Goal: Task Accomplishment & Management: Use online tool/utility

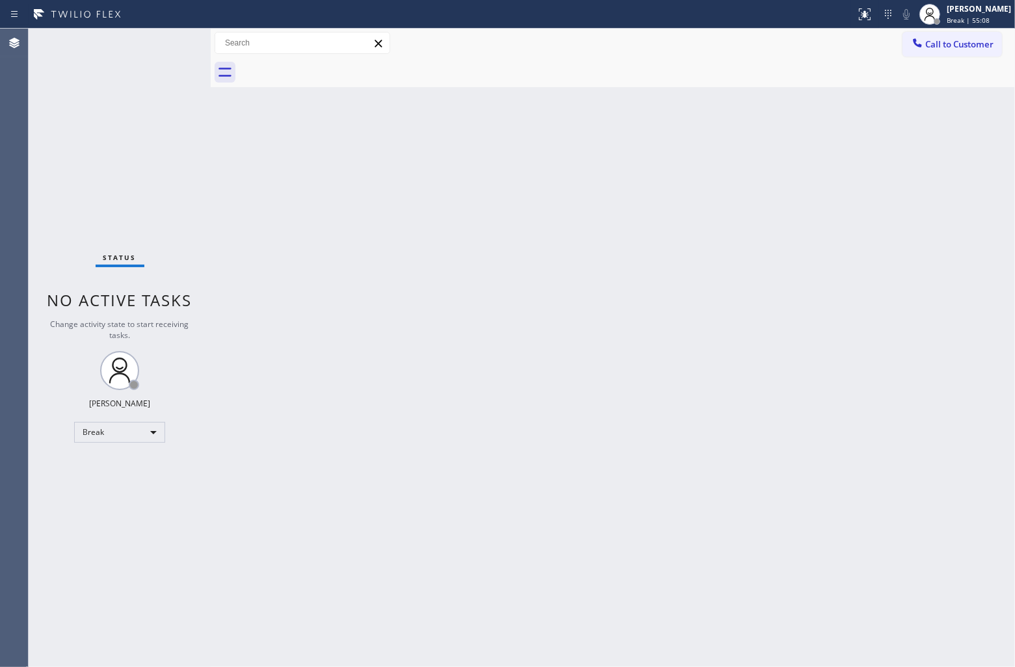
click at [638, 434] on div "Back to Dashboard Change Sender ID Customers Technicians Select a contact Outbo…" at bounding box center [613, 348] width 804 height 638
drag, startPoint x: 43, startPoint y: 115, endPoint x: 192, endPoint y: 15, distance: 179.4
click at [43, 114] on div "Status No active tasks Change activity state to start receiving tasks. [PERSON_…" at bounding box center [120, 348] width 182 height 638
click at [984, 10] on div "[PERSON_NAME]" at bounding box center [979, 8] width 64 height 11
click at [940, 88] on button "Unavailable" at bounding box center [950, 85] width 130 height 17
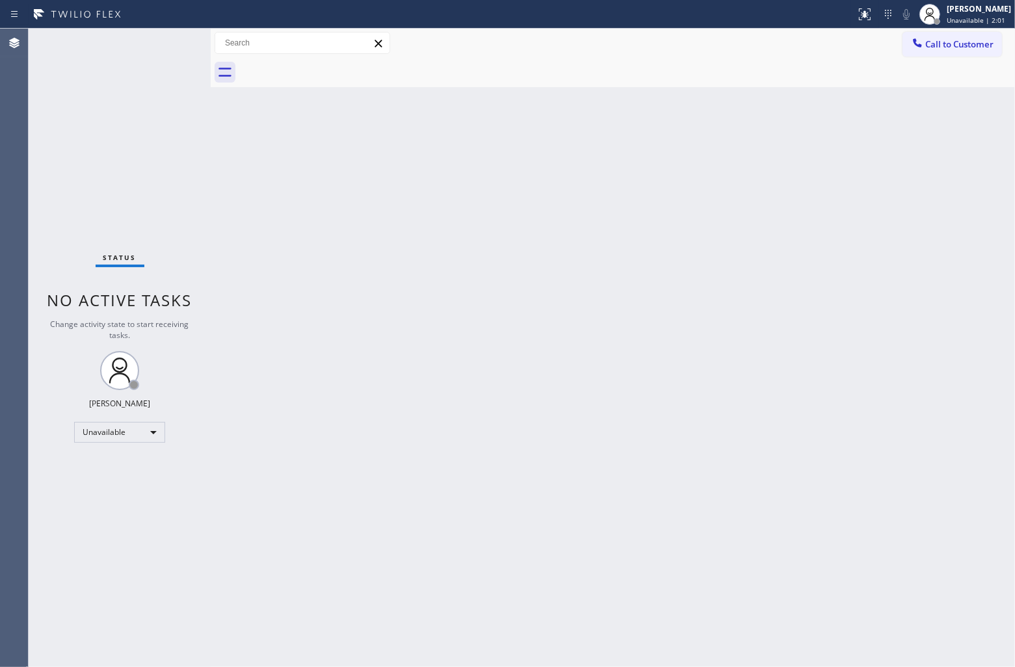
click at [7, 153] on div "Agent Desktop" at bounding box center [14, 348] width 28 height 638
click at [47, 157] on div "Status No active tasks Change activity state to start receiving tasks. [PERSON_…" at bounding box center [120, 348] width 182 height 638
click at [954, 44] on span "Call to Customer" at bounding box center [959, 44] width 68 height 12
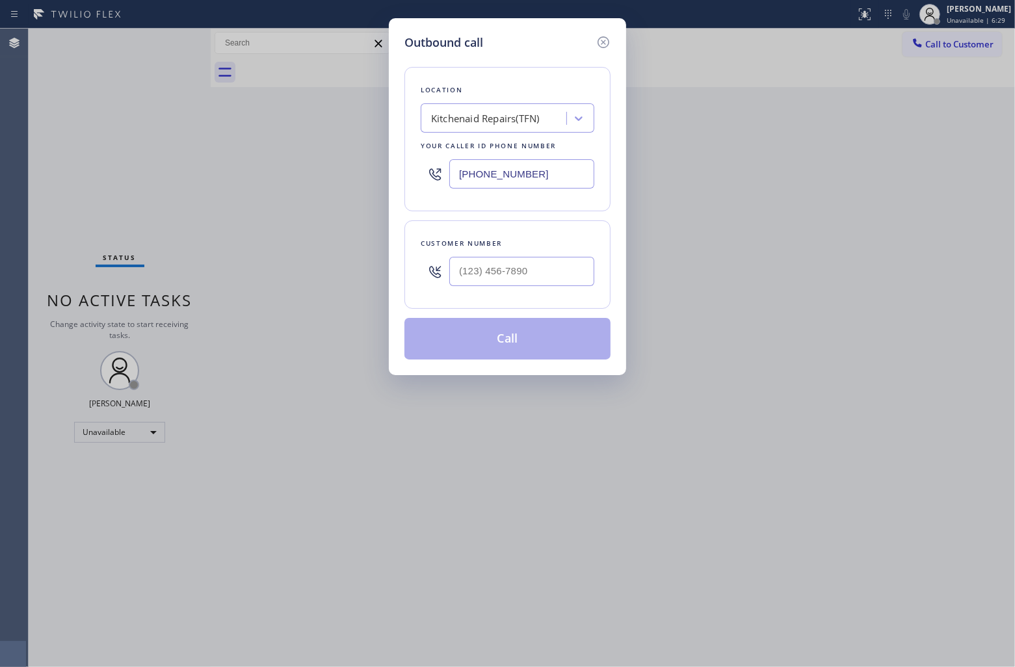
click at [496, 164] on input "[PHONE_NUMBER]" at bounding box center [521, 173] width 145 height 29
paste input "630) 394-6070"
type input "[PHONE_NUMBER]"
type input "(___) ___-____"
click at [40, 150] on div "Outbound call Location 4B2.Paid Subzero Repair Professionals Your caller id pho…" at bounding box center [507, 333] width 1015 height 667
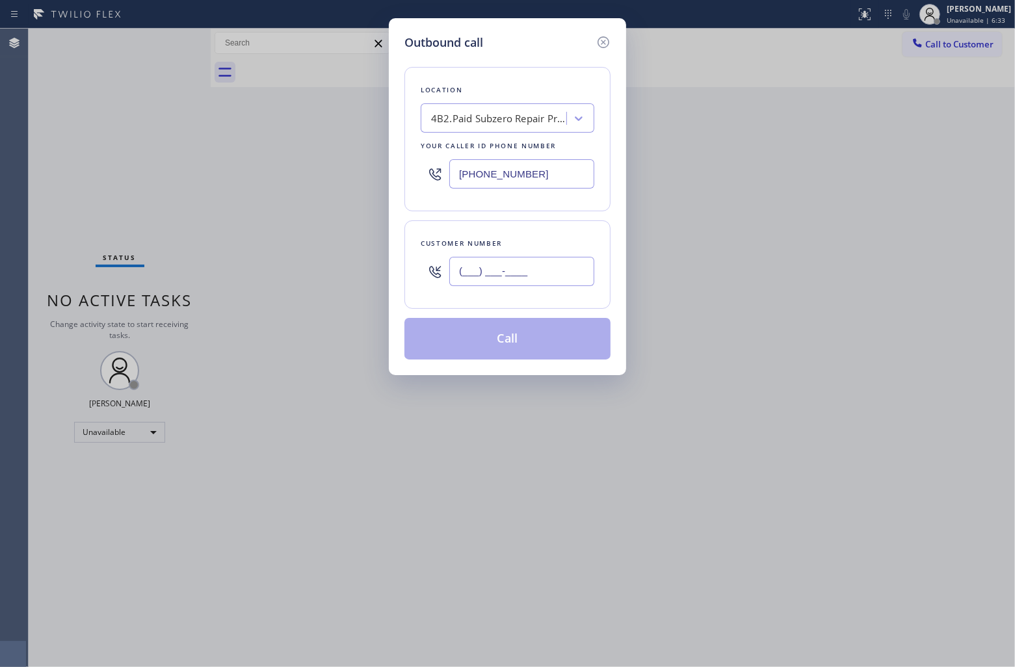
click at [484, 277] on input "(___) ___-____" at bounding box center [521, 271] width 145 height 29
paste input "847) 921-9900"
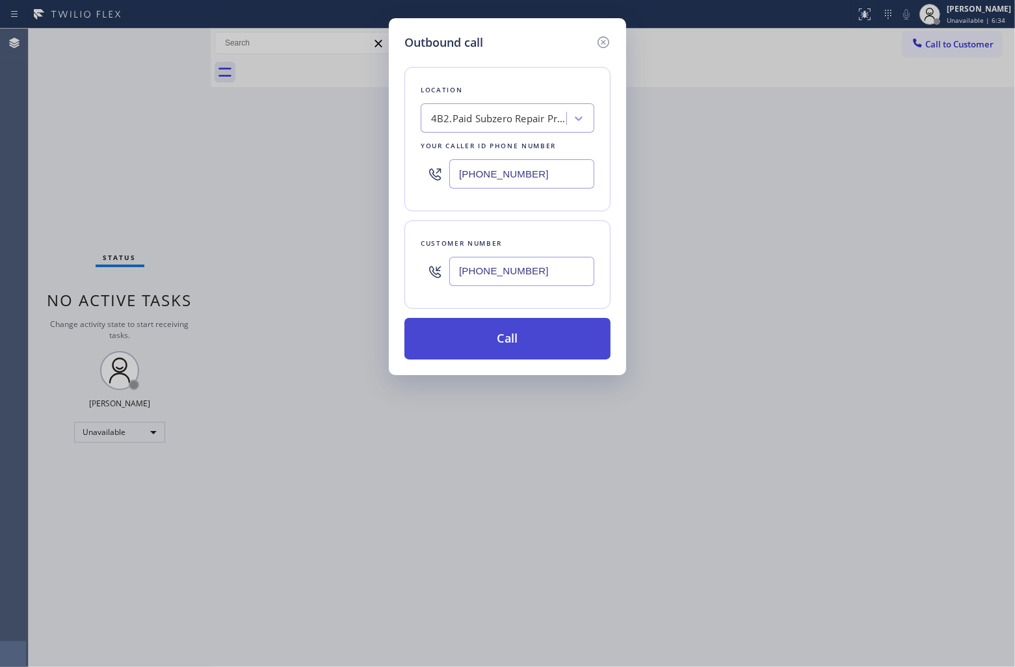
type input "[PHONE_NUMBER]"
click at [530, 345] on button "Call" at bounding box center [507, 339] width 206 height 42
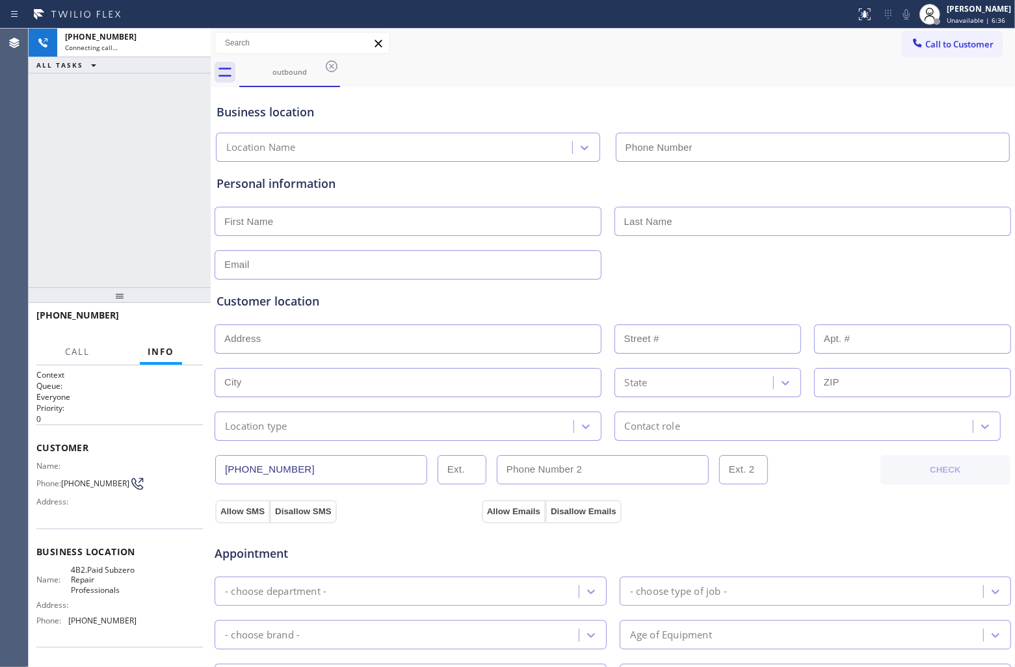
type input "[PHONE_NUMBER]"
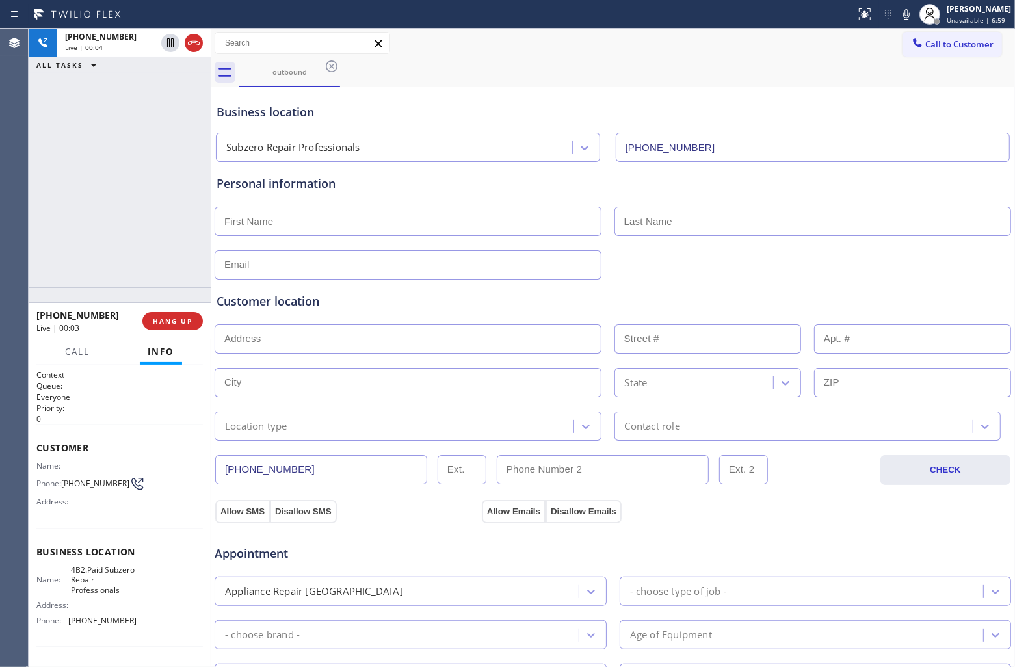
click at [42, 159] on div "[PHONE_NUMBER] Live | 00:04 ALL TASKS ALL TASKS ACTIVE TASKS TASKS IN WRAP UP" at bounding box center [120, 158] width 182 height 259
drag, startPoint x: 23, startPoint y: 241, endPoint x: 36, endPoint y: 256, distance: 19.4
click at [23, 241] on div "Agent Desktop" at bounding box center [14, 348] width 28 height 638
drag, startPoint x: 90, startPoint y: 491, endPoint x: 65, endPoint y: 477, distance: 28.5
click at [65, 479] on span "[PHONE_NUMBER]" at bounding box center [95, 484] width 68 height 10
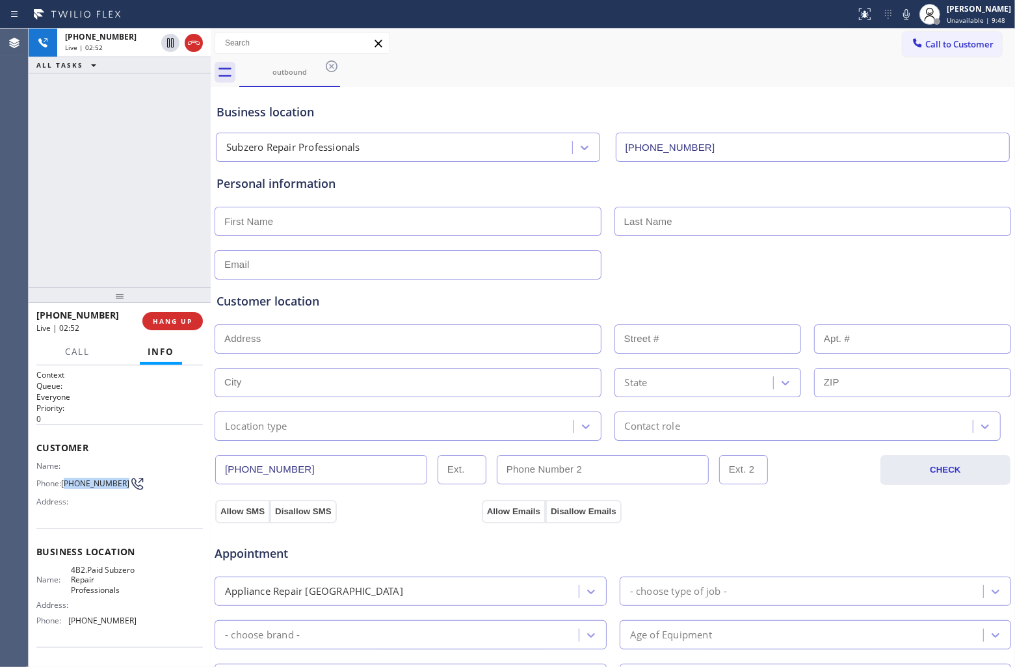
copy span "847) 921-9900"
click at [29, 203] on div "[PHONE_NUMBER] Live | 03:27 ALL TASKS ALL TASKS ACTIVE TASKS TASKS IN WRAP UP" at bounding box center [120, 158] width 182 height 259
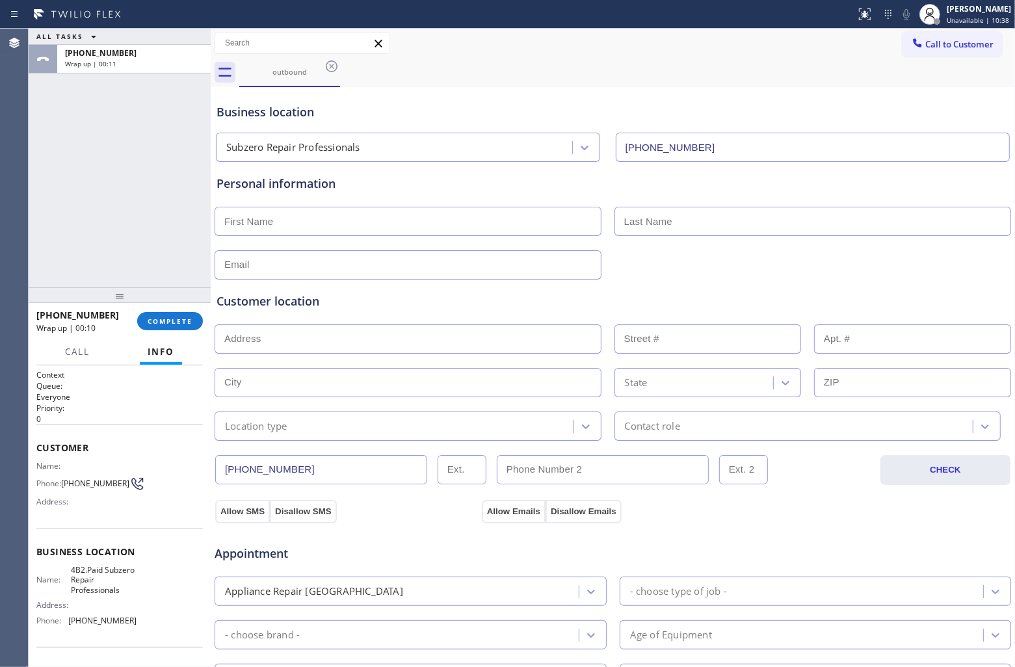
click at [329, 234] on input "text" at bounding box center [408, 221] width 387 height 29
paste input "[PERSON_NAME]"
type input "[PERSON_NAME]"
click at [694, 232] on input "text" at bounding box center [812, 221] width 397 height 29
paste input "[PERSON_NAME]"
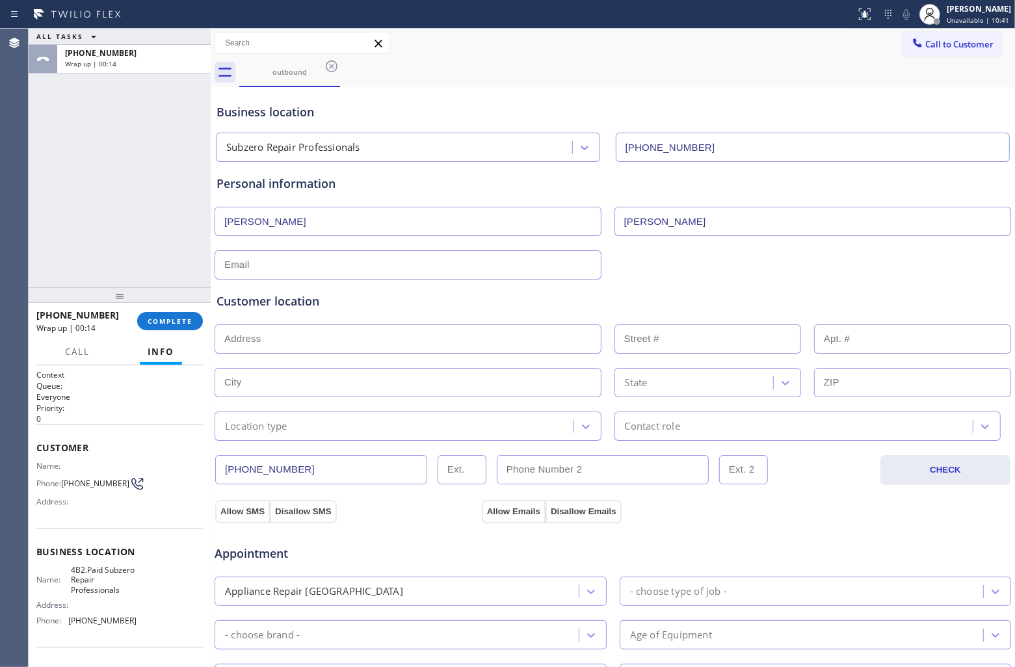
type input "[PERSON_NAME]"
click at [457, 268] on input "text" at bounding box center [408, 264] width 387 height 29
click at [323, 267] on input "text" at bounding box center [408, 264] width 387 height 29
paste input "[EMAIL_ADDRESS][DOMAIN_NAME]"
type input "[EMAIL_ADDRESS][DOMAIN_NAME]"
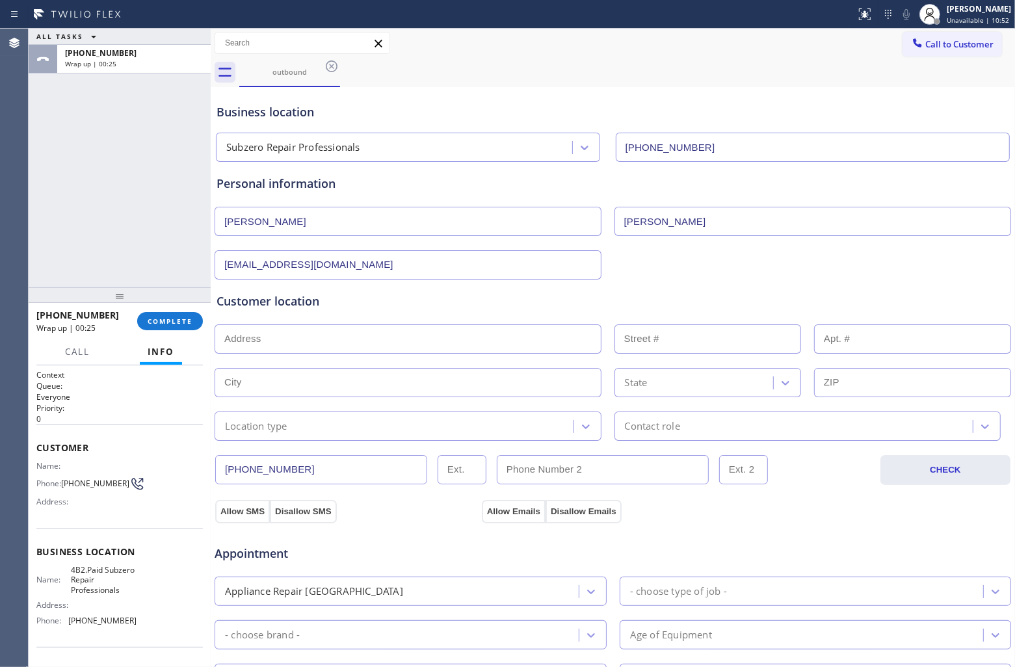
click at [361, 343] on input "text" at bounding box center [408, 338] width 387 height 29
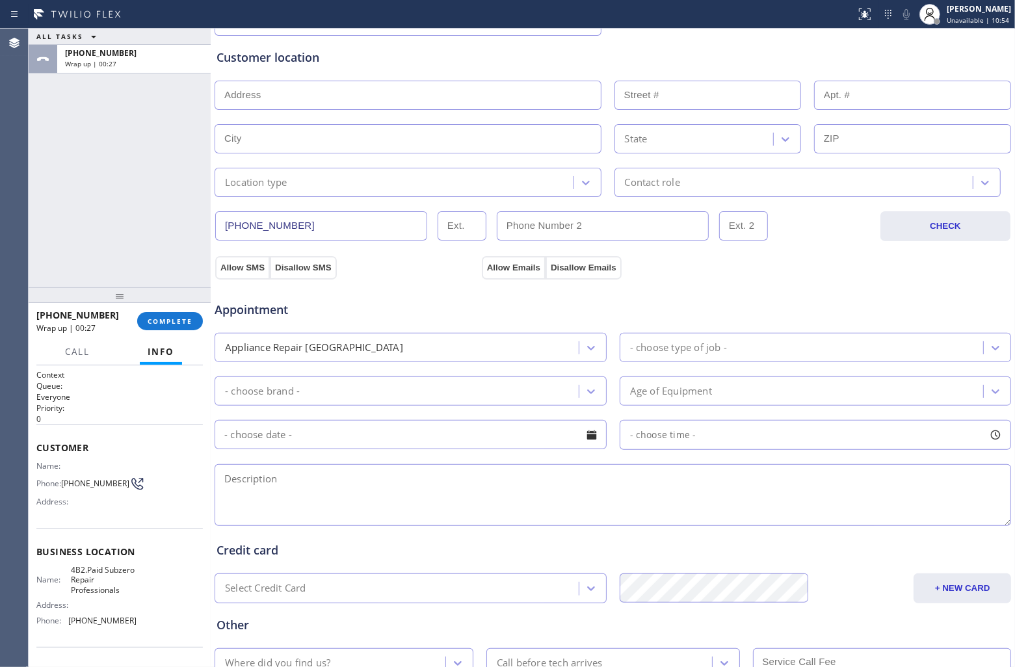
click at [345, 493] on textarea at bounding box center [613, 495] width 796 height 62
paste textarea "Sub Zero | Fridge BI| 17 yrs | It says service light came onerror code | [STREE…"
type textarea "Sub Zero | Fridge BI| 17 yrs | It says service light came onerror code | [STREE…"
click at [717, 349] on div "- choose type of job -" at bounding box center [678, 347] width 97 height 15
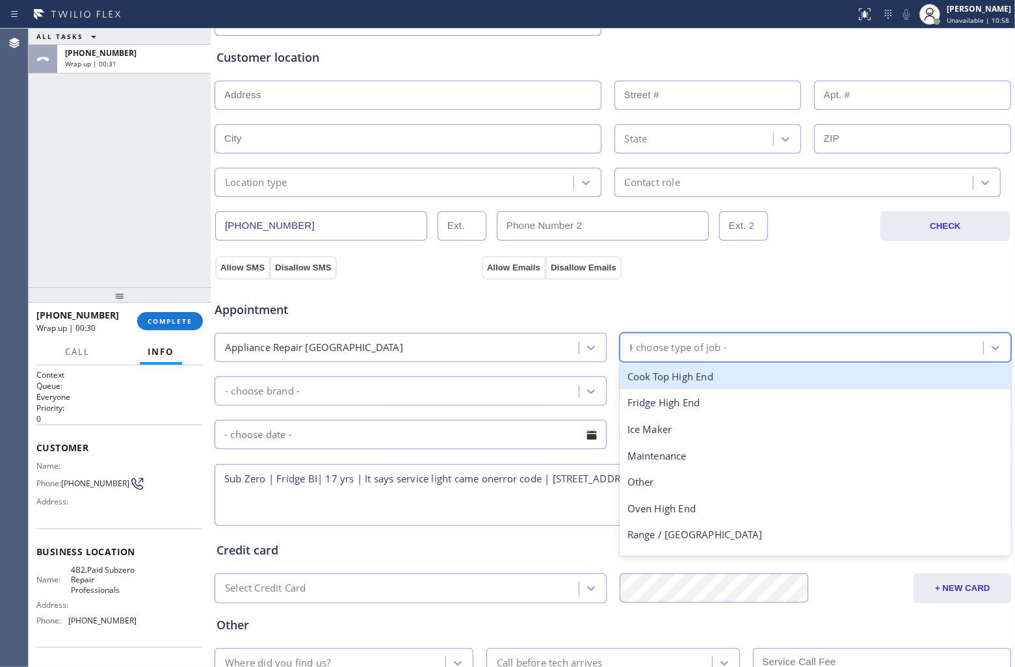
type input "fr"
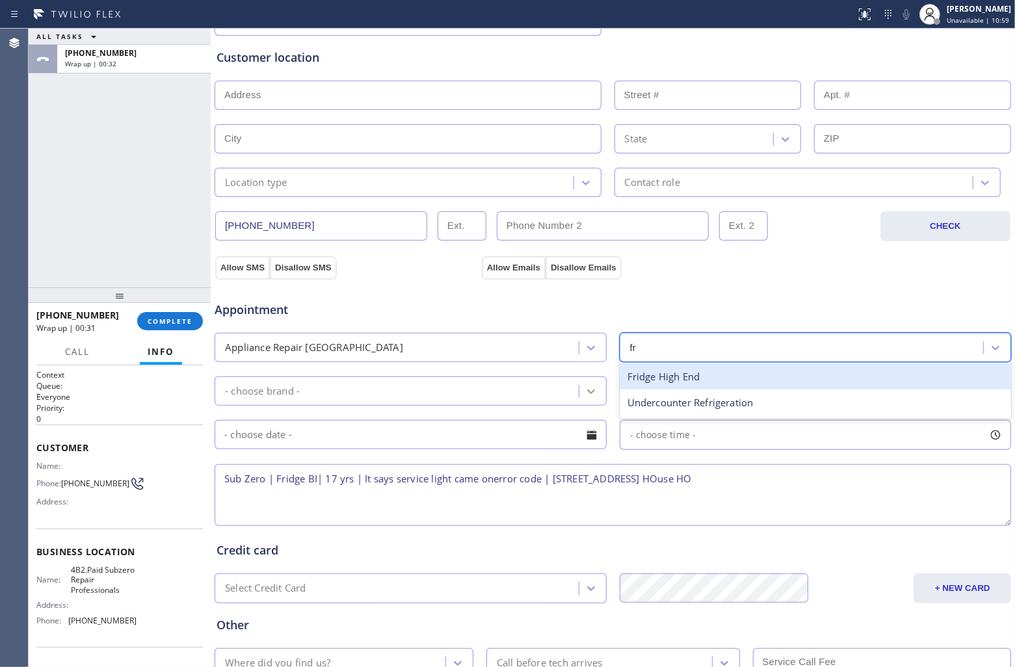
drag, startPoint x: 642, startPoint y: 375, endPoint x: 590, endPoint y: 385, distance: 52.4
click at [642, 374] on div "Fridge High End" at bounding box center [816, 376] width 392 height 27
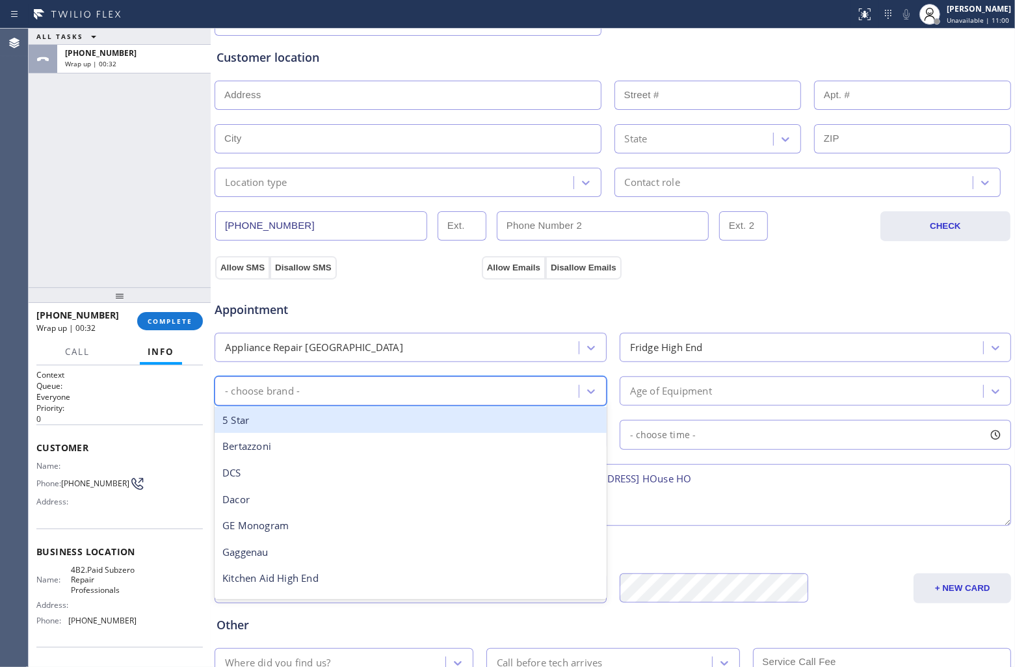
click at [430, 399] on div "- choose brand -" at bounding box center [398, 391] width 360 height 23
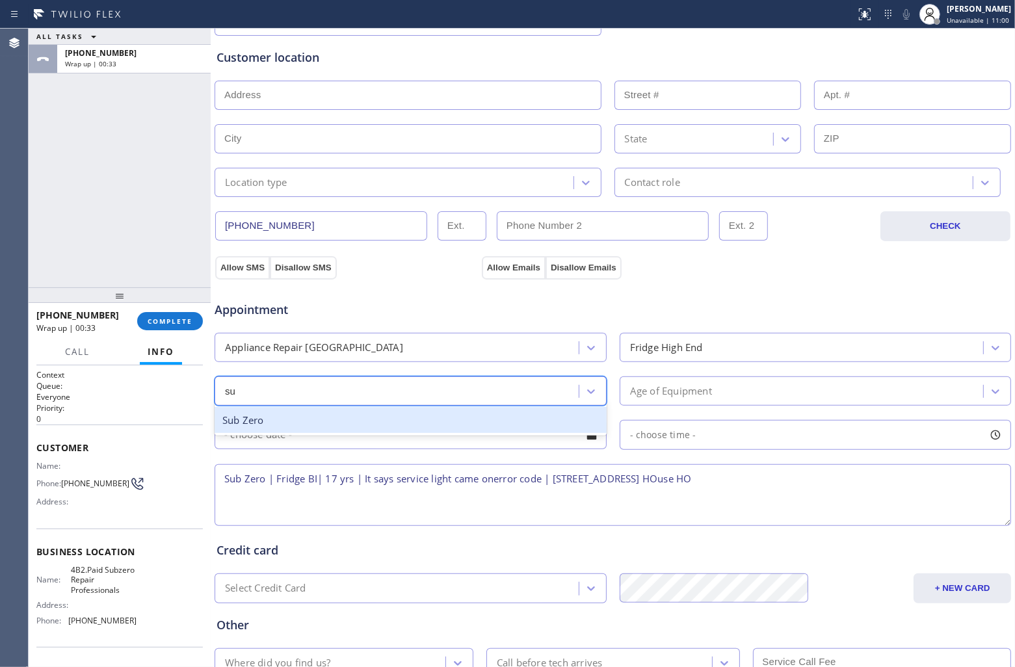
type input "sub"
click at [407, 420] on div "Sub Zero" at bounding box center [411, 420] width 392 height 27
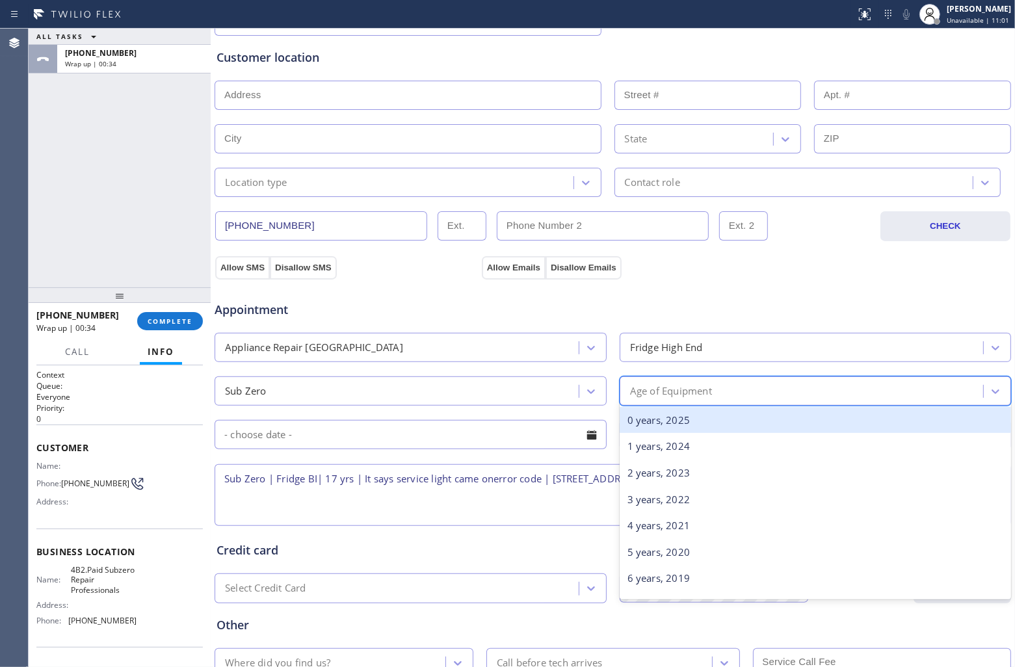
click at [726, 395] on div "Age of Equipment" at bounding box center [804, 391] width 360 height 23
type input "17"
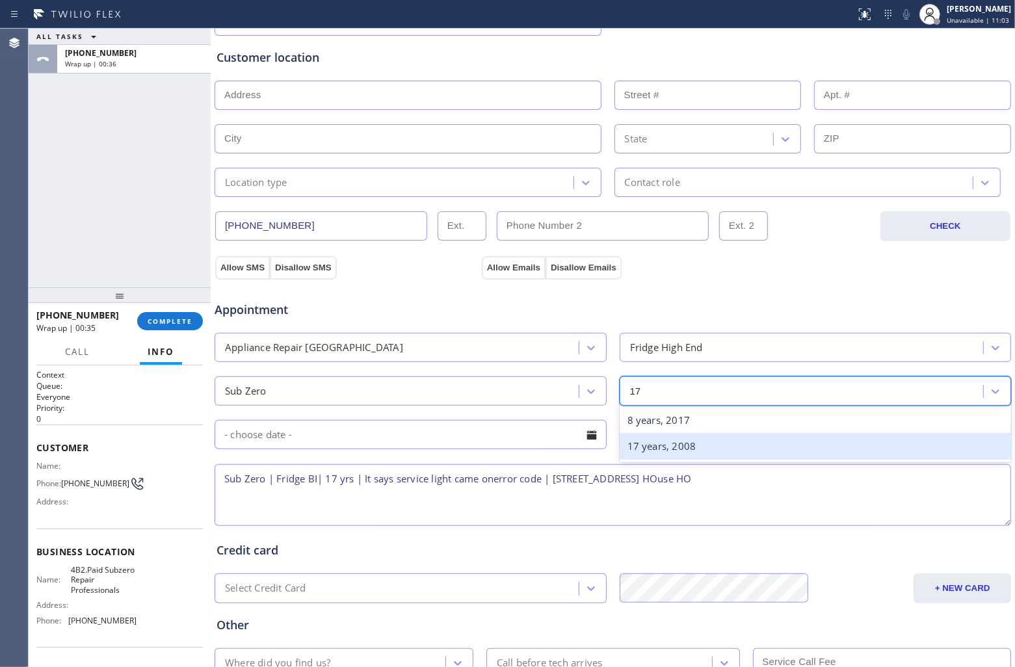
click at [692, 450] on div "17 years, 2008" at bounding box center [816, 446] width 392 height 27
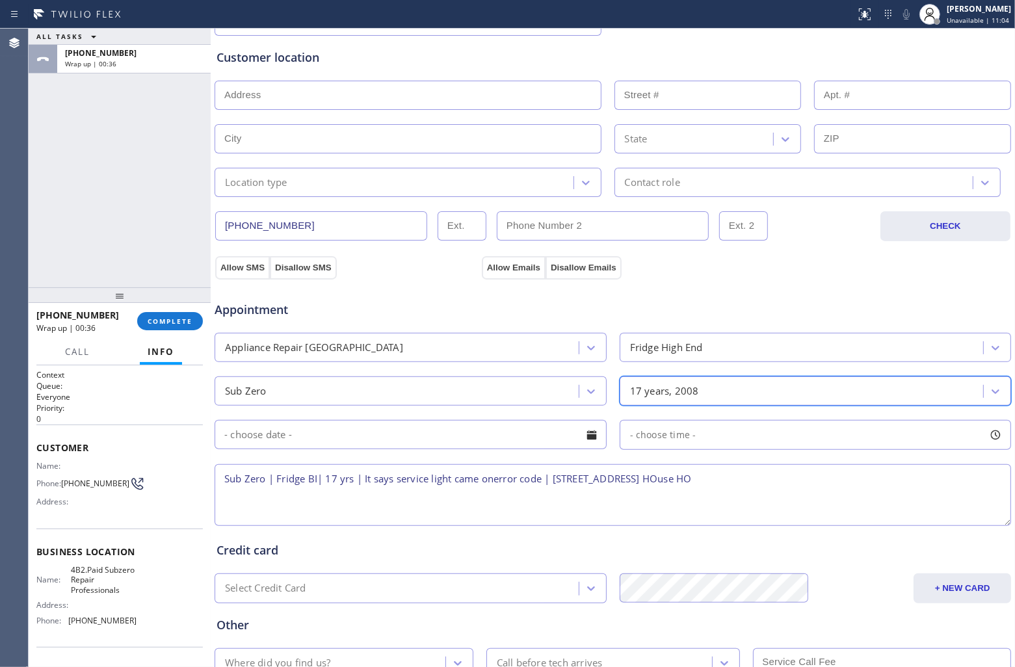
click at [481, 442] on input "text" at bounding box center [411, 434] width 392 height 29
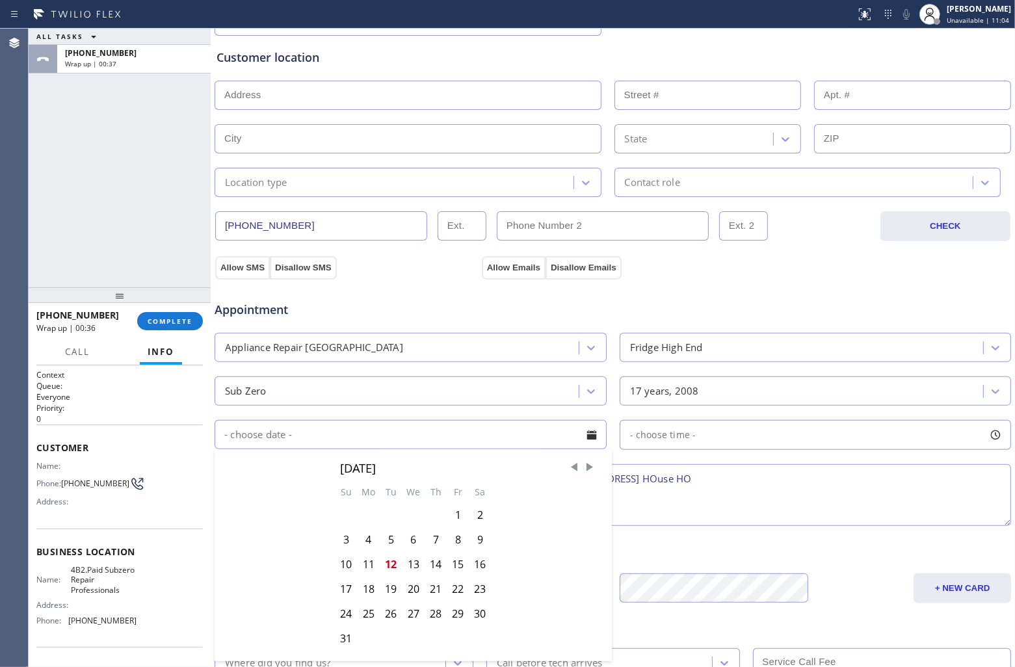
scroll to position [325, 0]
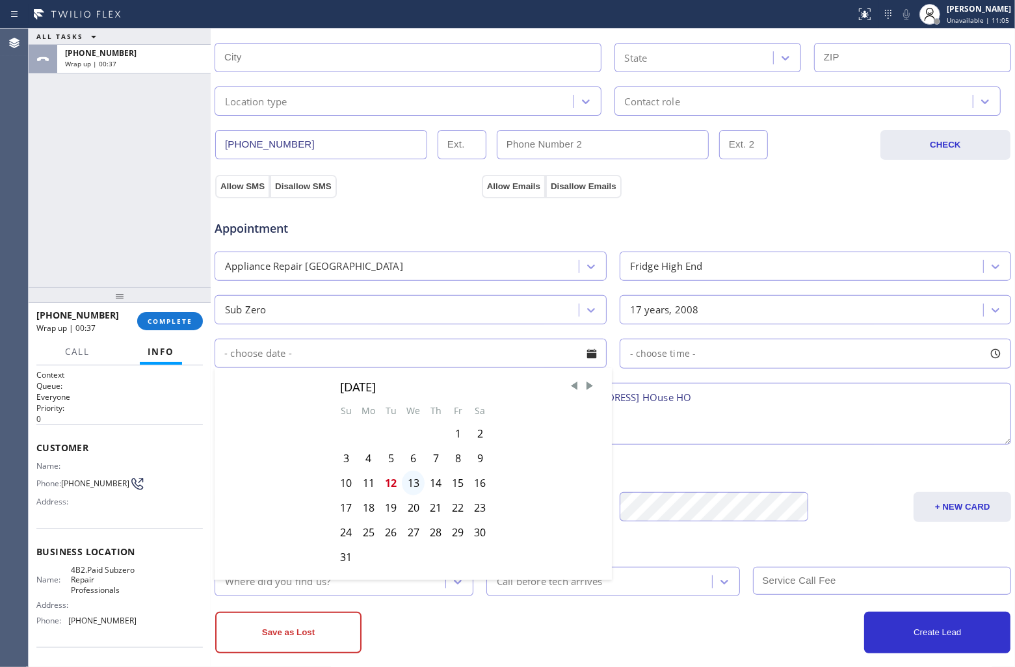
click at [411, 482] on div "13" at bounding box center [413, 483] width 23 height 25
type input "[DATE]"
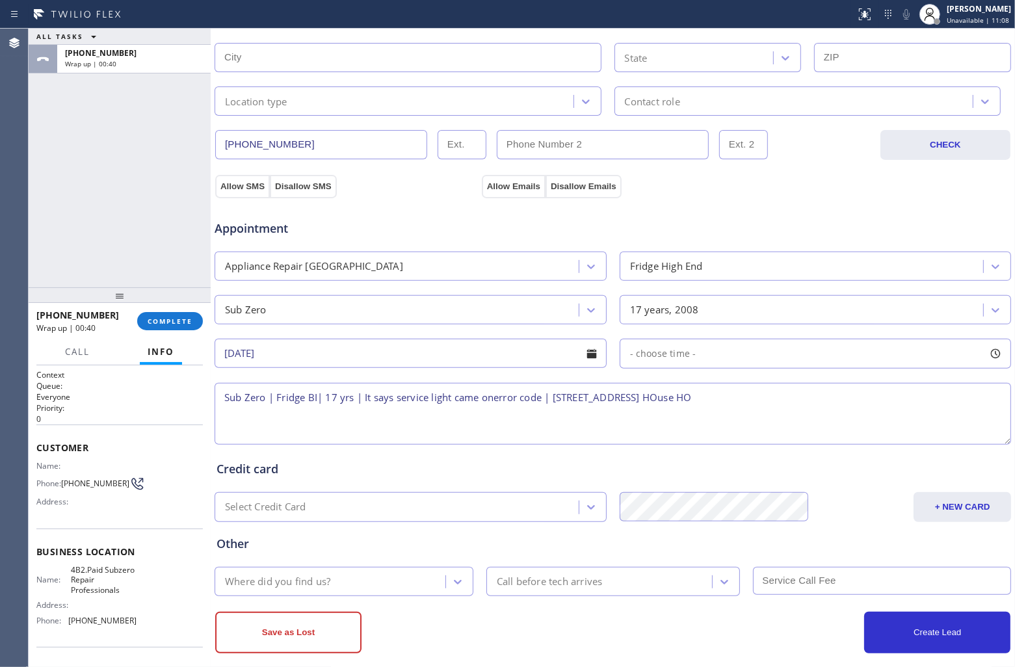
click at [685, 353] on span "- choose time -" at bounding box center [663, 353] width 66 height 12
drag, startPoint x: 628, startPoint y: 436, endPoint x: 878, endPoint y: 453, distance: 250.2
click at [879, 452] on div "FROM TILL 8:00 AM 5:00 PM" at bounding box center [806, 416] width 373 height 94
drag, startPoint x: 749, startPoint y: 445, endPoint x: 788, endPoint y: 452, distance: 39.5
click at [788, 452] on div "FROM TILL 2:00 PM 5:00 PM" at bounding box center [806, 416] width 373 height 94
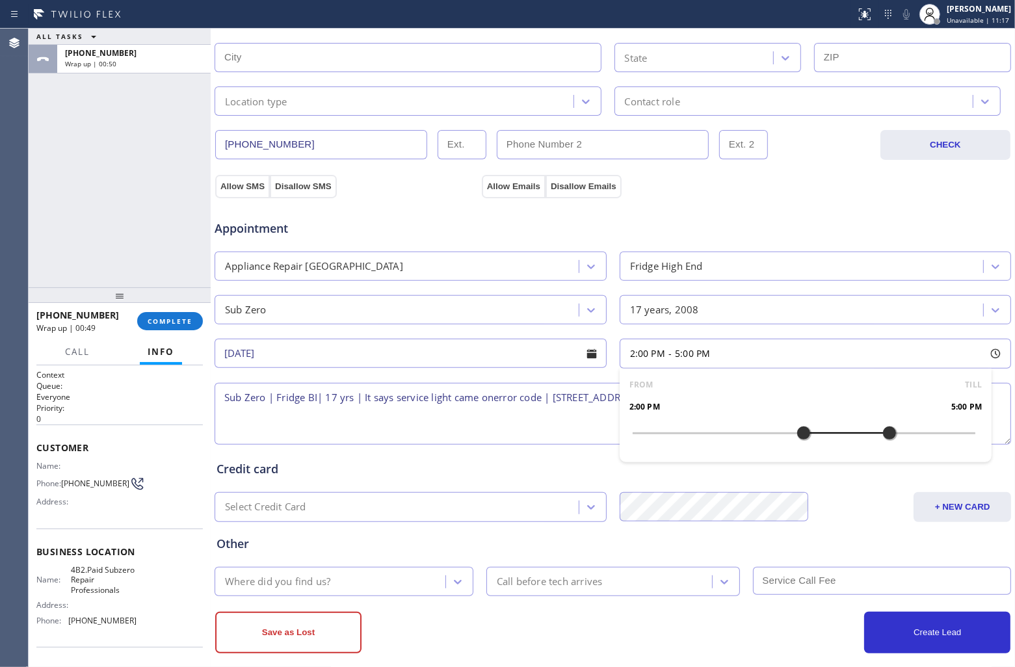
click at [430, 429] on textarea "Sub Zero | Fridge BI| 17 yrs | It says service light came onerror code | [STREE…" at bounding box center [613, 414] width 796 height 62
click at [224, 397] on textarea "Sub Zero | Fridge BI| 17 yrs | It says service light came onerror code | [STREE…" at bounding box center [613, 414] width 796 height 62
click at [577, 401] on textarea "2-5 | Free SCF | Sub Zero | Fridge BI| 17 yrs | It says service light came oner…" at bounding box center [613, 414] width 796 height 62
click at [566, 401] on textarea "2-5 | Free SCF | Sub Zero | Fridge BI| 17 yrs | It says service light came one …" at bounding box center [613, 414] width 796 height 62
click at [569, 399] on textarea "2-5 | Free SCF | Sub Zero | Fridge BI| 17 yrs | It says service light came one …" at bounding box center [613, 414] width 796 height 62
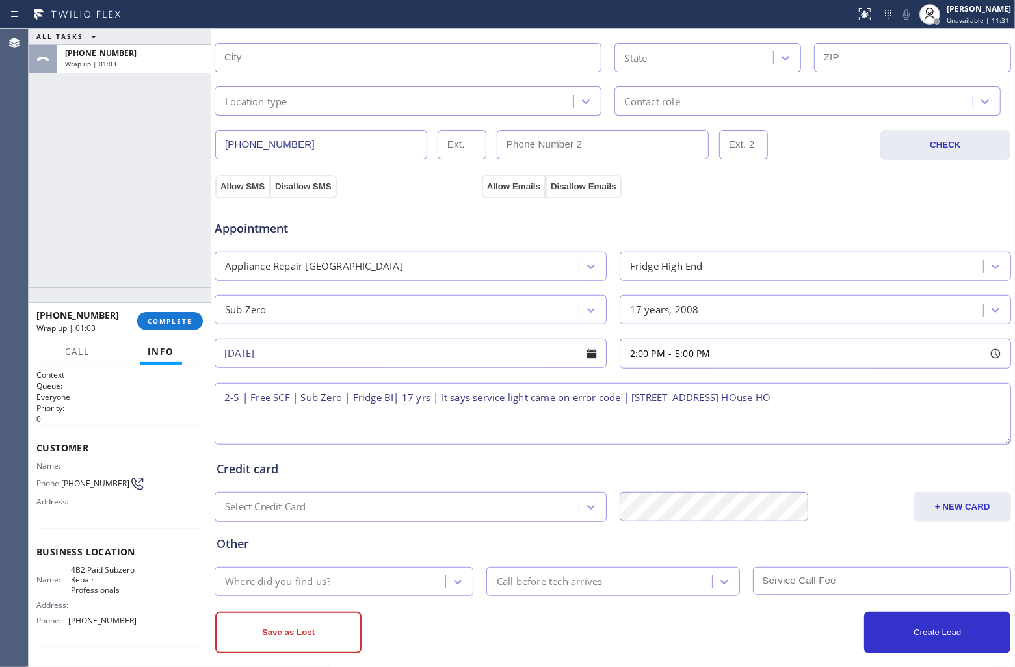
click at [925, 405] on textarea "2-5 | Free SCF | Sub Zero | Fridge BI| 17 yrs | It says service light came on e…" at bounding box center [613, 414] width 796 height 62
drag, startPoint x: 127, startPoint y: 596, endPoint x: 62, endPoint y: 570, distance: 69.4
click at [62, 570] on div "Name: 4B2.Paid Subzero Repair Professionals" at bounding box center [86, 580] width 100 height 30
copy span "4B2.Paid Subzero Repair Professionals"
click at [947, 400] on textarea "2-5 | Free SCF | Sub Zero | Fridge BI| 17 yrs | It says service light came on e…" at bounding box center [613, 414] width 796 height 62
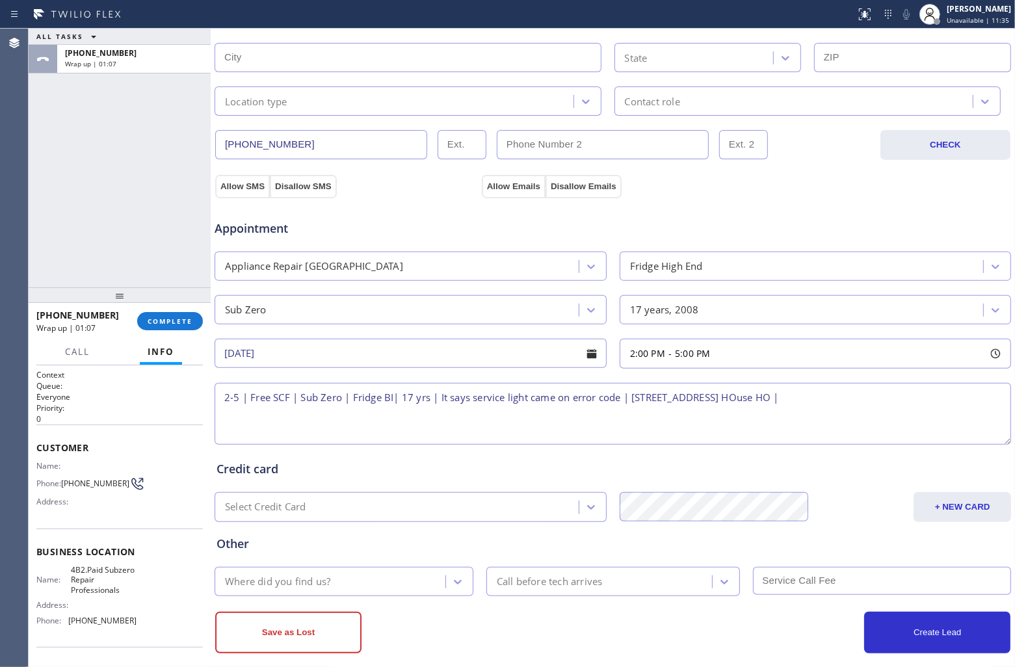
paste textarea "4B2.Paid Subzero Repair Professionals"
click at [371, 414] on textarea "2-5 | Free SCF | Sub Zero | Fridge BI| 17 yrs | It says service light came on e…" at bounding box center [613, 414] width 796 height 62
paste textarea "Please call 30 minutes prior to arrival."
click at [564, 419] on textarea "2-5 | Free SCF | Sub Zero | Fridge BI| 17 yrs | It says service light came on e…" at bounding box center [613, 414] width 796 height 62
paste textarea "847) 921-9900"
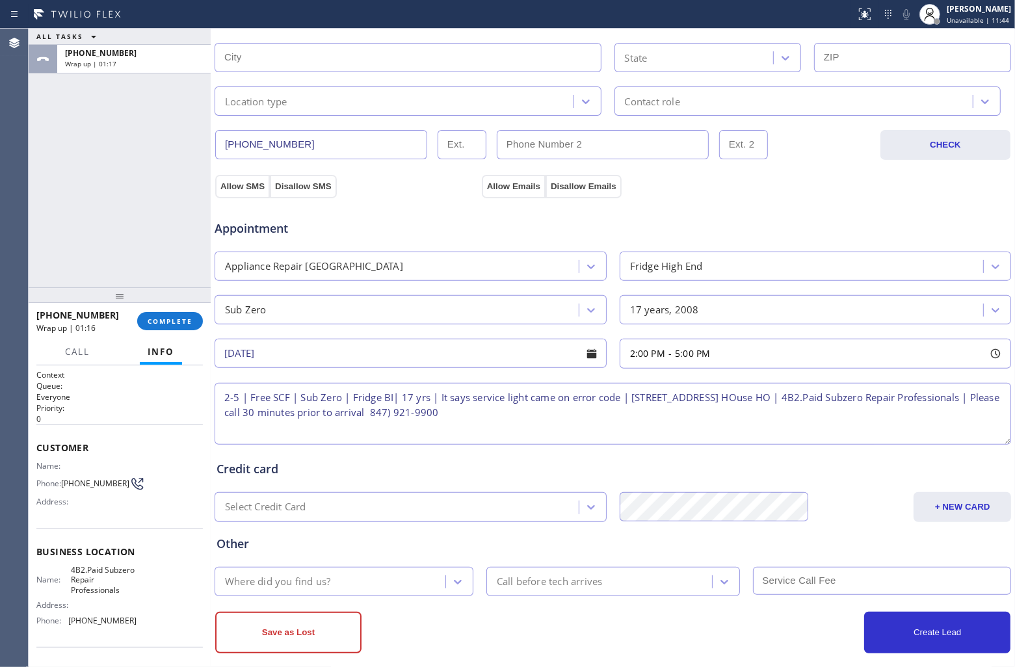
type textarea "2-5 | Free SCF | Sub Zero | Fridge BI| 17 yrs | It says service light came on e…"
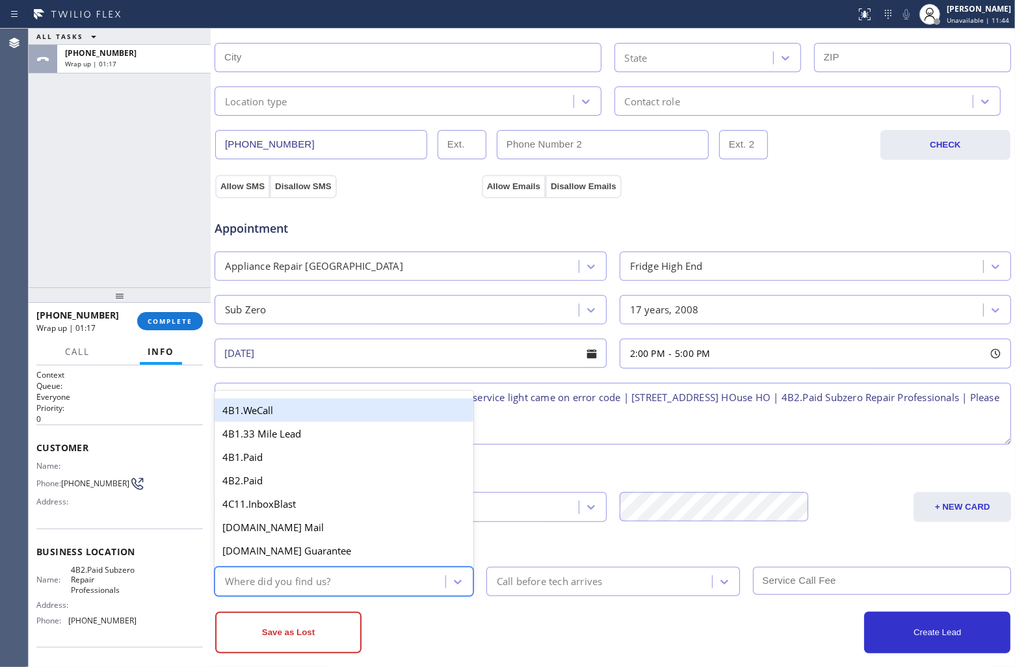
click at [354, 583] on div "Where did you find us?" at bounding box center [331, 581] width 227 height 23
type input "go"
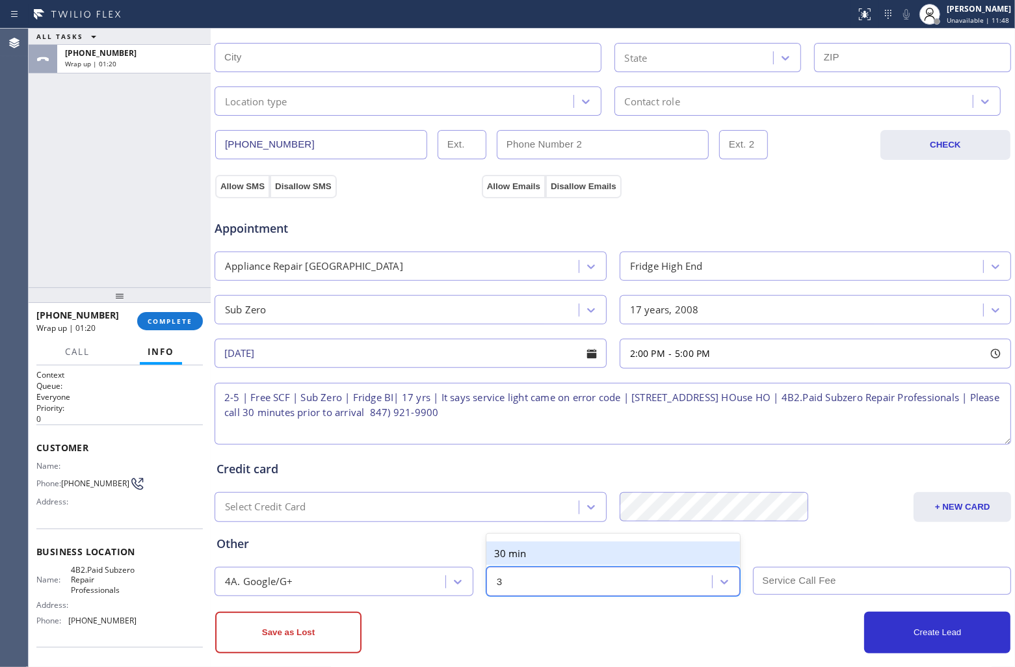
type input "30"
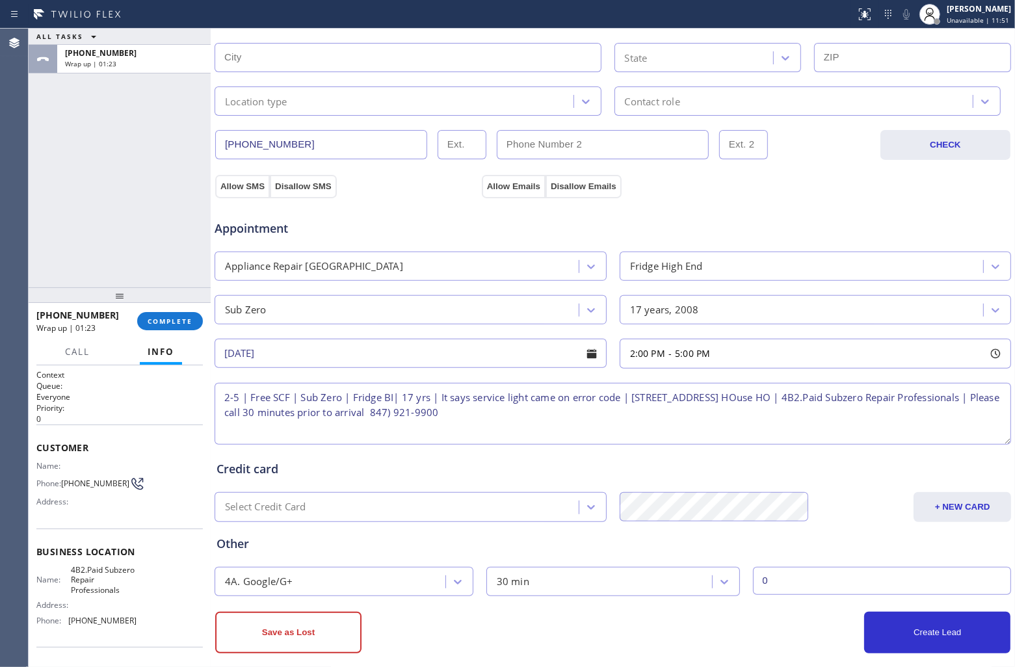
type input "0"
click at [622, 397] on textarea "2-5 | Free SCF | Sub Zero | Fridge BI| 17 yrs | It says service light came on e…" at bounding box center [613, 414] width 796 height 62
paste textarea "Service EC"
click at [704, 416] on textarea "2-5 | Free SCF | Sub Zero | Fridge BI| 17 yrs | It says service light came on e…" at bounding box center [613, 414] width 796 height 62
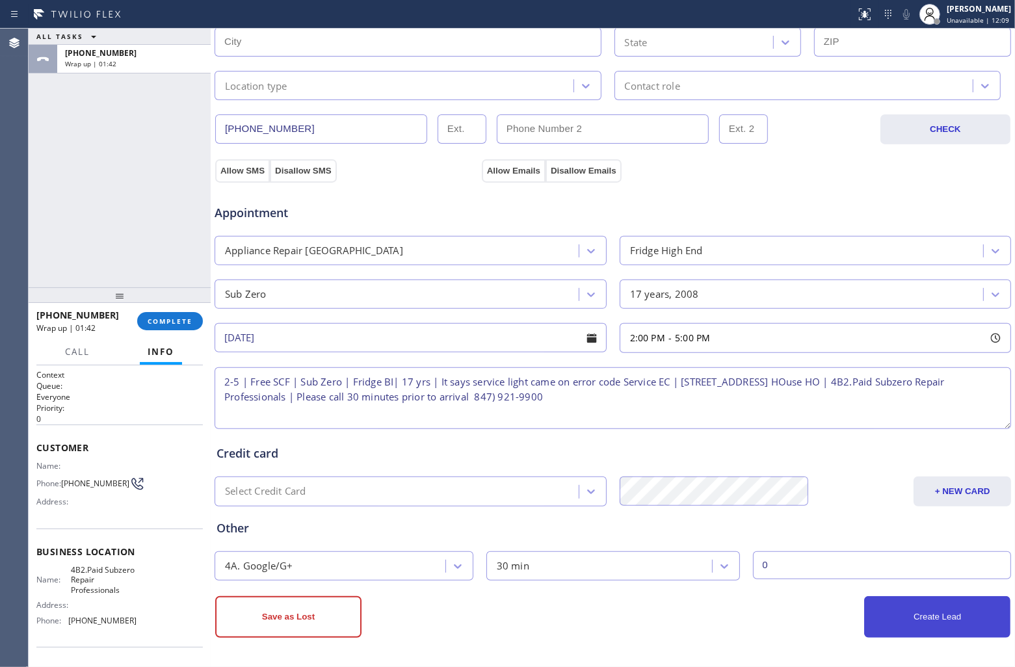
type textarea "2-5 | Free SCF | Sub Zero | Fridge BI| 17 yrs | It says service light came on e…"
click at [921, 616] on button "Create Lead" at bounding box center [937, 617] width 146 height 42
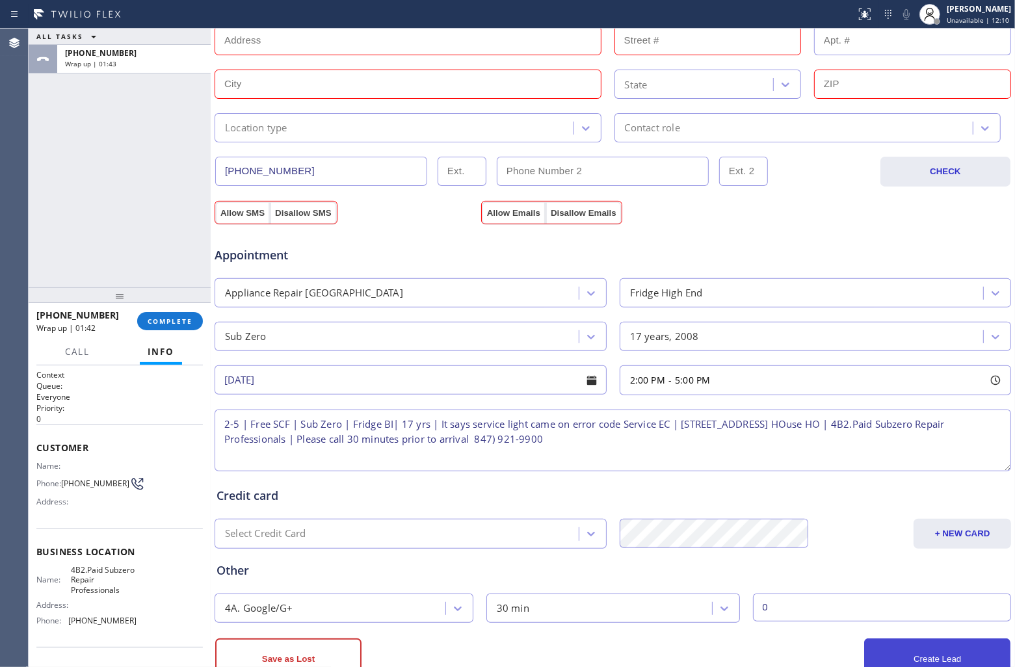
scroll to position [387, 0]
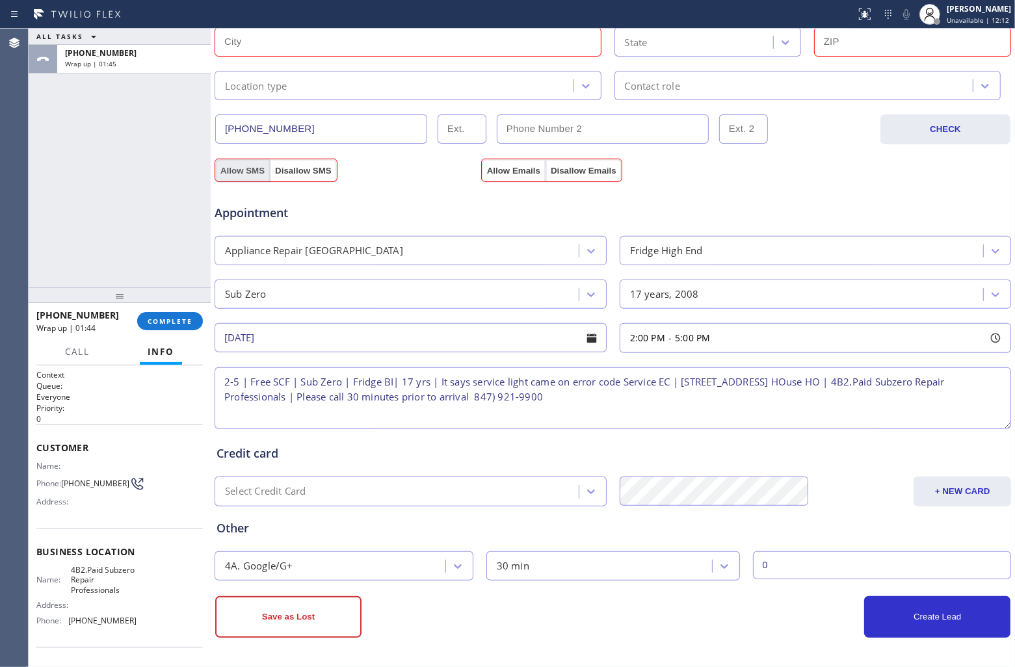
click at [238, 163] on button "Allow SMS" at bounding box center [242, 170] width 55 height 23
click at [499, 177] on div "Appointment Appliance Repair High End Fridge High End Sub Zero 17 years, 2008 […" at bounding box center [613, 304] width 798 height 255
click at [501, 169] on button "Allow Emails" at bounding box center [514, 170] width 64 height 23
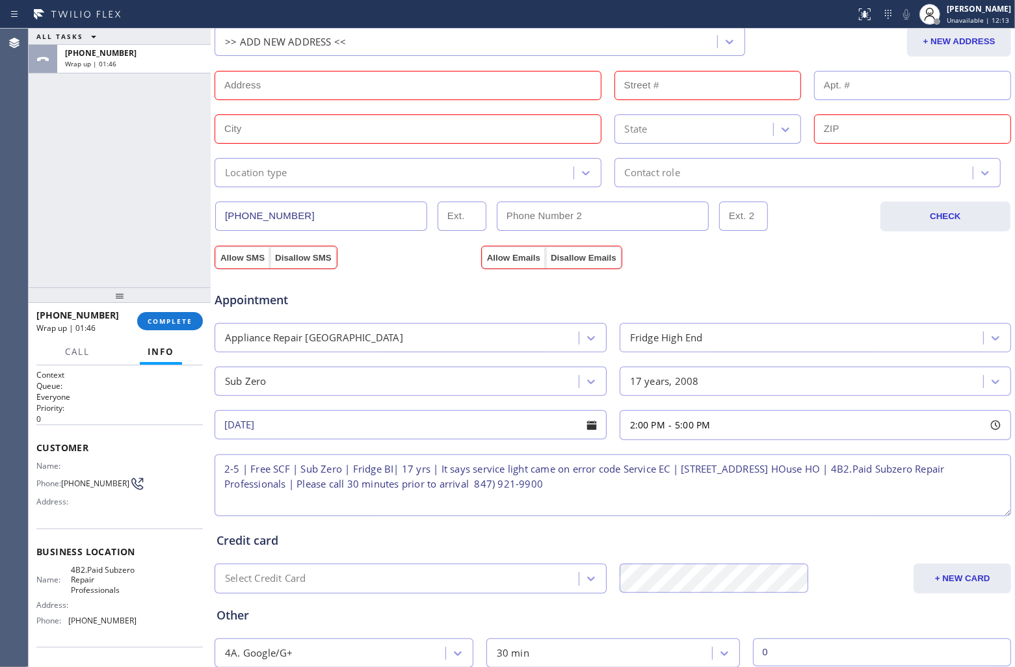
scroll to position [143, 0]
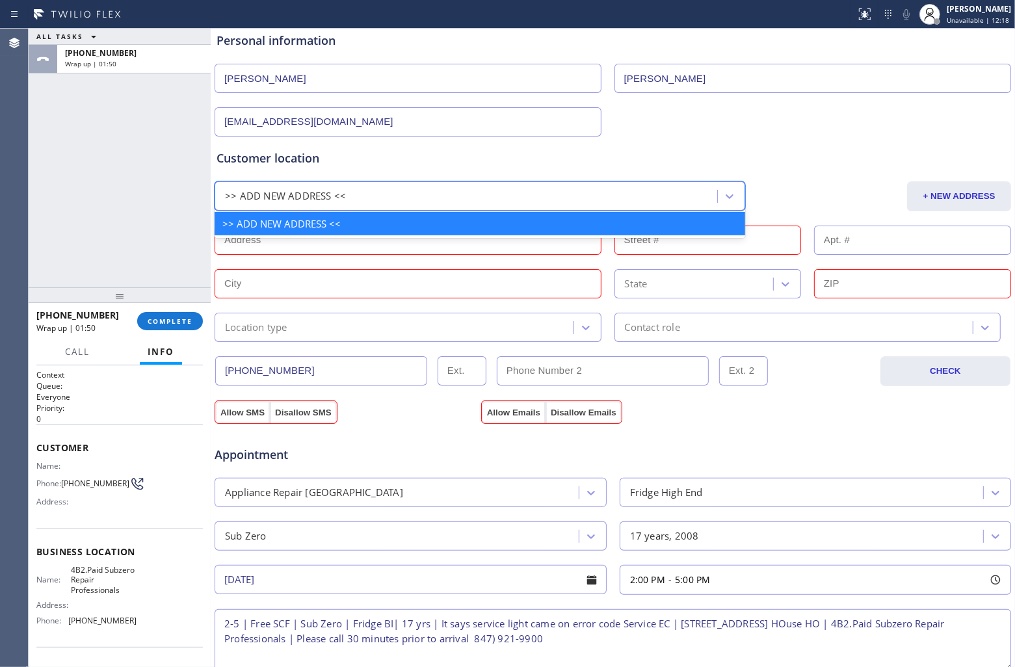
click at [307, 189] on div ">> ADD NEW ADDRESS <<" at bounding box center [467, 196] width 499 height 23
paste input "[STREET_ADDRESS]"
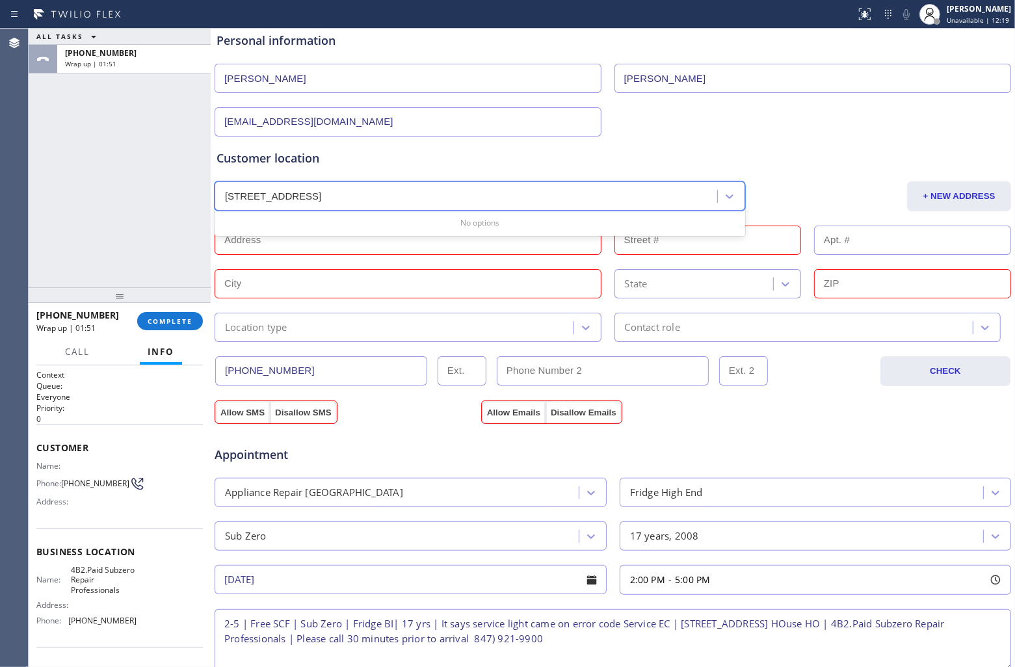
type input "[STREET_ADDRESS]"
click at [273, 248] on input "text" at bounding box center [408, 240] width 387 height 29
paste input "[STREET_ADDRESS]"
type input "[STREET_ADDRESS]"
type input "103"
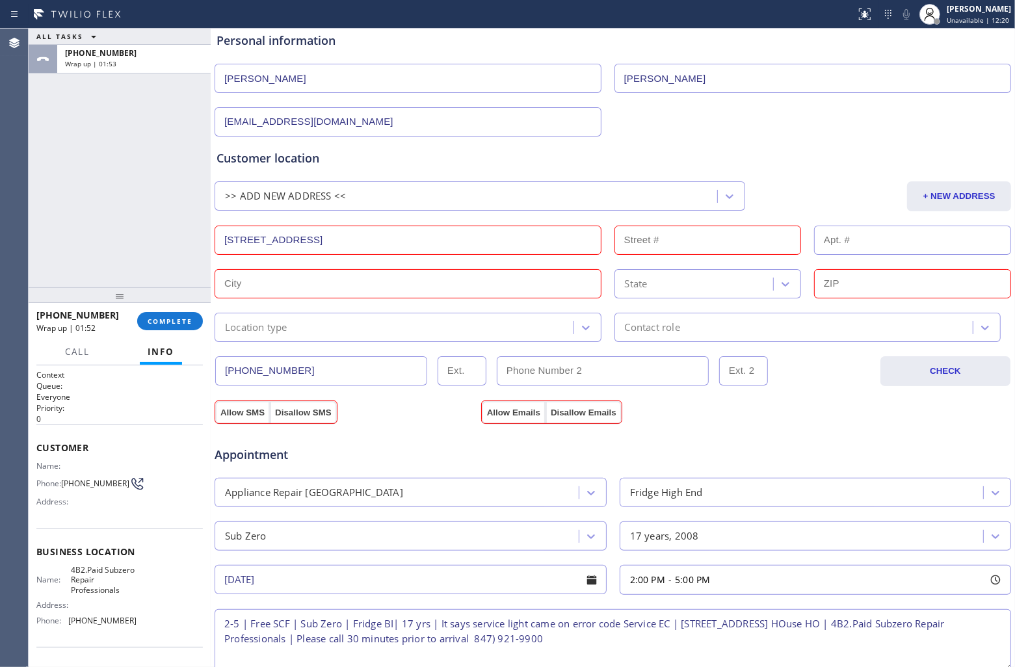
type input "[GEOGRAPHIC_DATA]"
type input "60070"
click at [321, 332] on div "Location type" at bounding box center [395, 327] width 355 height 23
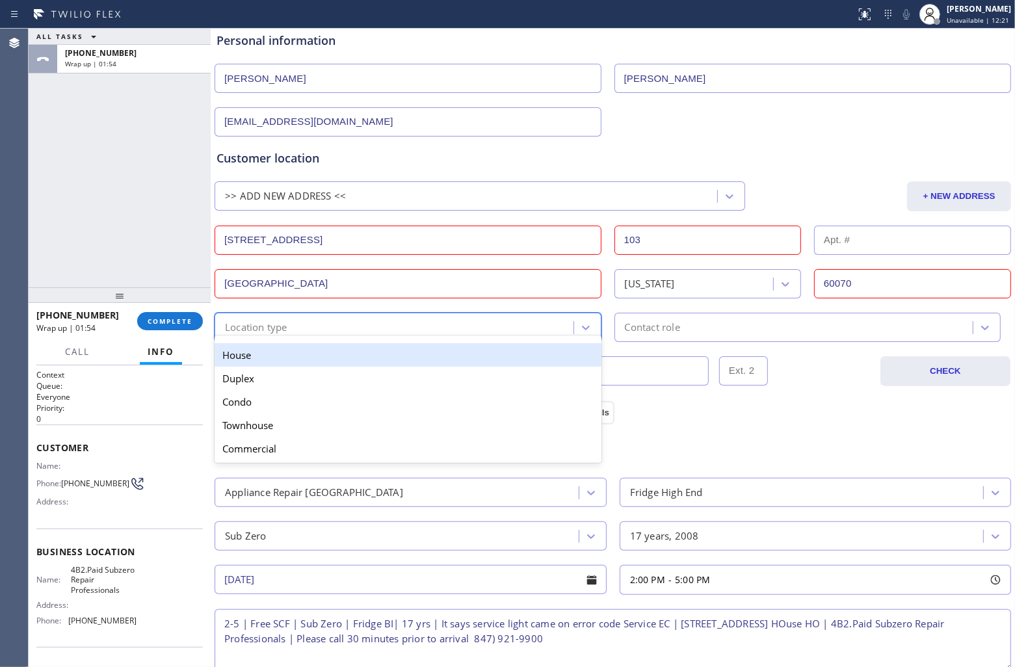
click at [309, 360] on div "House" at bounding box center [408, 354] width 387 height 23
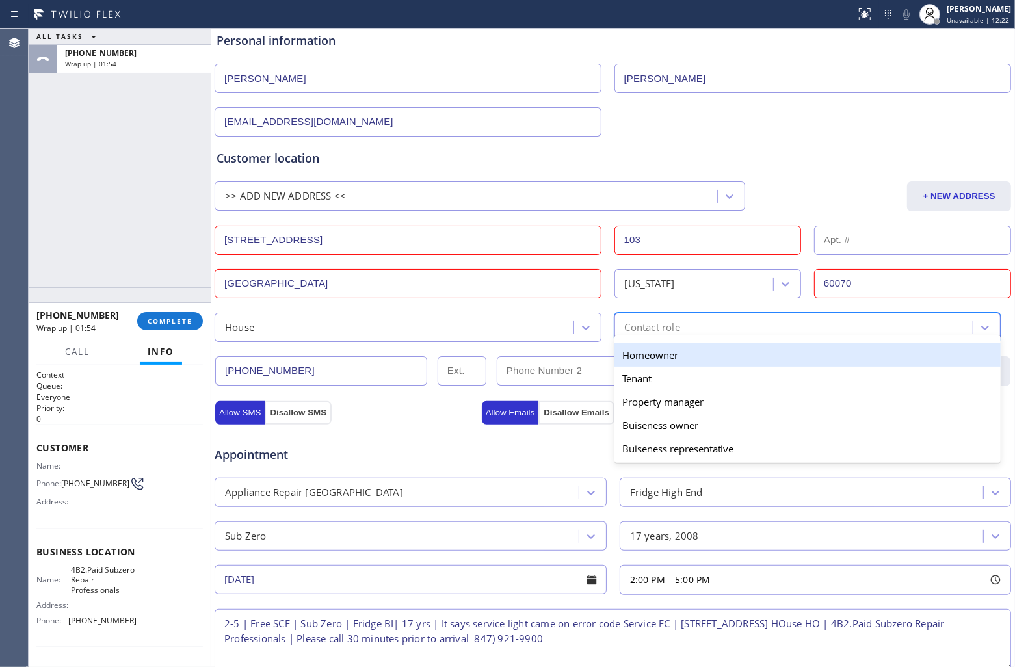
click at [714, 326] on div "Contact role" at bounding box center [795, 327] width 355 height 23
click at [662, 365] on div "Homeowner" at bounding box center [807, 354] width 387 height 23
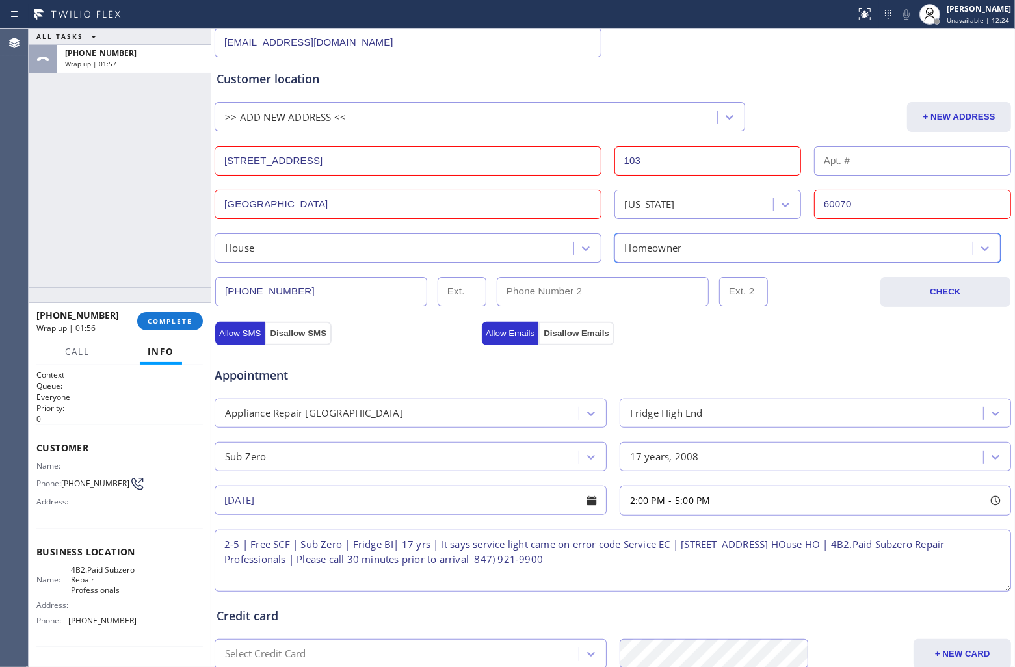
scroll to position [387, 0]
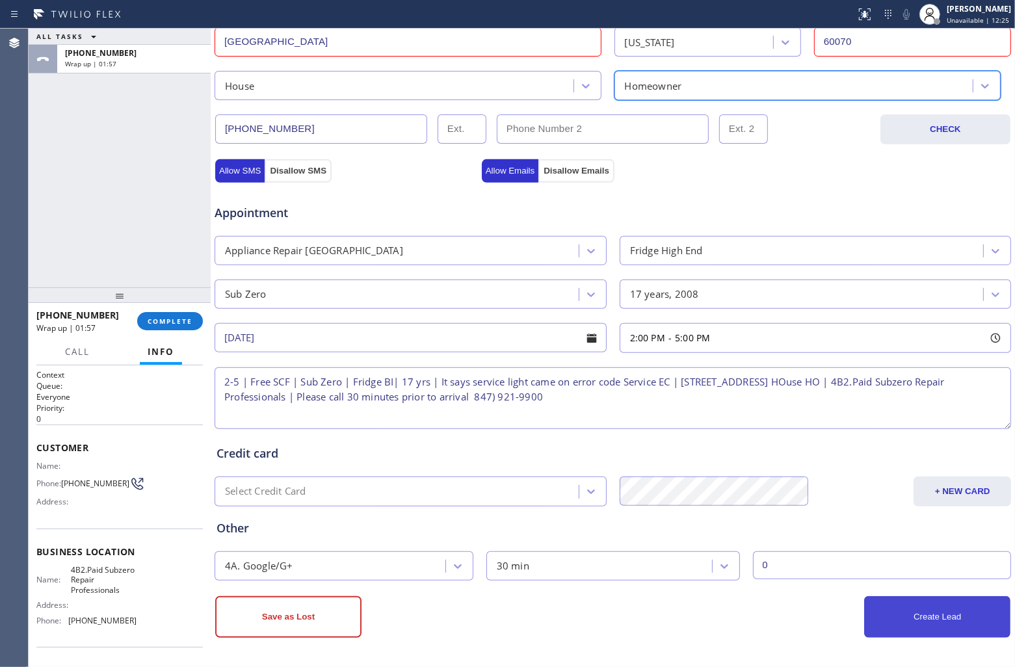
click at [898, 619] on button "Create Lead" at bounding box center [937, 617] width 146 height 42
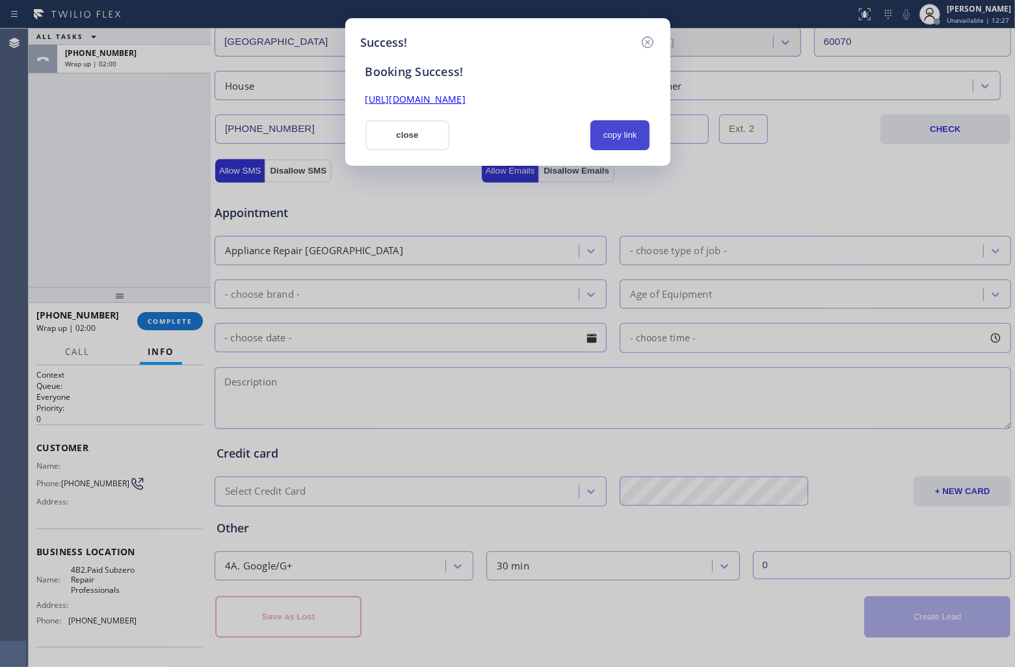
click at [634, 135] on button "copy link" at bounding box center [620, 135] width 60 height 30
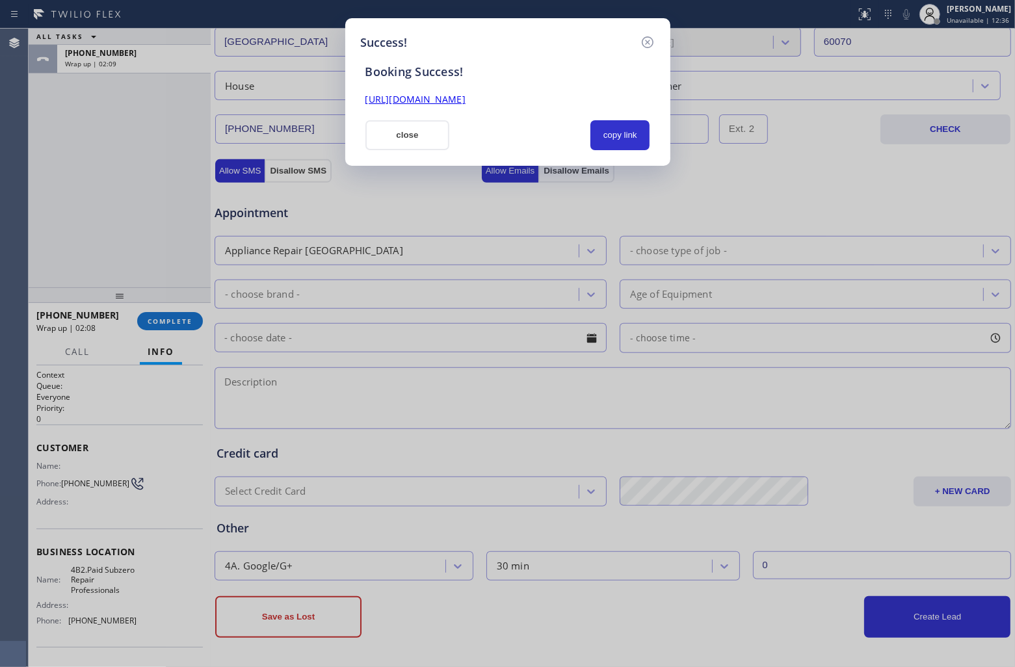
drag, startPoint x: 1, startPoint y: 209, endPoint x: 146, endPoint y: 181, distance: 148.3
click at [1, 209] on div "Success! Booking Success! [URL][DOMAIN_NAME] close copy link" at bounding box center [507, 333] width 1015 height 667
drag, startPoint x: 433, startPoint y: 137, endPoint x: 418, endPoint y: 142, distance: 15.6
click at [431, 138] on button "close" at bounding box center [407, 135] width 85 height 30
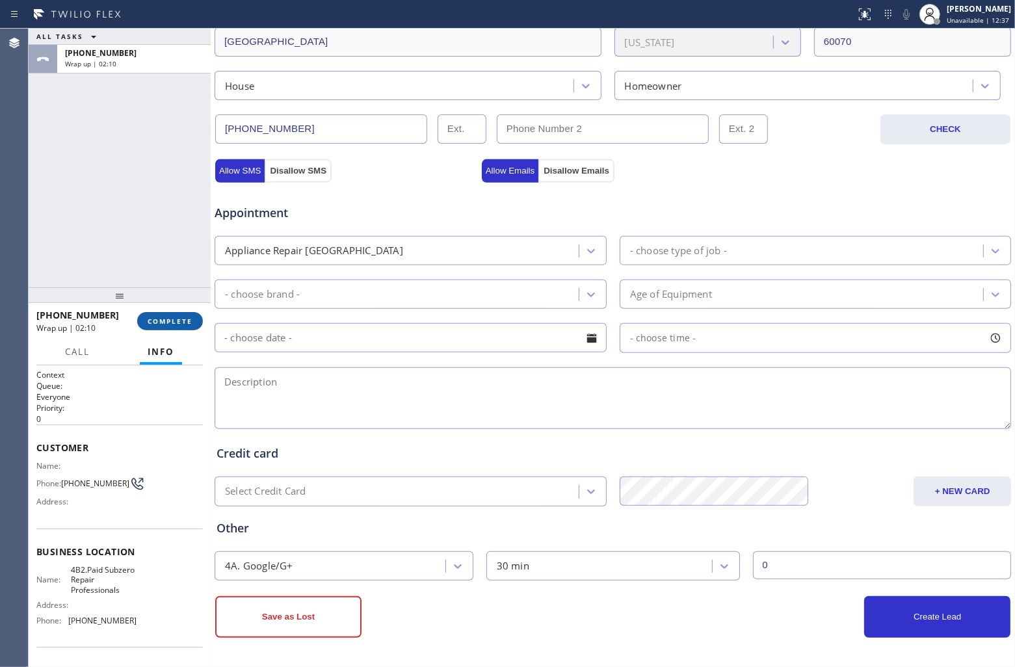
click at [156, 332] on div "[PHONE_NUMBER] Wrap up | 02:10 COMPLETE" at bounding box center [119, 321] width 166 height 34
click at [154, 325] on span "COMPLETE" at bounding box center [170, 321] width 45 height 9
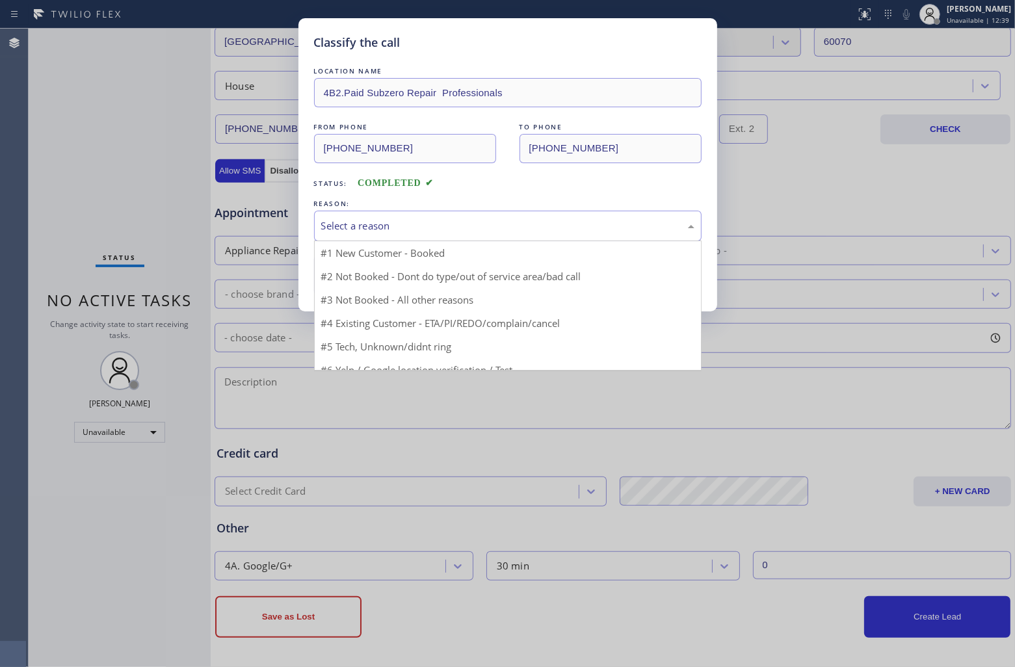
click at [403, 233] on div "Select a reason" at bounding box center [507, 225] width 373 height 15
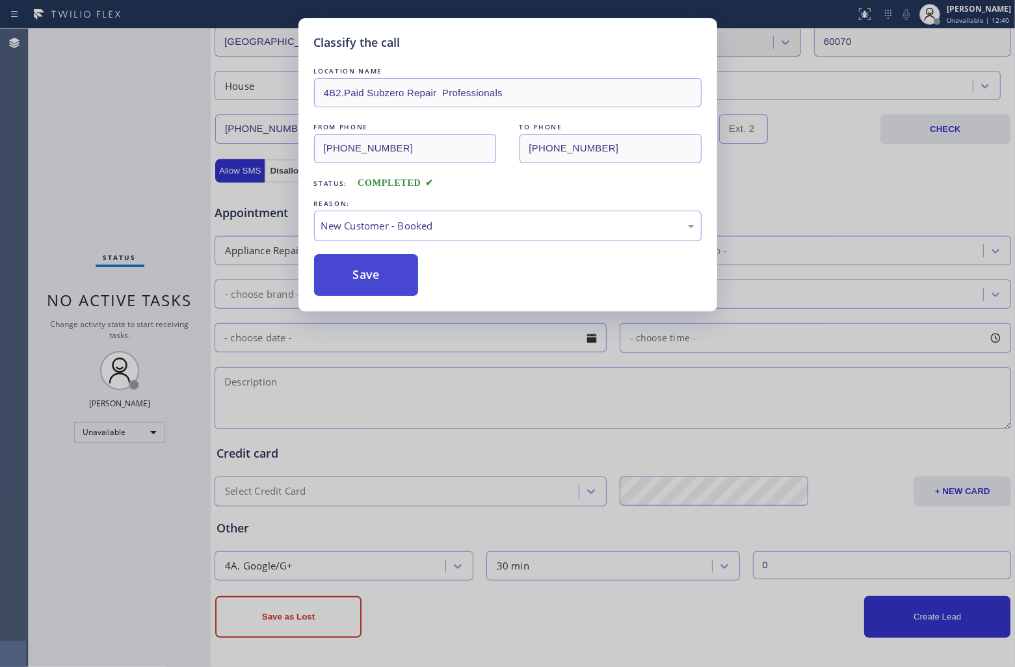
click at [397, 257] on button "Save" at bounding box center [366, 275] width 105 height 42
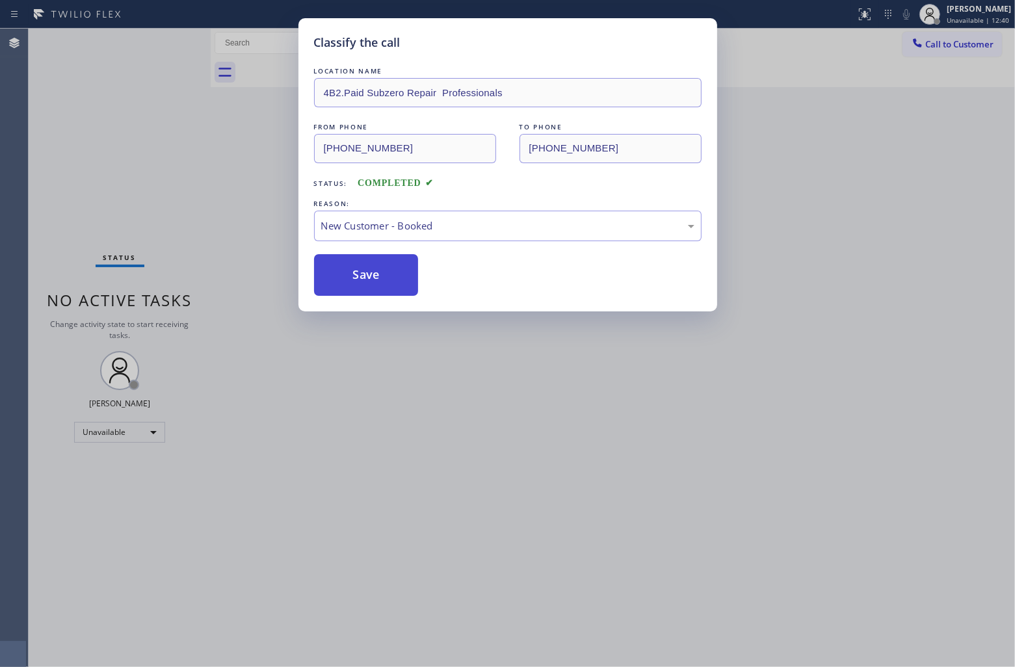
click at [393, 271] on button "Save" at bounding box center [366, 275] width 105 height 42
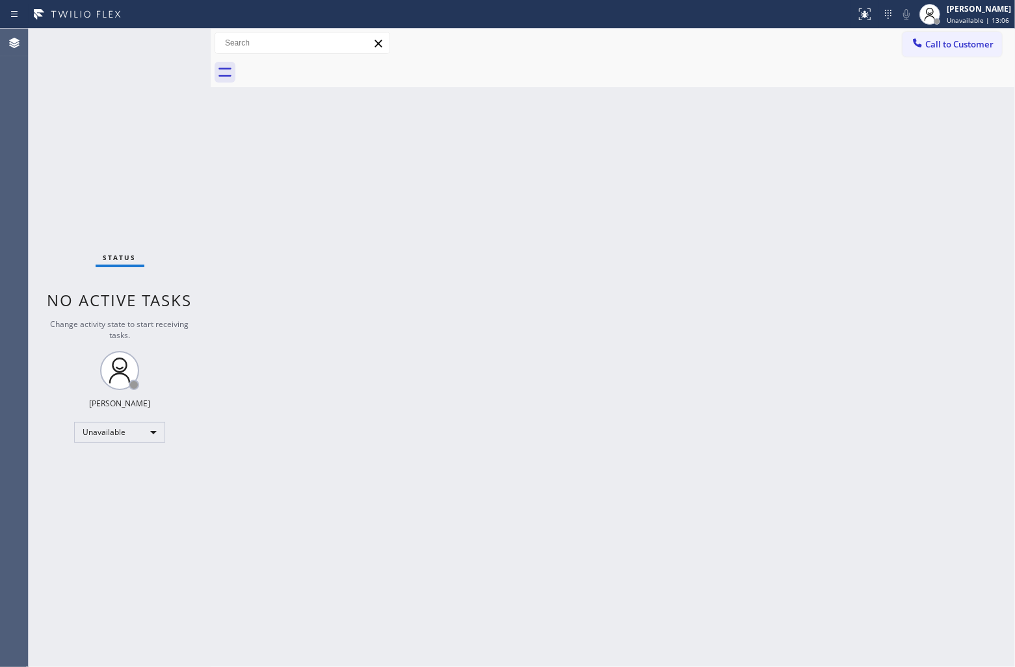
drag, startPoint x: 31, startPoint y: 133, endPoint x: 543, endPoint y: 129, distance: 511.7
click at [33, 133] on div "Status No active tasks Change activity state to start receiving tasks. [PERSON_…" at bounding box center [120, 348] width 182 height 638
click at [967, 42] on span "Call to Customer" at bounding box center [959, 44] width 68 height 12
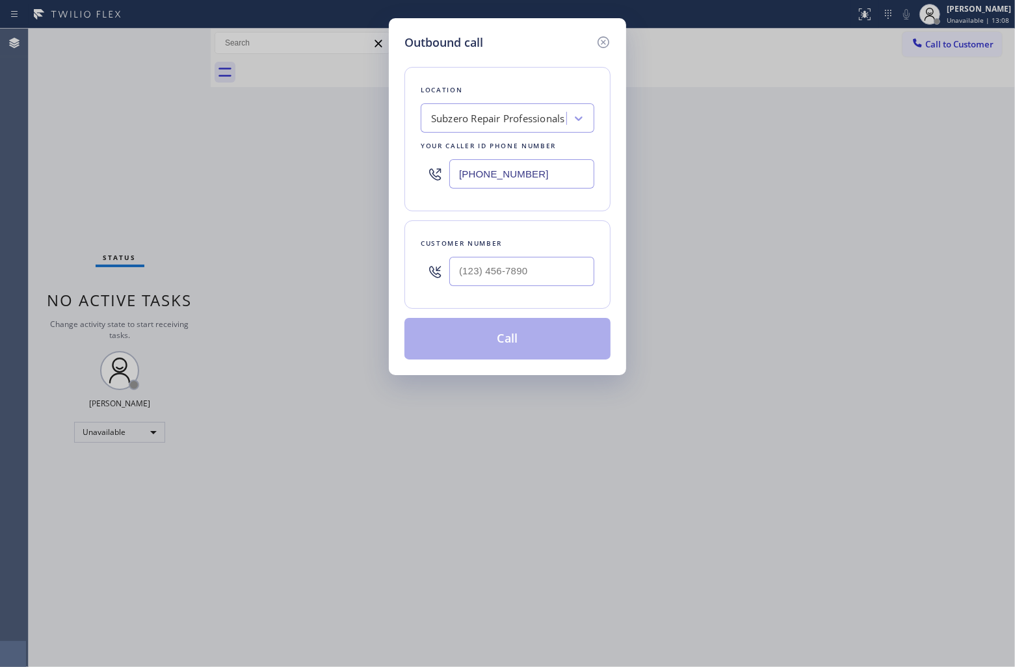
click at [541, 168] on input "[PHONE_NUMBER]" at bounding box center [521, 173] width 145 height 29
paste input "855) 941-5786"
type input "[PHONE_NUMBER]"
type input "(___) ___-____"
click at [491, 255] on div at bounding box center [521, 271] width 145 height 42
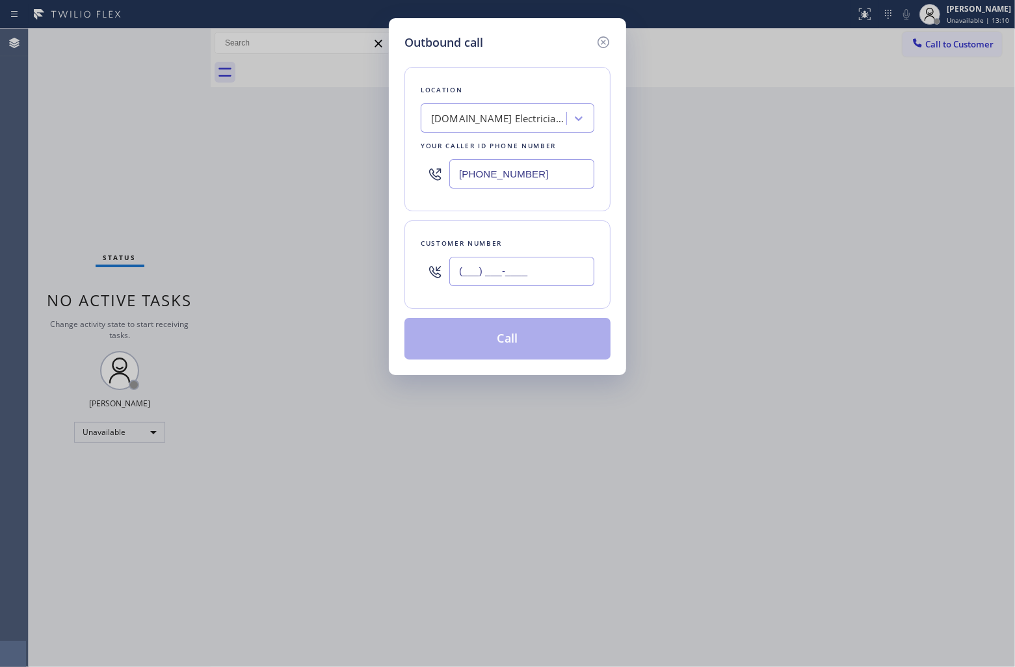
click at [494, 263] on input "(___) ___-____" at bounding box center [521, 271] width 145 height 29
paste input "347) 262-4162"
type input "[PHONE_NUMBER]"
click at [517, 343] on button "Call" at bounding box center [507, 339] width 206 height 42
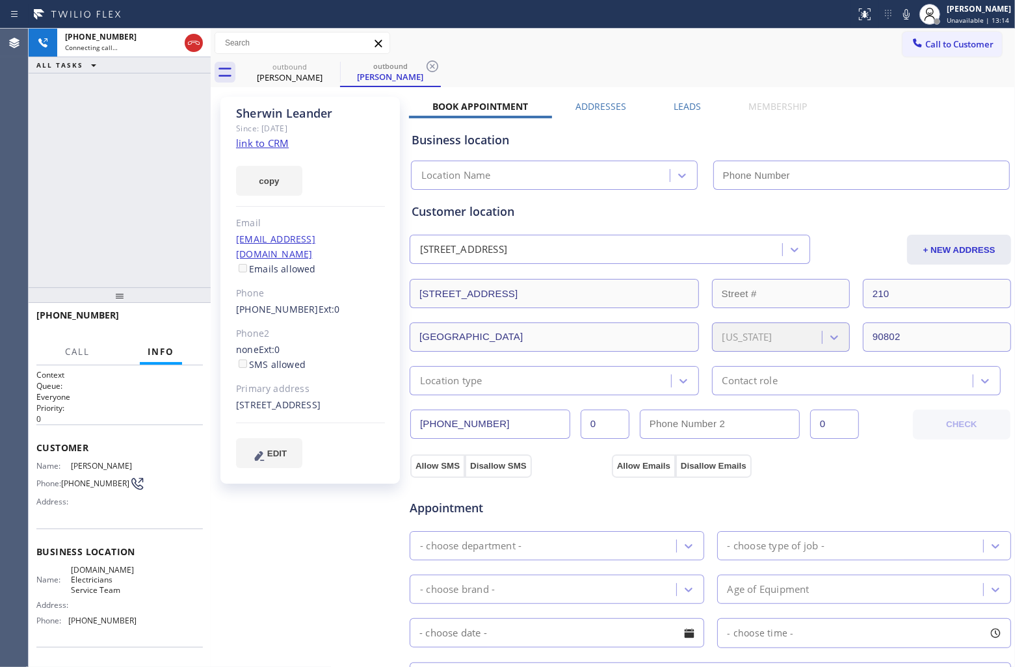
click at [270, 138] on link "link to CRM" at bounding box center [262, 143] width 53 height 13
type input "[PHONE_NUMBER]"
drag, startPoint x: 86, startPoint y: 505, endPoint x: 65, endPoint y: 484, distance: 29.9
click at [65, 484] on div "Name: [PERSON_NAME] Phone: [PHONE_NUMBER] Address:" at bounding box center [86, 486] width 100 height 51
click at [98, 488] on span "[PHONE_NUMBER]" at bounding box center [95, 484] width 68 height 10
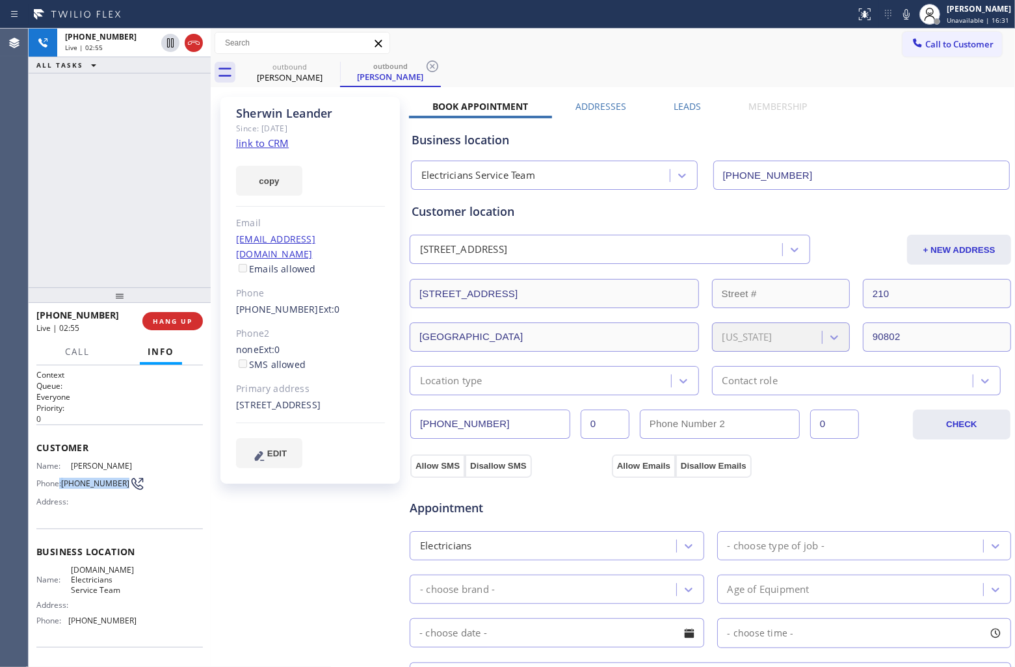
copy div ": [PHONE_NUMBER]"
drag, startPoint x: 94, startPoint y: 499, endPoint x: 60, endPoint y: 486, distance: 37.1
click at [60, 486] on div "Phone: [PHONE_NUMBER]" at bounding box center [86, 484] width 100 height 16
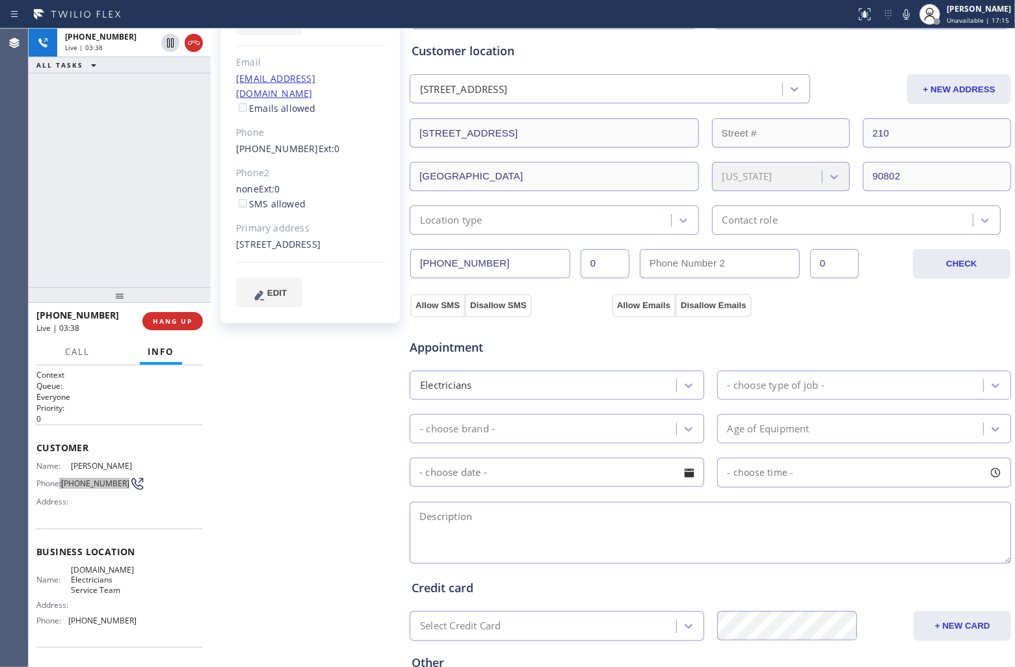
scroll to position [163, 0]
click at [31, 221] on div "[PHONE_NUMBER] Live | 03:45 ALL TASKS ALL TASKS ACTIVE TASKS TASKS IN WRAP UP" at bounding box center [120, 158] width 182 height 259
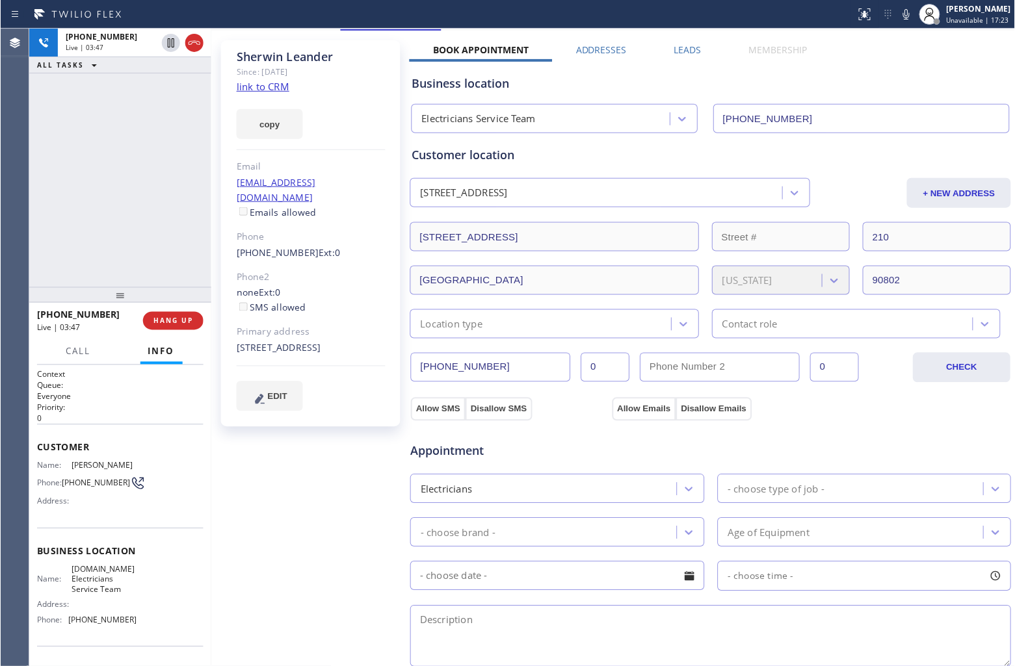
scroll to position [0, 0]
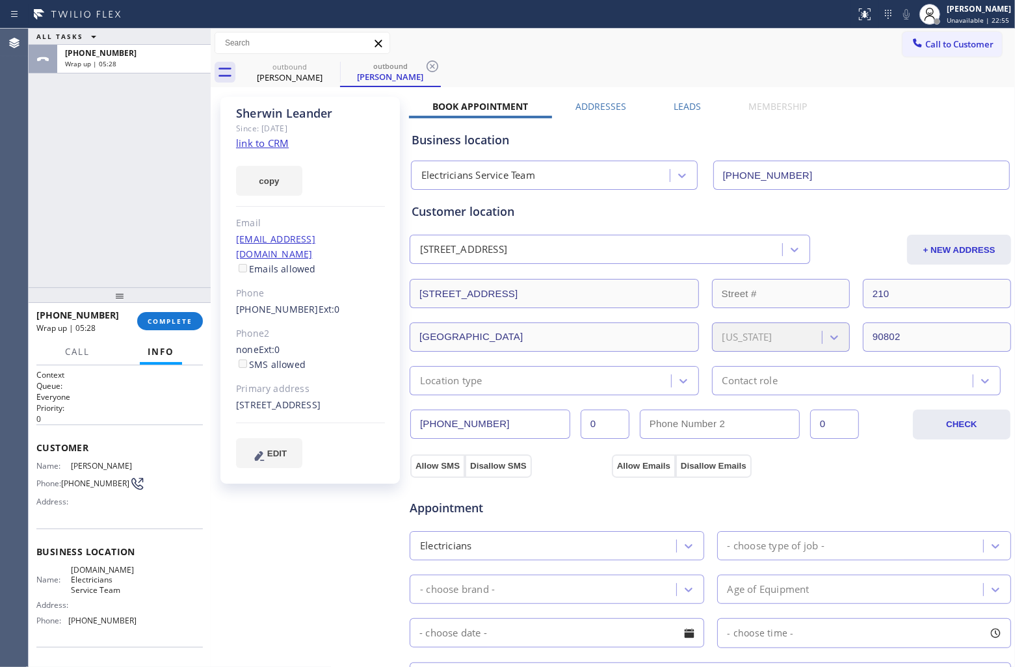
drag, startPoint x: 951, startPoint y: 39, endPoint x: 720, endPoint y: 154, distance: 258.5
click at [951, 39] on span "Call to Customer" at bounding box center [959, 44] width 68 height 12
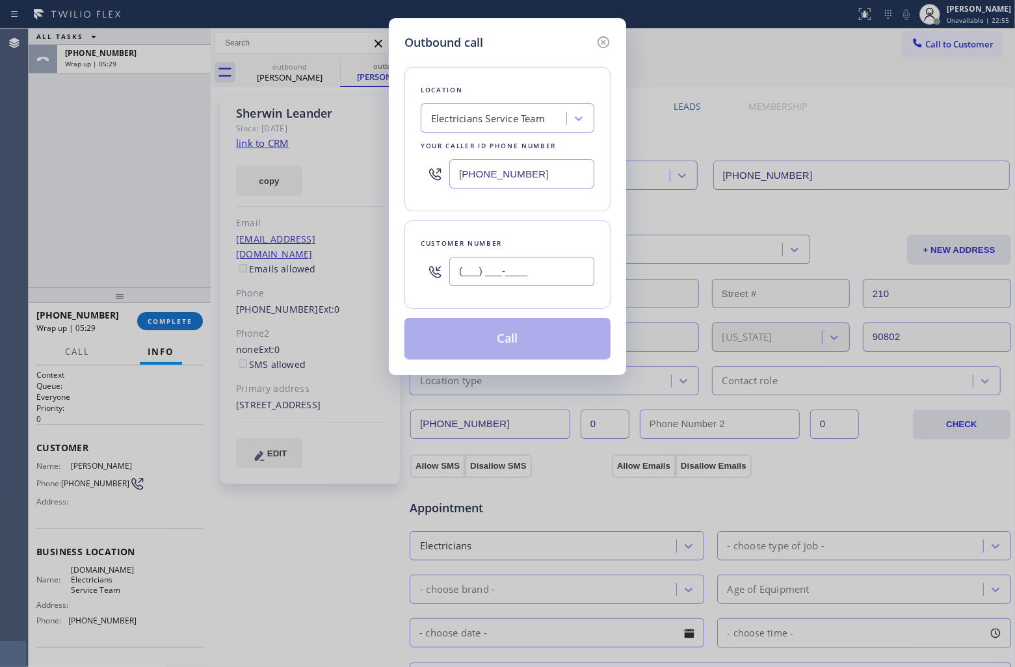
click at [540, 271] on input "(___) ___-____" at bounding box center [521, 271] width 145 height 29
paste input "646) 874-3580"
type input "[PHONE_NUMBER]"
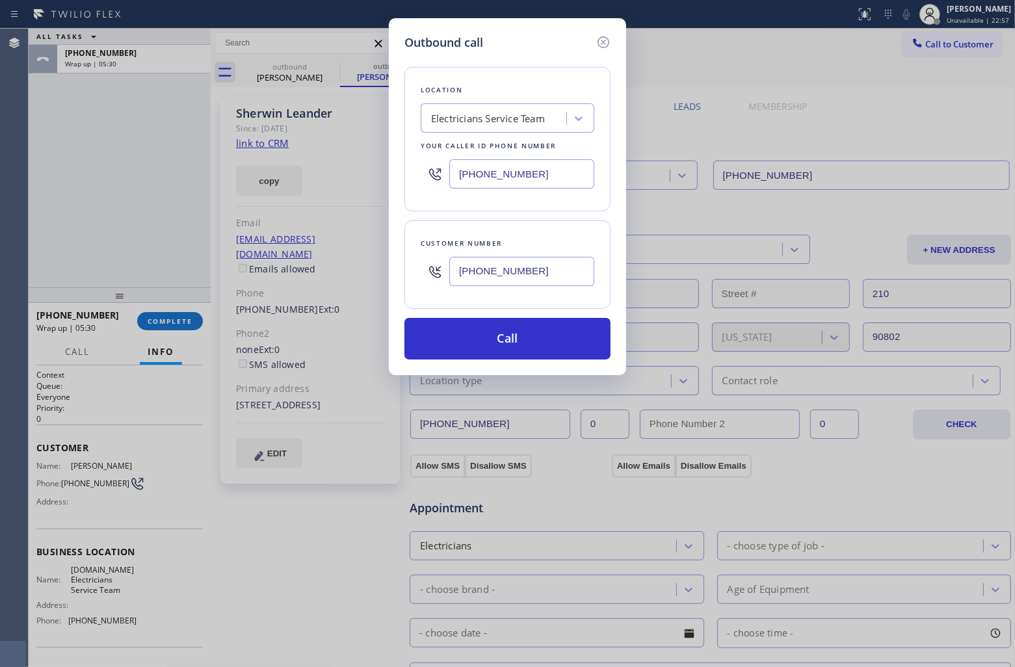
click at [42, 133] on div "Outbound call Location Electricians Service Team Your caller id phone number [P…" at bounding box center [507, 333] width 1015 height 667
click at [564, 171] on input "[PHONE_NUMBER]" at bounding box center [521, 173] width 145 height 29
paste input "424) 352-7537"
type input "[PHONE_NUMBER]"
click at [531, 348] on button "Call" at bounding box center [507, 339] width 206 height 42
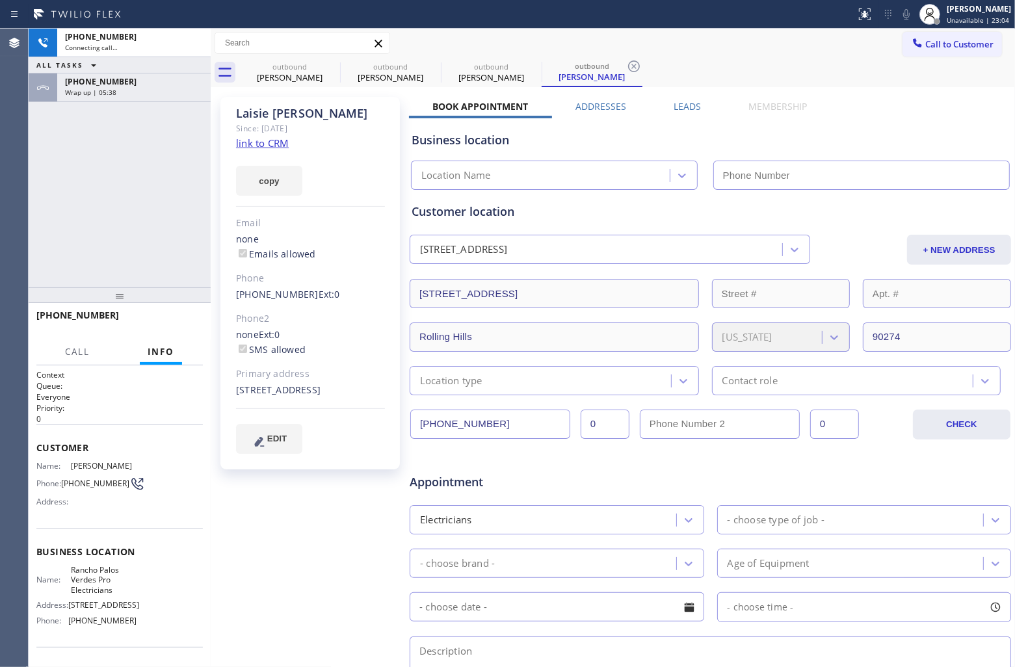
type input "[PHONE_NUMBER]"
drag, startPoint x: 189, startPoint y: 42, endPoint x: 749, endPoint y: 544, distance: 751.5
click at [189, 42] on icon at bounding box center [194, 43] width 16 height 16
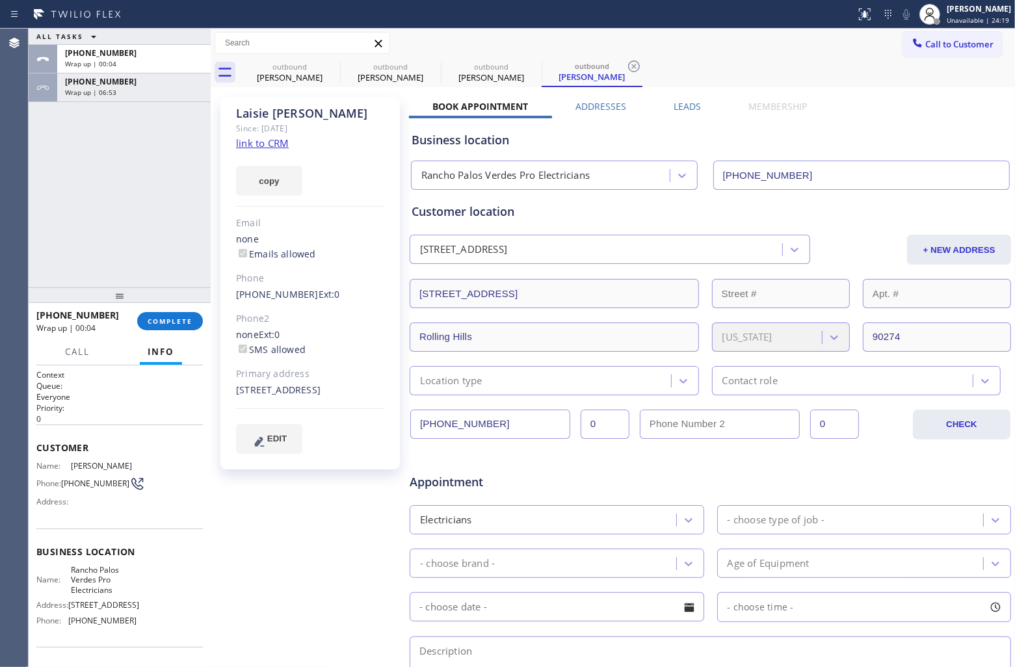
drag, startPoint x: 40, startPoint y: 171, endPoint x: 54, endPoint y: 166, distance: 14.6
click at [41, 171] on div "ALL TASKS ALL TASKS ACTIVE TASKS TASKS IN WRAP UP [PHONE_NUMBER] Wrap up | 00:0…" at bounding box center [120, 158] width 182 height 259
click at [166, 327] on button "COMPLETE" at bounding box center [170, 321] width 66 height 18
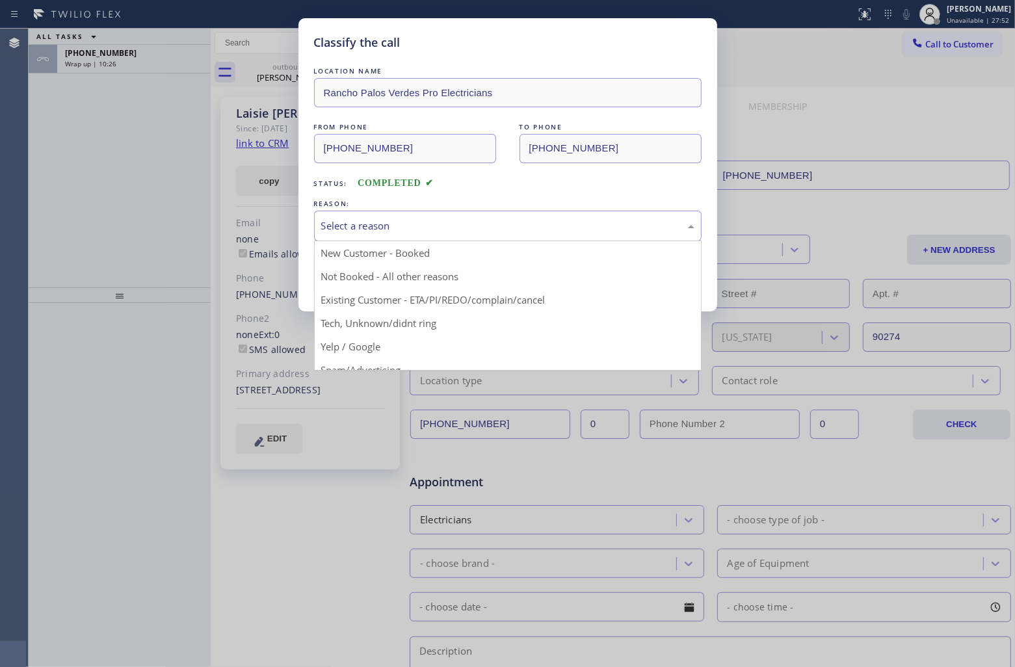
click at [417, 231] on div "Select a reason" at bounding box center [507, 225] width 373 height 15
click at [390, 274] on button "Save" at bounding box center [366, 275] width 105 height 42
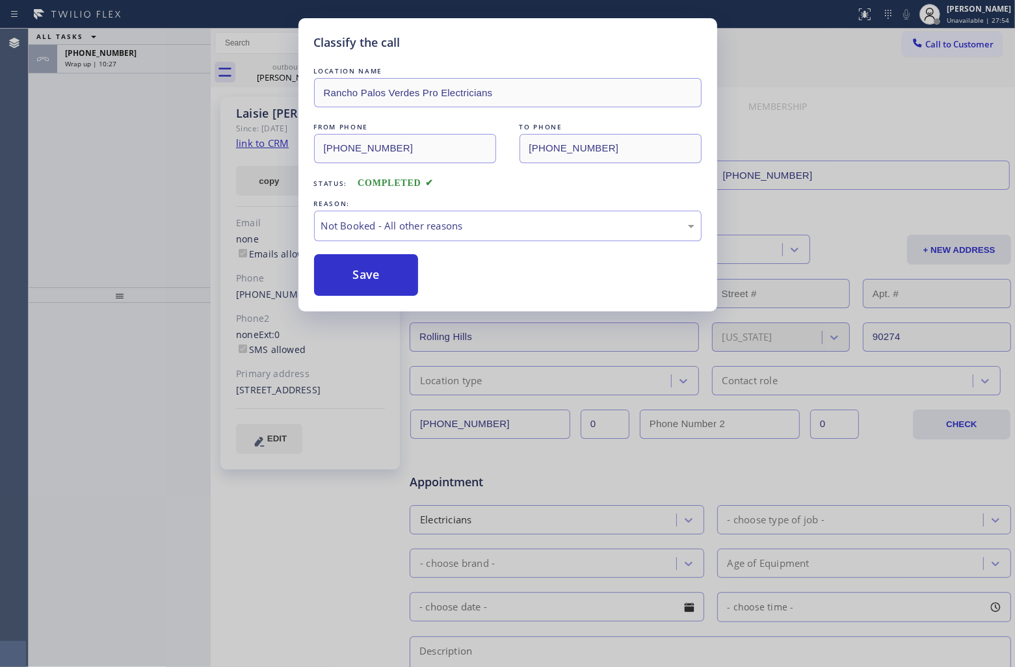
click at [138, 68] on div "[PHONE_NUMBER] Wrap up | 10:27" at bounding box center [131, 59] width 148 height 29
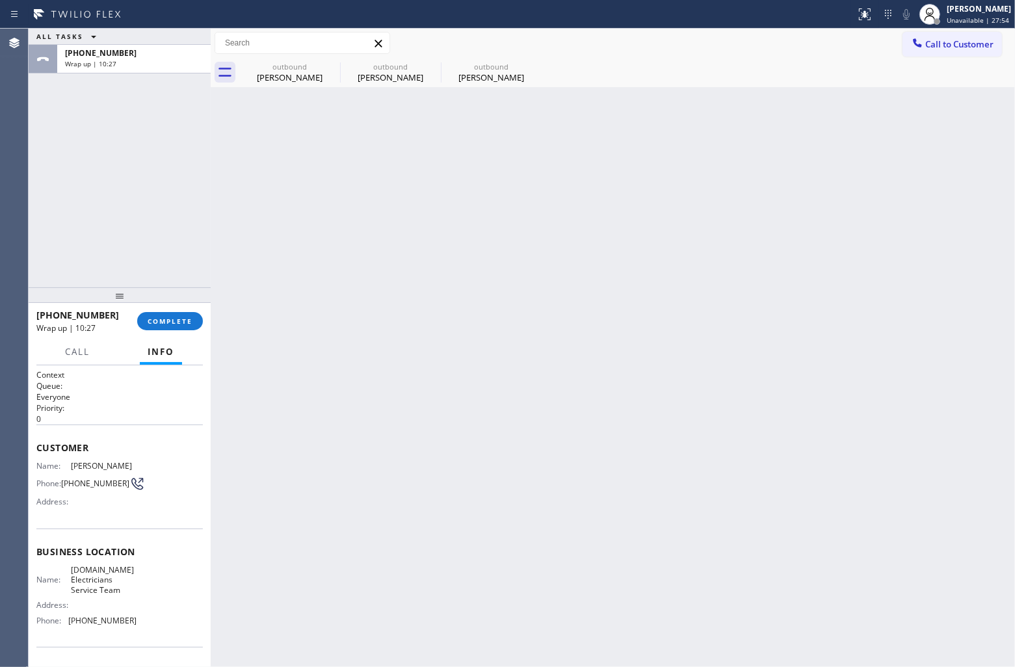
click at [138, 68] on div "[PHONE_NUMBER] Wrap up | 10:27" at bounding box center [131, 59] width 148 height 29
click at [138, 68] on div "[PHONE_NUMBER] Wrap up | 10:28" at bounding box center [131, 59] width 148 height 29
click at [179, 320] on span "COMPLETE" at bounding box center [170, 321] width 45 height 9
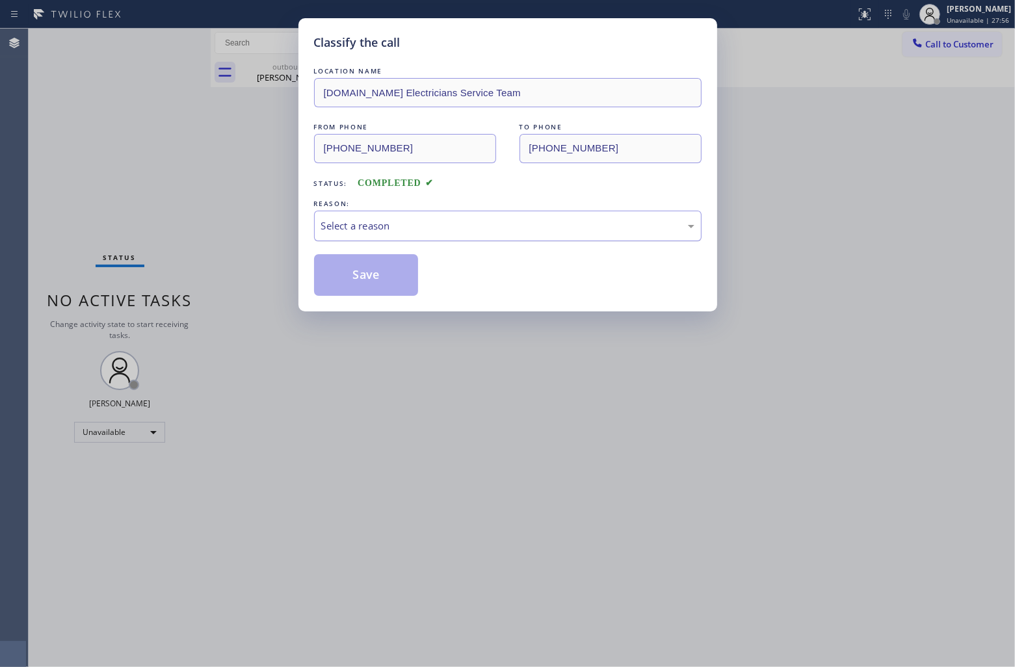
click at [454, 235] on div "Select a reason" at bounding box center [508, 226] width 388 height 31
click at [368, 275] on button "Save" at bounding box center [366, 275] width 105 height 42
type input "[PHONE_NUMBER]"
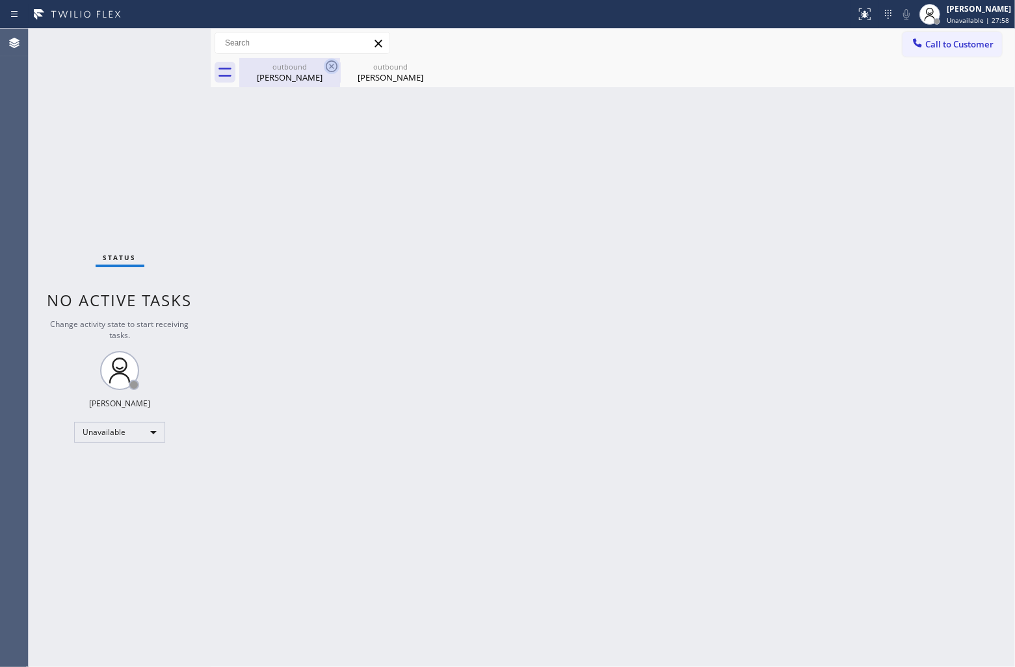
drag, startPoint x: 322, startPoint y: 66, endPoint x: 332, endPoint y: 64, distance: 9.5
click at [327, 66] on div "outbound [PERSON_NAME]" at bounding box center [289, 72] width 101 height 29
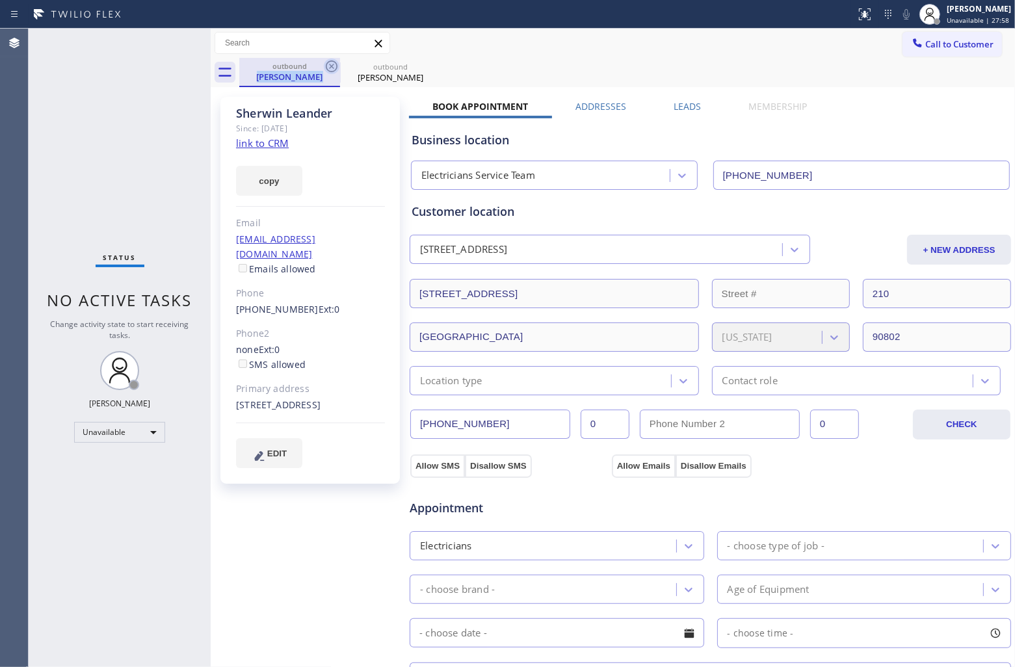
click at [332, 64] on icon at bounding box center [332, 67] width 16 height 16
type input "[PHONE_NUMBER]"
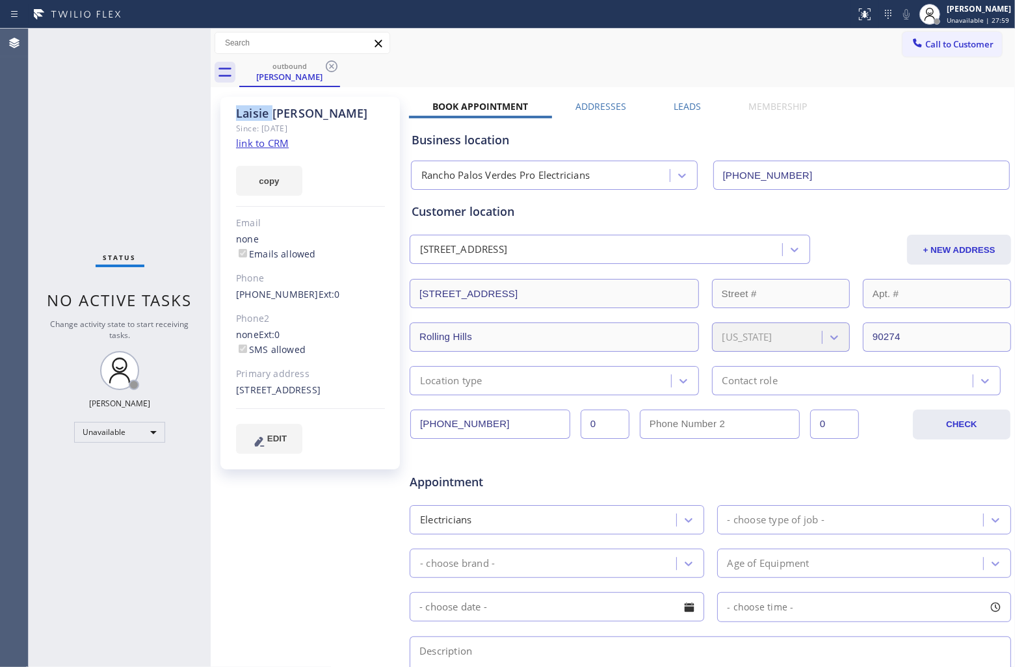
click at [332, 64] on icon at bounding box center [332, 67] width 16 height 16
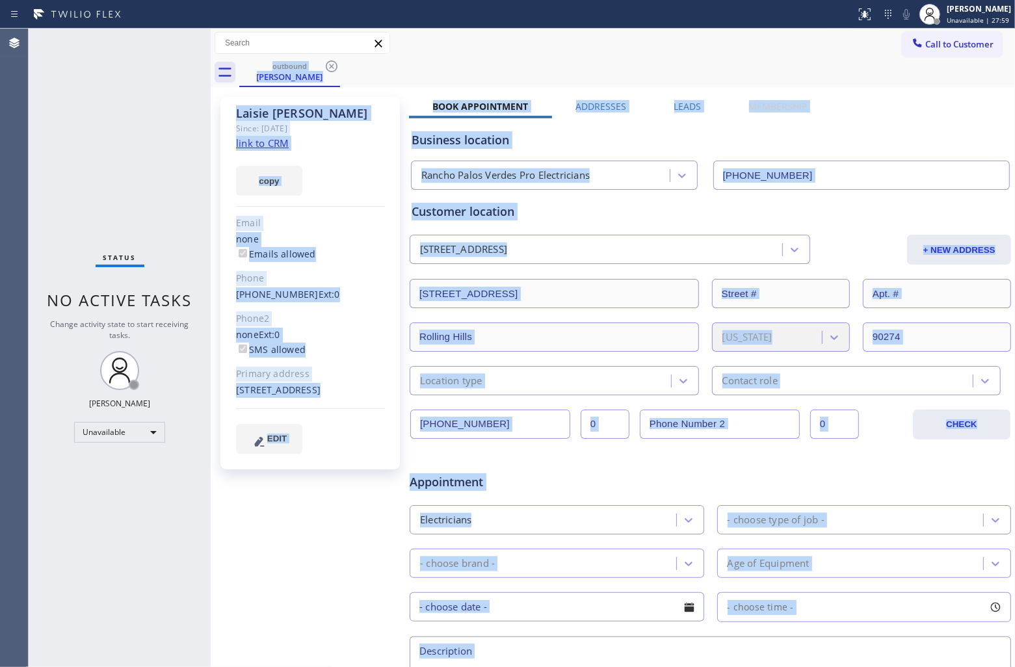
click at [332, 64] on div "outbound [PERSON_NAME]" at bounding box center [627, 72] width 776 height 29
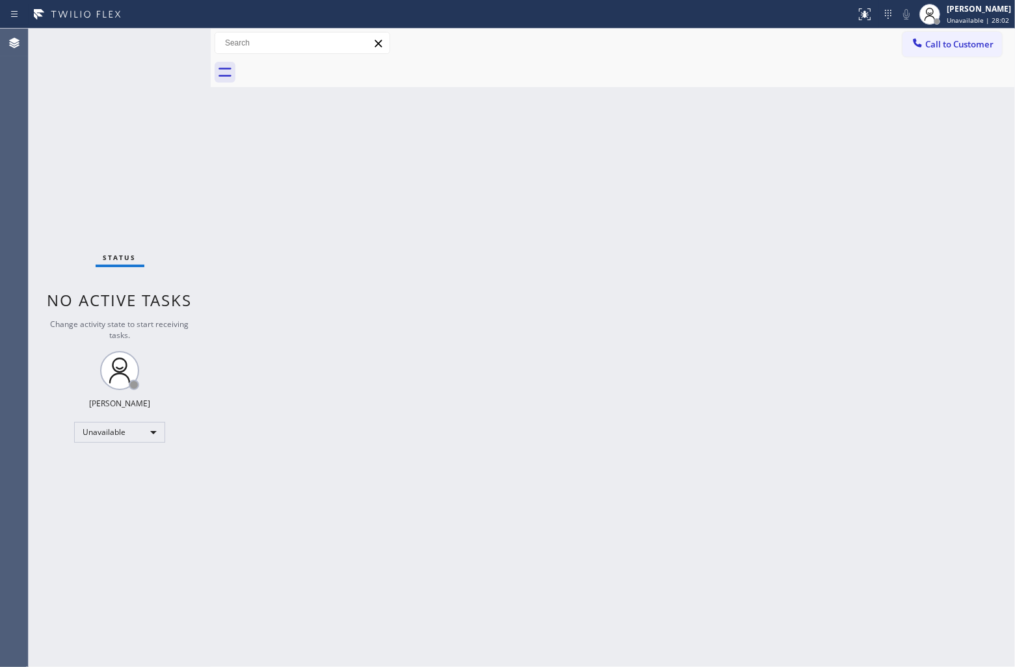
drag, startPoint x: 38, startPoint y: 111, endPoint x: 300, endPoint y: 11, distance: 281.1
click at [38, 111] on div "Status No active tasks Change activity state to start receiving tasks. [PERSON_…" at bounding box center [120, 348] width 182 height 638
click at [46, 187] on div "Status No active tasks Change activity state to start receiving tasks. [PERSON_…" at bounding box center [120, 347] width 182 height 637
click at [946, 43] on span "Call to Customer" at bounding box center [959, 44] width 68 height 12
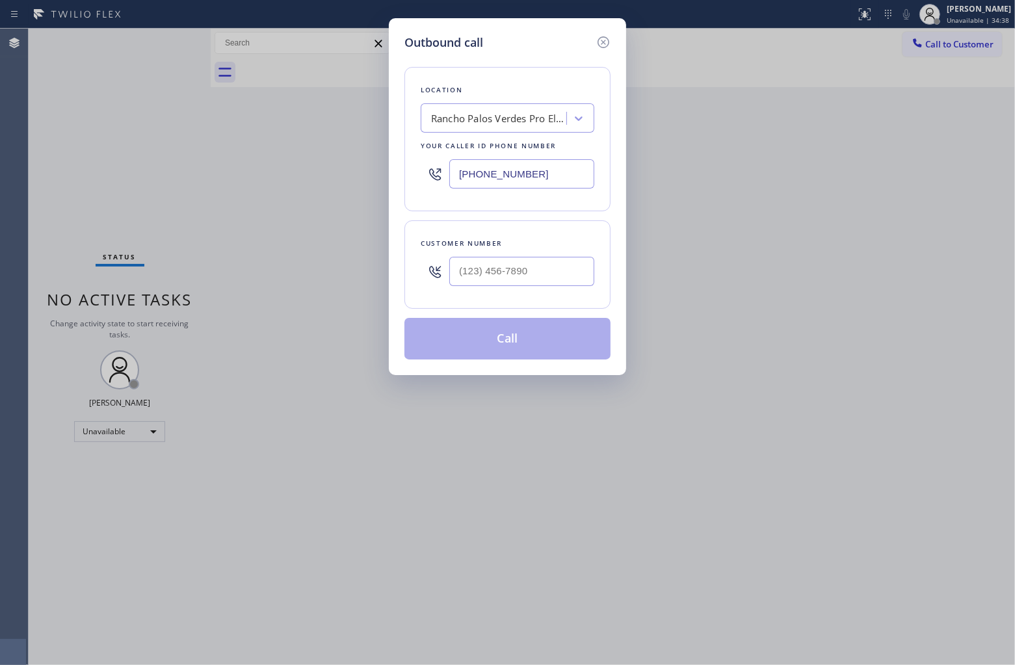
click at [570, 164] on input "[PHONE_NUMBER]" at bounding box center [521, 173] width 145 height 29
paste input "626) 779-9286"
type input "[PHONE_NUMBER]"
type input "(___) ___-____"
click at [556, 256] on div at bounding box center [521, 271] width 145 height 42
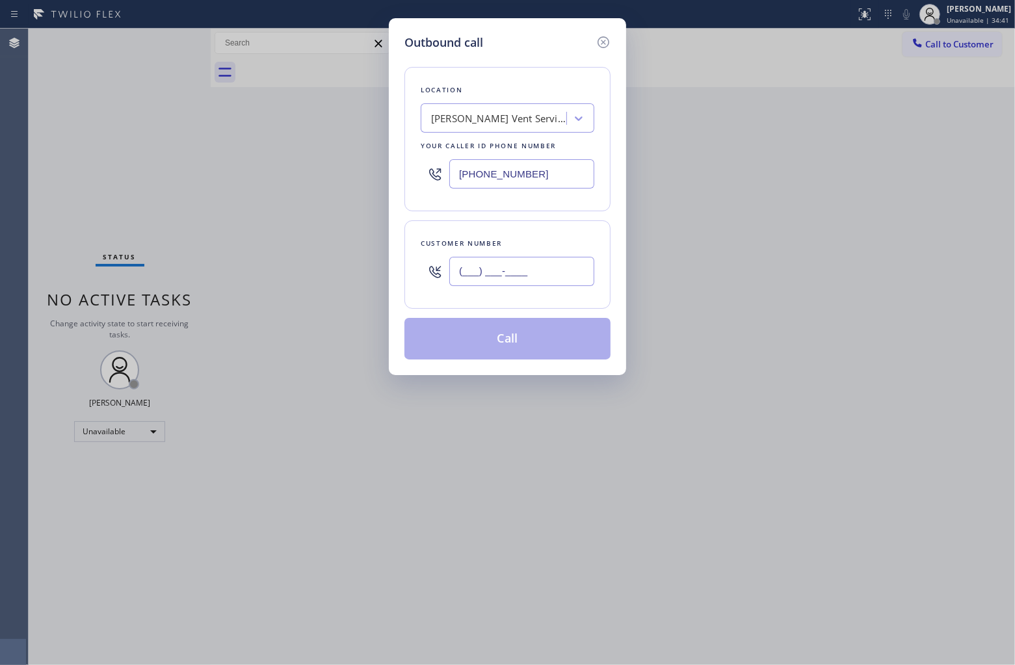
click at [556, 269] on input "(___) ___-____" at bounding box center [521, 271] width 145 height 29
paste input "626) 380-3845"
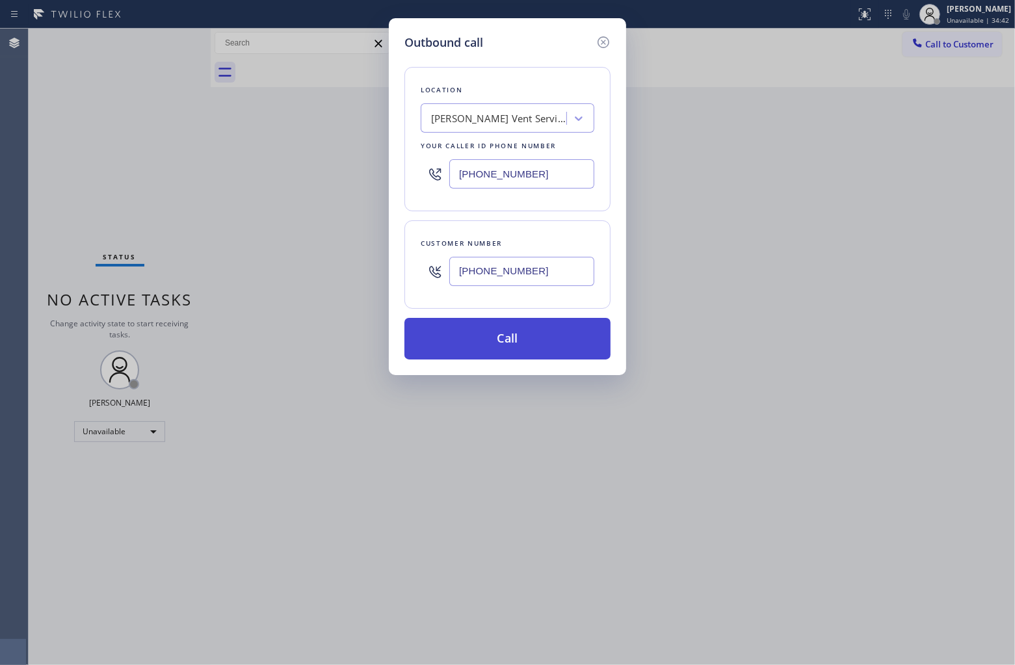
type input "[PHONE_NUMBER]"
click at [553, 341] on button "Call" at bounding box center [507, 339] width 206 height 42
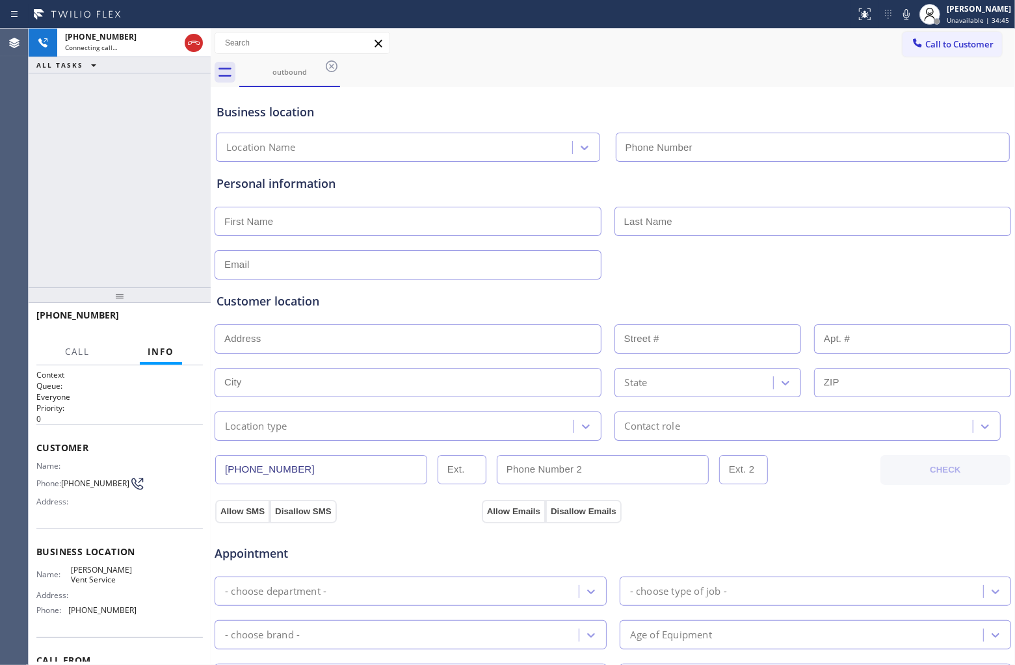
type input "[PHONE_NUMBER]"
drag, startPoint x: 31, startPoint y: 151, endPoint x: 437, endPoint y: 1, distance: 432.8
click at [31, 151] on div "[PHONE_NUMBER] Connecting call… ALL TASKS ALL TASKS ACTIVE TASKS TASKS IN WRAP …" at bounding box center [120, 158] width 182 height 259
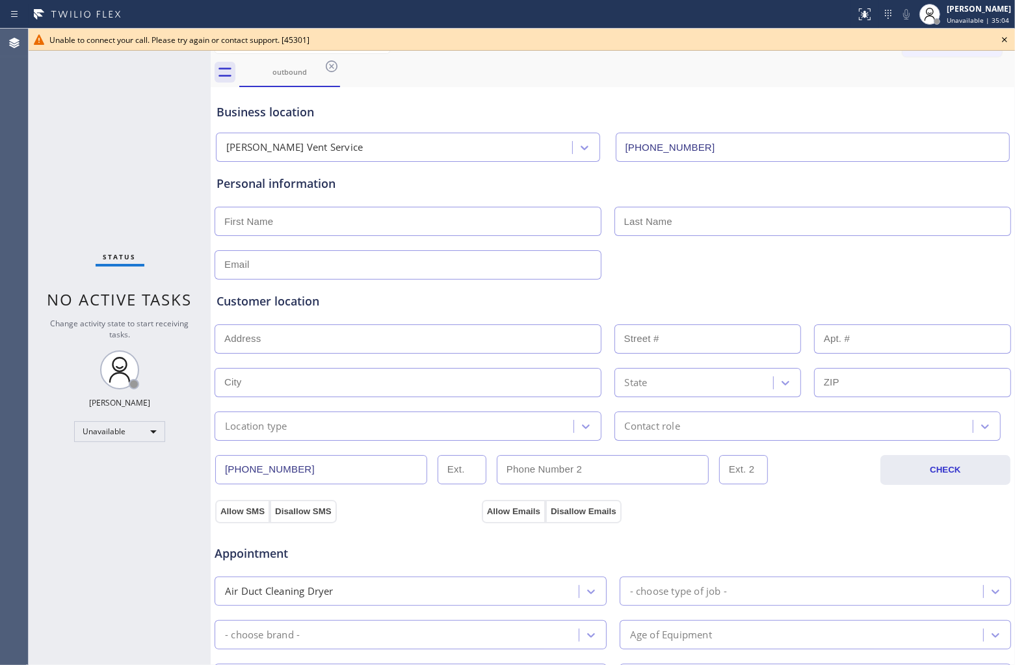
click at [921, 75] on div "outbound" at bounding box center [627, 72] width 776 height 29
click at [1003, 40] on icon at bounding box center [1005, 40] width 16 height 16
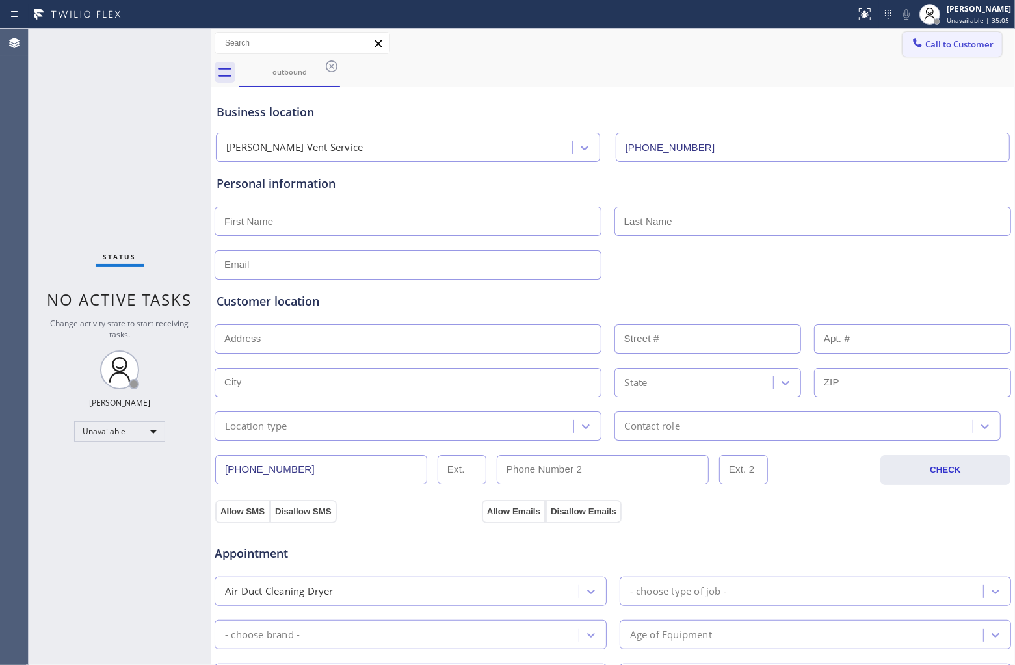
click at [966, 39] on span "Call to Customer" at bounding box center [959, 44] width 68 height 12
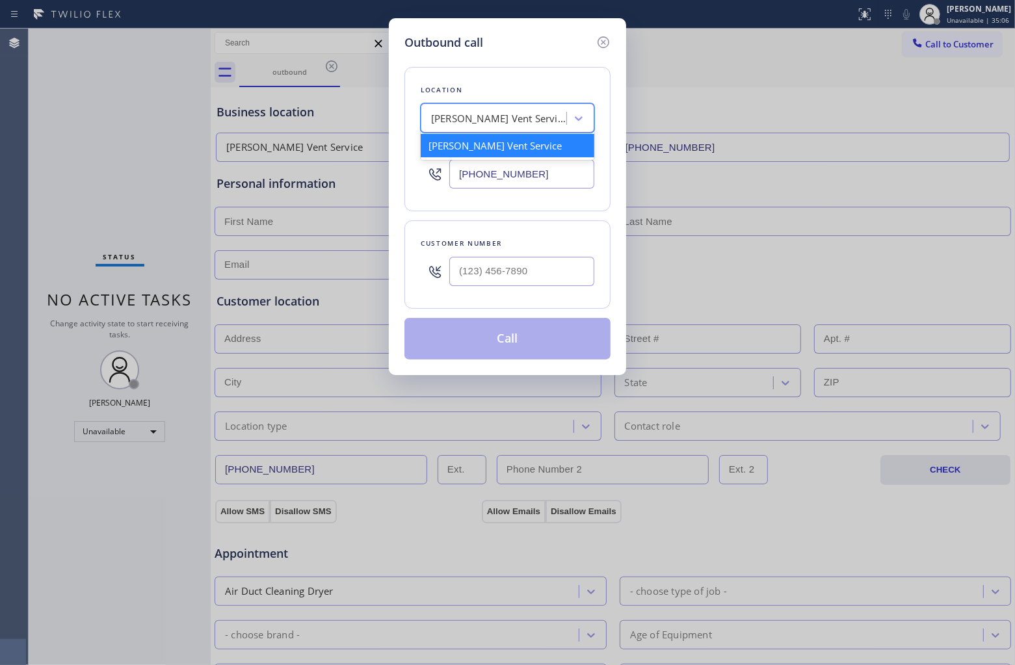
click at [516, 112] on div "[PERSON_NAME] Vent Service" at bounding box center [499, 118] width 137 height 15
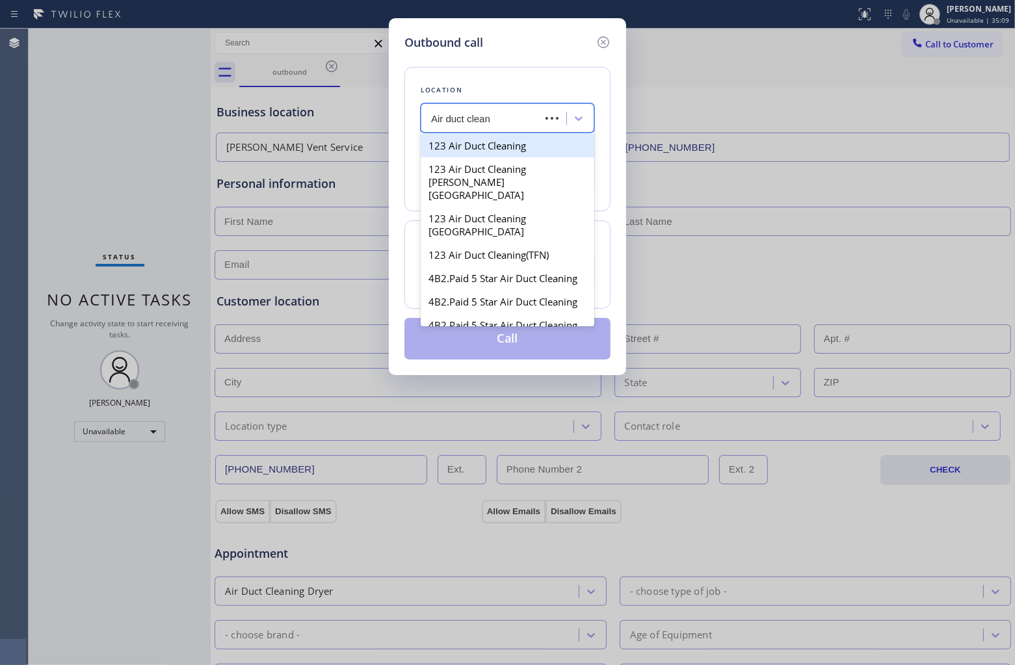
type input "Air duct cleani"
type input "[PHONE_NUMBER]"
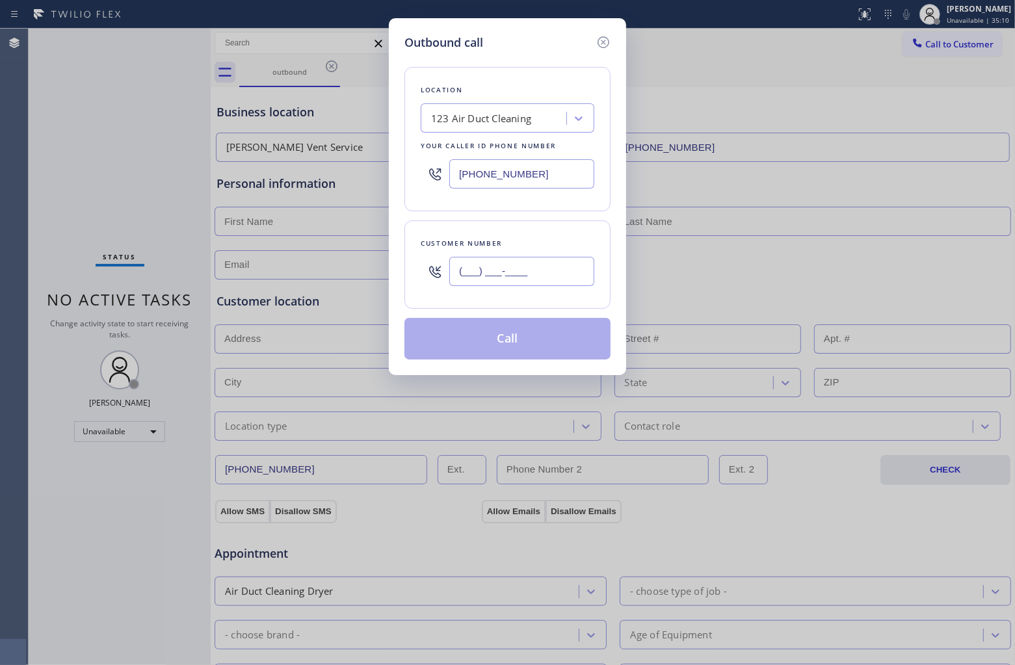
paste input "626) 380-3845"
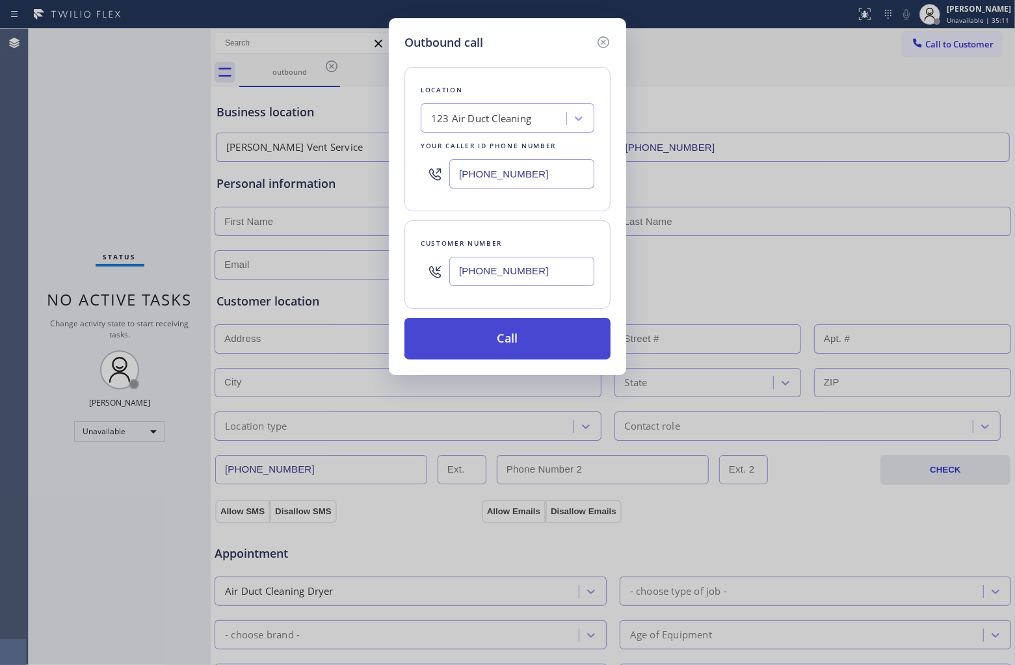
type input "[PHONE_NUMBER]"
click at [574, 343] on button "Call" at bounding box center [507, 339] width 206 height 42
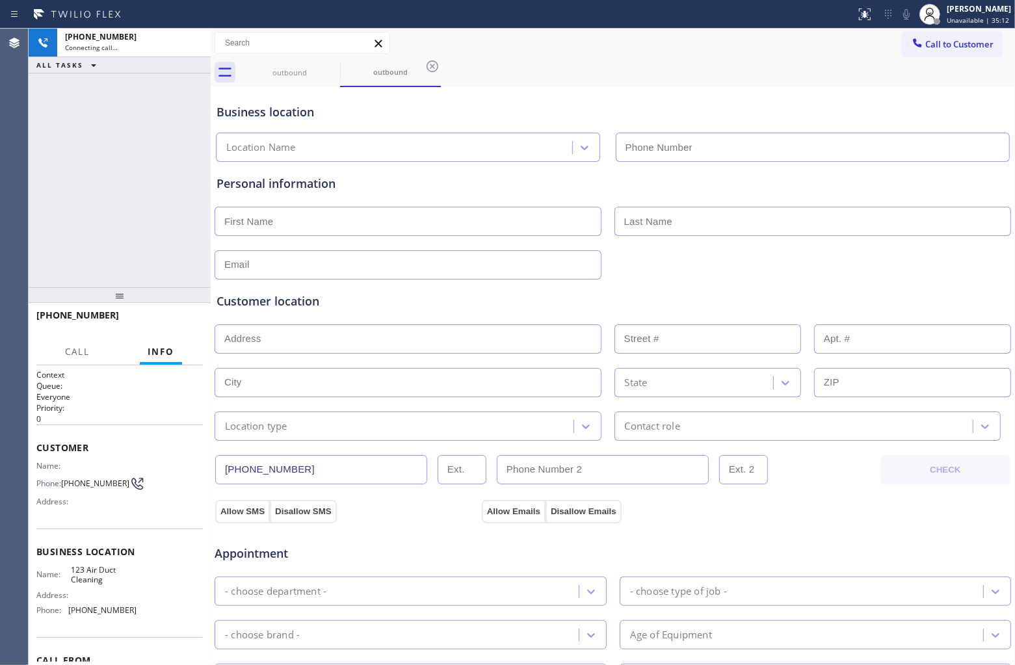
type input "[PHONE_NUMBER]"
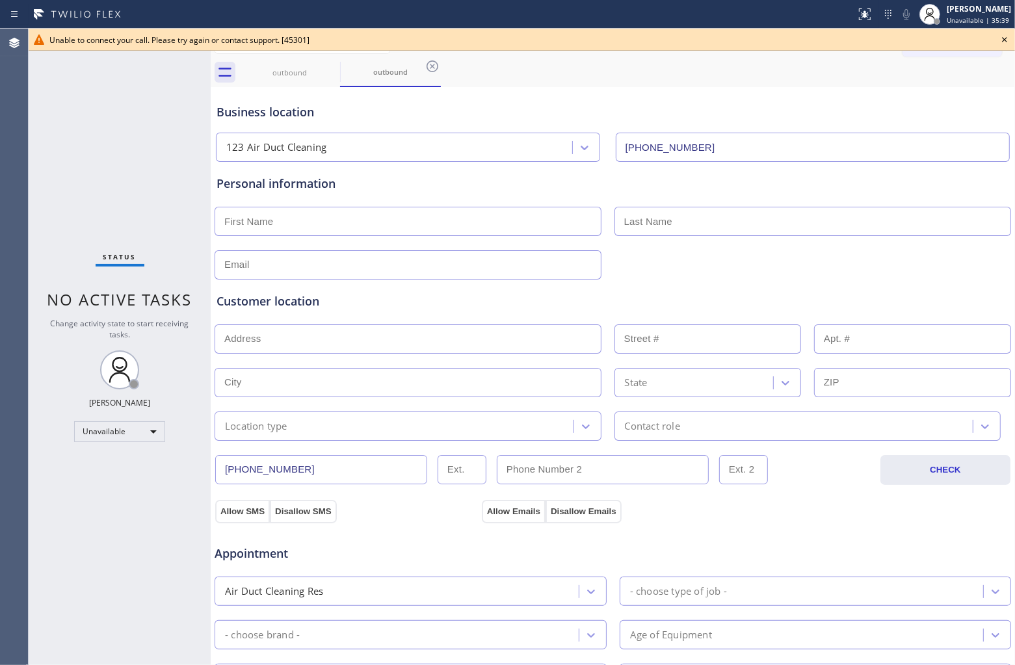
click at [26, 265] on div "Agent Desktop" at bounding box center [14, 347] width 28 height 637
click at [1006, 38] on icon at bounding box center [1004, 39] width 5 height 5
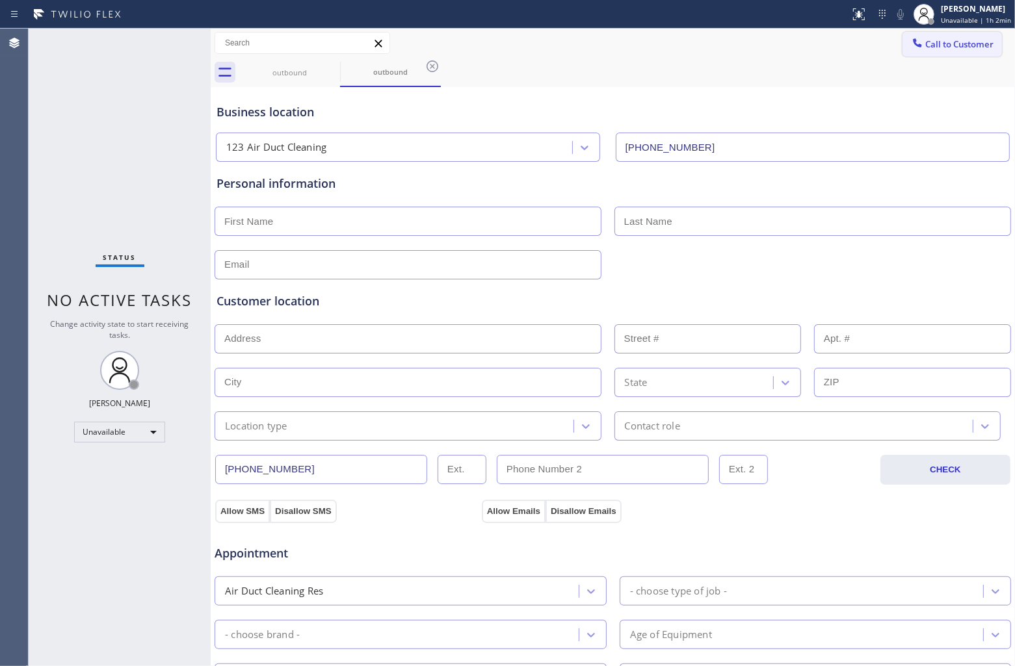
click at [969, 37] on button "Call to Customer" at bounding box center [951, 44] width 99 height 25
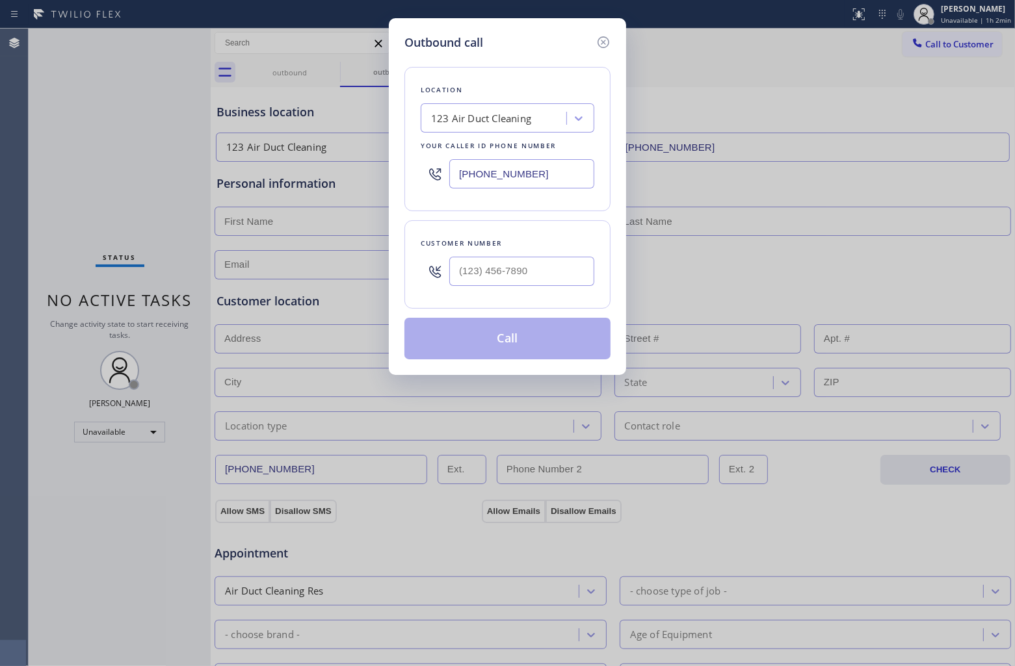
drag, startPoint x: 512, startPoint y: 189, endPoint x: 531, endPoint y: 179, distance: 21.5
click at [509, 187] on div "[PHONE_NUMBER]" at bounding box center [508, 174] width 174 height 42
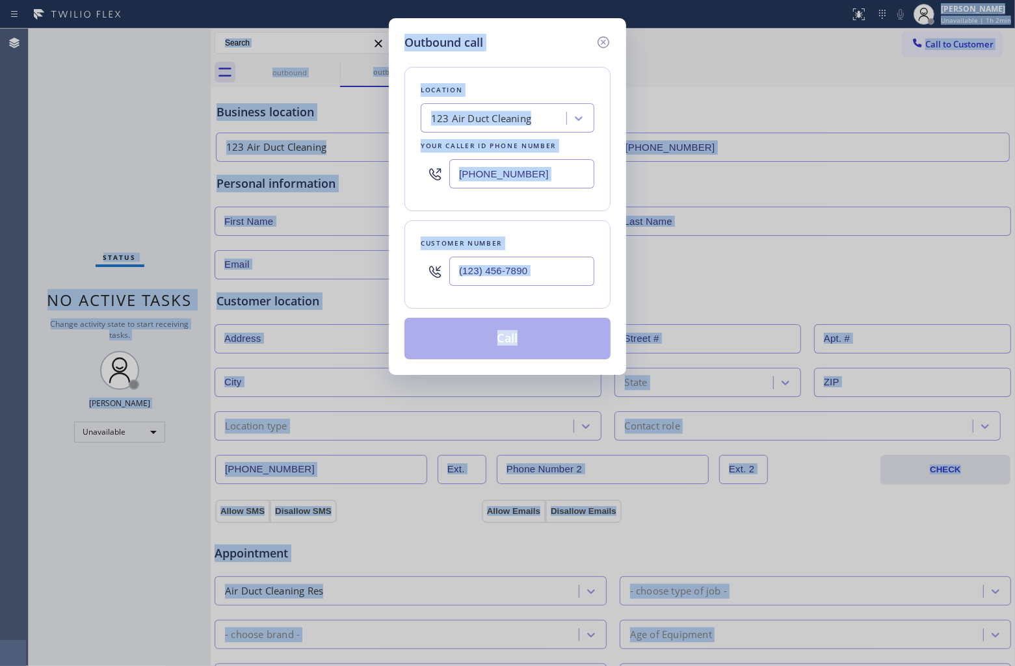
click at [510, 170] on input "[PHONE_NUMBER]" at bounding box center [521, 173] width 145 height 29
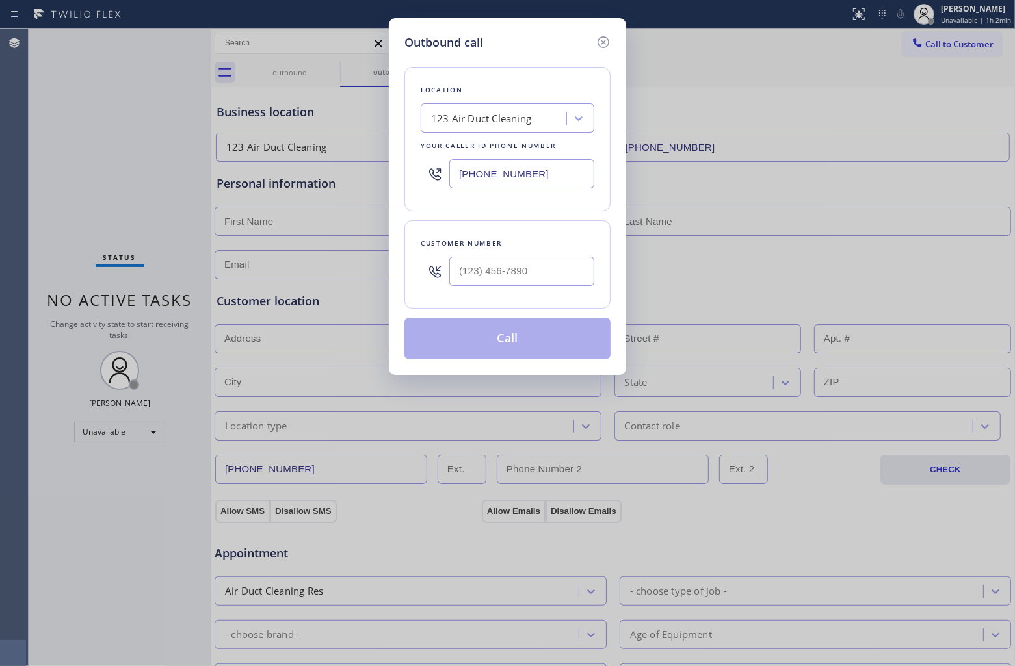
paste input "18) 853-9007"
type input "[PHONE_NUMBER]"
type input "(___) ___-____"
click at [60, 142] on div "Outbound call Location Shermans HVAC Repair Your caller id phone number [PHONE_…" at bounding box center [507, 333] width 1015 height 666
click at [492, 267] on input "(___) ___-____" at bounding box center [521, 271] width 145 height 29
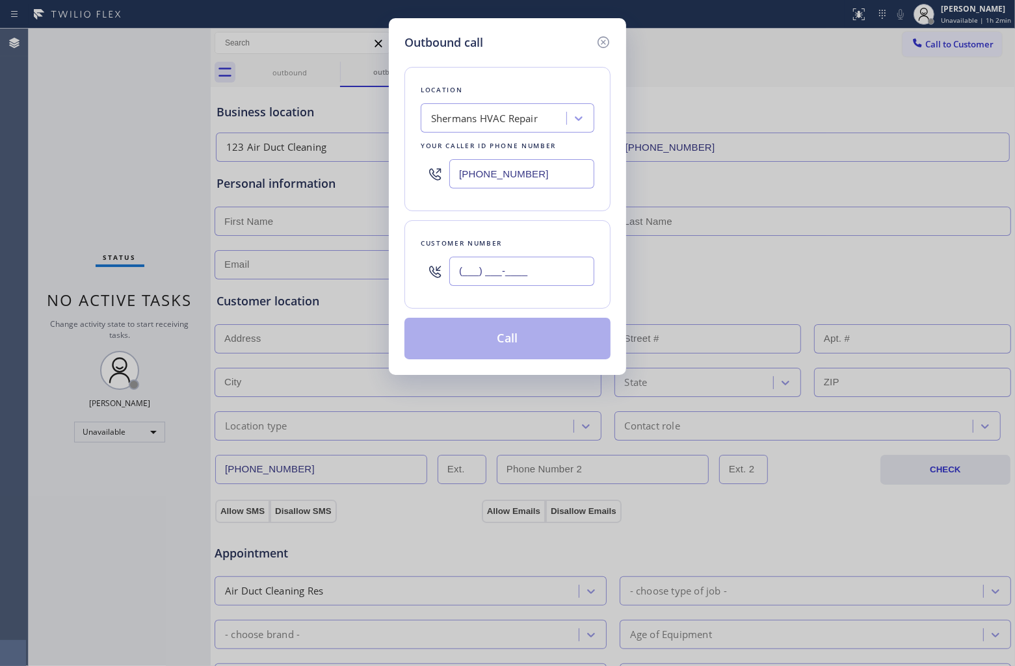
paste input "213) 300-0949"
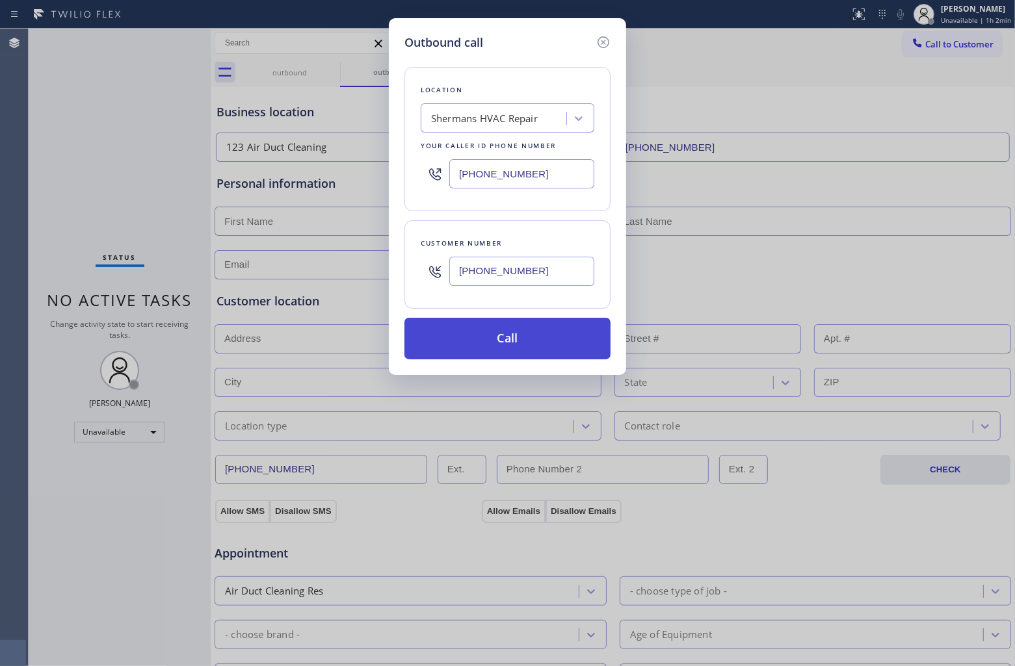
type input "[PHONE_NUMBER]"
click at [514, 346] on button "Call" at bounding box center [507, 339] width 206 height 42
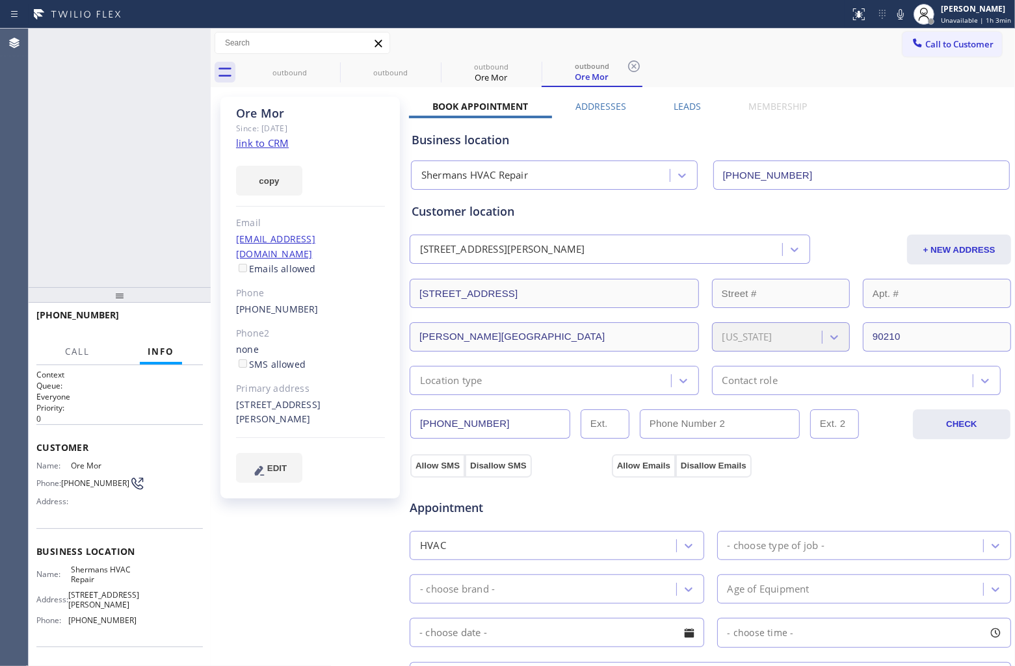
type input "[PHONE_NUMBER]"
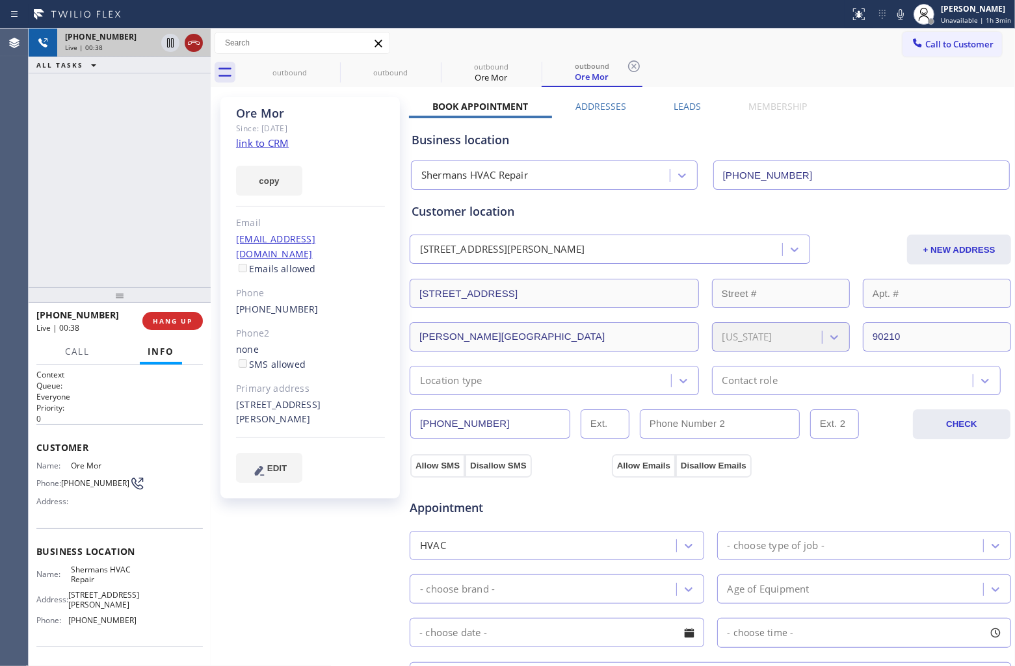
click at [196, 47] on icon at bounding box center [194, 43] width 16 height 16
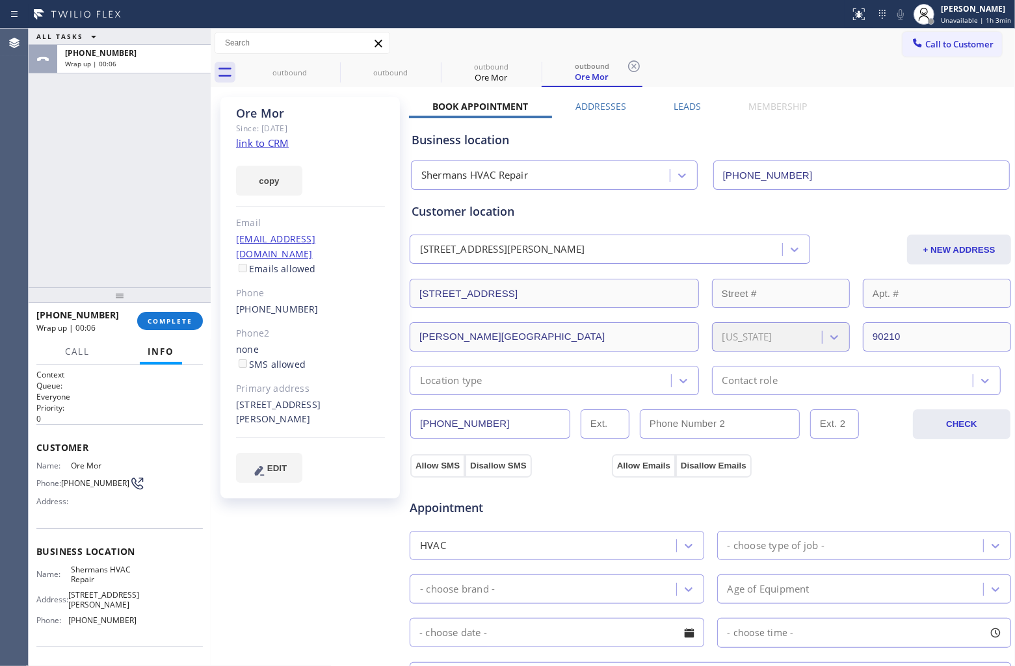
drag, startPoint x: 161, startPoint y: 67, endPoint x: 215, endPoint y: 280, distance: 219.2
click at [161, 66] on div "Wrap up | 00:06" at bounding box center [134, 63] width 138 height 9
click at [176, 319] on span "COMPLETE" at bounding box center [170, 321] width 45 height 9
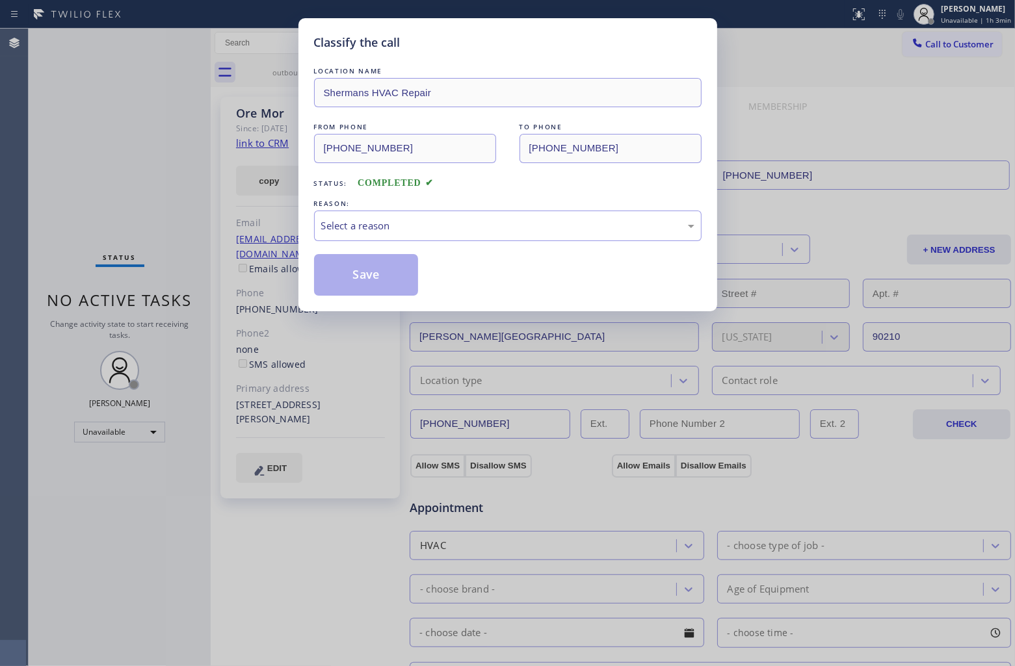
click at [384, 210] on div "REASON:" at bounding box center [508, 204] width 388 height 14
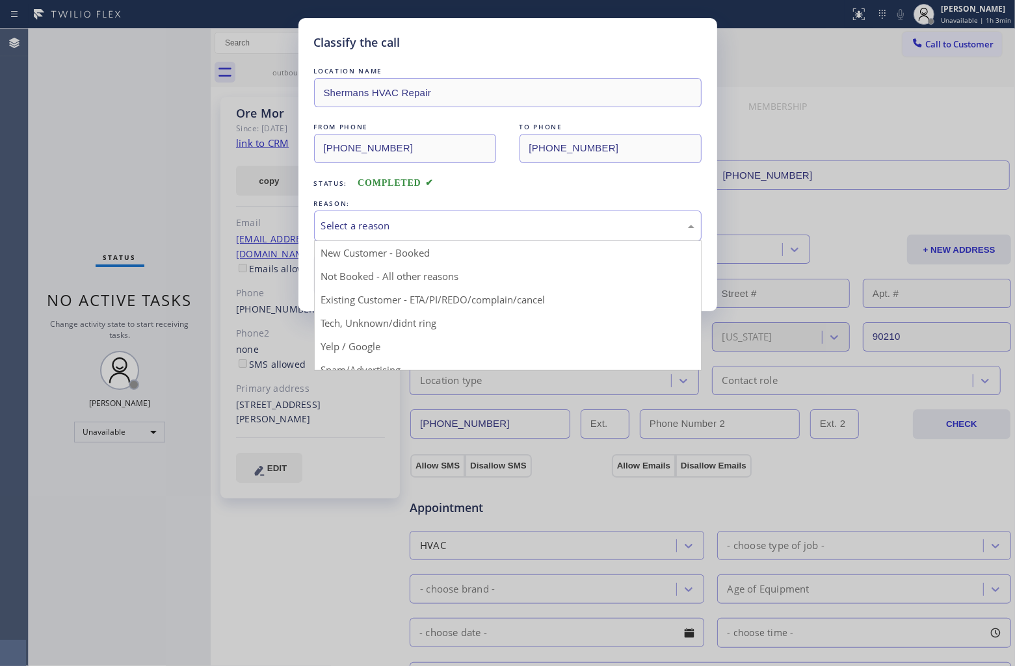
click at [366, 215] on div "Select a reason" at bounding box center [508, 226] width 388 height 31
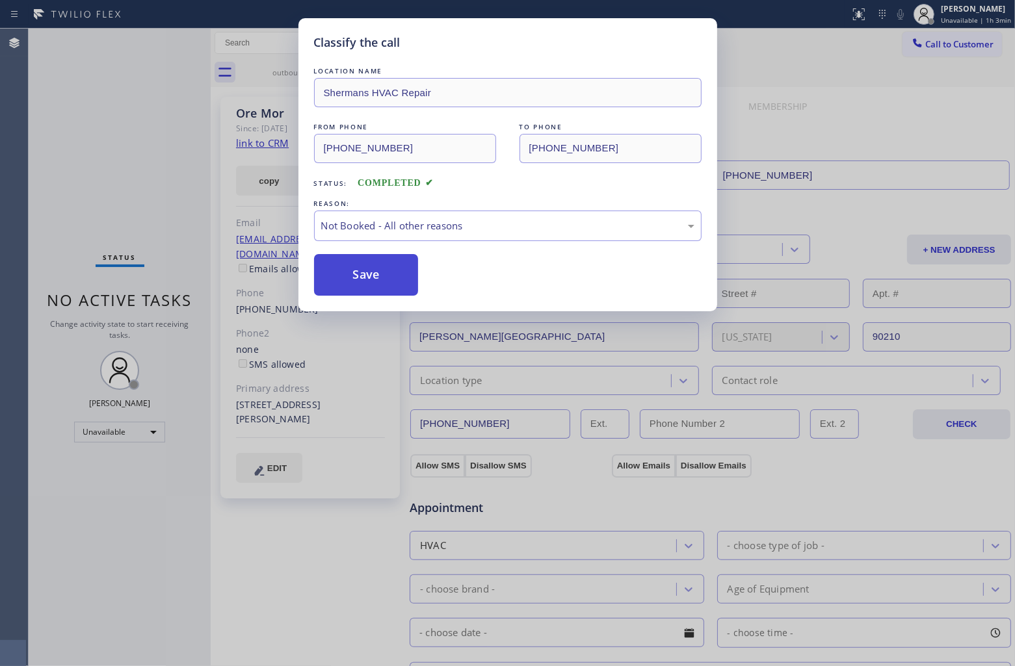
click at [366, 282] on button "Save" at bounding box center [366, 275] width 105 height 42
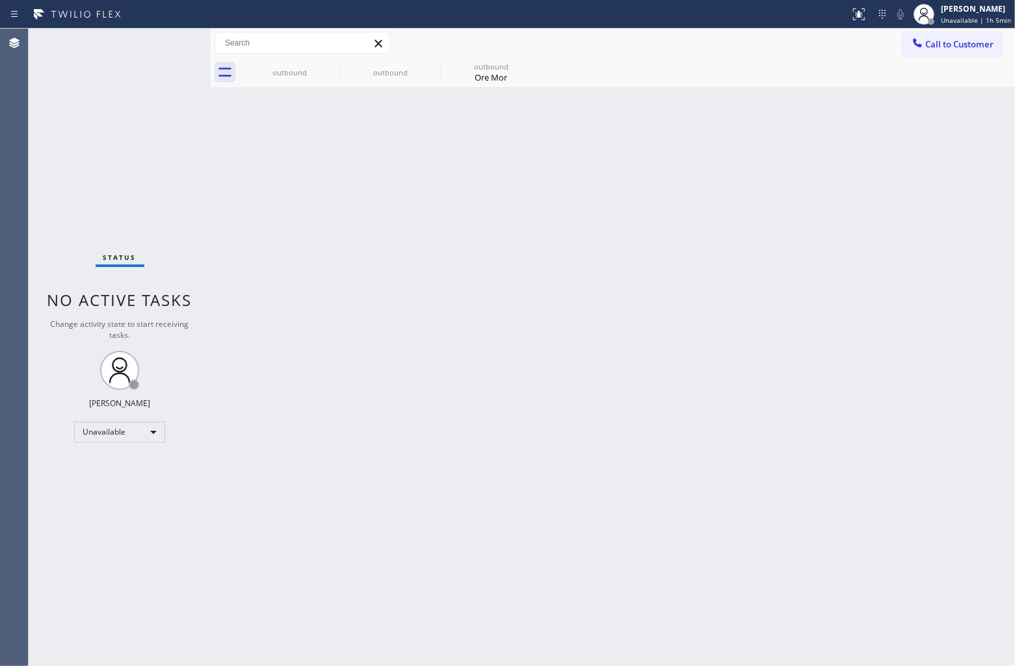
drag, startPoint x: 49, startPoint y: 159, endPoint x: 99, endPoint y: 101, distance: 77.0
click at [49, 157] on div "Status No active tasks Change activity state to start receiving tasks. [PERSON_…" at bounding box center [120, 348] width 182 height 638
click at [947, 44] on span "Call to Customer" at bounding box center [959, 44] width 68 height 12
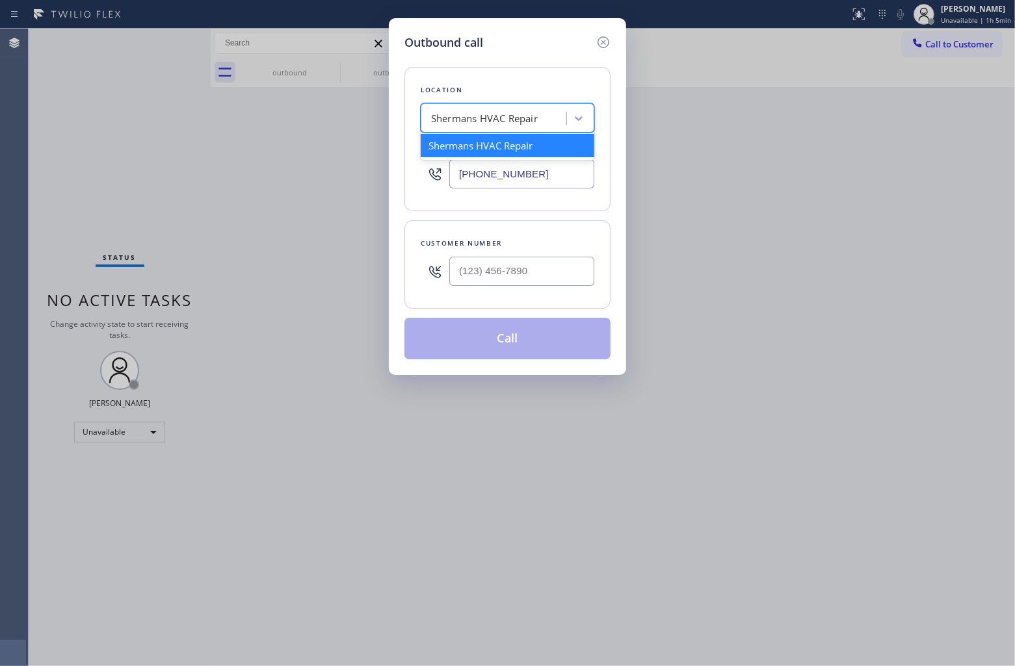
click at [486, 115] on div "Shermans HVAC Repair" at bounding box center [484, 118] width 107 height 15
type input "5 Star Appliance re"
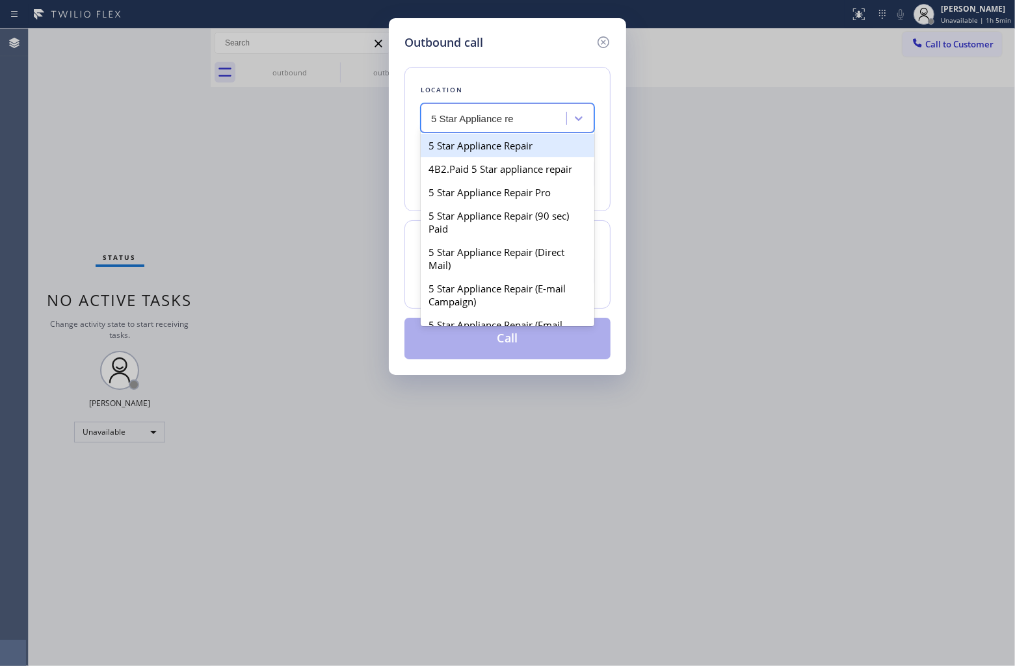
click at [538, 150] on div "5 Star Appliance Repair" at bounding box center [508, 145] width 174 height 23
type input "[PHONE_NUMBER]"
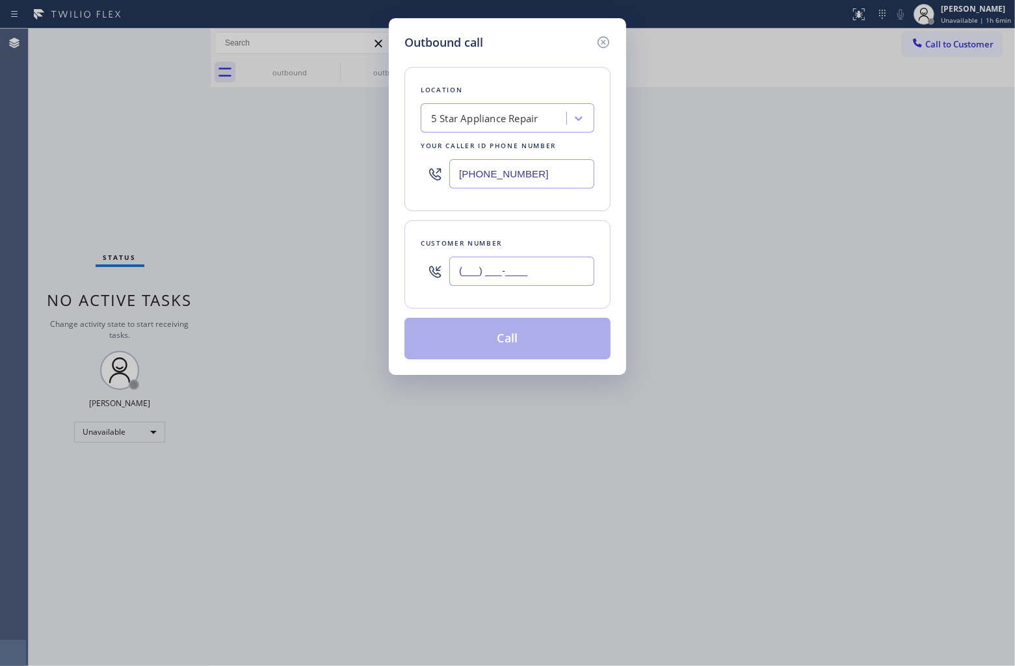
paste input "914) 383-5579"
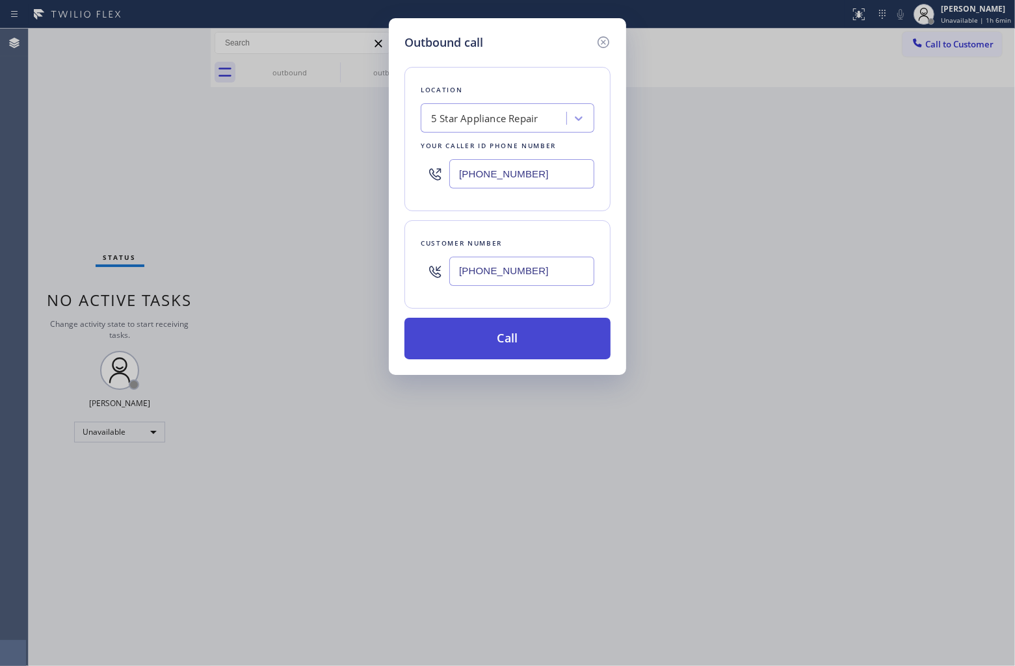
type input "[PHONE_NUMBER]"
click at [518, 342] on button "Call" at bounding box center [507, 339] width 206 height 42
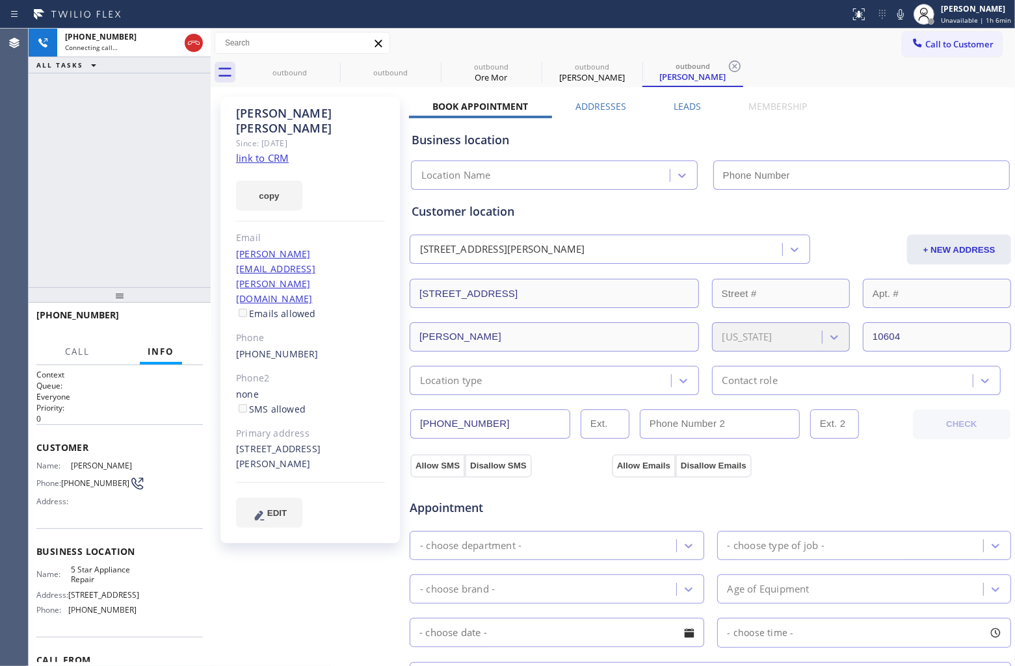
click at [278, 151] on link "link to CRM" at bounding box center [262, 157] width 53 height 13
type input "[PHONE_NUMBER]"
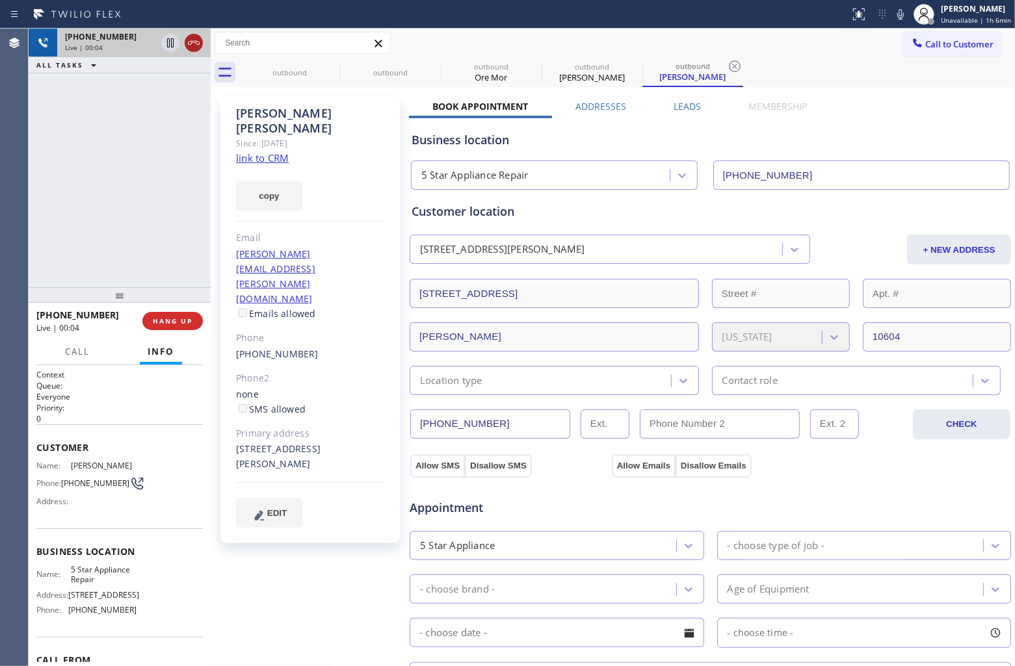
click at [195, 43] on icon at bounding box center [194, 43] width 16 height 16
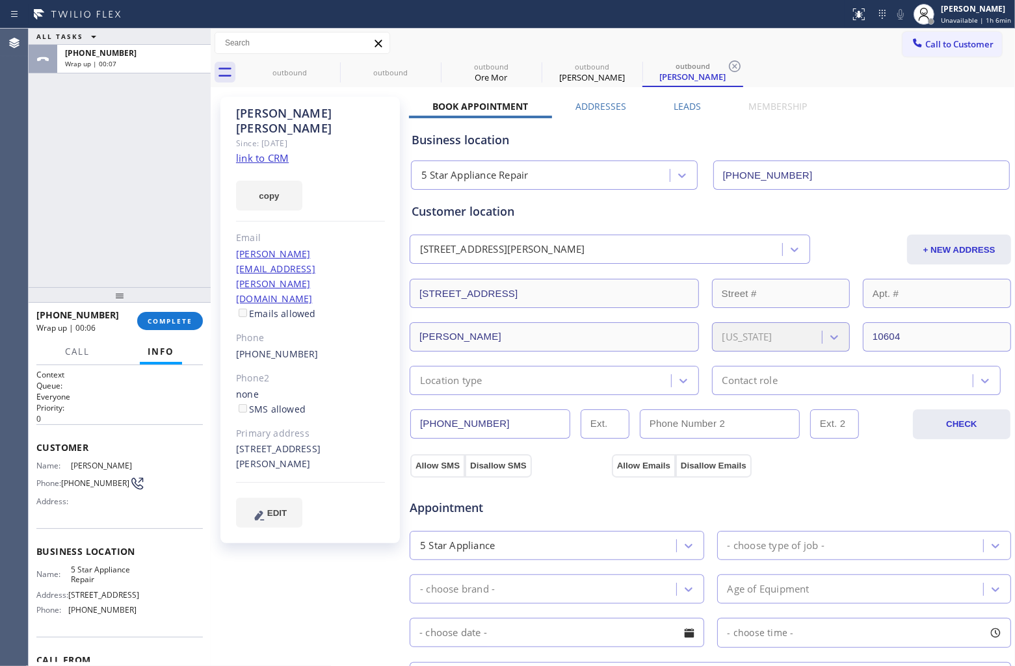
click at [925, 44] on span "Call to Customer" at bounding box center [959, 44] width 68 height 12
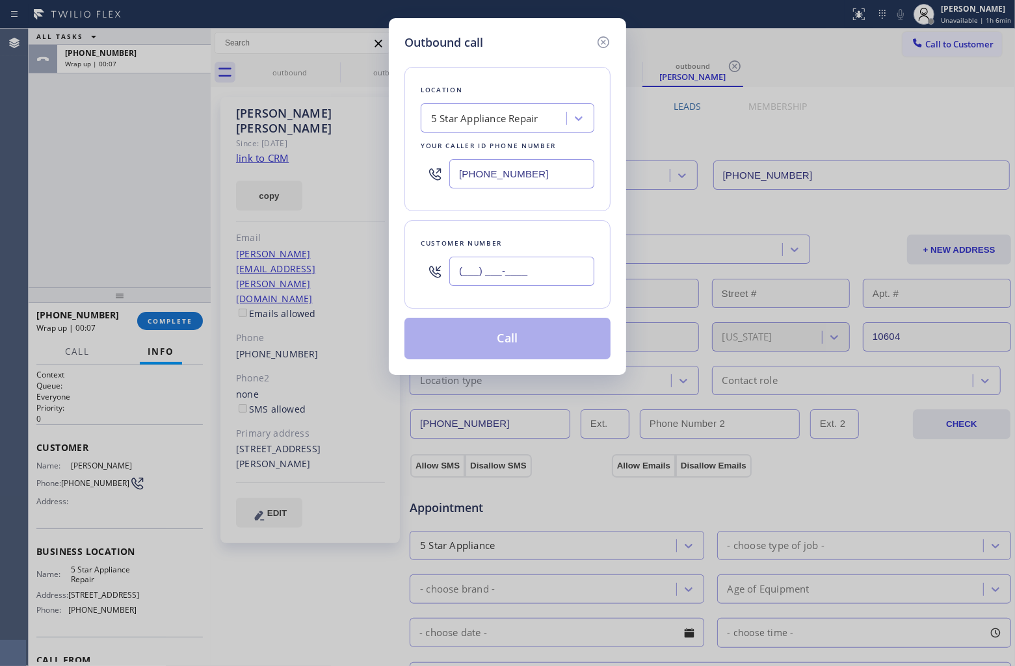
click at [559, 265] on input "(___) ___-____" at bounding box center [521, 271] width 145 height 29
paste input "786) 281-3585"
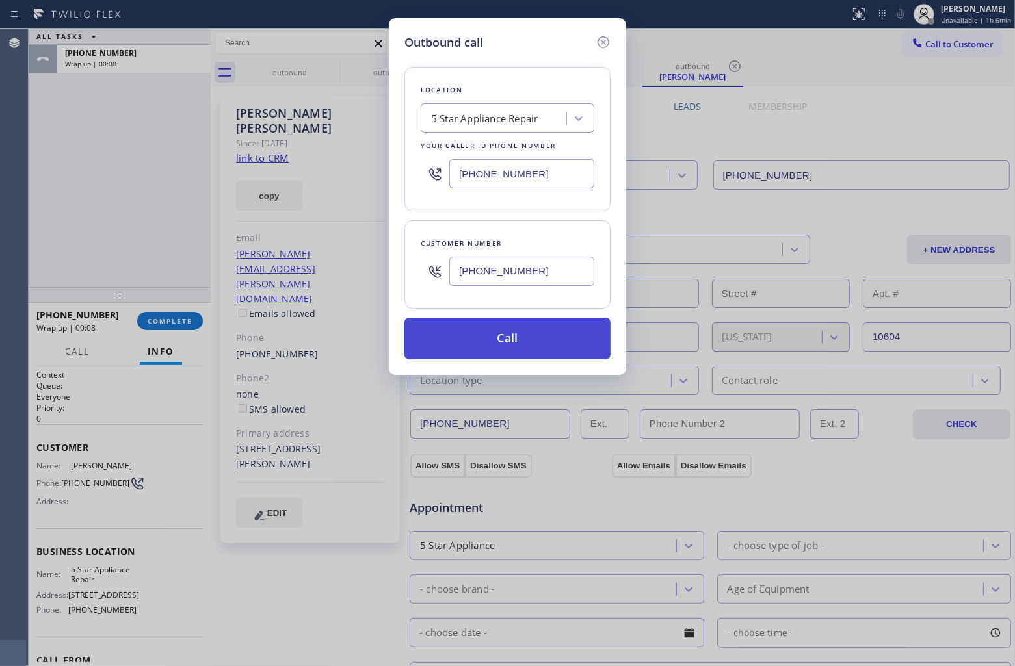
type input "[PHONE_NUMBER]"
click at [524, 346] on button "Call" at bounding box center [507, 339] width 206 height 42
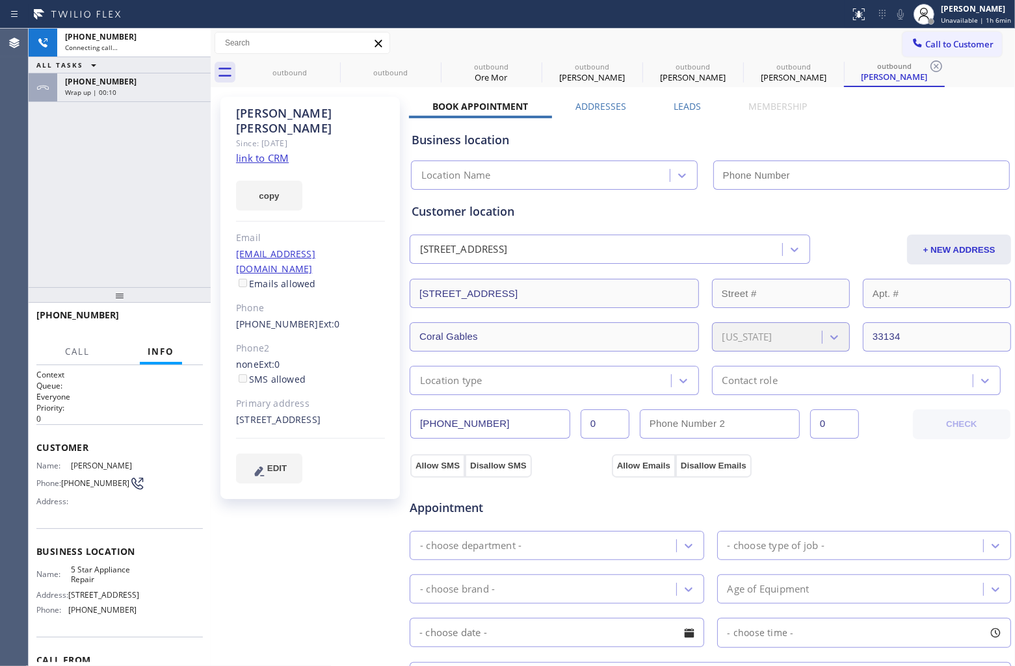
click at [274, 151] on link "link to CRM" at bounding box center [262, 157] width 53 height 13
type input "[PHONE_NUMBER]"
drag, startPoint x: 191, startPoint y: 47, endPoint x: 205, endPoint y: 18, distance: 32.9
click at [191, 47] on icon at bounding box center [194, 43] width 16 height 16
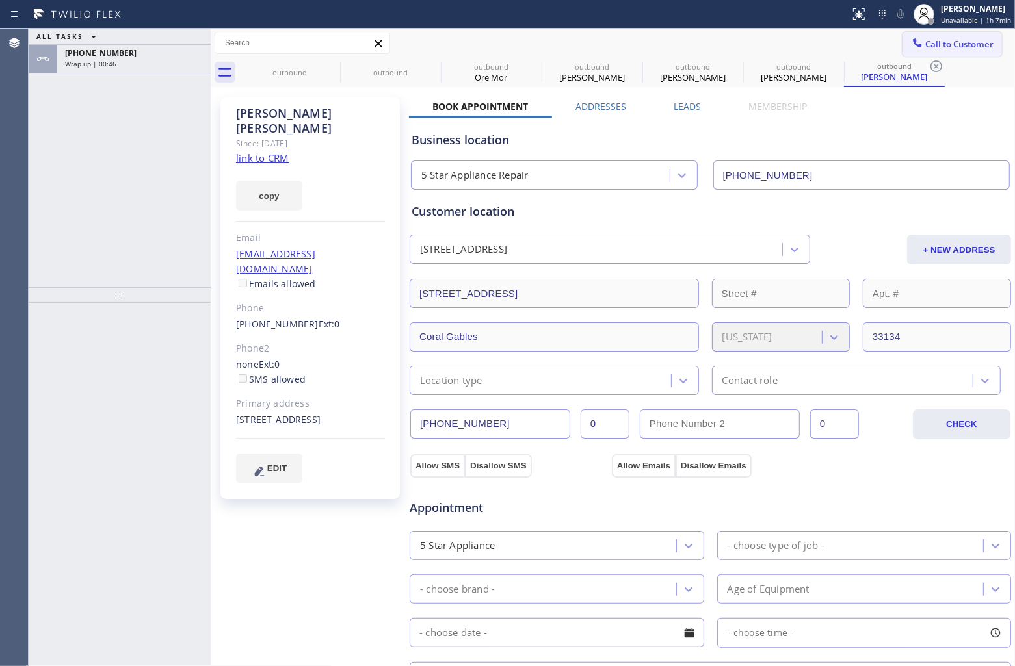
click at [960, 38] on span "Call to Customer" at bounding box center [959, 44] width 68 height 12
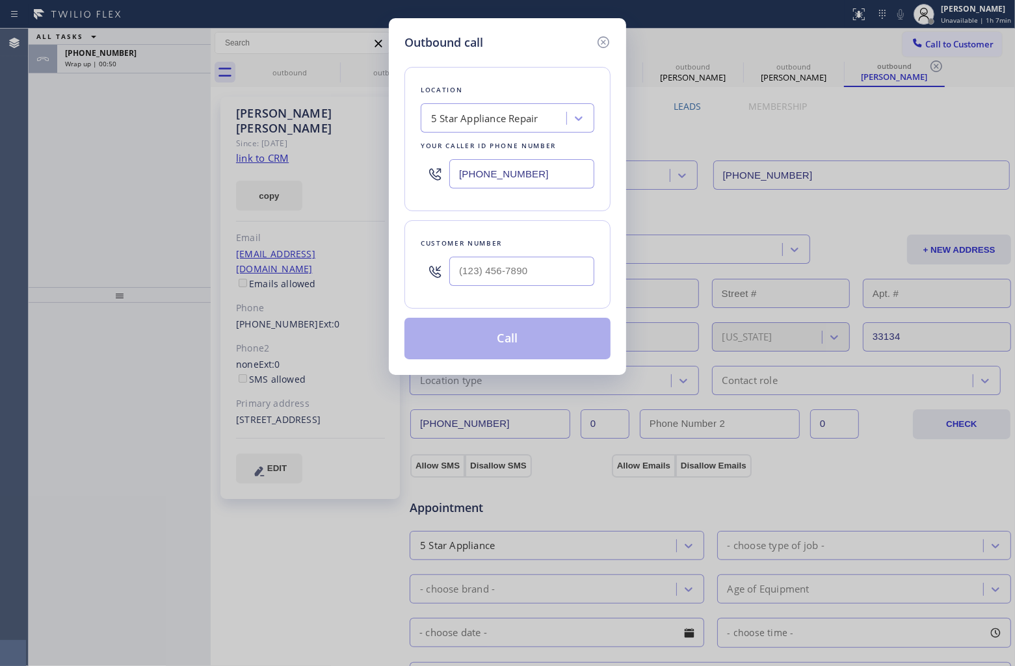
click at [516, 179] on input "[PHONE_NUMBER]" at bounding box center [521, 173] width 145 height 29
paste input "916) 515-7318"
type input "[PHONE_NUMBER]"
type input "(___) ___-____"
click at [502, 275] on input "text" at bounding box center [521, 271] width 145 height 29
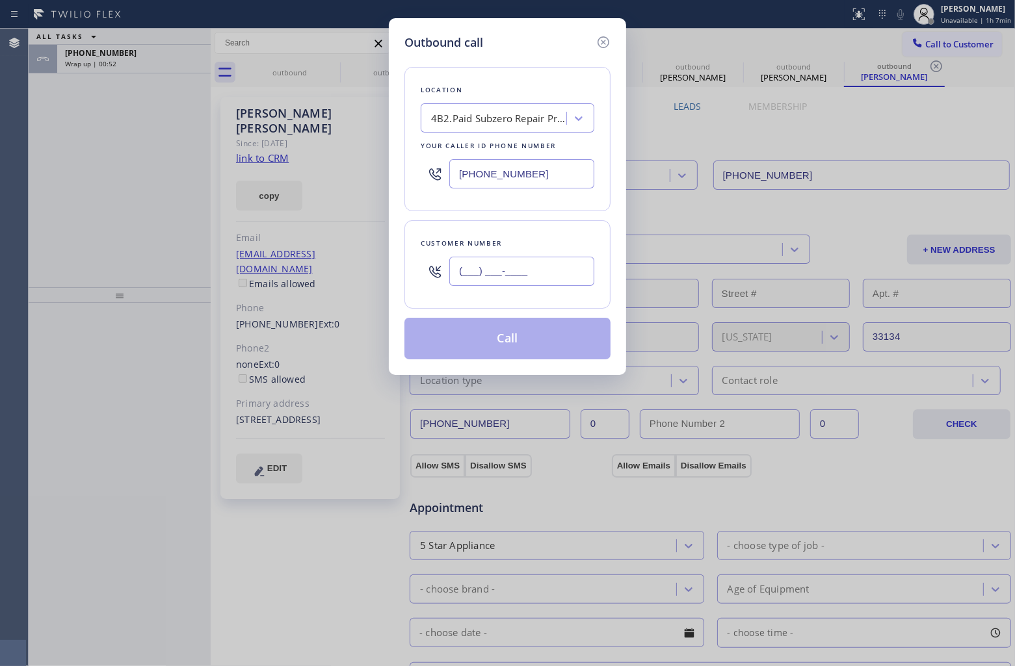
paste input "925) 336-6373"
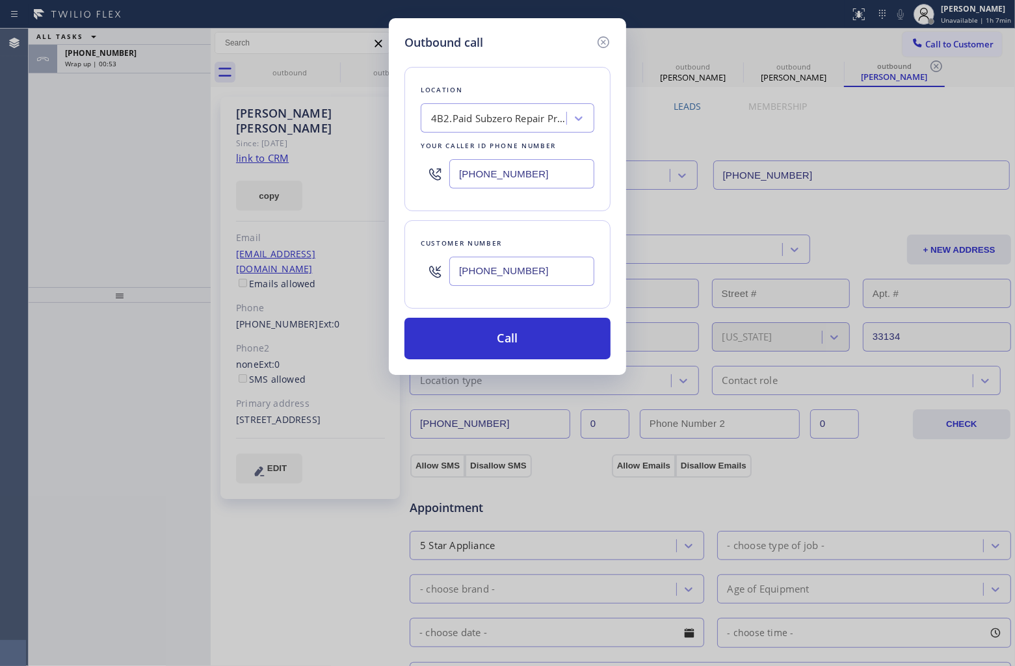
type input "[PHONE_NUMBER]"
click at [538, 323] on button "Call" at bounding box center [507, 339] width 206 height 42
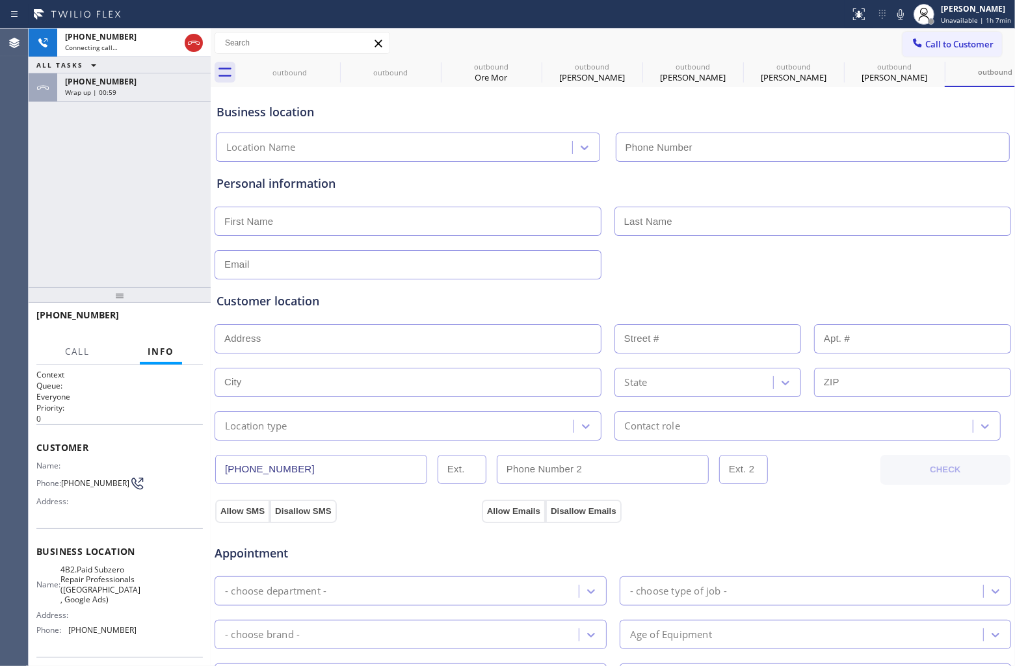
type input "[PHONE_NUMBER]"
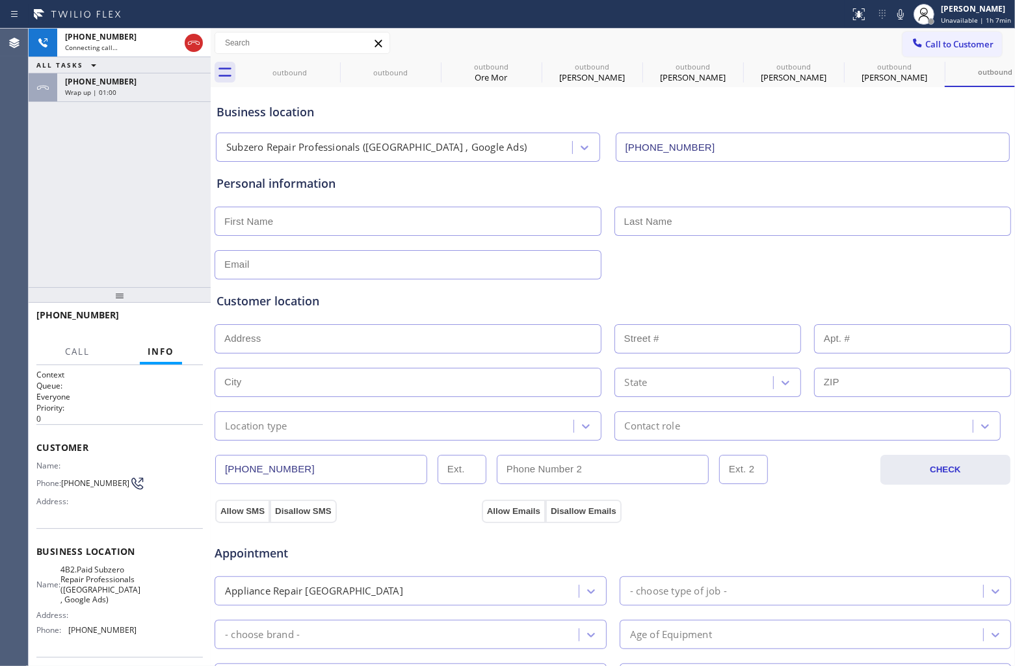
click at [133, 103] on div "[PHONE_NUMBER] Connecting call… ALL TASKS ALL TASKS ACTIVE TASKS TASKS IN WRAP …" at bounding box center [120, 158] width 182 height 259
click at [131, 89] on div "Wrap up | 01:00" at bounding box center [134, 92] width 138 height 9
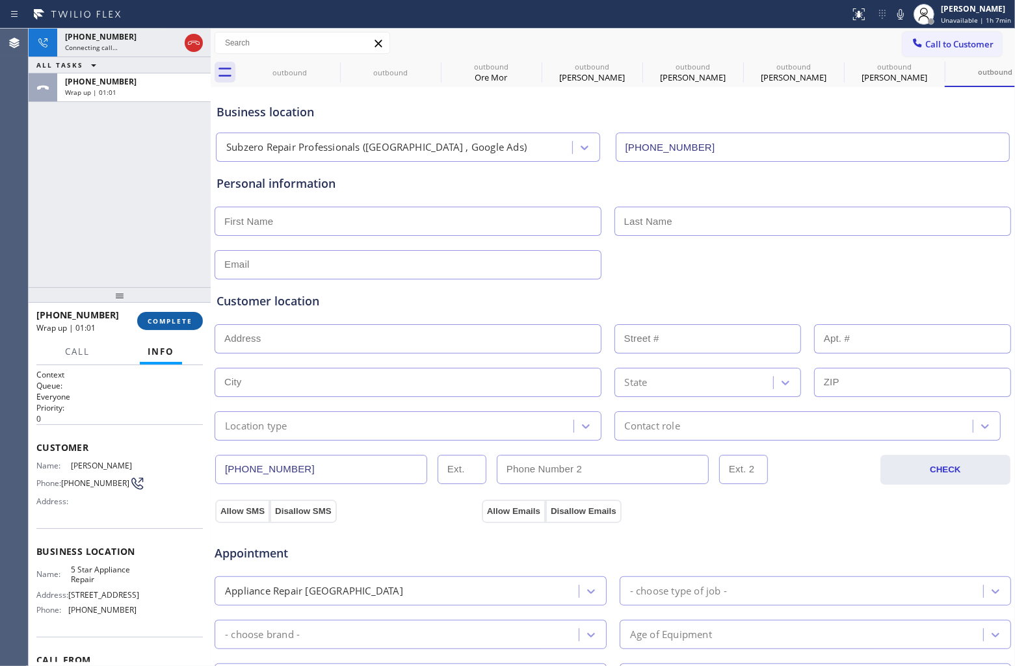
click at [183, 319] on span "COMPLETE" at bounding box center [170, 321] width 45 height 9
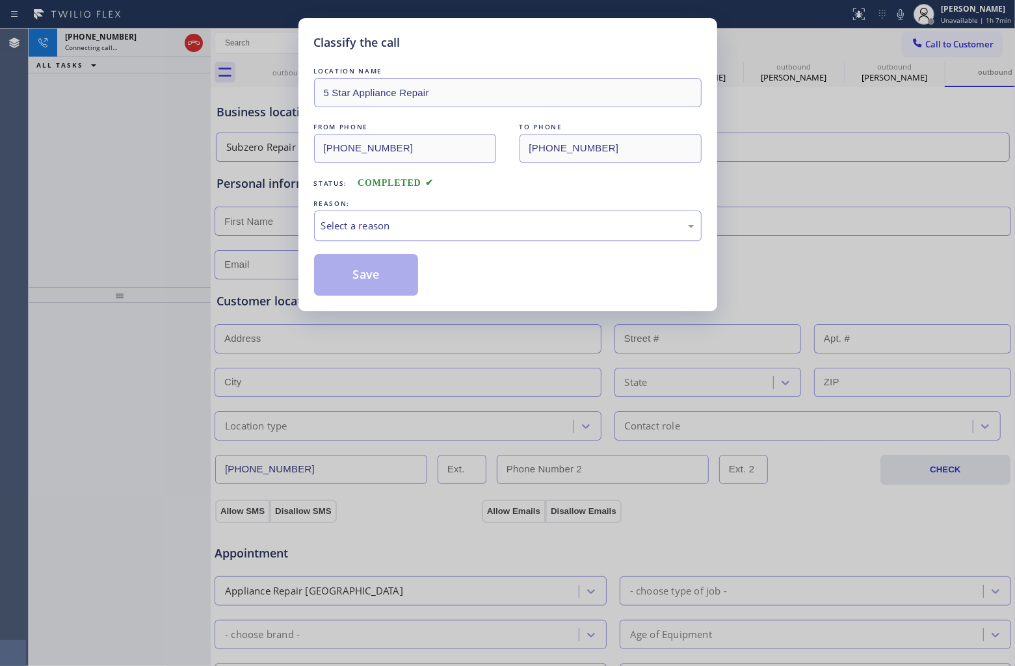
drag, startPoint x: 397, startPoint y: 204, endPoint x: 405, endPoint y: 213, distance: 12.4
click at [405, 213] on div "REASON: Select a reason" at bounding box center [508, 219] width 388 height 44
click at [414, 230] on div "Select a reason" at bounding box center [507, 225] width 373 height 15
click at [365, 277] on button "Save" at bounding box center [366, 275] width 105 height 42
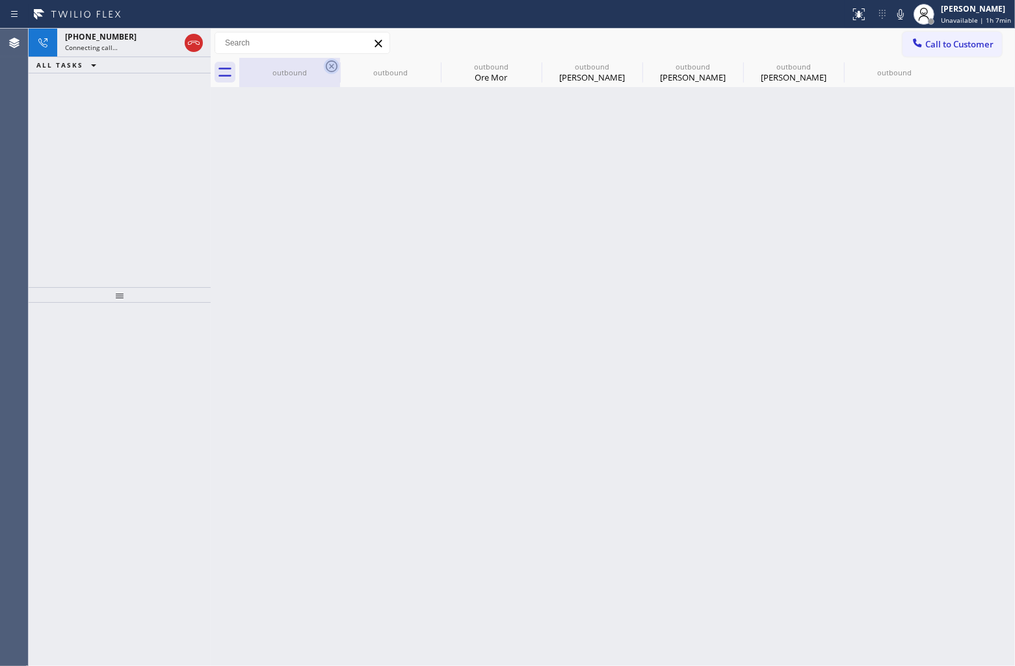
click at [329, 66] on icon at bounding box center [332, 67] width 16 height 16
click at [425, 66] on icon at bounding box center [433, 67] width 16 height 16
click at [0, 0] on icon at bounding box center [0, 0] width 0 height 0
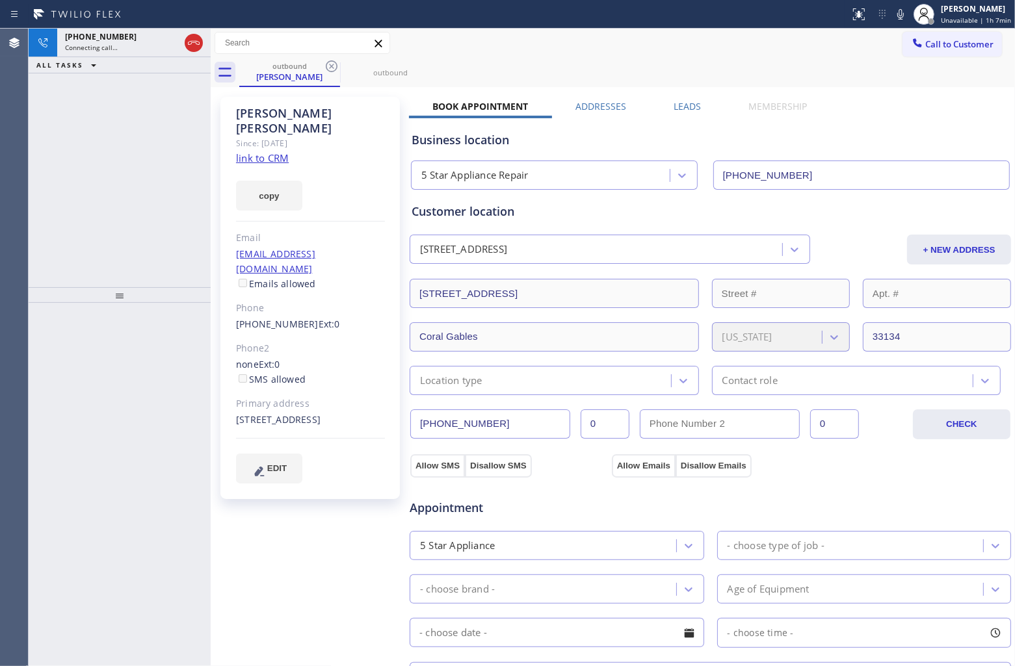
click at [329, 66] on icon at bounding box center [332, 67] width 16 height 16
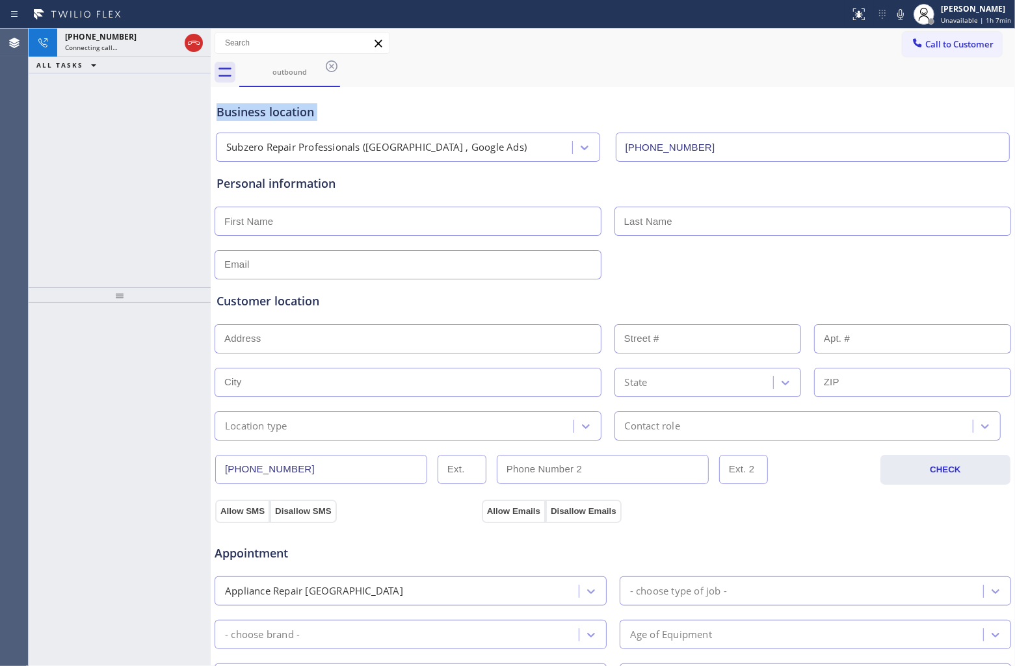
click at [329, 66] on icon at bounding box center [332, 67] width 16 height 16
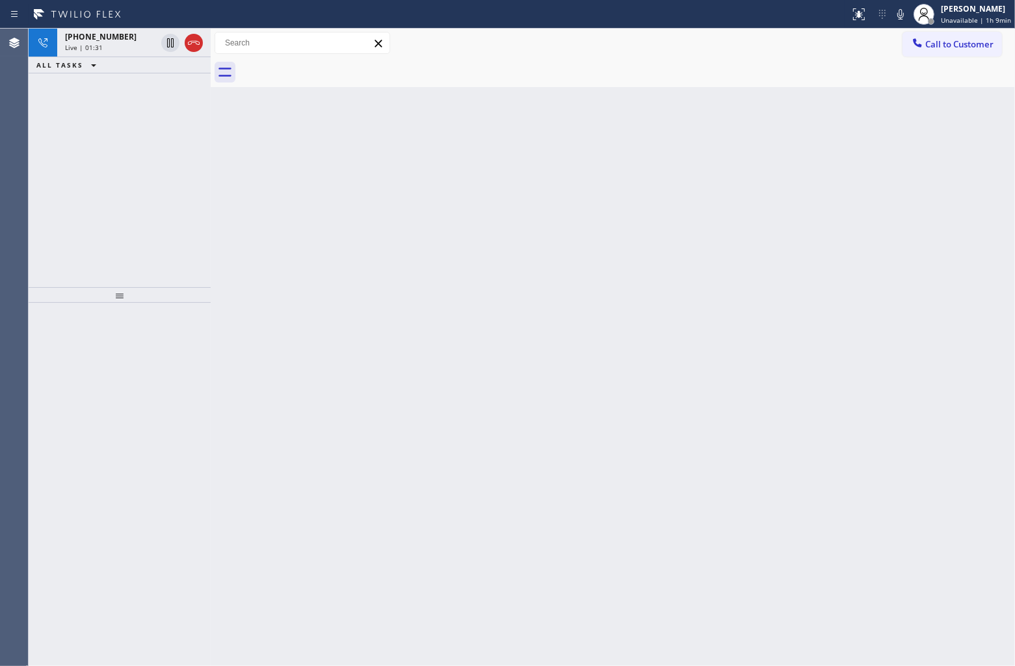
click at [31, 129] on div "[PHONE_NUMBER] Live | 01:31 ALL TASKS ALL TASKS ACTIVE TASKS TASKS IN WRAP UP" at bounding box center [120, 158] width 182 height 259
click at [103, 43] on div "Live | 02:32" at bounding box center [110, 47] width 91 height 9
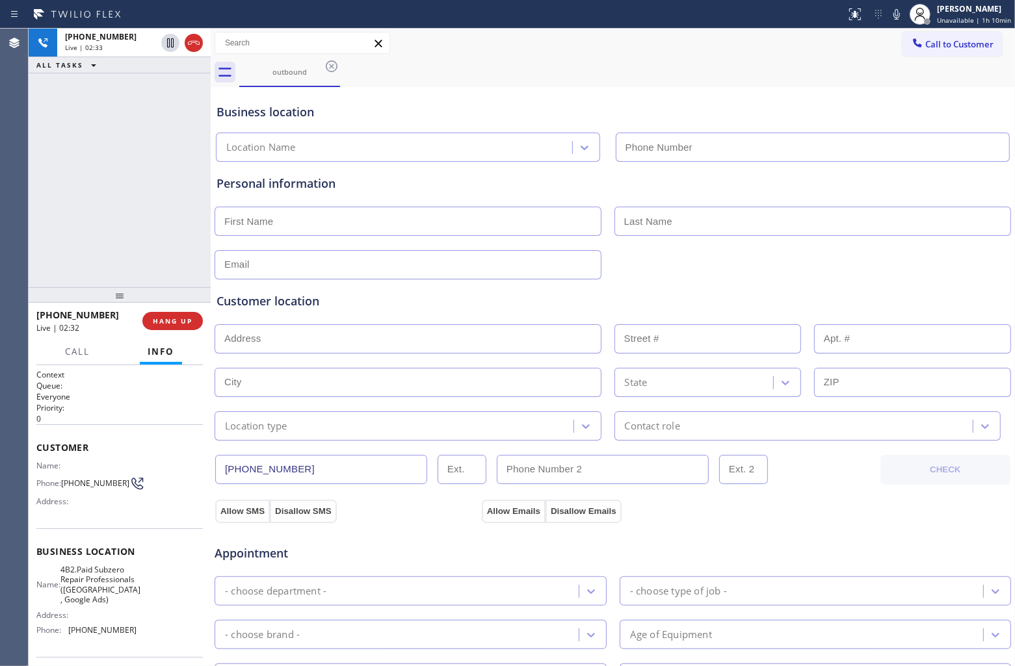
click at [309, 222] on input "text" at bounding box center [408, 221] width 387 height 29
paste input "[PERSON_NAME]"
type input "[PERSON_NAME]"
type input "[PHONE_NUMBER]"
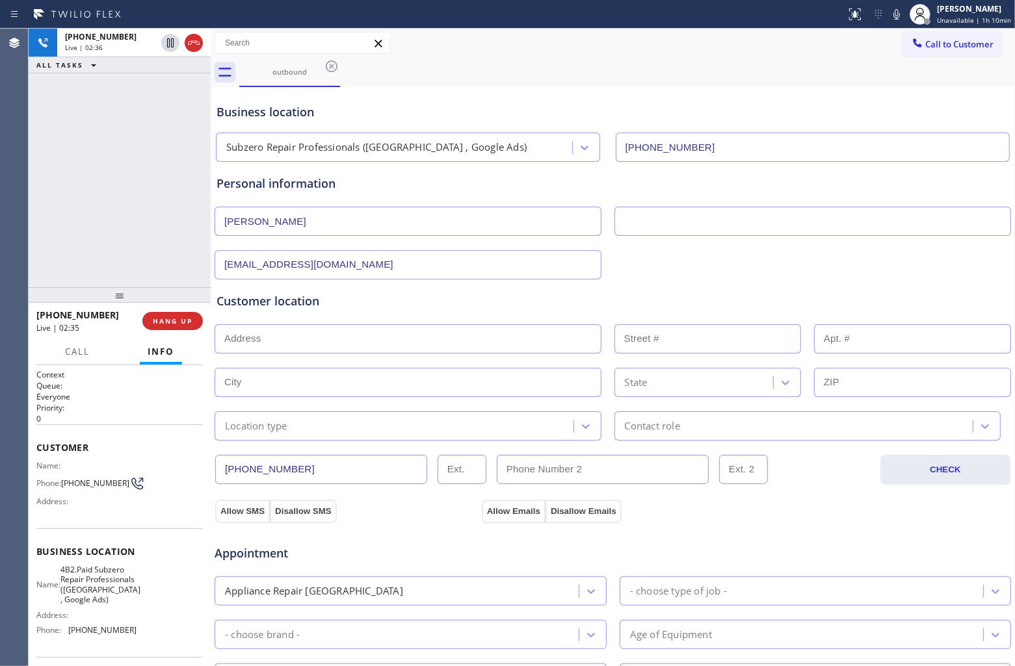
type input "[EMAIL_ADDRESS][DOMAIN_NAME]"
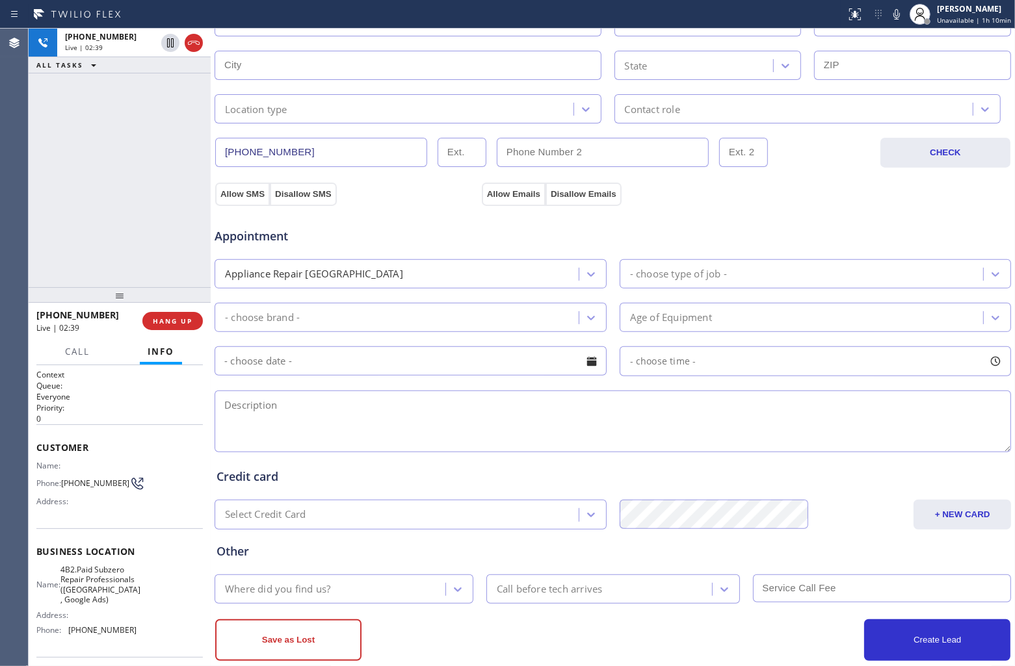
scroll to position [325, 0]
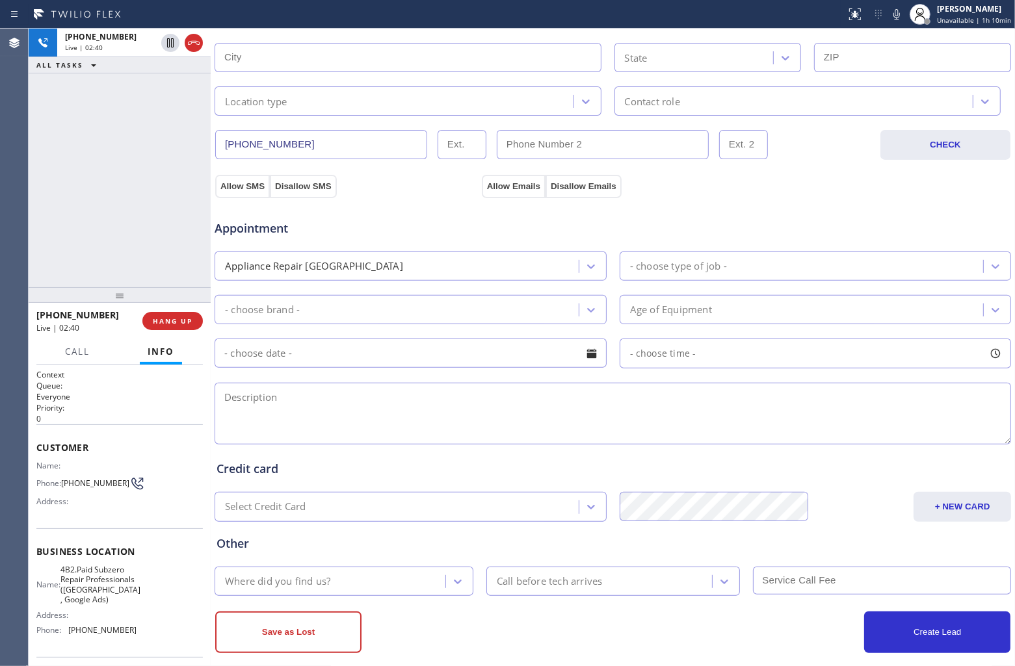
click at [352, 423] on textarea at bounding box center [613, 414] width 796 height 62
paste textarea "Sub Zero | Fridge | 1997 | might need a light switch cause the light is not wor…"
drag, startPoint x: 122, startPoint y: 609, endPoint x: 70, endPoint y: 570, distance: 64.5
click at [70, 570] on span "4B2.Paid Subzero Repair Professionals ([GEOGRAPHIC_DATA] , Google Ads)" at bounding box center [100, 585] width 80 height 40
copy span "4B2.Paid Subzero Repair Professionals ([GEOGRAPHIC_DATA] , Google Ads)"
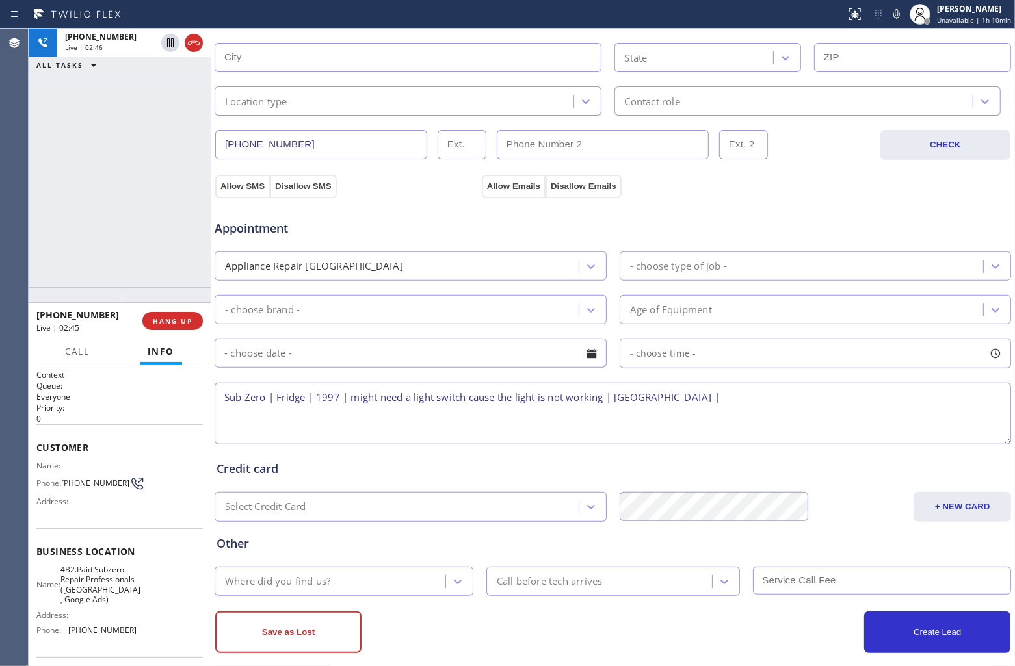
click at [804, 397] on textarea "Sub Zero | Fridge | 1997 | might need a light switch cause the light is not wor…" at bounding box center [613, 414] width 796 height 62
paste textarea "4B2.Paid Subzero Repair Professionals ([GEOGRAPHIC_DATA] , Google Ads)"
type textarea "Sub Zero | Fridge | 1997 | might need a light switch cause the light is not wor…"
click at [740, 259] on div "- choose type of job -" at bounding box center [804, 266] width 360 height 23
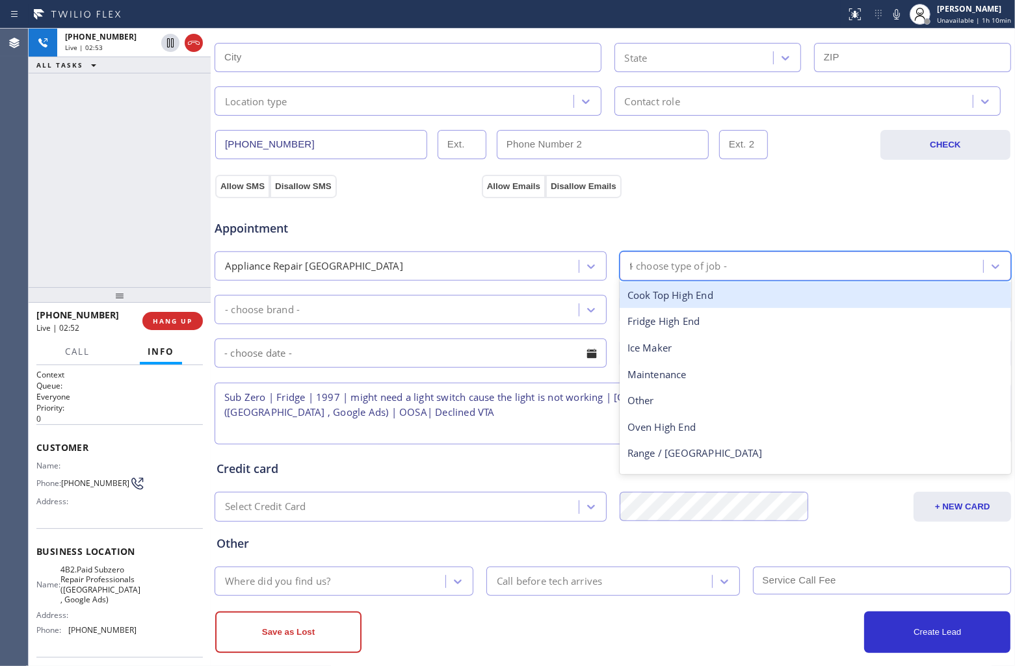
type input "fr"
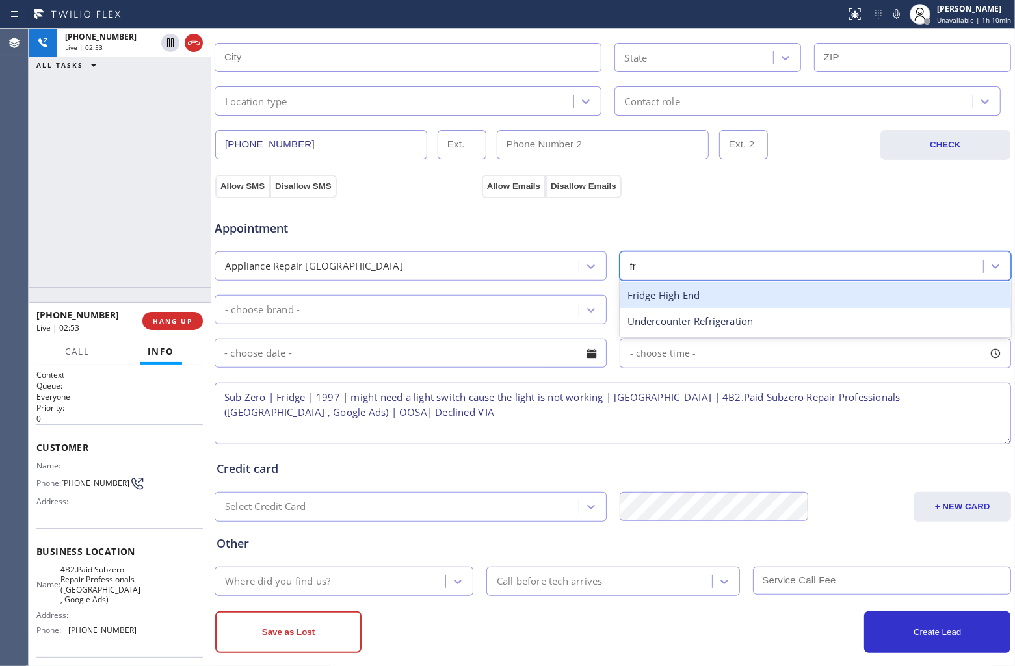
click at [700, 300] on div "Fridge High End" at bounding box center [816, 295] width 392 height 27
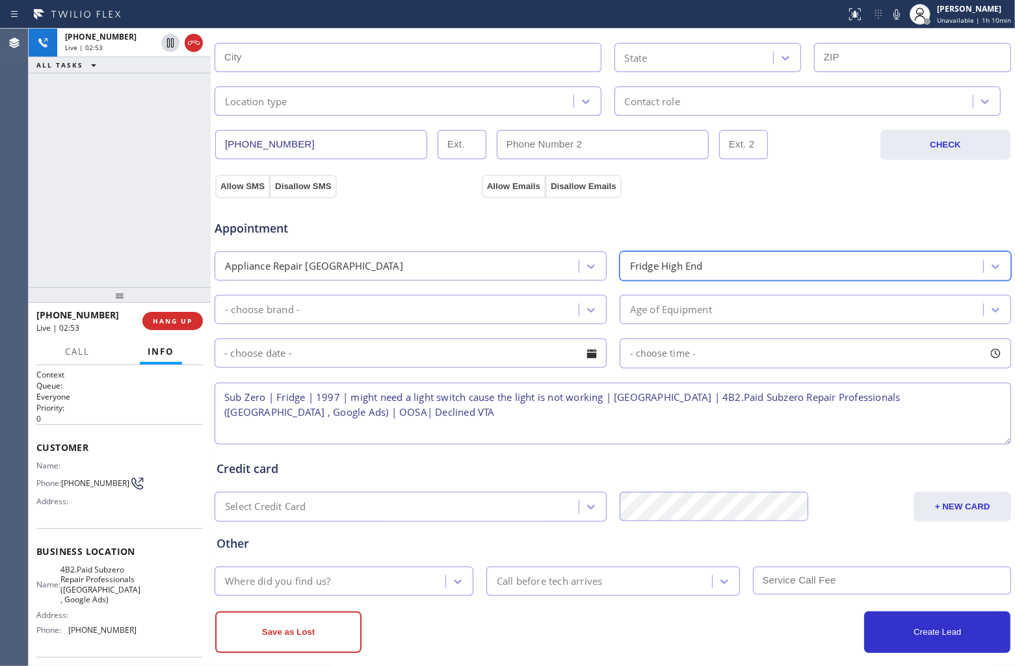
click at [329, 324] on div "- choose brand -" at bounding box center [411, 309] width 392 height 29
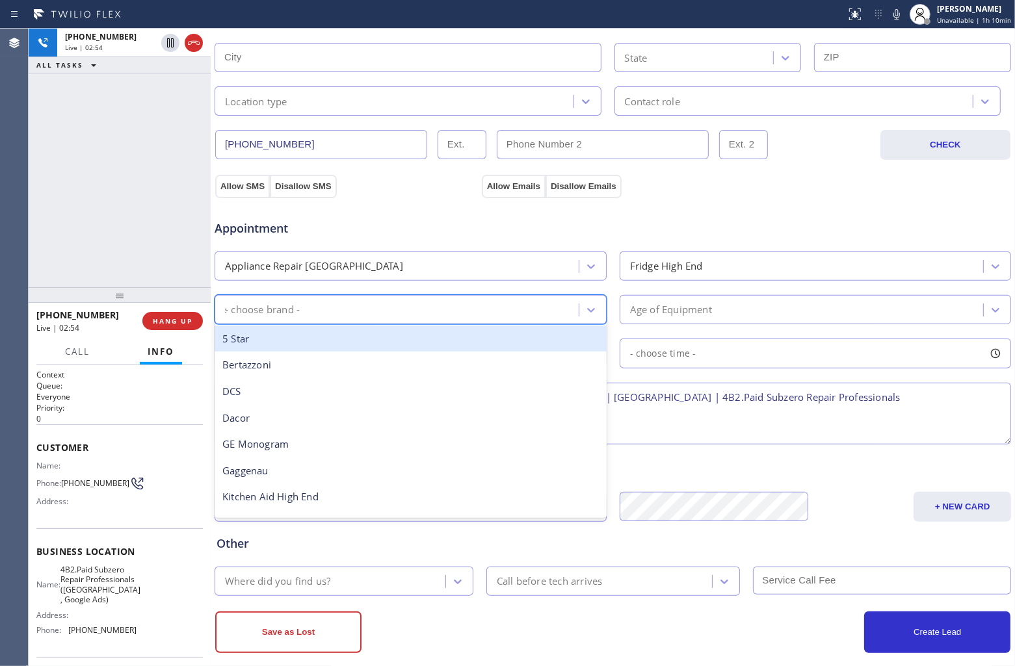
type input "sub"
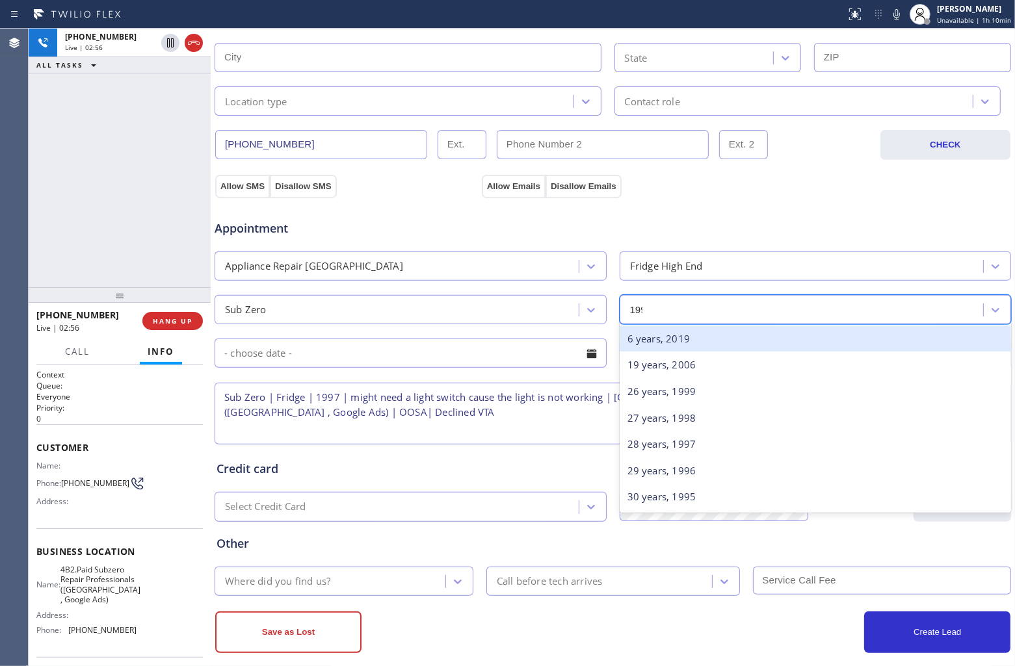
type input "1997"
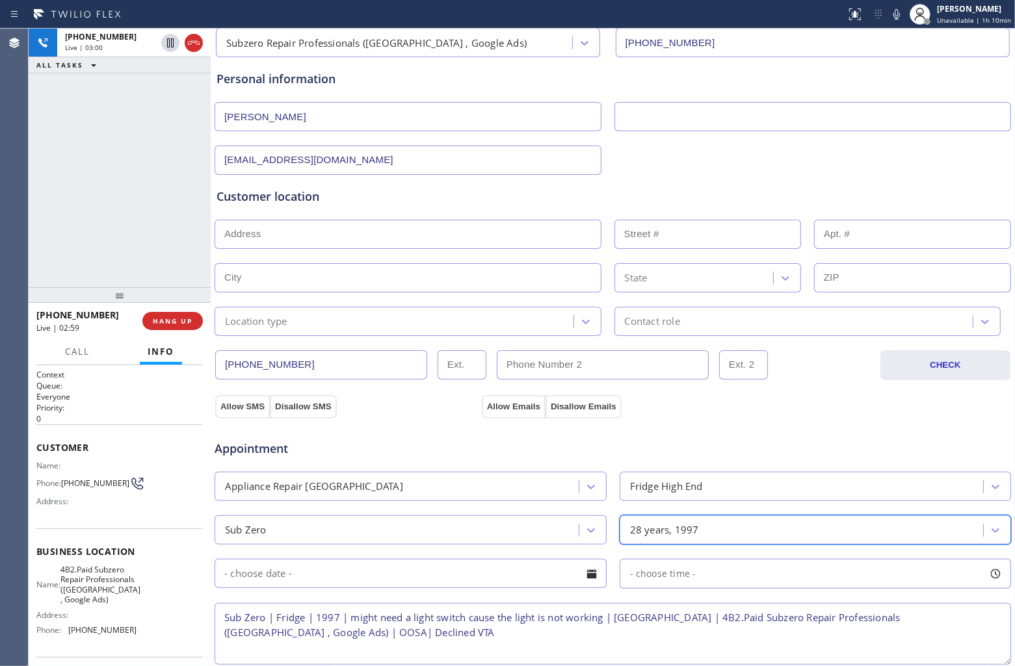
scroll to position [99, 0]
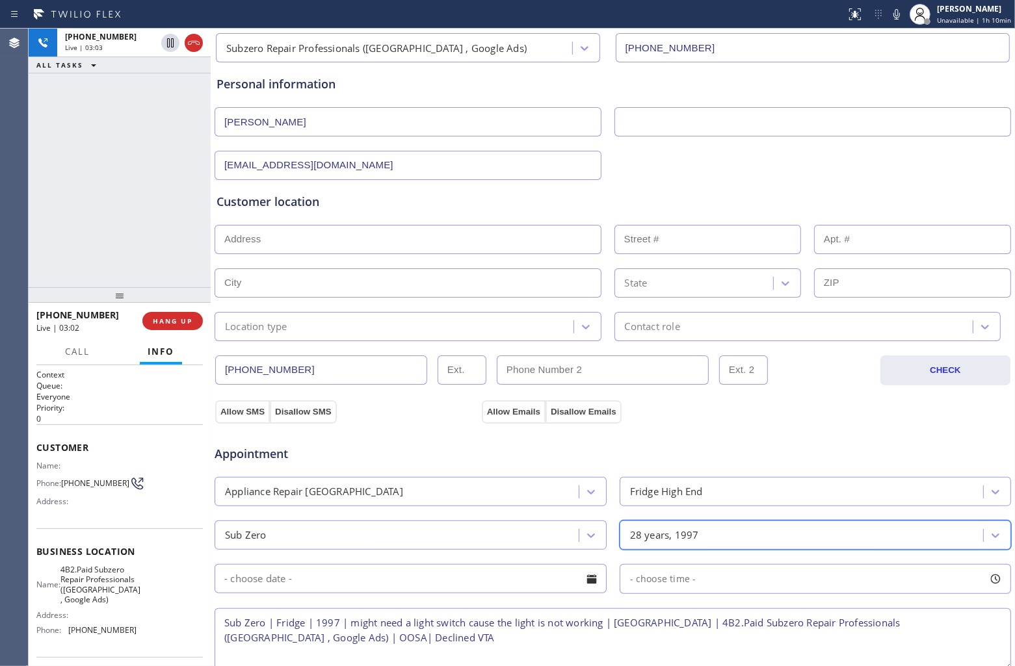
click at [720, 626] on textarea "Sub Zero | Fridge | 1997 | might need a light switch cause the light is not wor…" at bounding box center [613, 640] width 796 height 62
click at [358, 244] on input "text" at bounding box center [408, 239] width 387 height 29
paste input "95762"
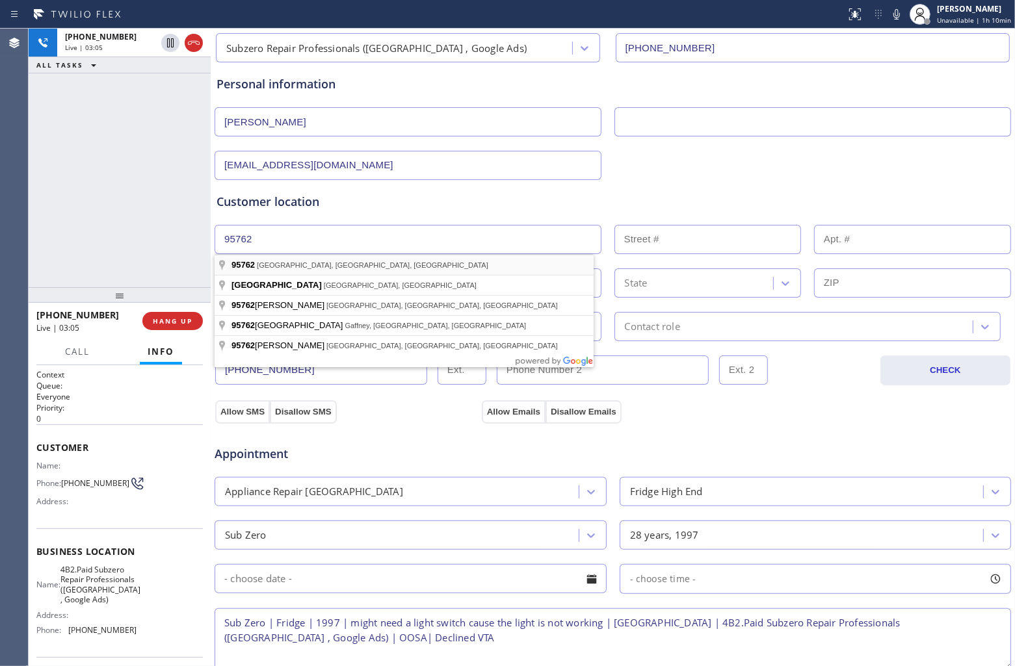
type input "[GEOGRAPHIC_DATA], [GEOGRAPHIC_DATA]"
type input "Folsom"
type input "95762"
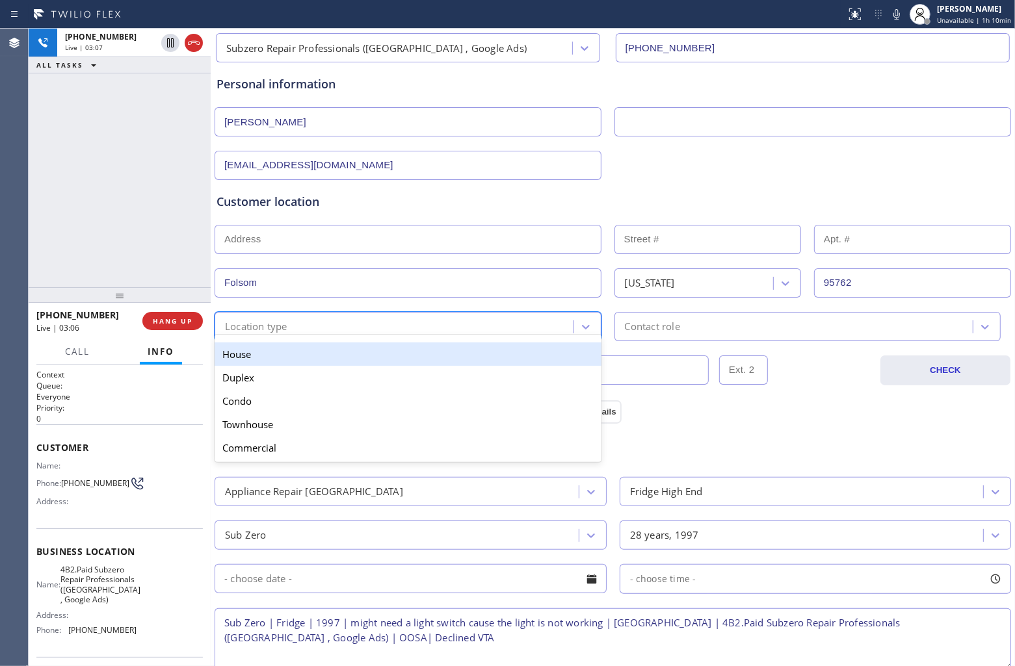
click at [322, 332] on div "Location type" at bounding box center [395, 326] width 355 height 23
click at [294, 351] on div "House" at bounding box center [408, 354] width 387 height 23
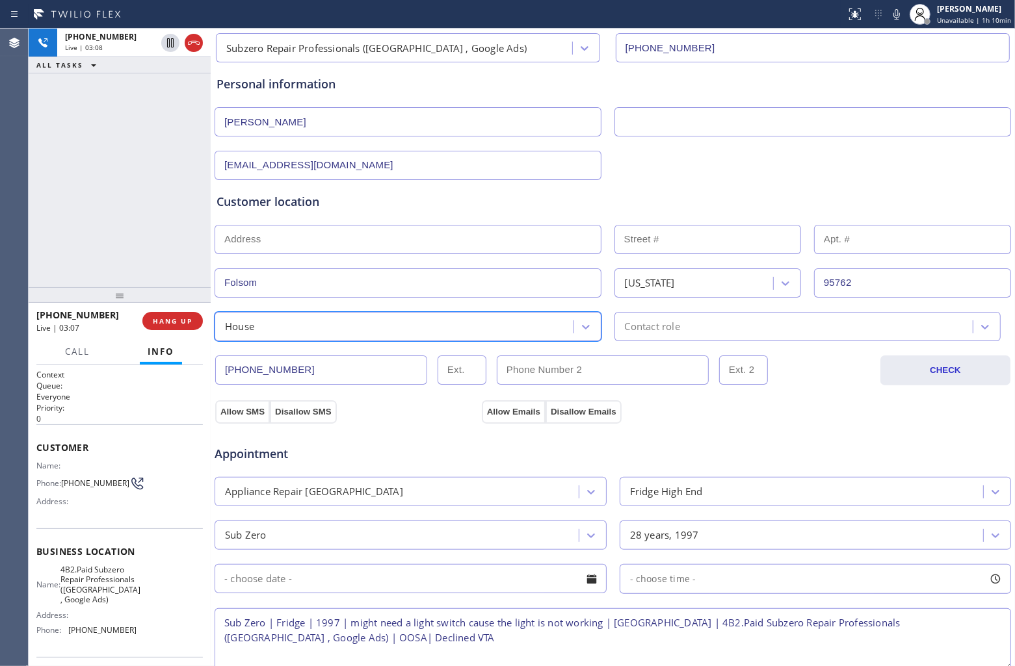
click at [677, 322] on div "Contact role" at bounding box center [795, 326] width 355 height 23
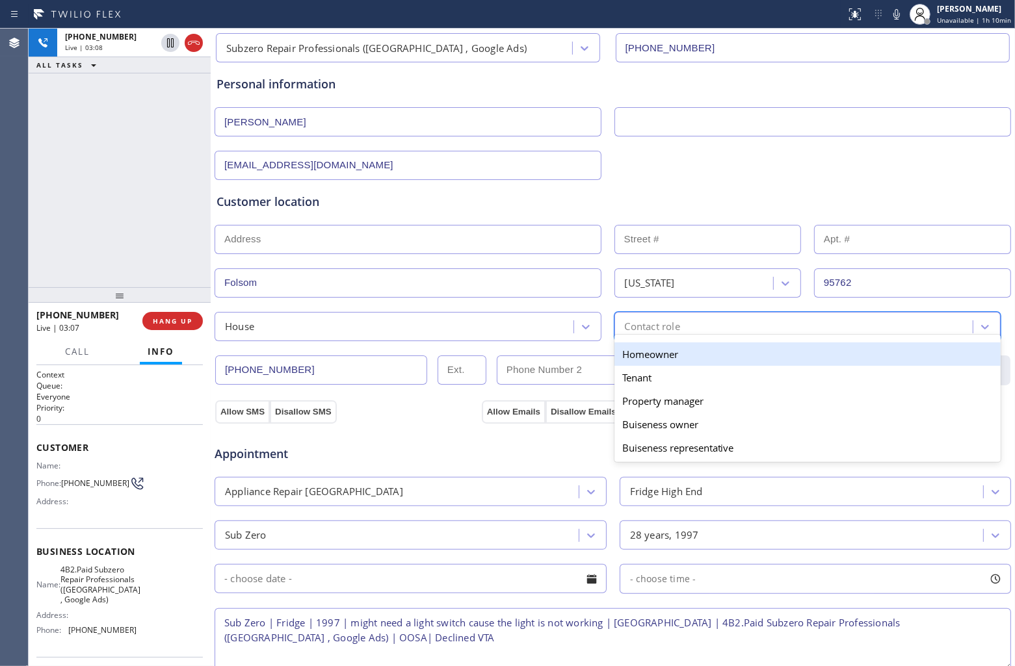
click at [648, 356] on div "Homeowner" at bounding box center [807, 354] width 387 height 23
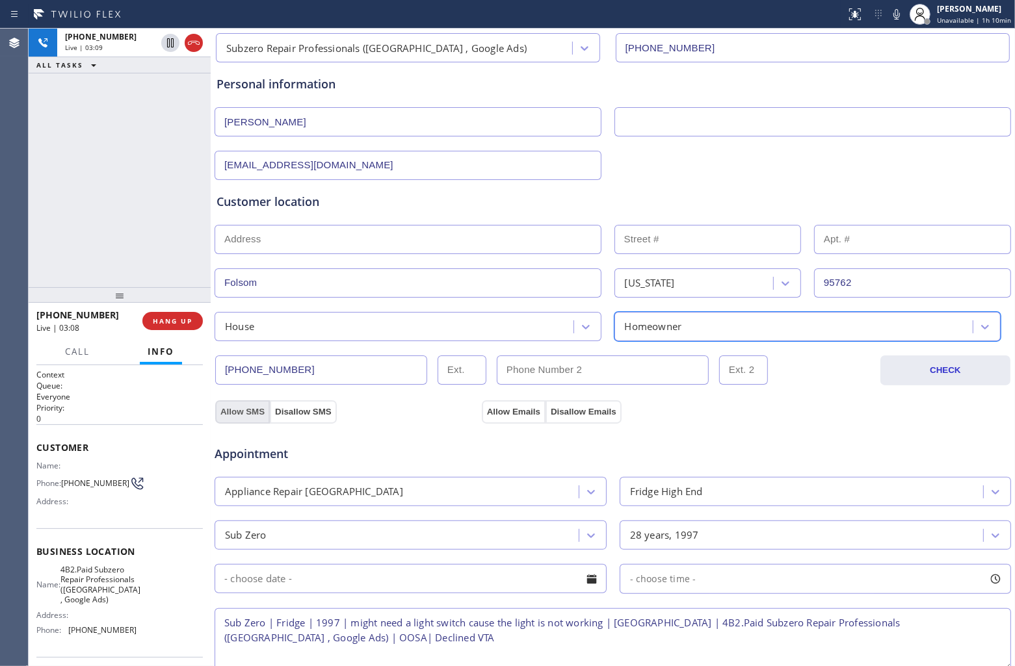
drag, startPoint x: 232, startPoint y: 414, endPoint x: 505, endPoint y: 405, distance: 272.6
click at [243, 414] on button "Allow SMS" at bounding box center [242, 412] width 55 height 23
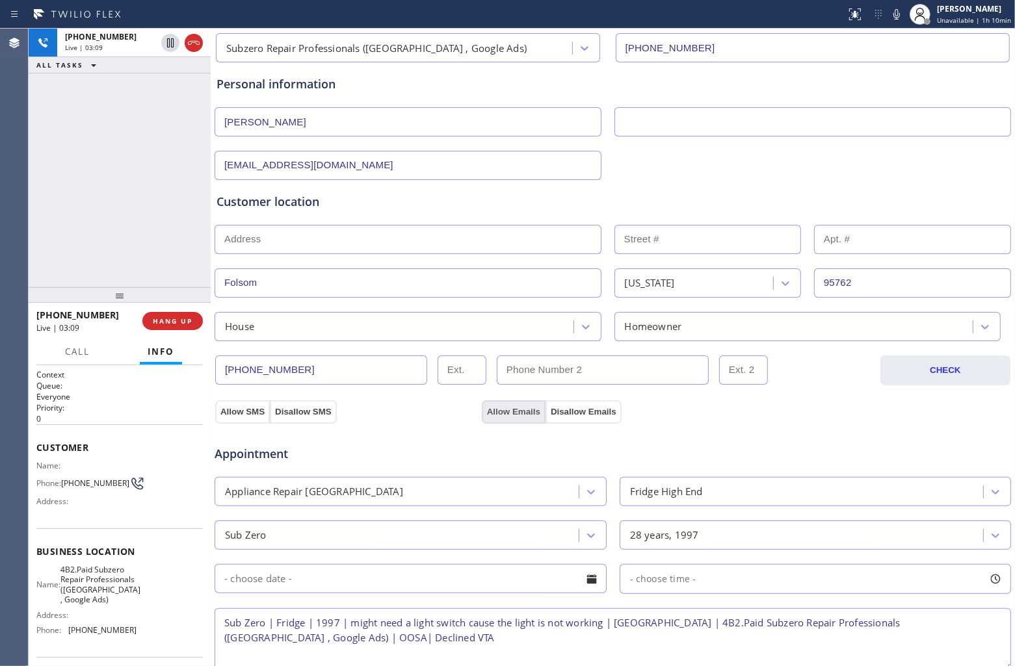
click at [505, 405] on button "Allow Emails" at bounding box center [514, 412] width 64 height 23
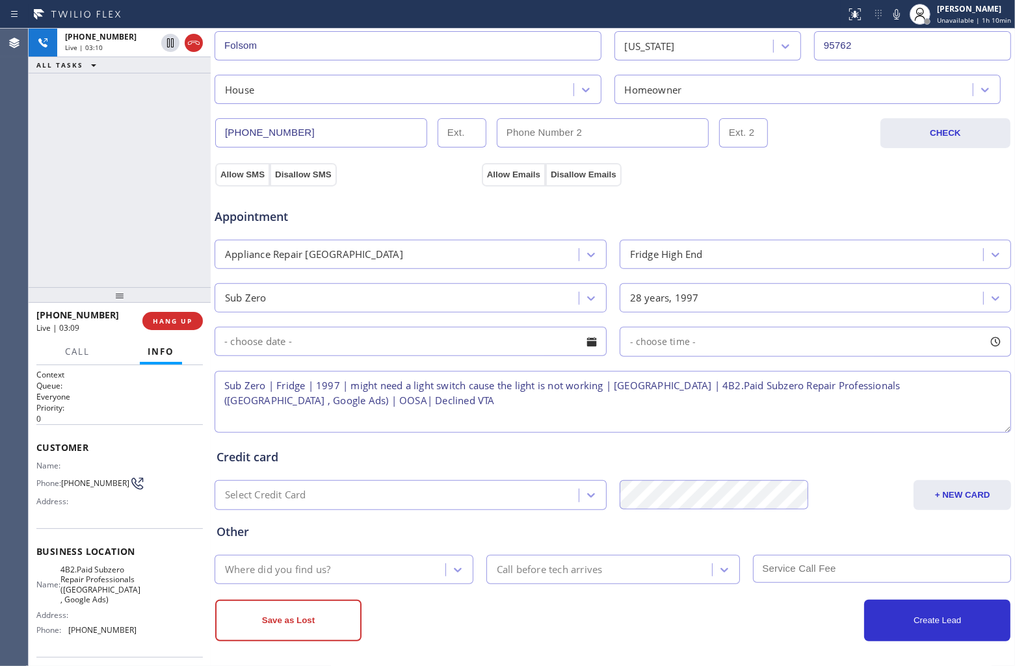
scroll to position [343, 0]
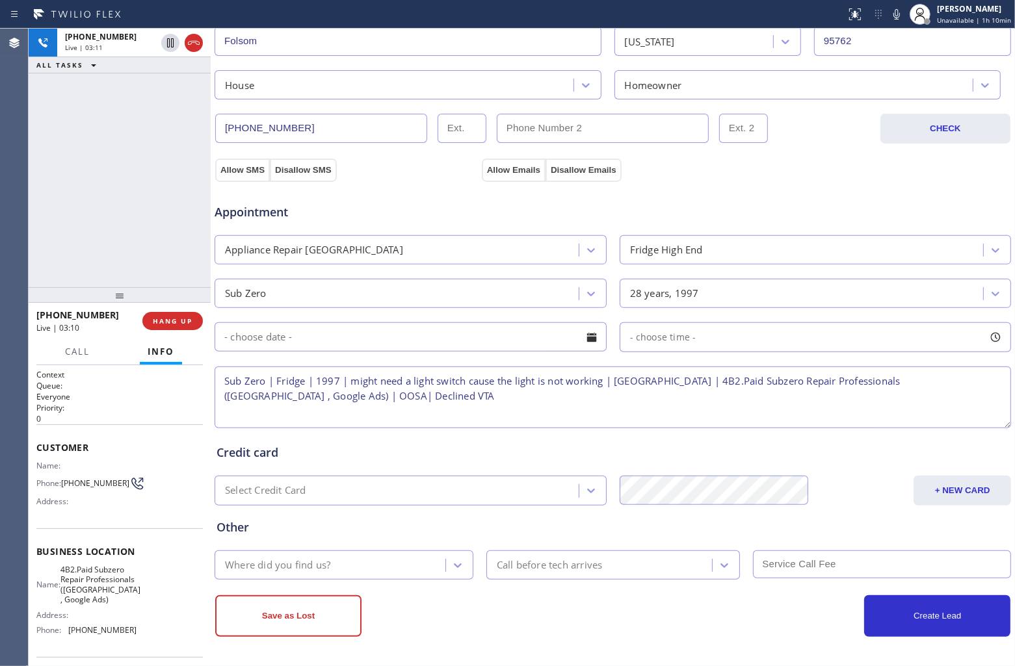
click at [562, 402] on textarea "Sub Zero | Fridge | 1997 | might need a light switch cause the light is not wor…" at bounding box center [613, 398] width 796 height 62
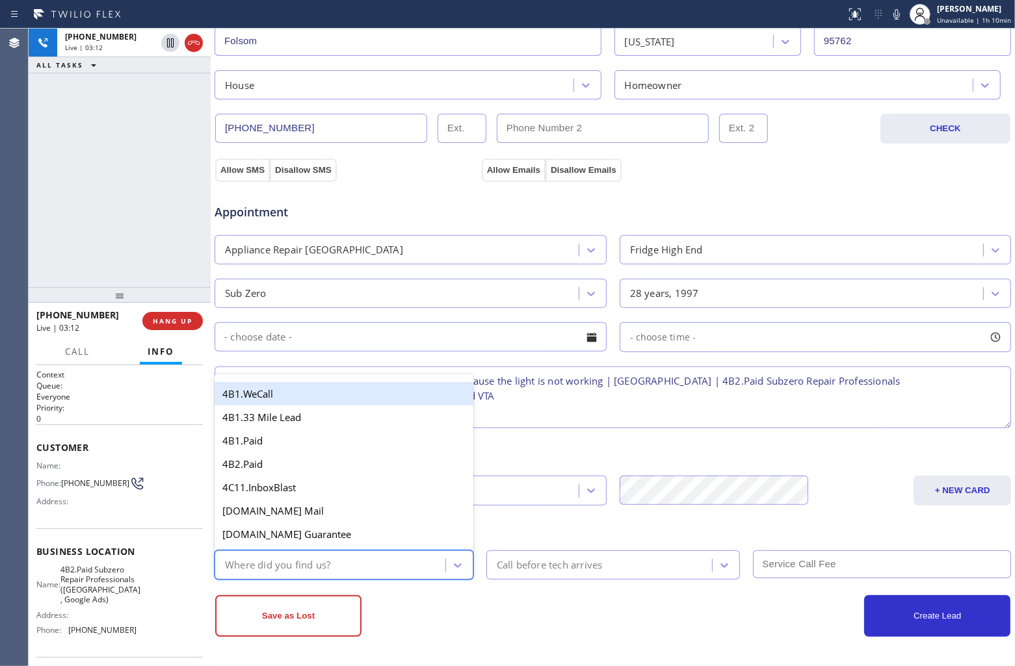
click at [355, 567] on div "Where did you find us?" at bounding box center [331, 565] width 227 height 23
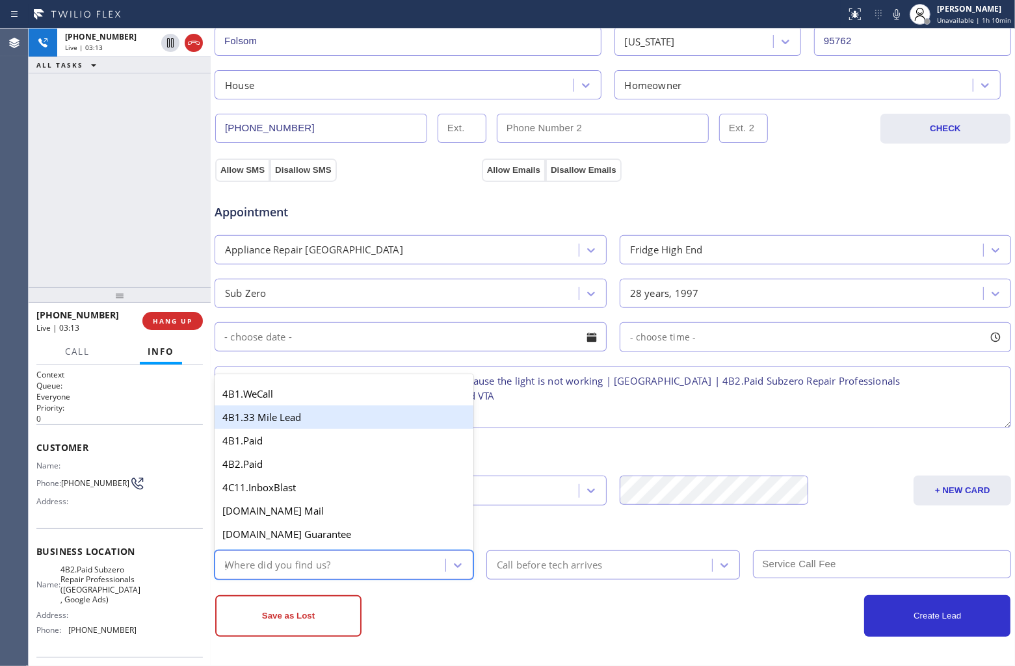
type input "go"
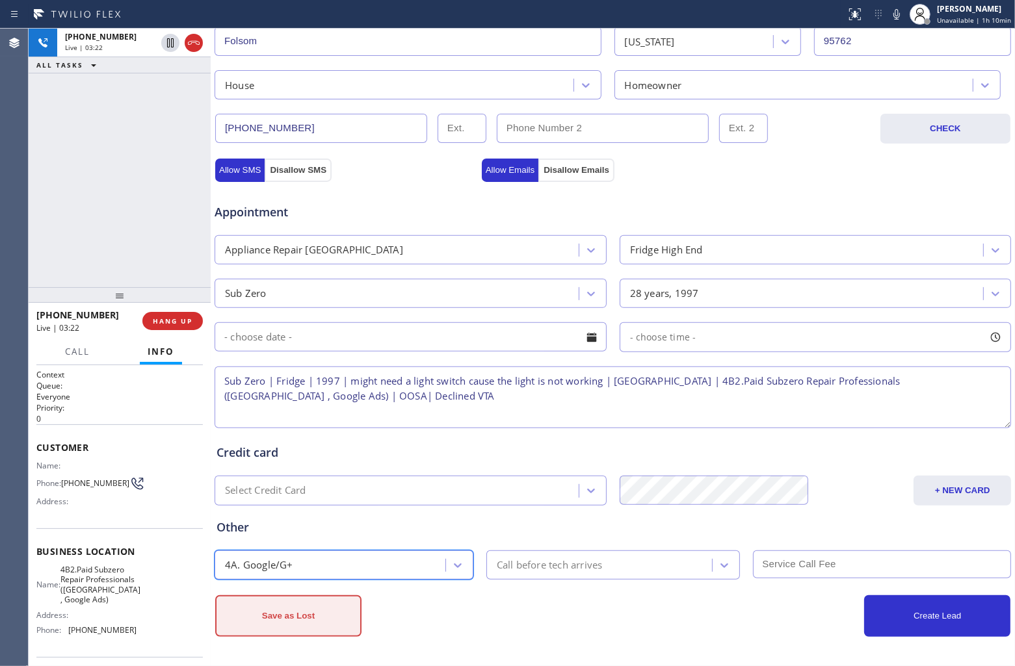
click at [349, 616] on button "Save as Lost" at bounding box center [288, 617] width 146 height 42
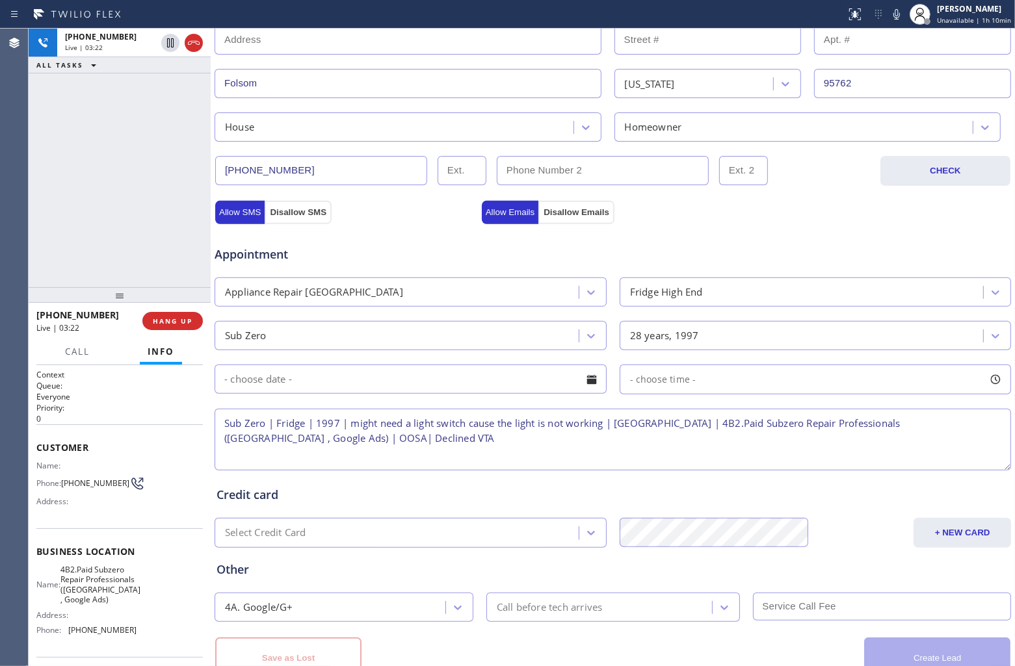
scroll to position [388, 0]
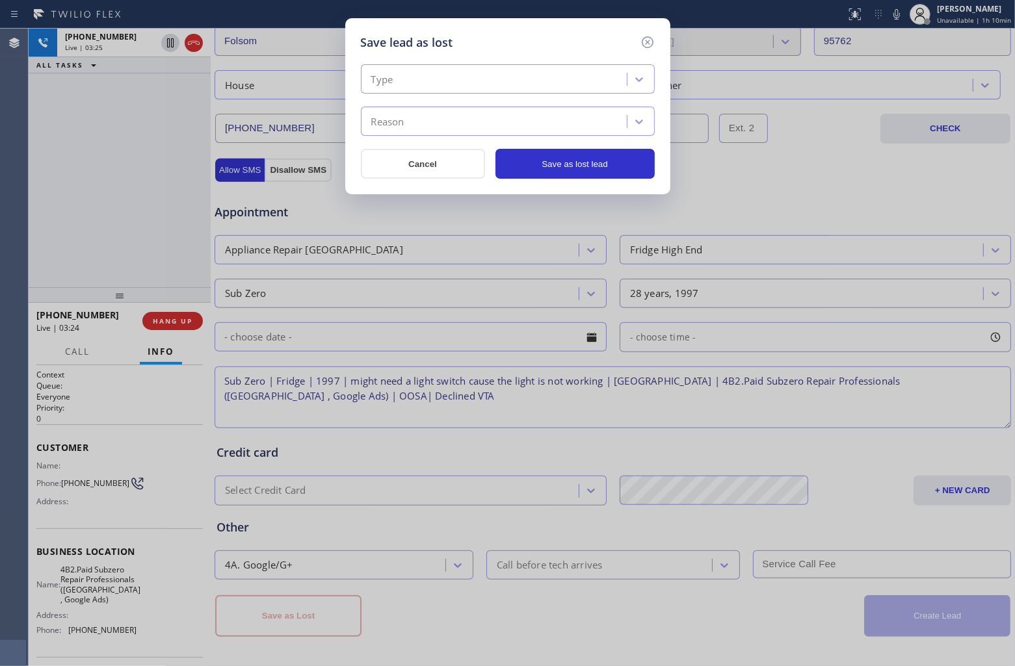
click at [427, 85] on div "Type" at bounding box center [496, 79] width 262 height 23
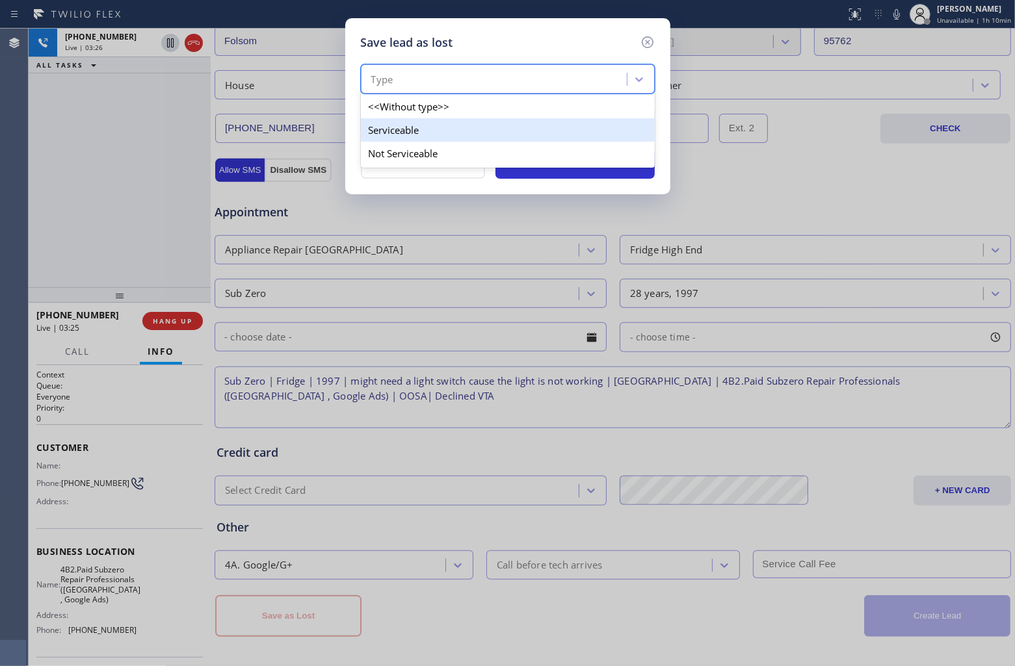
click at [417, 131] on div "Serviceable" at bounding box center [508, 129] width 294 height 23
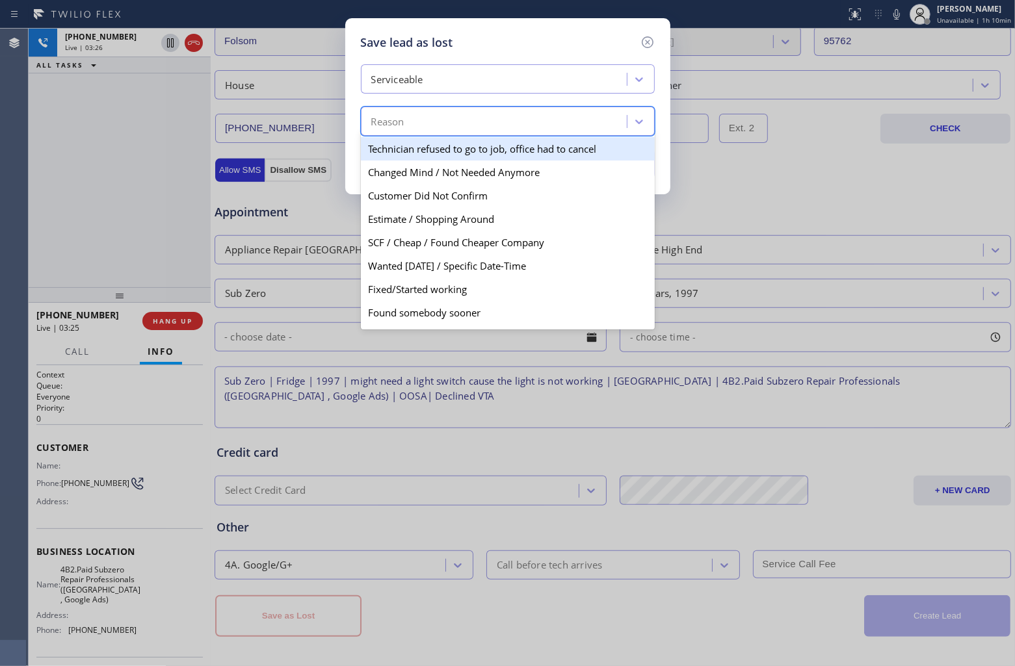
click at [436, 115] on div "Reason" at bounding box center [496, 122] width 262 height 23
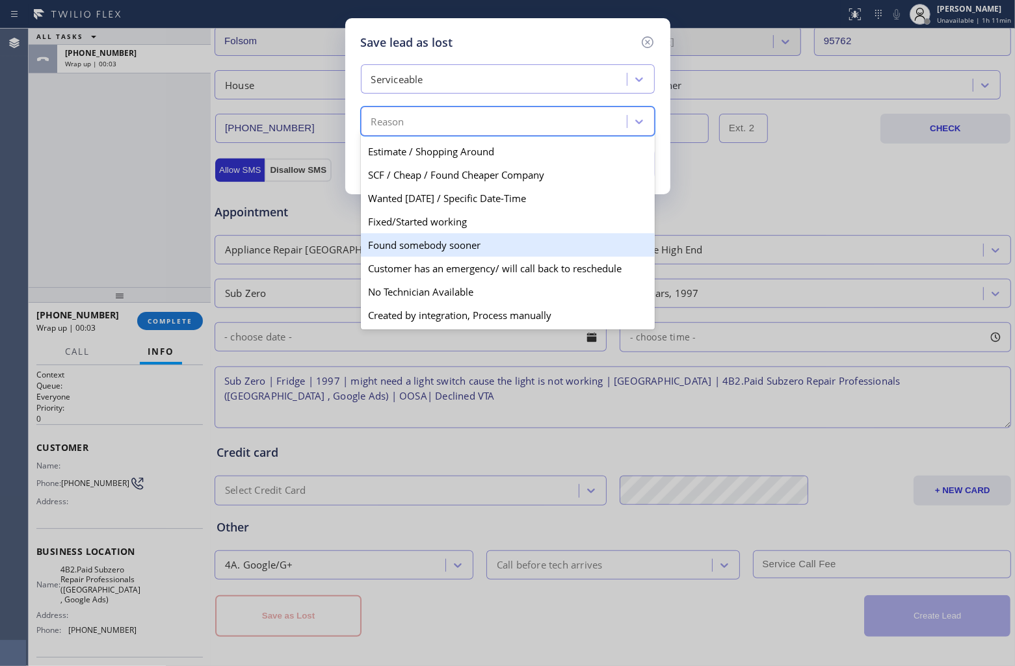
scroll to position [0, 0]
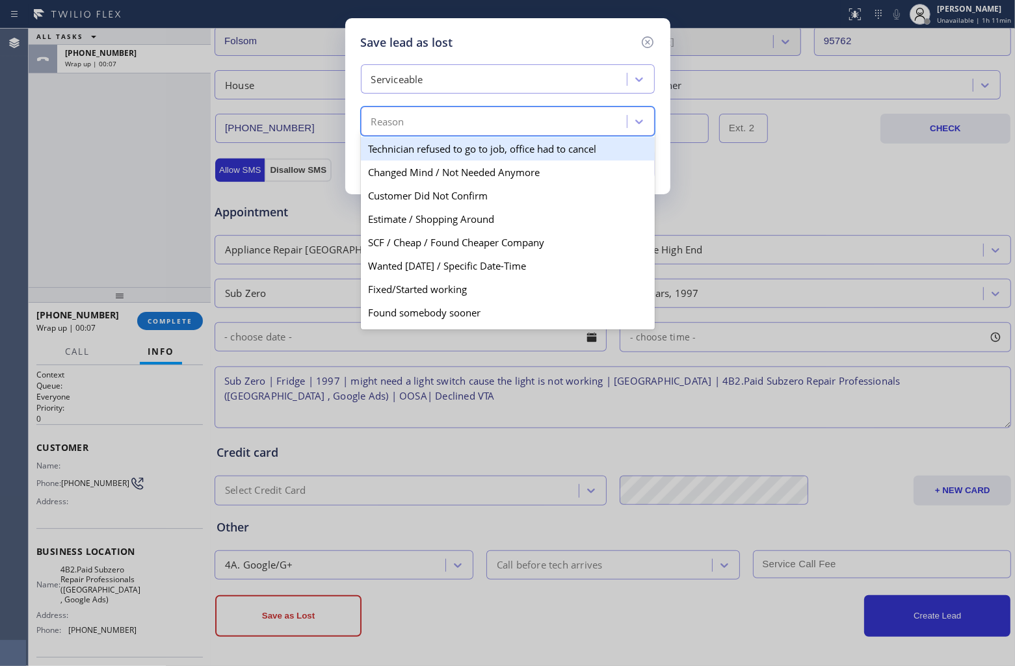
click at [443, 82] on div "Serviceable" at bounding box center [496, 79] width 262 height 23
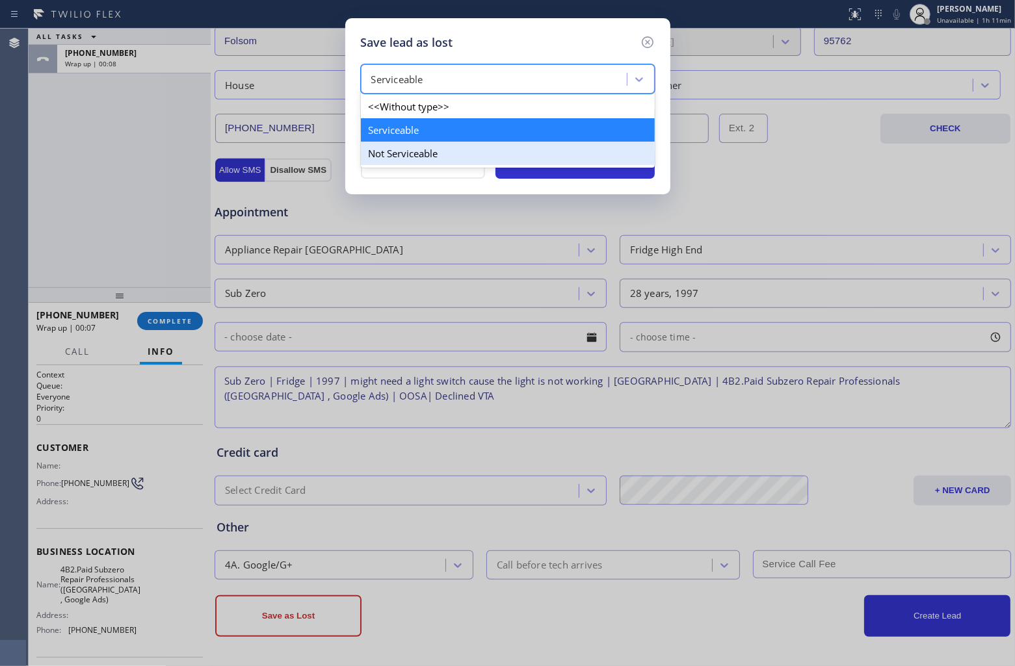
click at [420, 157] on div "Not Serviceable" at bounding box center [508, 153] width 294 height 23
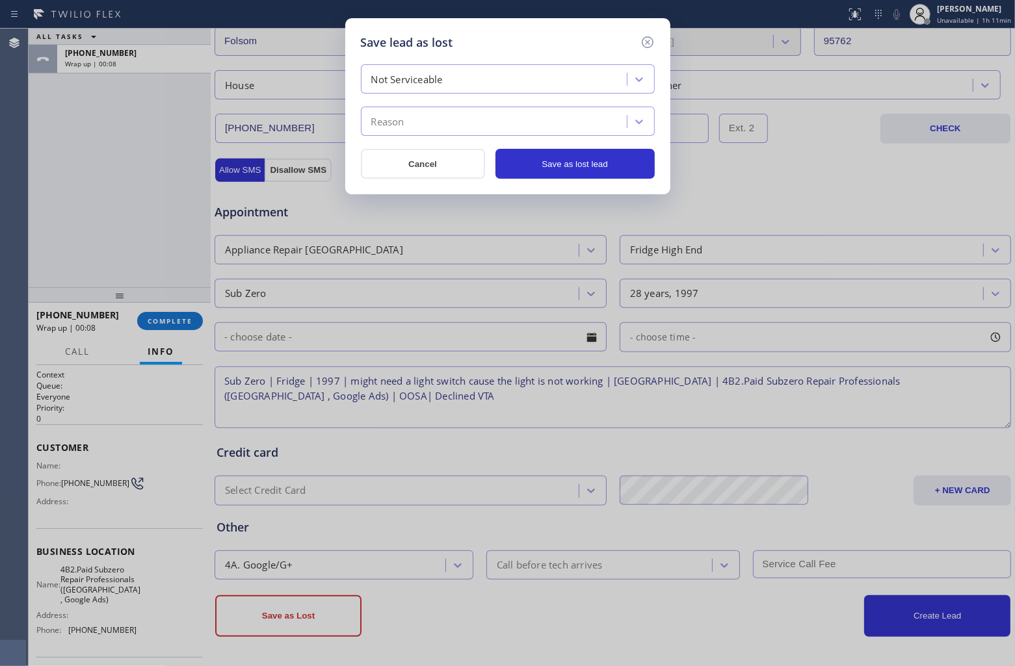
click at [445, 120] on div "Reason" at bounding box center [496, 122] width 262 height 23
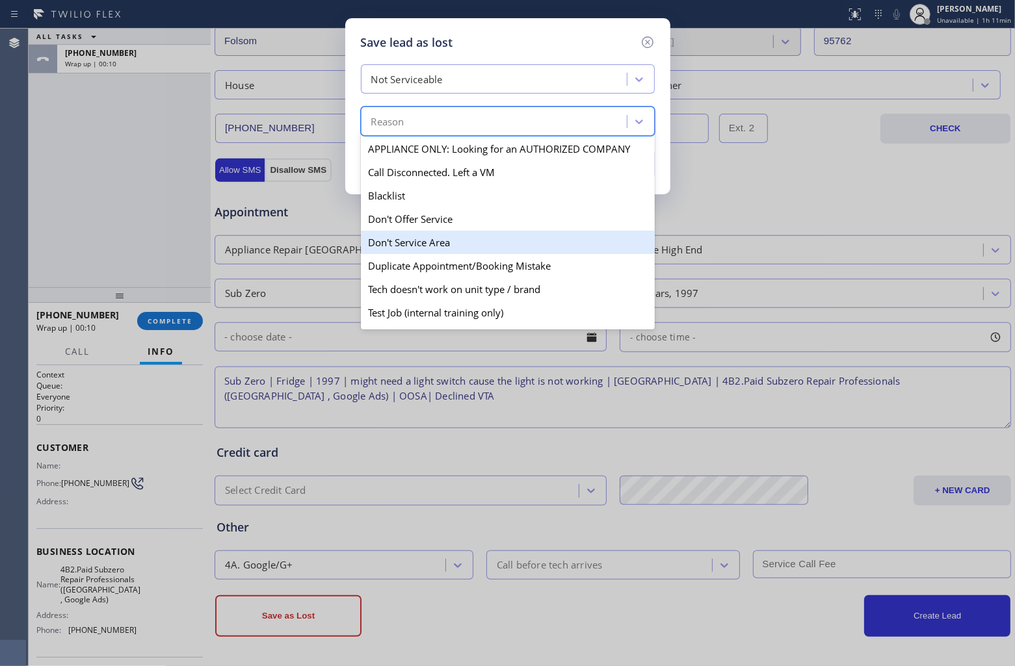
click at [454, 244] on div "Don't Service Area" at bounding box center [508, 242] width 294 height 23
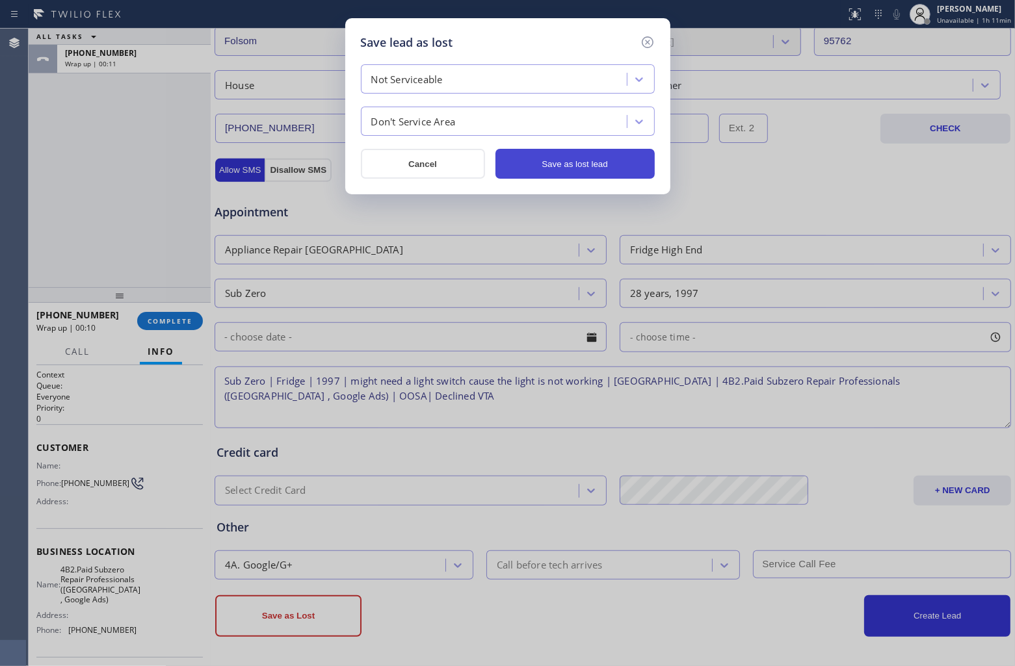
click at [557, 158] on button "Save as lost lead" at bounding box center [574, 164] width 159 height 30
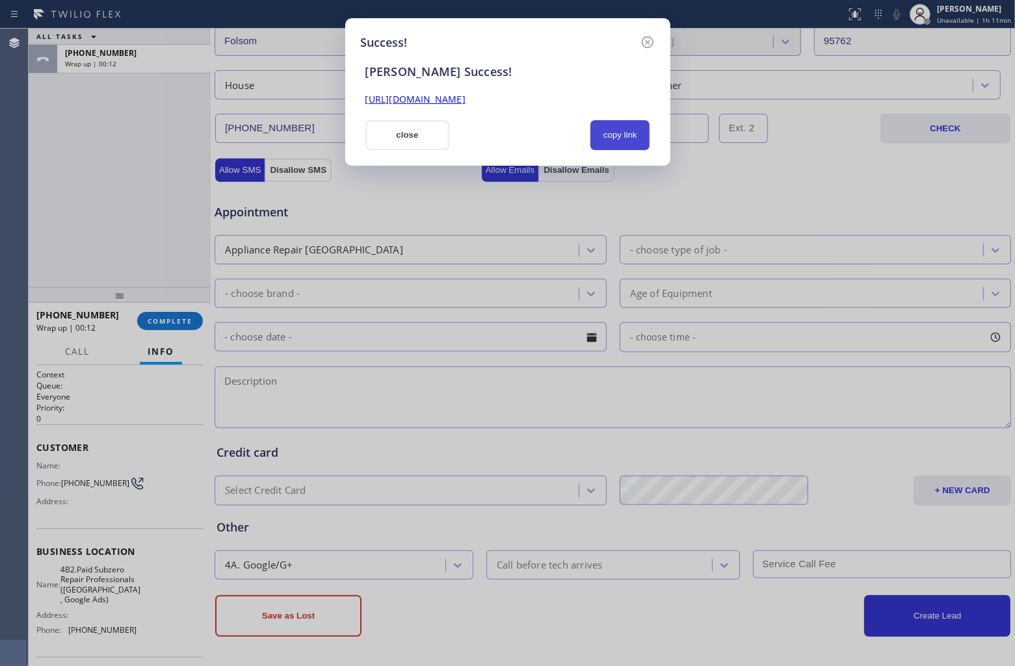
click at [609, 131] on button "copy link" at bounding box center [620, 135] width 60 height 30
click at [419, 134] on button "close" at bounding box center [407, 135] width 85 height 30
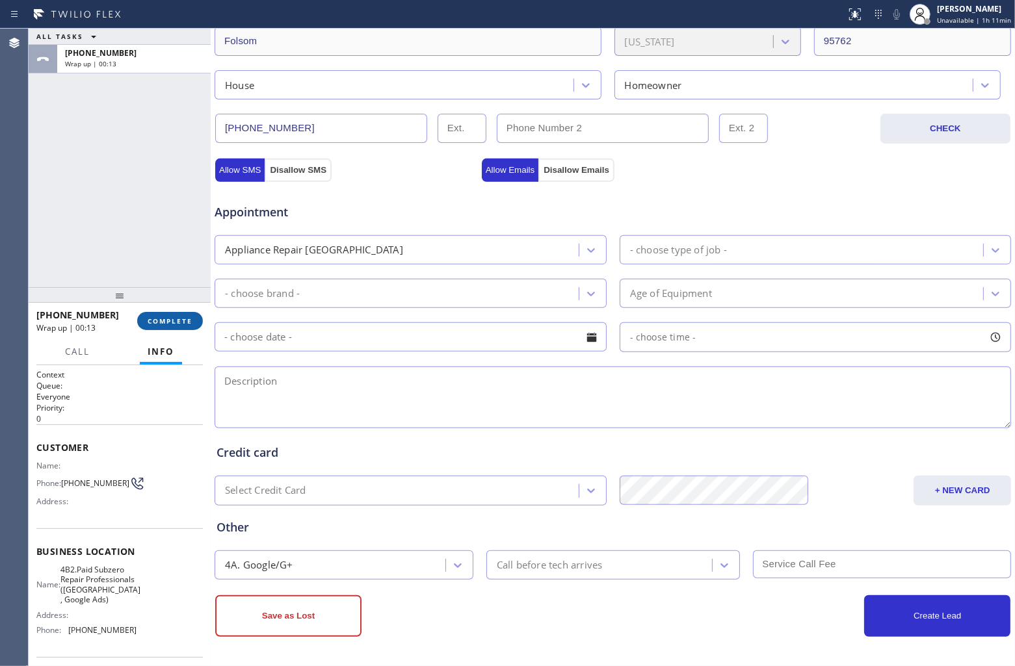
click at [174, 313] on button "COMPLETE" at bounding box center [170, 321] width 66 height 18
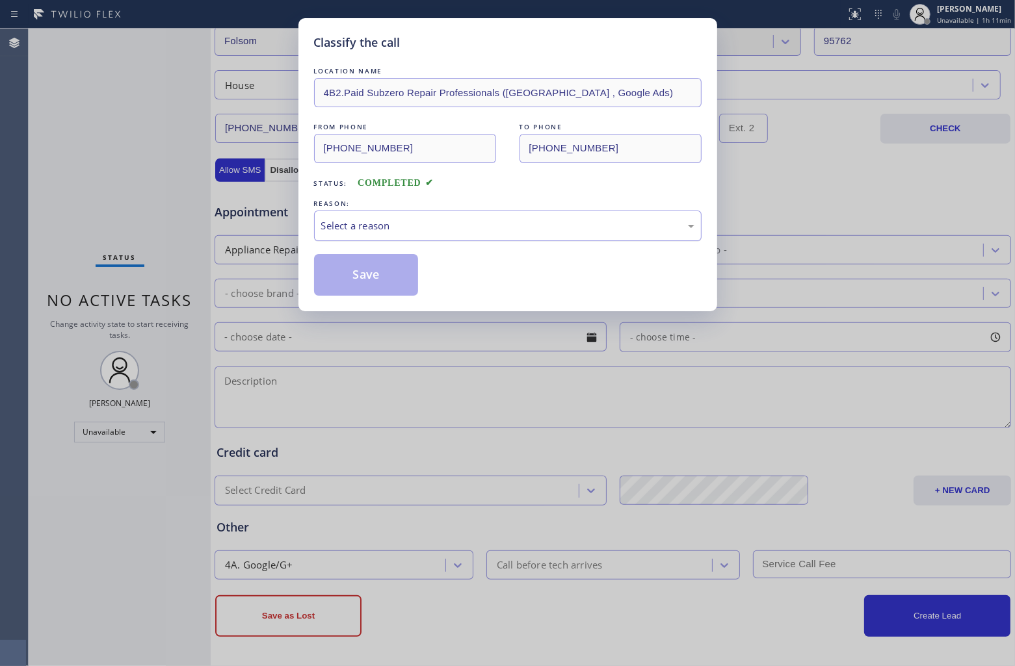
click at [425, 213] on div "Select a reason" at bounding box center [508, 226] width 388 height 31
click at [367, 274] on button "Save" at bounding box center [366, 275] width 105 height 42
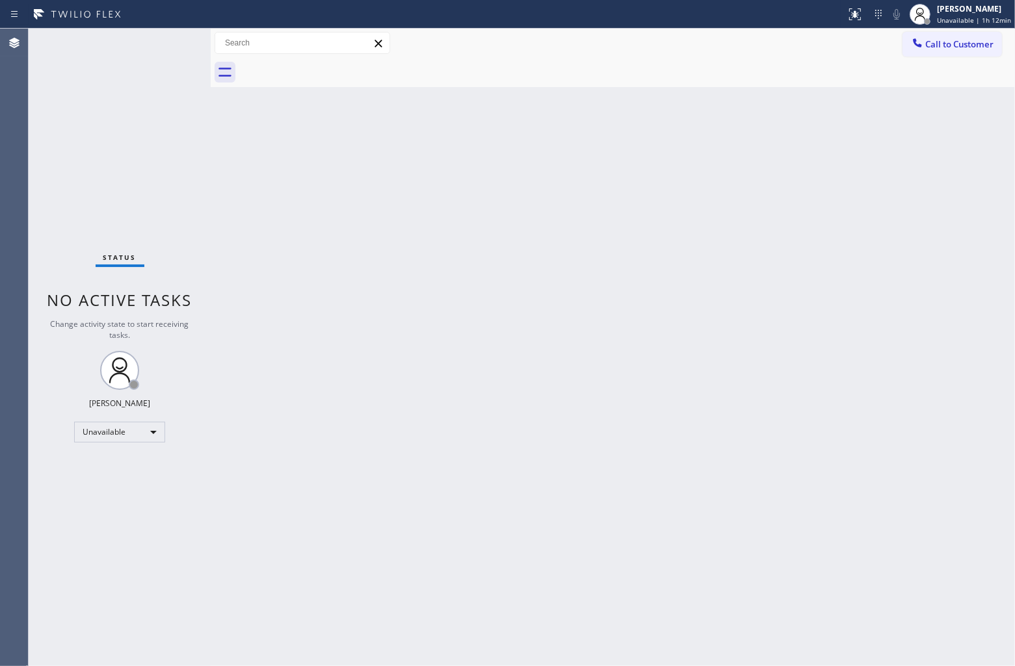
click at [44, 129] on div "Status No active tasks Change activity state to start receiving tasks. [PERSON_…" at bounding box center [120, 348] width 182 height 638
click at [967, 14] on div "[PERSON_NAME]" at bounding box center [974, 8] width 74 height 11
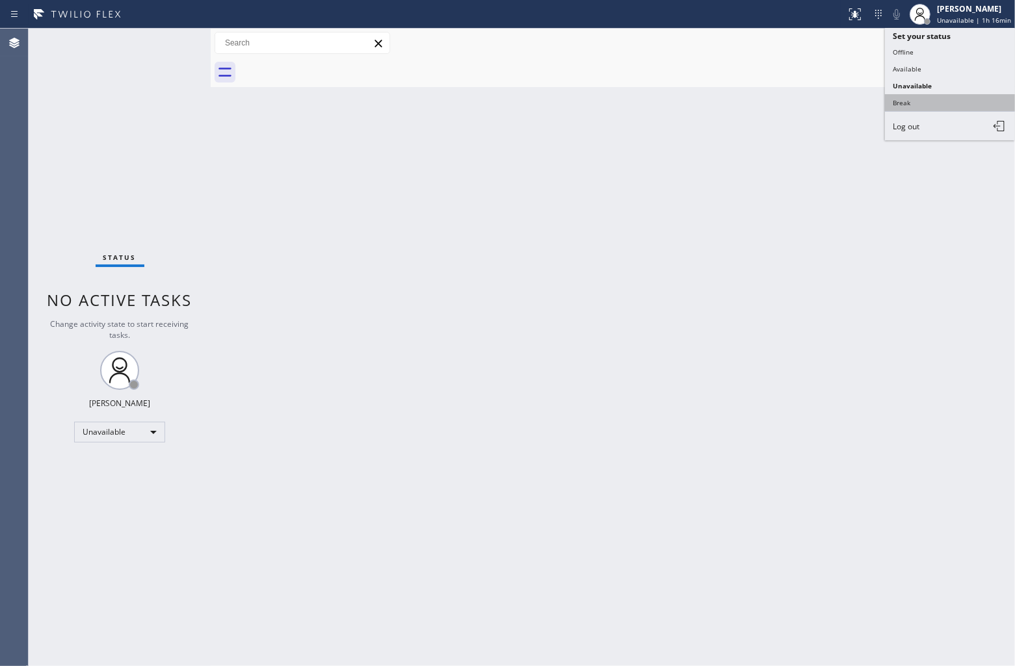
click at [918, 103] on button "Break" at bounding box center [950, 102] width 130 height 17
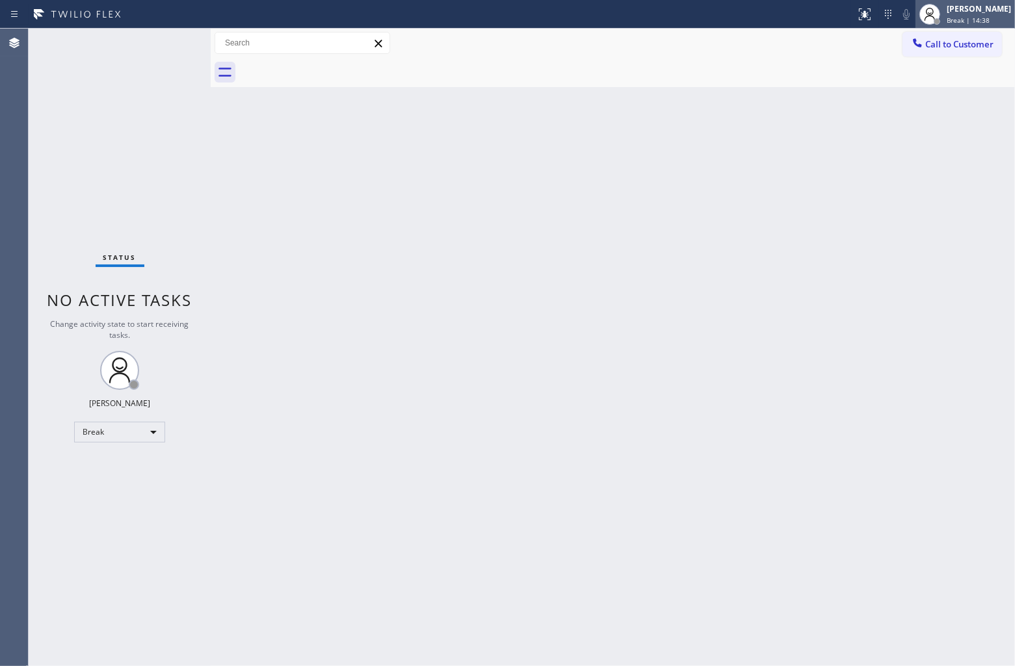
click at [938, 13] on div at bounding box center [929, 14] width 29 height 29
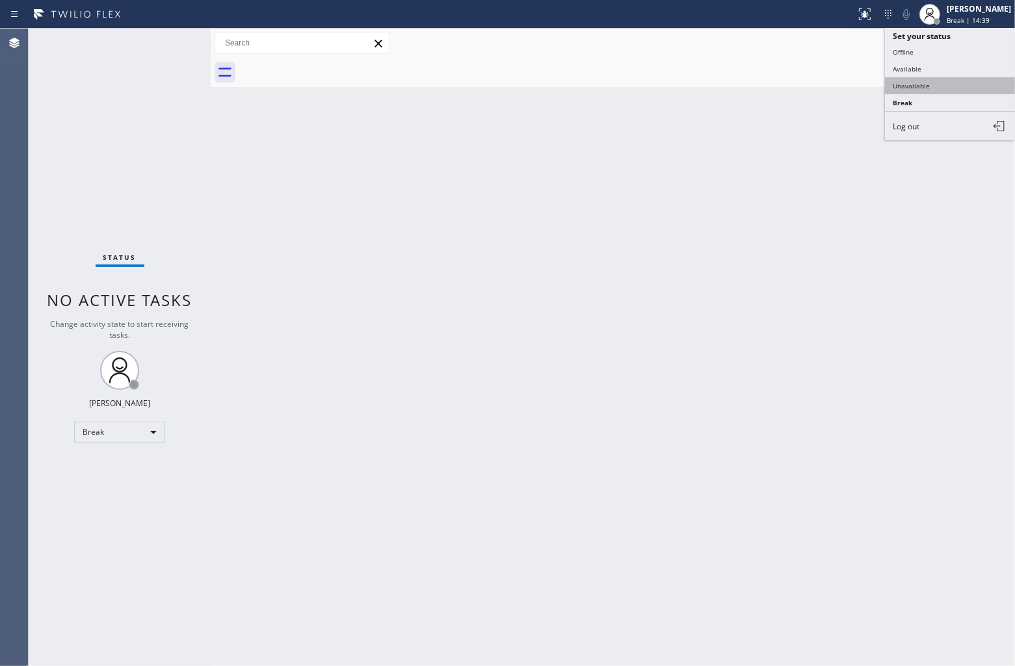
click at [915, 92] on button "Unavailable" at bounding box center [950, 85] width 130 height 17
drag, startPoint x: 37, startPoint y: 150, endPoint x: 130, endPoint y: 3, distance: 173.9
click at [40, 145] on div "Status No active tasks Change activity state to start receiving tasks. [PERSON_…" at bounding box center [120, 348] width 182 height 638
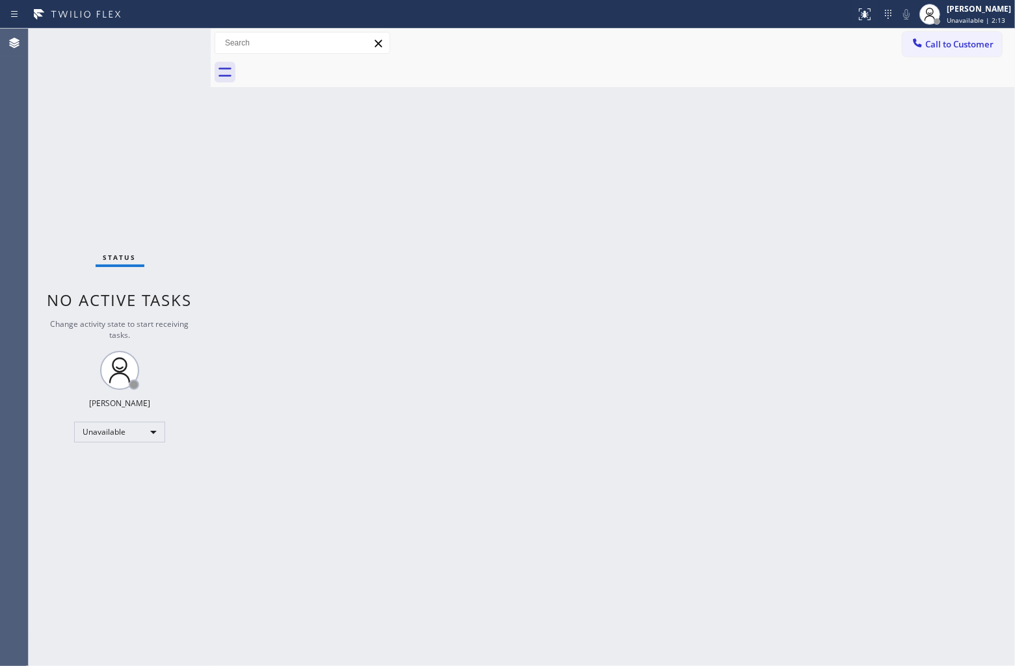
click at [973, 42] on span "Call to Customer" at bounding box center [959, 44] width 68 height 12
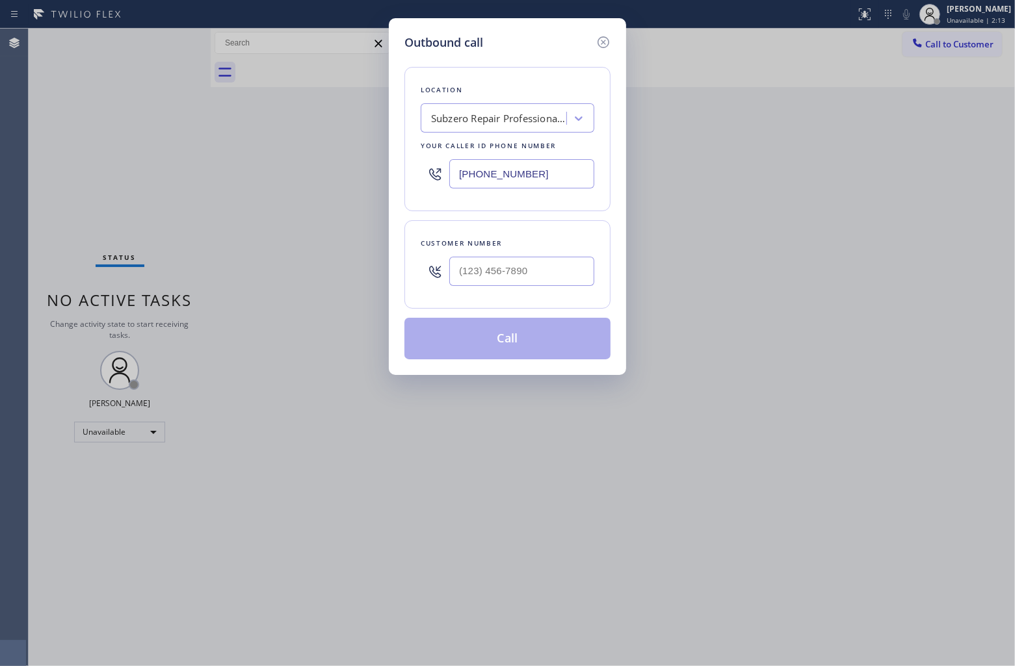
click at [545, 125] on div "Subzero Repair Professionals ([GEOGRAPHIC_DATA] , Google Ads)" at bounding box center [499, 118] width 137 height 15
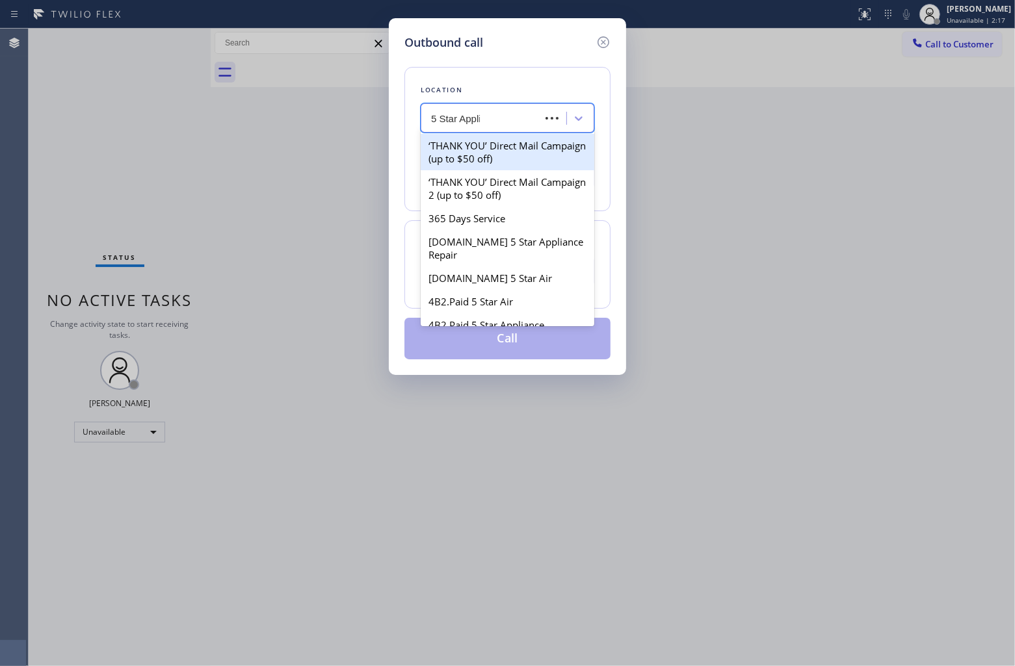
type input "5 Star Applia"
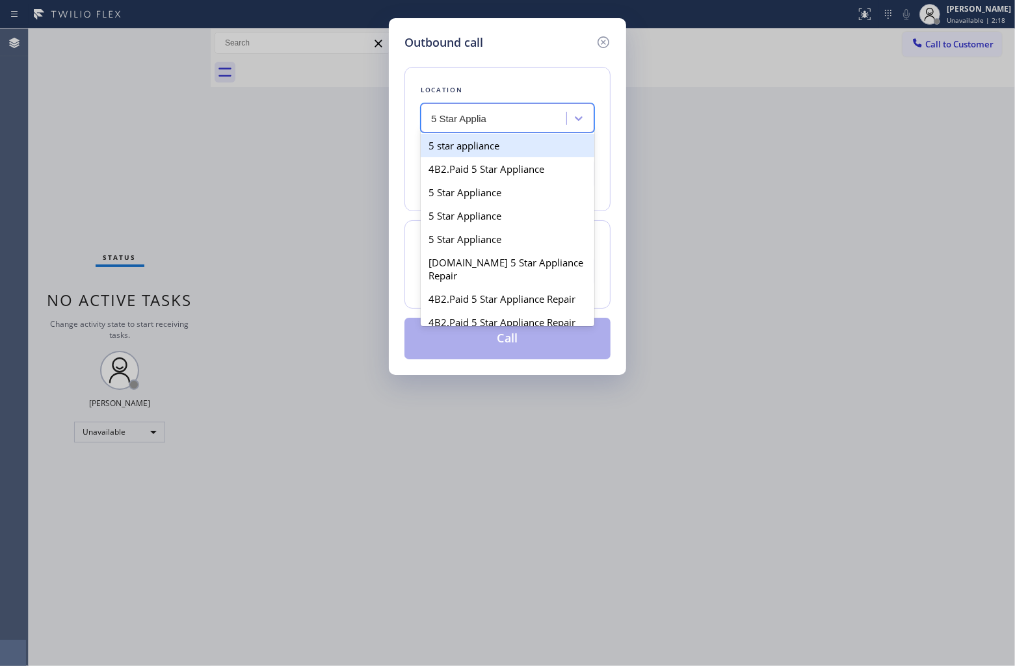
type input "[PHONE_NUMBER]"
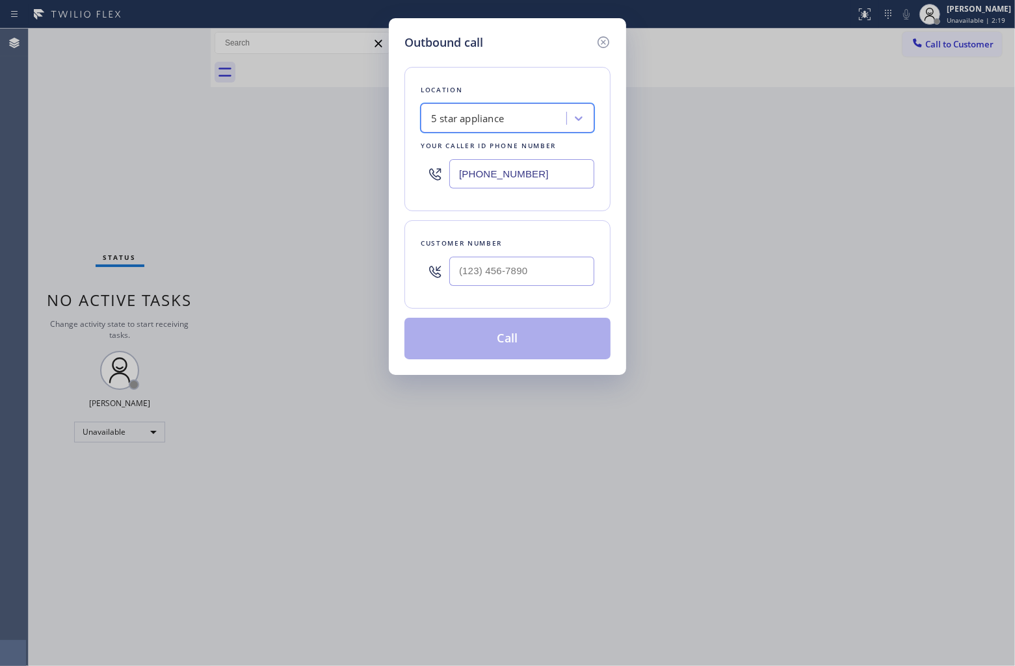
type input "(___) ___-____"
click at [525, 273] on input "(___) ___-____" at bounding box center [521, 271] width 145 height 29
paste input "818) 370-9677"
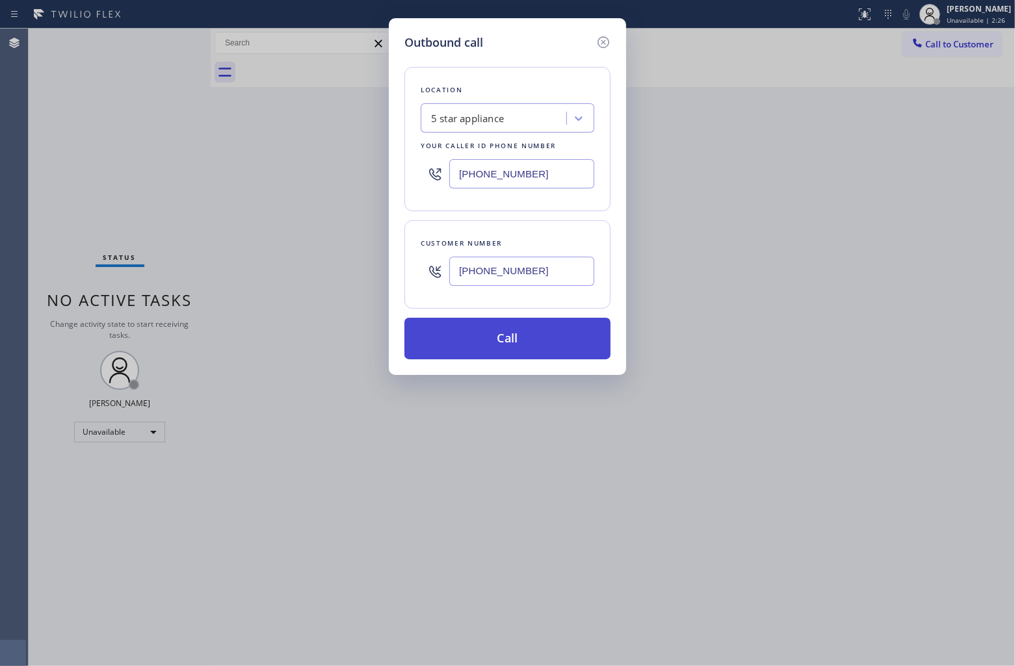
type input "[PHONE_NUMBER]"
click at [550, 360] on button "Call" at bounding box center [507, 339] width 206 height 42
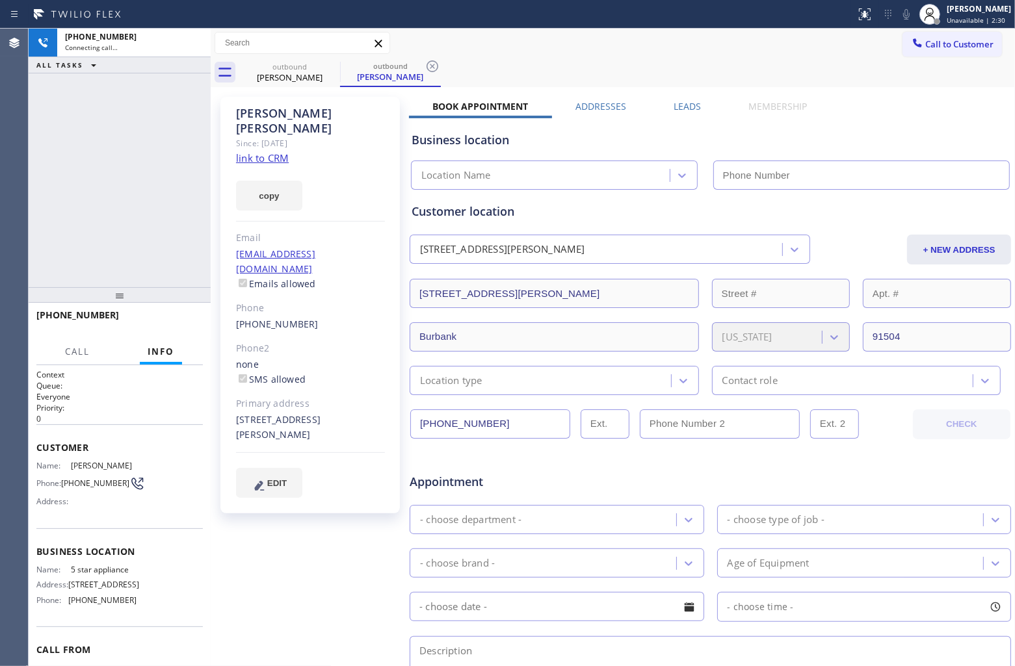
type input "[PHONE_NUMBER]"
click at [270, 151] on link "link to CRM" at bounding box center [262, 157] width 53 height 13
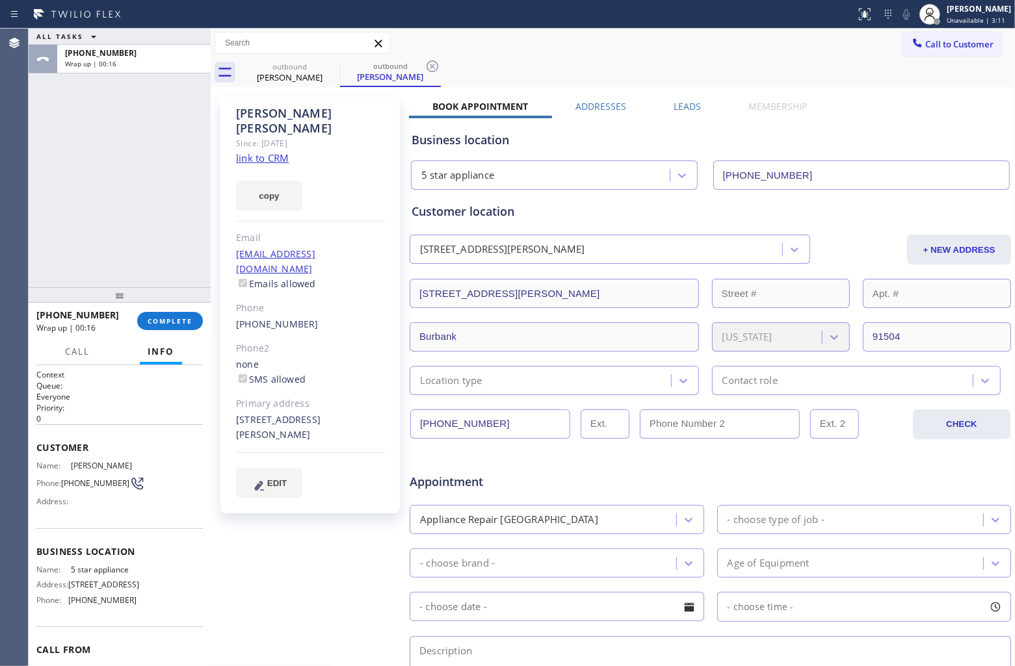
click at [250, 111] on div "[PERSON_NAME]" at bounding box center [310, 121] width 149 height 30
drag, startPoint x: 250, startPoint y: 111, endPoint x: 381, endPoint y: 4, distance: 169.1
click at [252, 111] on div "[PERSON_NAME]" at bounding box center [310, 121] width 149 height 30
copy div "[PERSON_NAME]"
drag, startPoint x: 125, startPoint y: 570, endPoint x: 66, endPoint y: 566, distance: 58.6
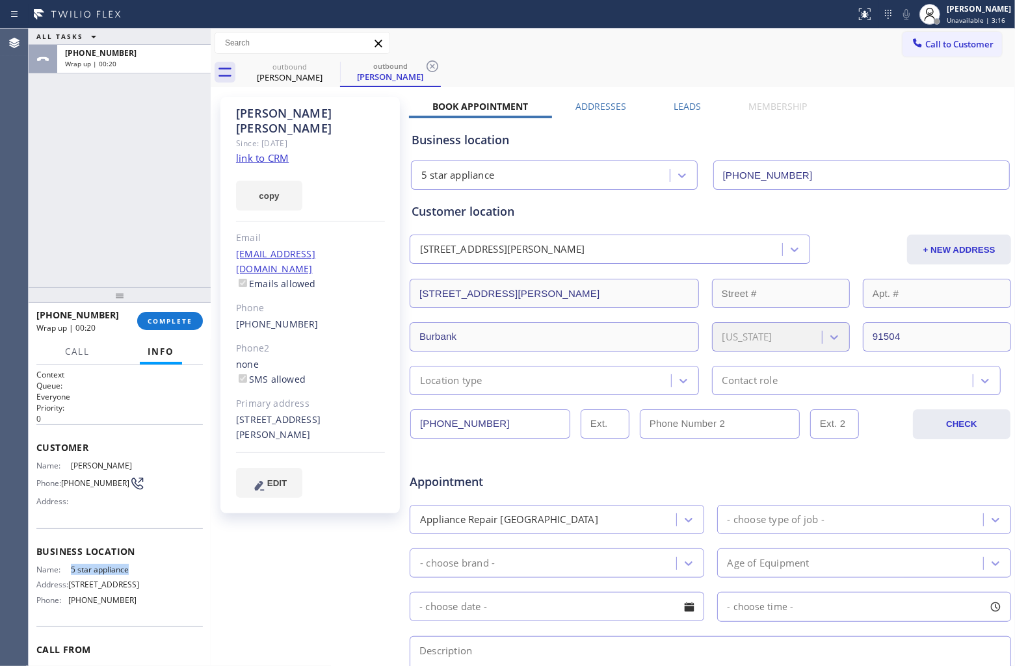
click at [66, 566] on div "Name: 5 star appliance Address: [STREET_ADDRESS] Phone: [PHONE_NUMBER]" at bounding box center [119, 588] width 166 height 46
copy div "5 star appliance"
click at [933, 46] on span "Call to Customer" at bounding box center [959, 44] width 68 height 12
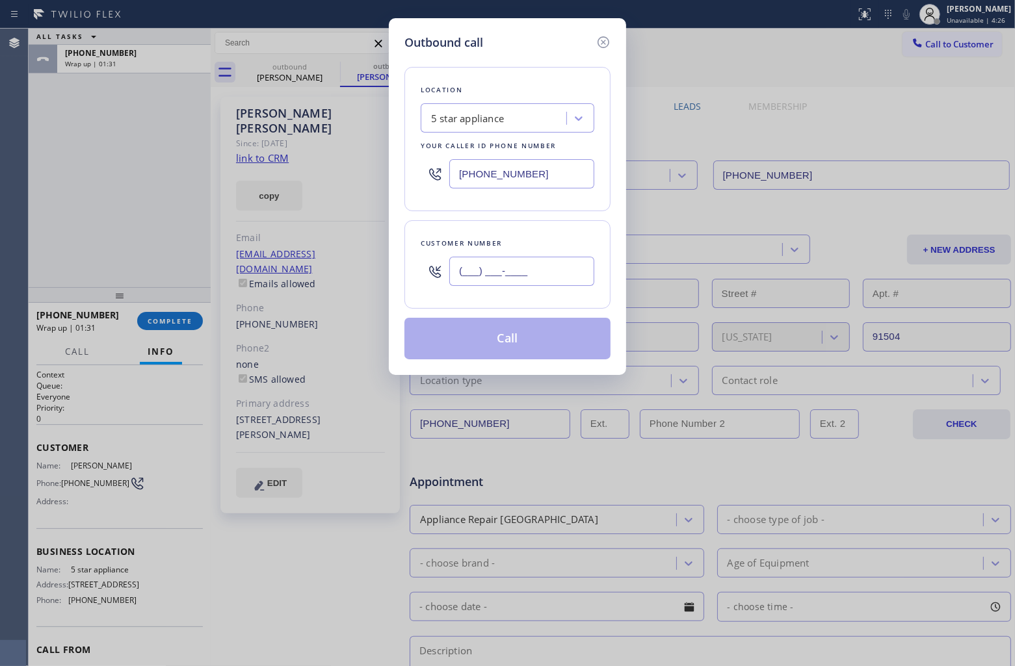
click at [520, 285] on input "(___) ___-____" at bounding box center [521, 271] width 145 height 29
paste input "203) 254-7462"
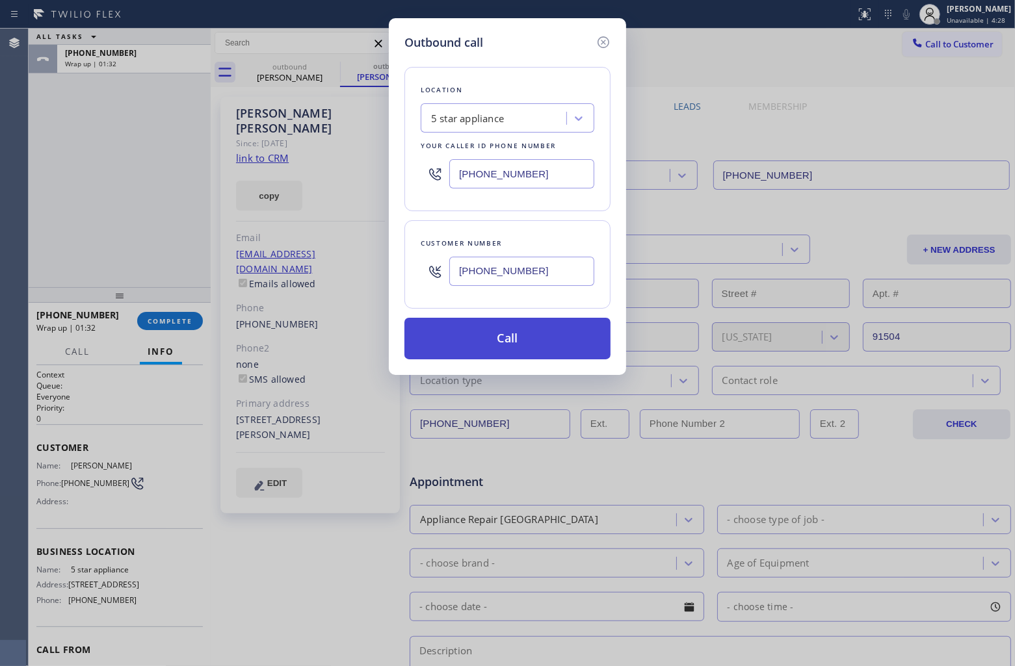
type input "[PHONE_NUMBER]"
click at [535, 332] on button "Call" at bounding box center [507, 339] width 206 height 42
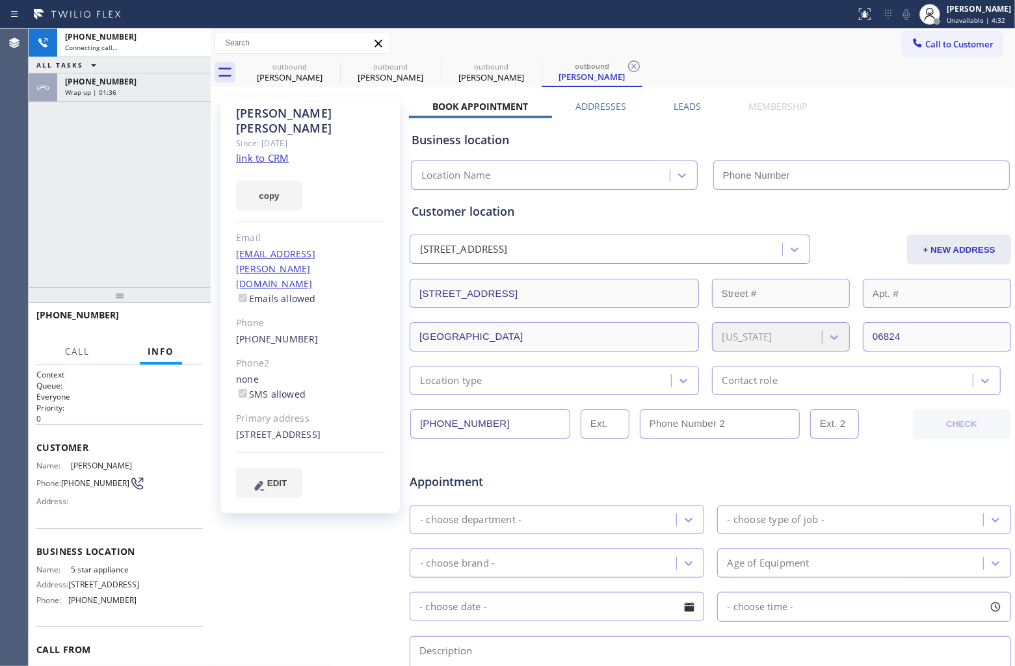
type input "[PHONE_NUMBER]"
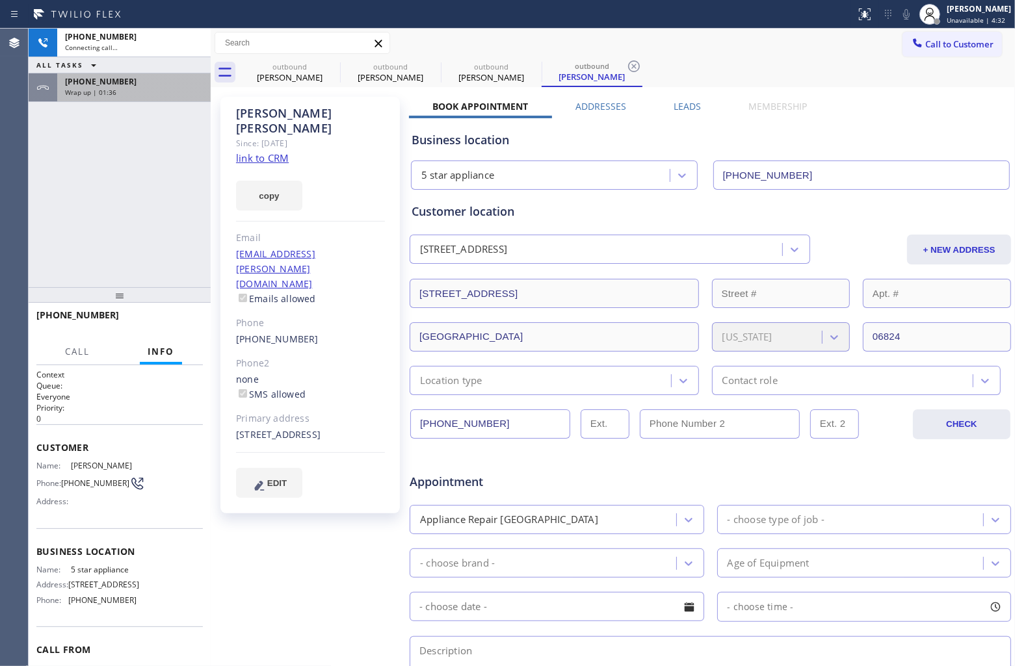
click at [137, 91] on div "Wrap up | 01:36" at bounding box center [134, 92] width 138 height 9
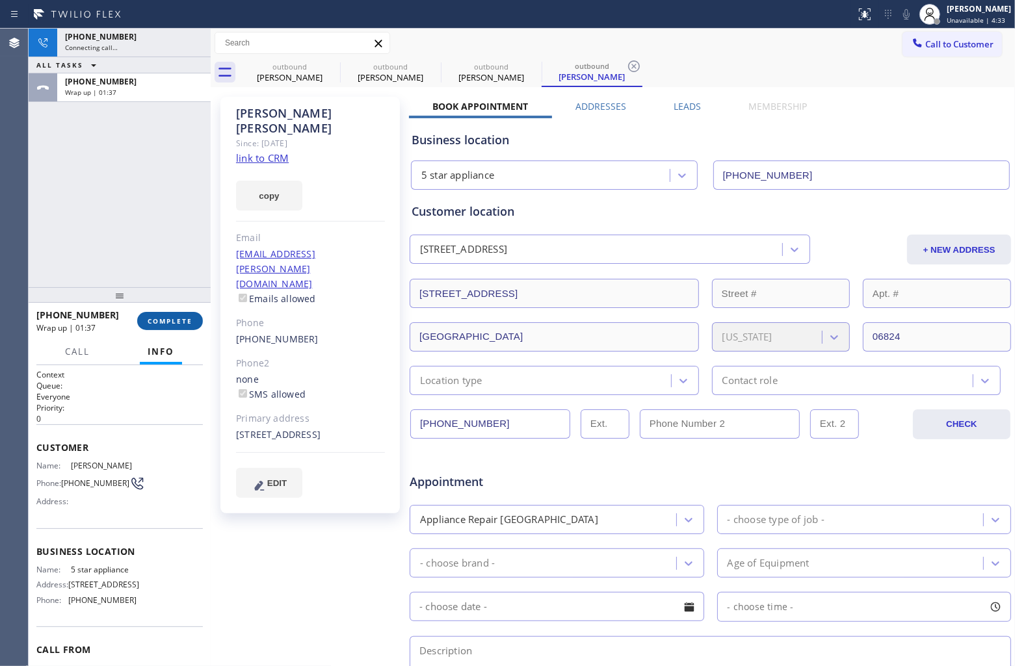
click at [179, 317] on span "COMPLETE" at bounding box center [170, 321] width 45 height 9
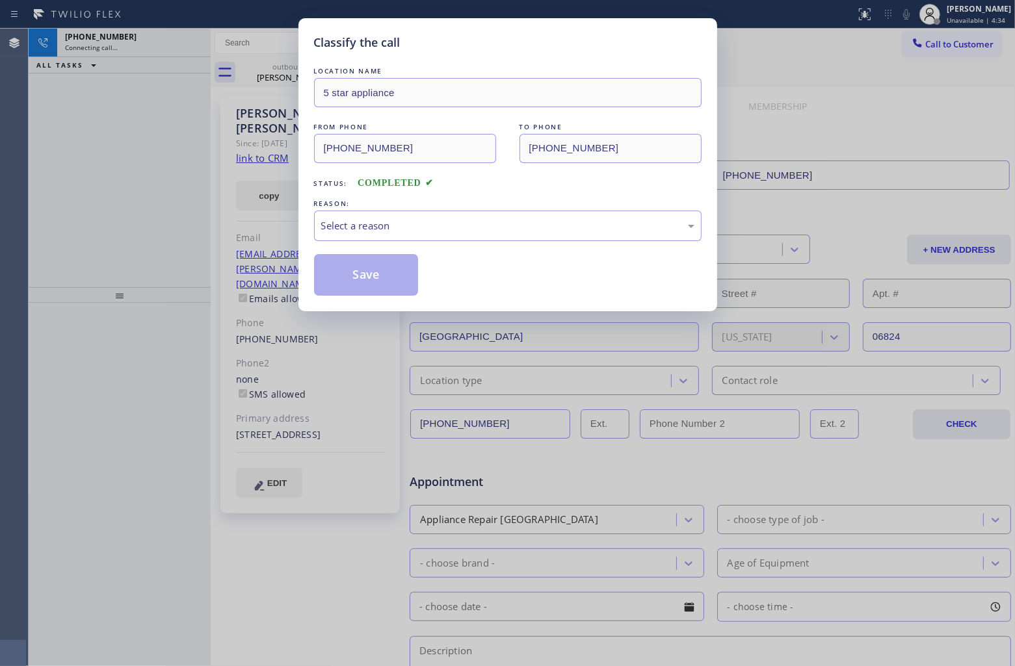
click at [414, 207] on div "REASON:" at bounding box center [508, 204] width 388 height 14
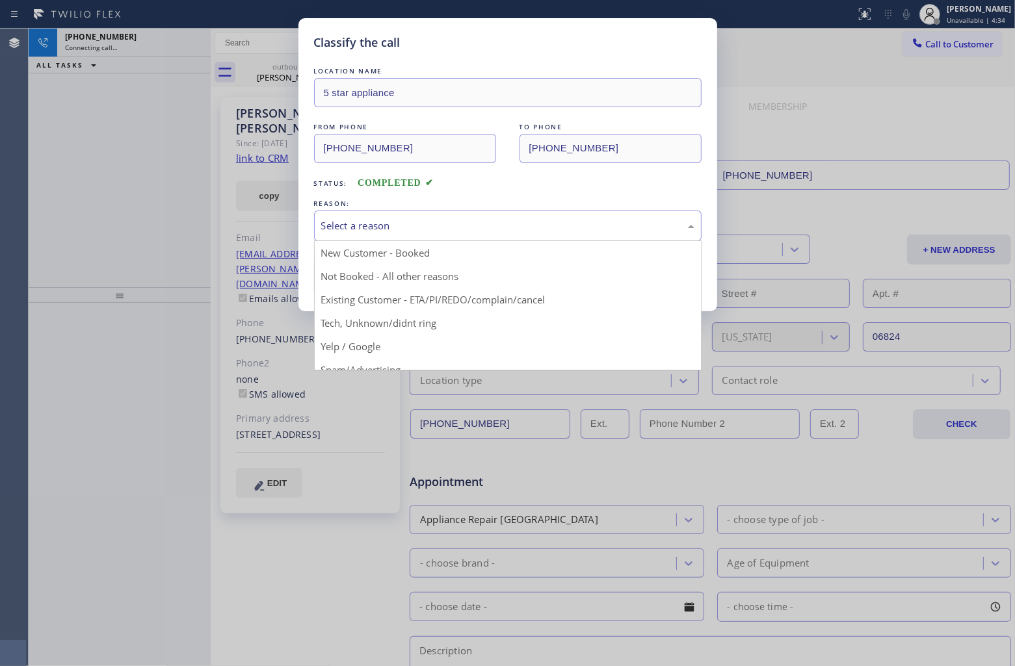
click at [411, 226] on div "Select a reason" at bounding box center [507, 225] width 373 height 15
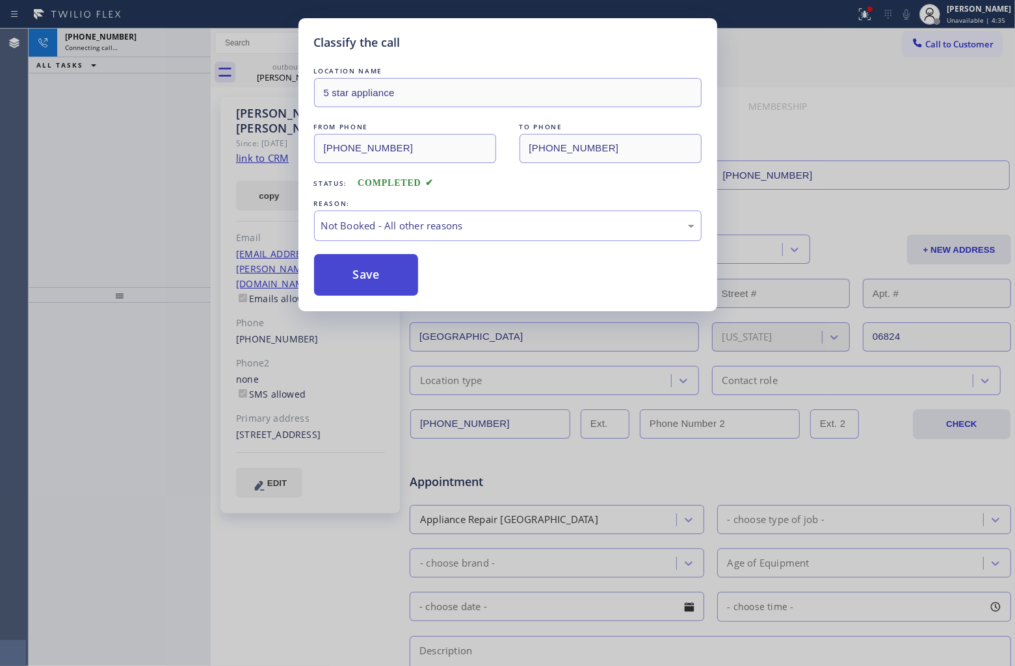
click at [385, 271] on button "Save" at bounding box center [366, 275] width 105 height 42
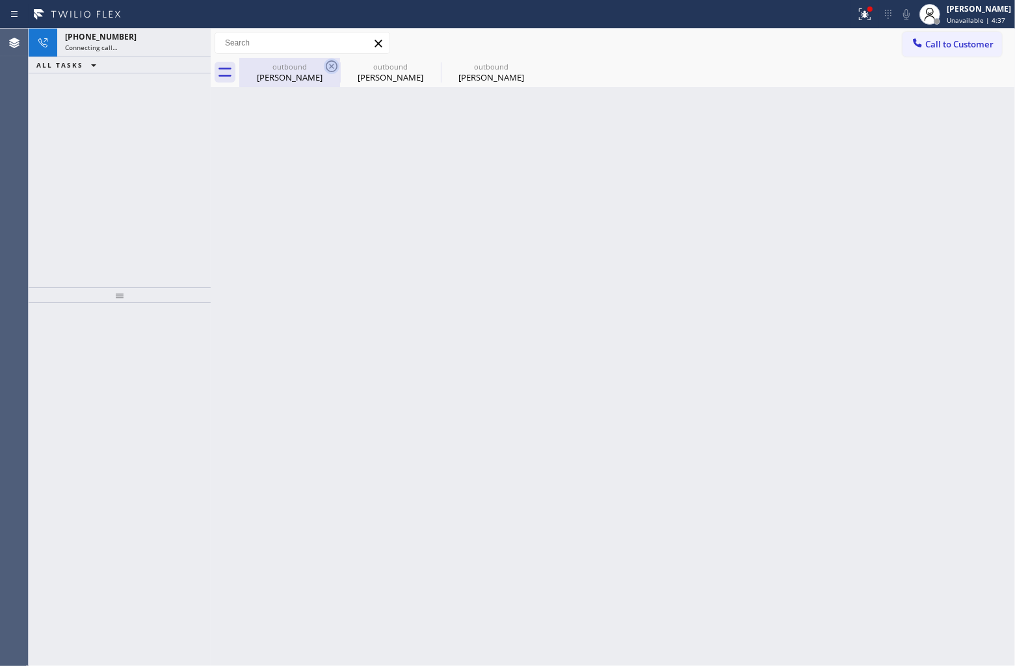
click at [328, 62] on icon at bounding box center [332, 66] width 12 height 12
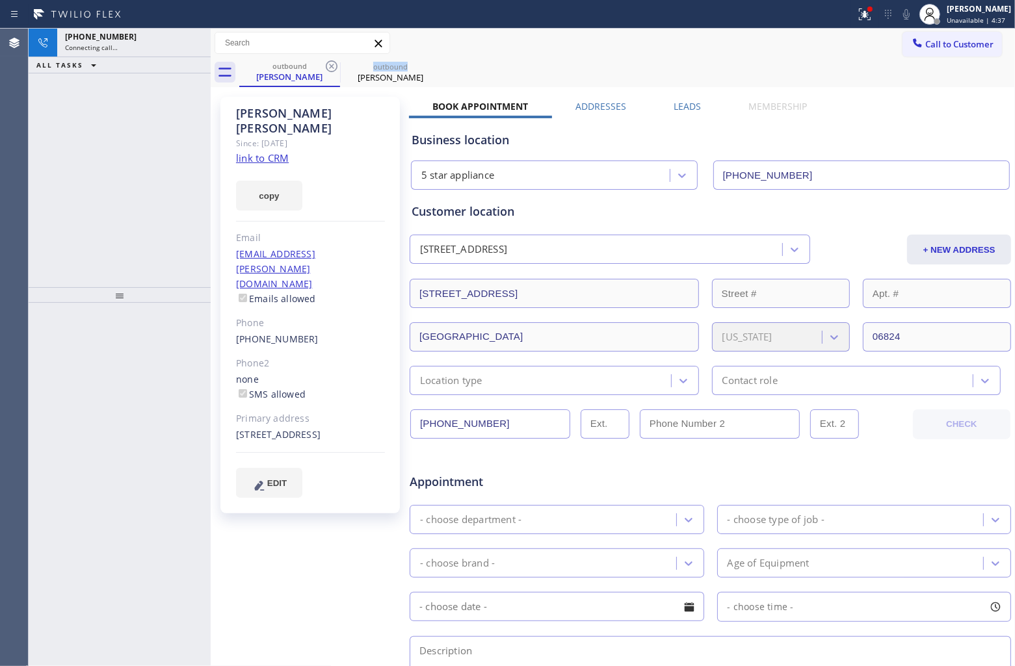
click at [328, 62] on icon at bounding box center [332, 66] width 12 height 12
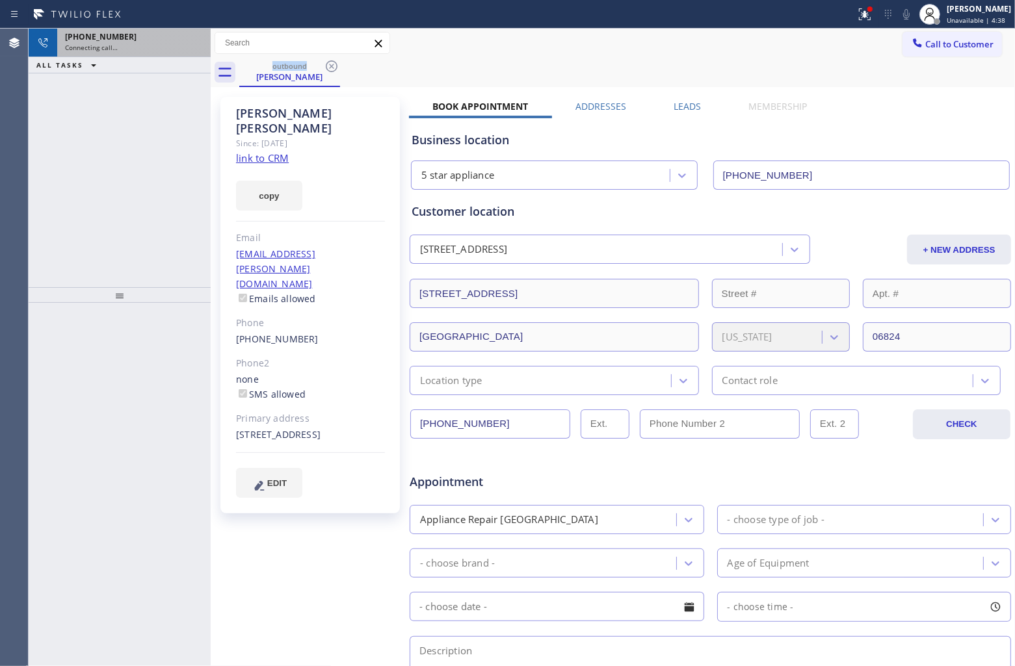
click at [138, 36] on div "[PHONE_NUMBER]" at bounding box center [134, 36] width 138 height 11
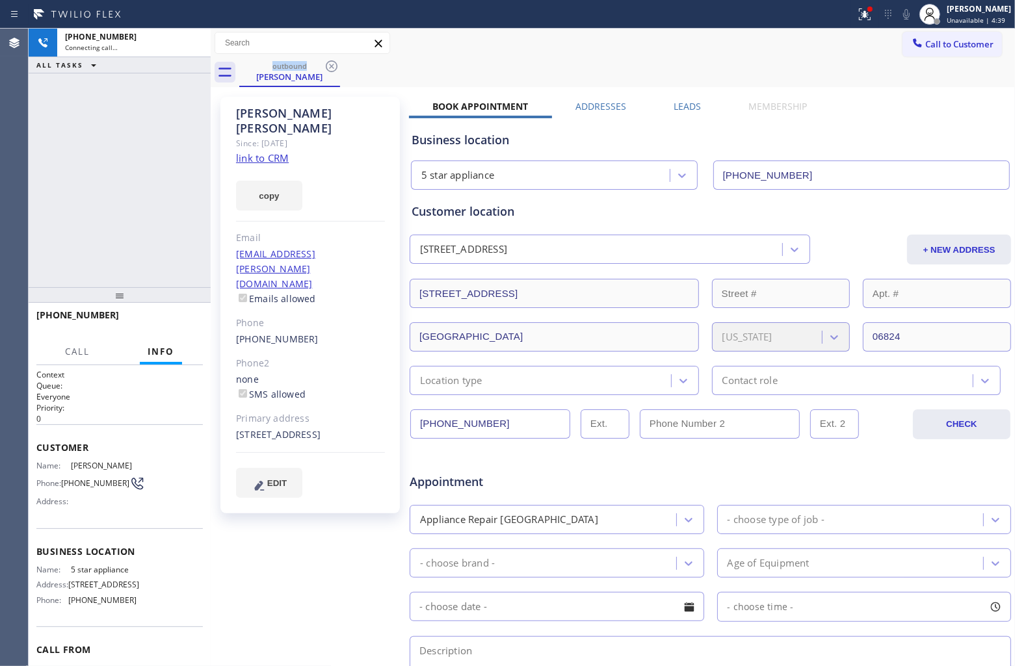
click at [275, 151] on link "link to CRM" at bounding box center [262, 157] width 53 height 13
click at [1, 172] on div "Agent Desktop" at bounding box center [14, 348] width 28 height 638
drag, startPoint x: 88, startPoint y: 488, endPoint x: 66, endPoint y: 475, distance: 26.2
click at [66, 479] on span "[PHONE_NUMBER]" at bounding box center [95, 484] width 68 height 10
copy span "203) 254-7462"
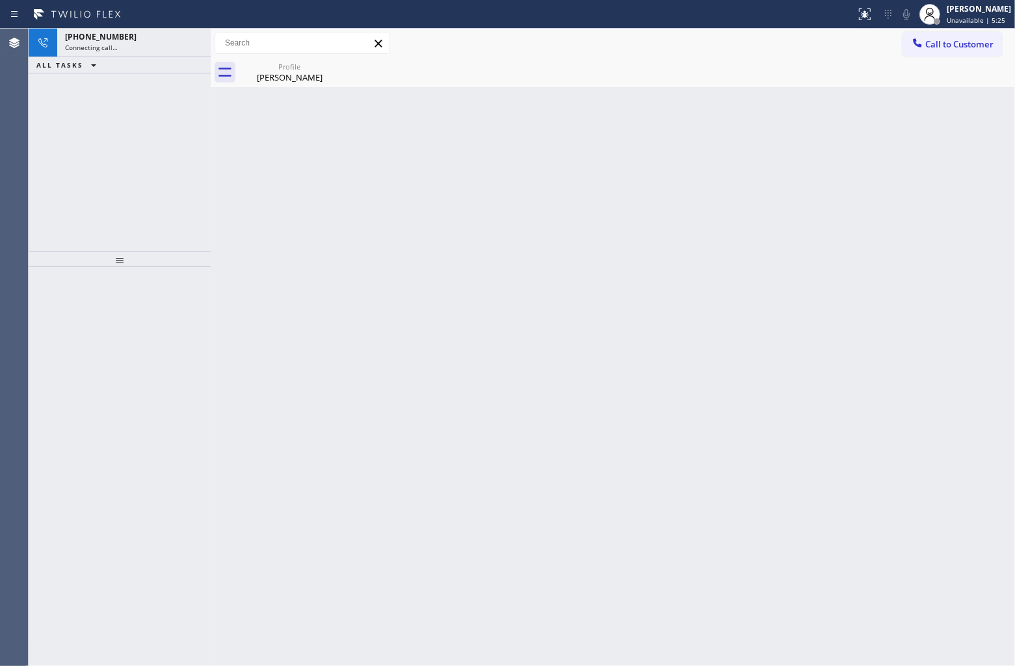
click at [122, 73] on div "ALL TASKS ALL TASKS ACTIVE TASKS TASKS IN WRAP UP" at bounding box center [120, 65] width 182 height 16
click at [117, 63] on div "ALL TASKS ALL TASKS ACTIVE TASKS TASKS IN WRAP UP" at bounding box center [120, 65] width 182 height 16
click at [125, 43] on div "Connecting call…" at bounding box center [134, 47] width 138 height 9
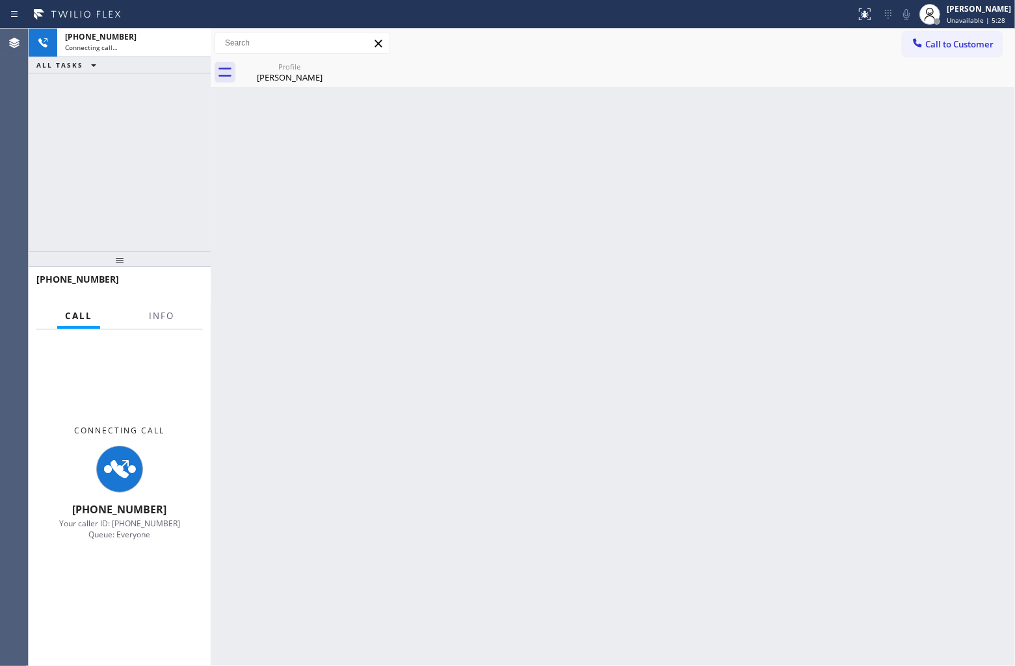
click at [0, 0] on icon at bounding box center [0, 0] width 0 height 0
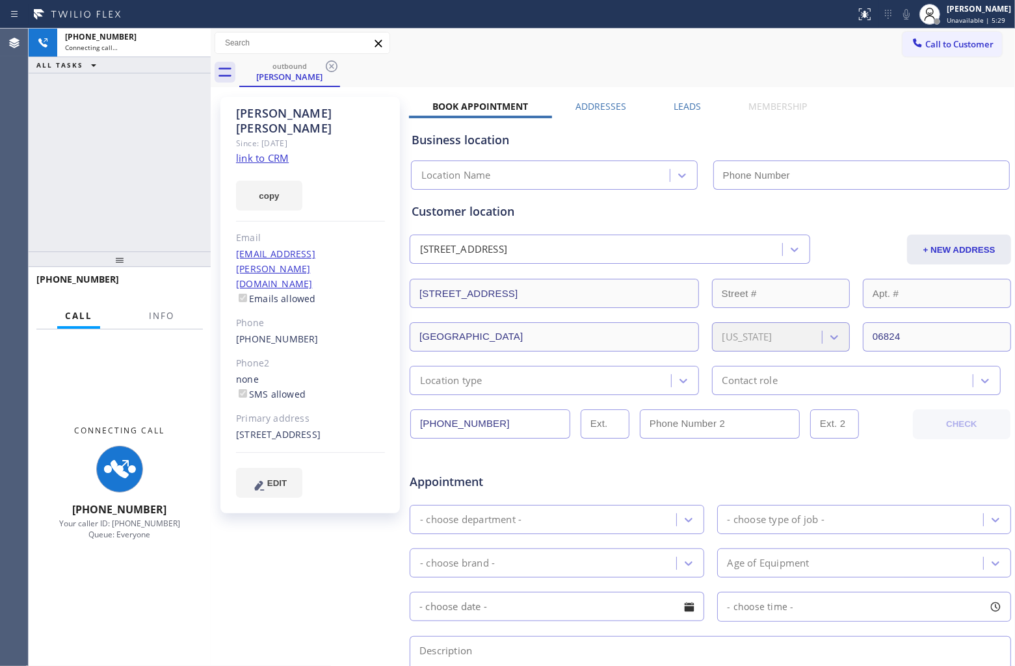
type input "[PHONE_NUMBER]"
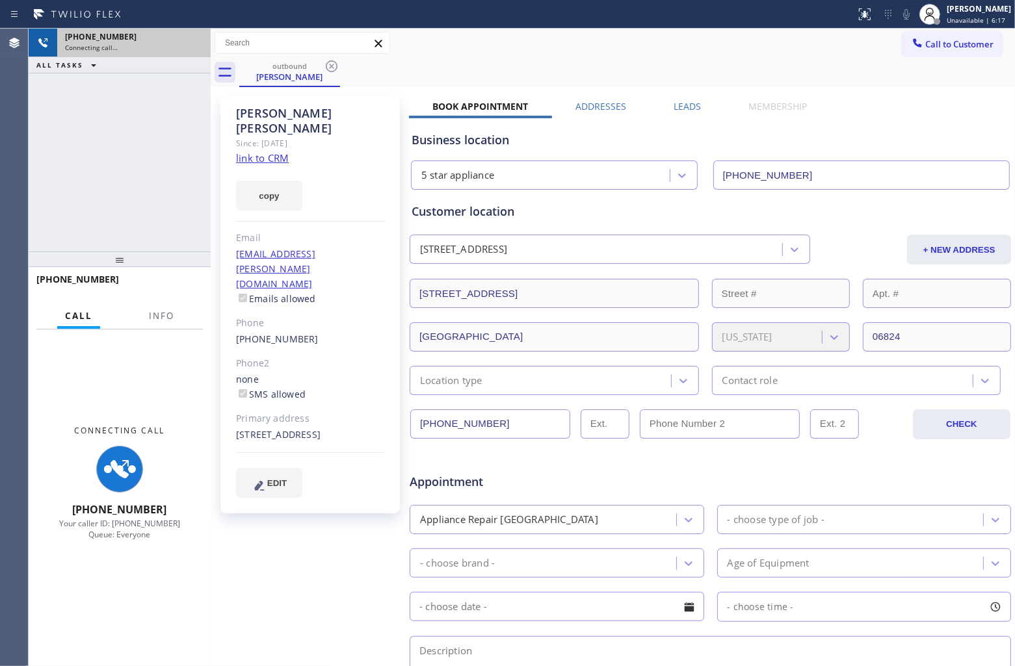
click at [124, 44] on div "Connecting call…" at bounding box center [134, 47] width 138 height 9
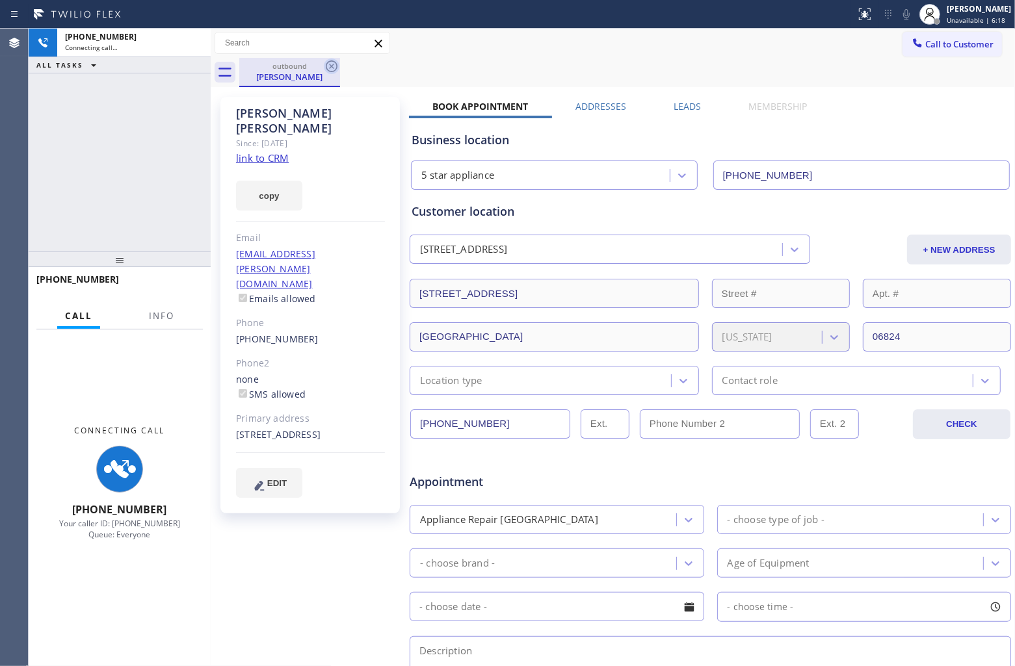
click at [327, 68] on icon at bounding box center [332, 67] width 16 height 16
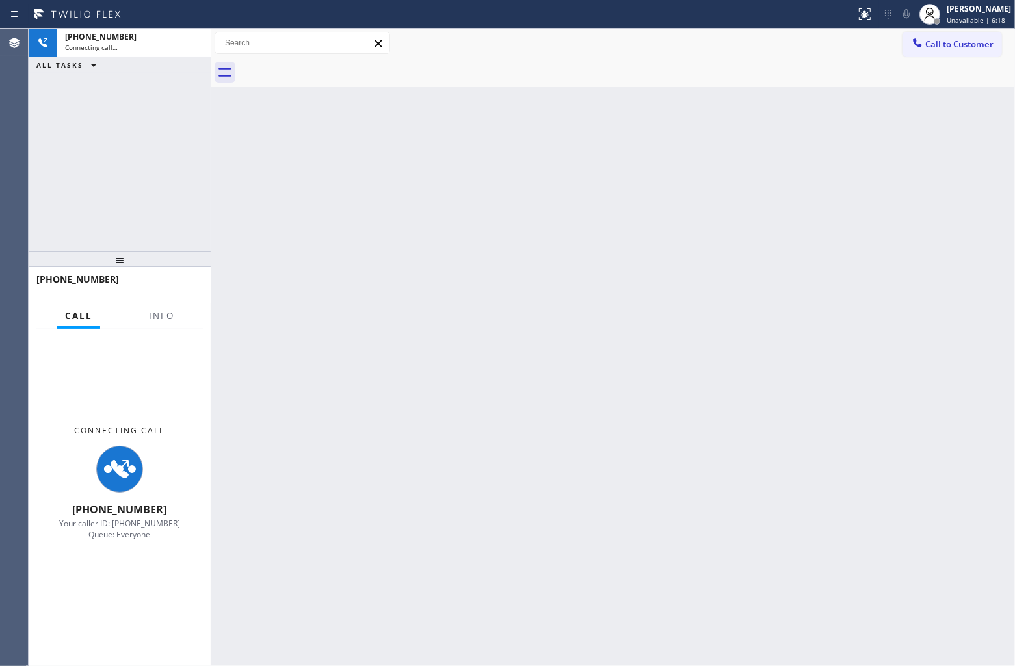
click at [327, 68] on div at bounding box center [627, 72] width 776 height 29
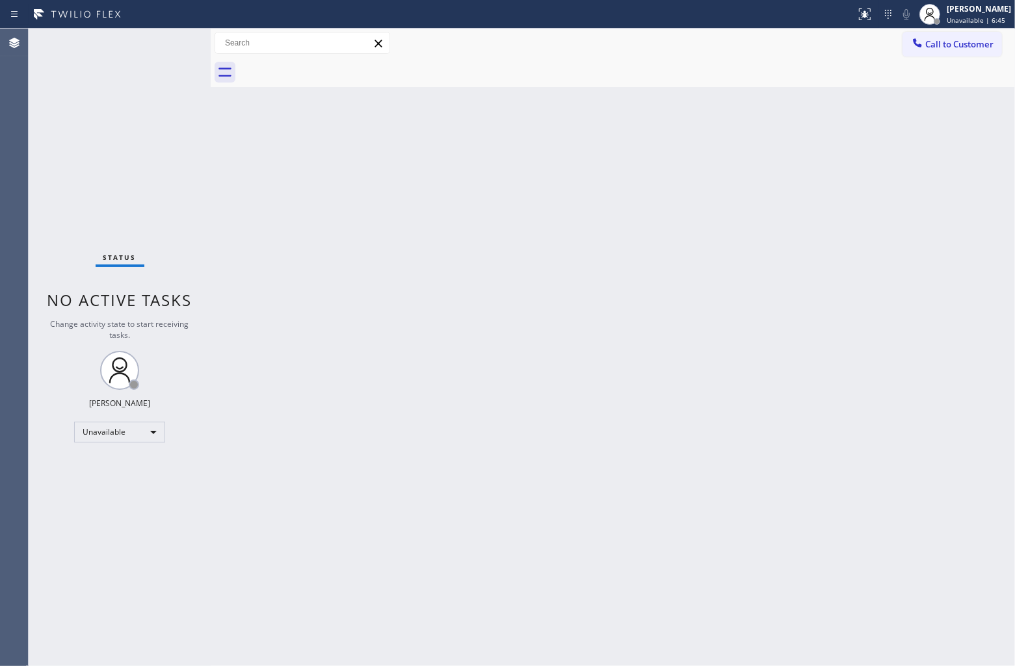
click at [38, 156] on div "Status No active tasks Change activity state to start receiving tasks. [PERSON_…" at bounding box center [120, 348] width 182 height 638
click at [930, 46] on span "Call to Customer" at bounding box center [959, 44] width 68 height 12
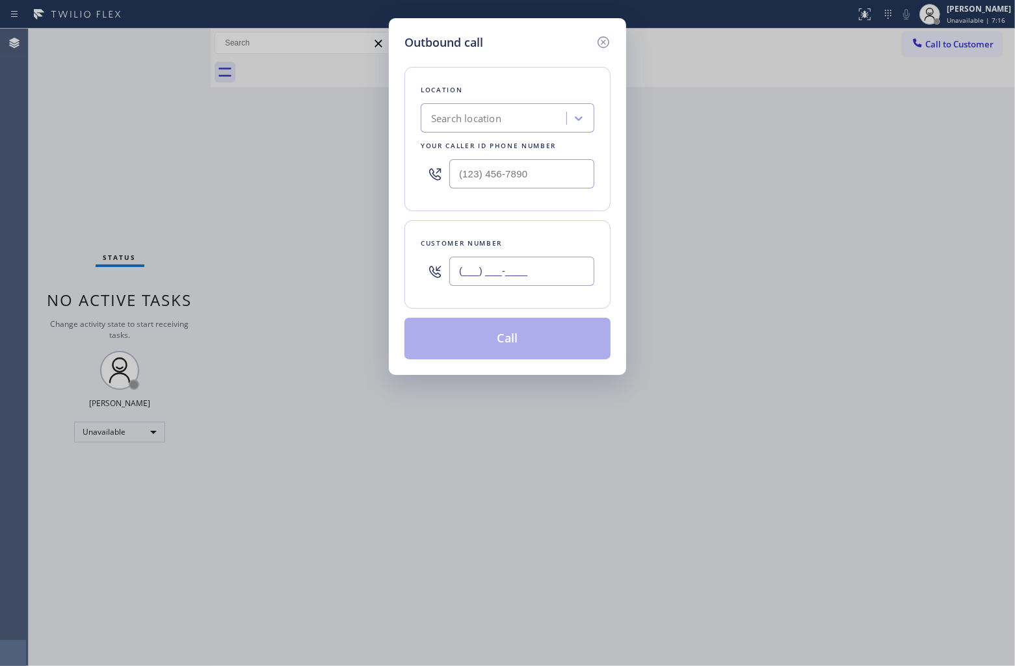
click at [505, 274] on input "(___) ___-____" at bounding box center [521, 271] width 145 height 29
paste input "203) 254-7462"
type input "[PHONE_NUMBER]"
click at [490, 121] on div "Search location" at bounding box center [466, 118] width 70 height 15
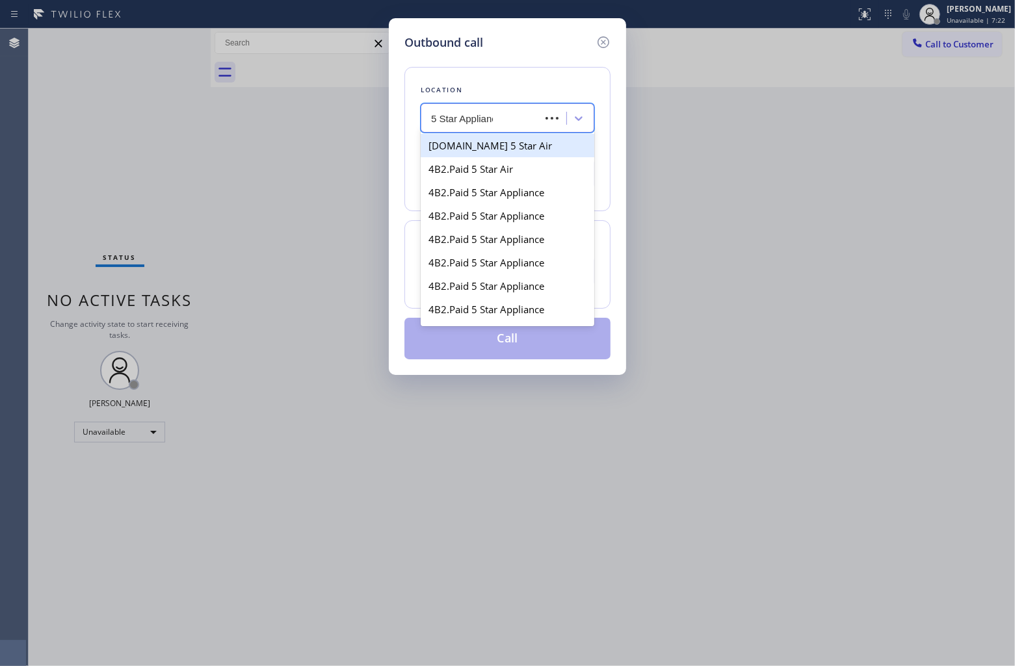
type input "5 Star Appliance"
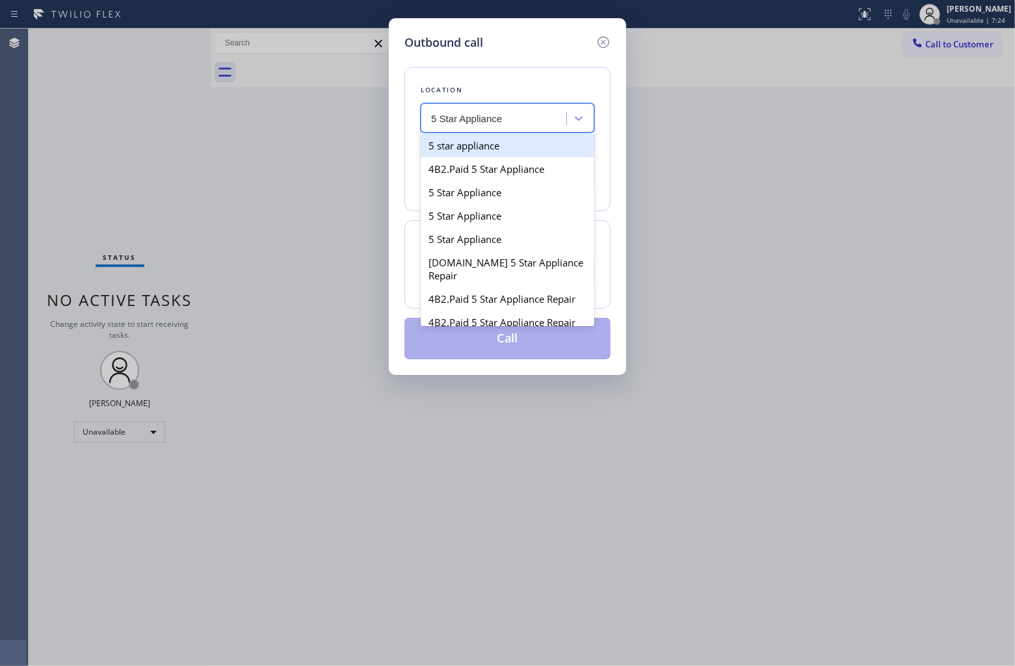
click at [518, 154] on div "5 star appliance" at bounding box center [508, 145] width 174 height 23
type input "[PHONE_NUMBER]"
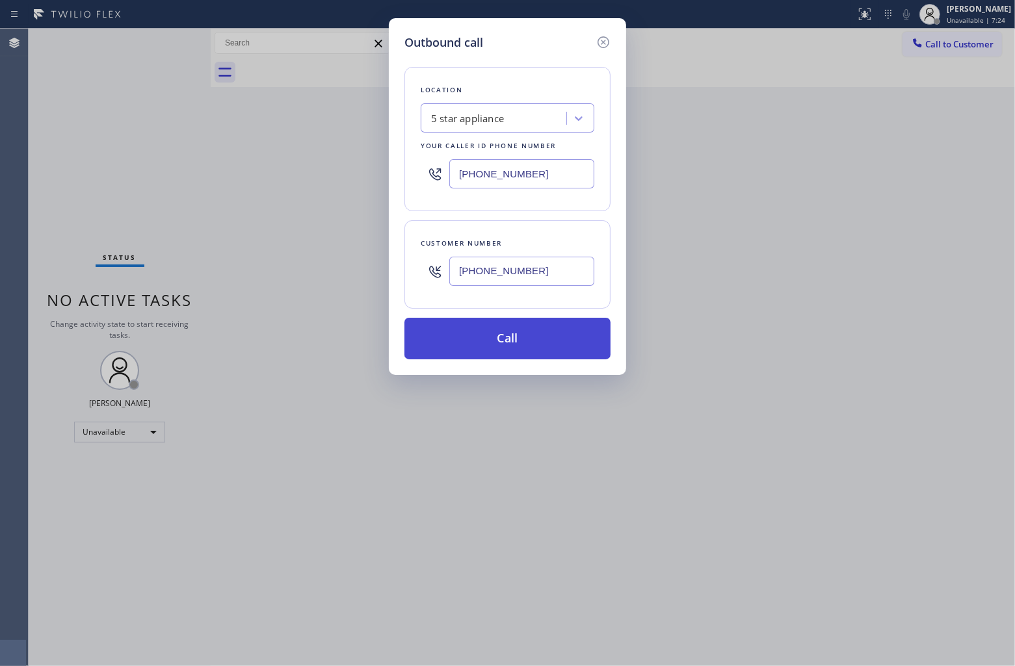
click at [533, 346] on button "Call" at bounding box center [507, 339] width 206 height 42
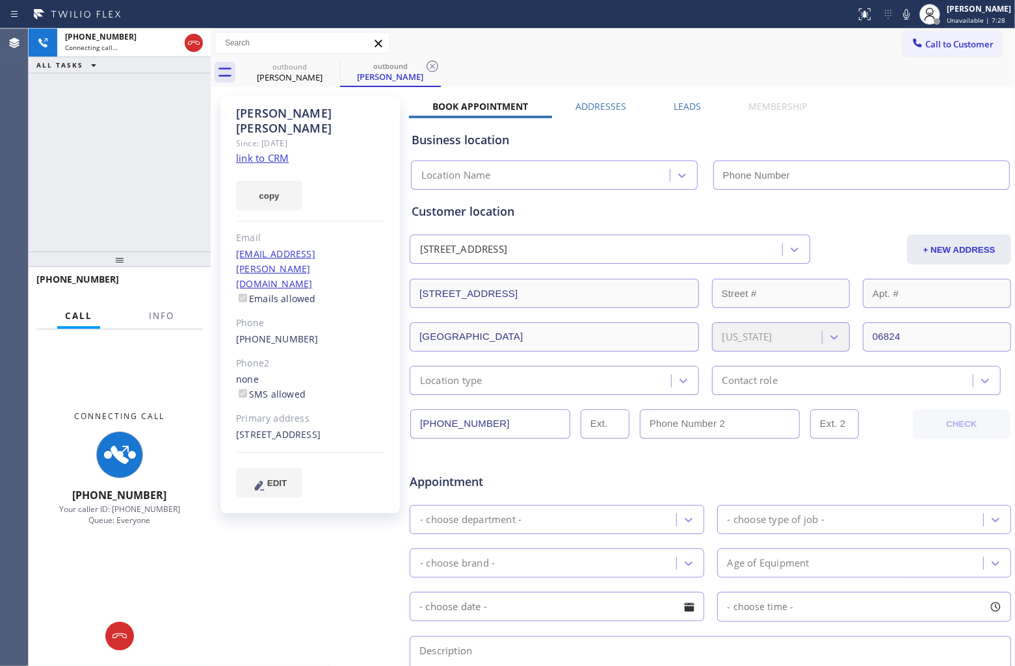
type input "[PHONE_NUMBER]"
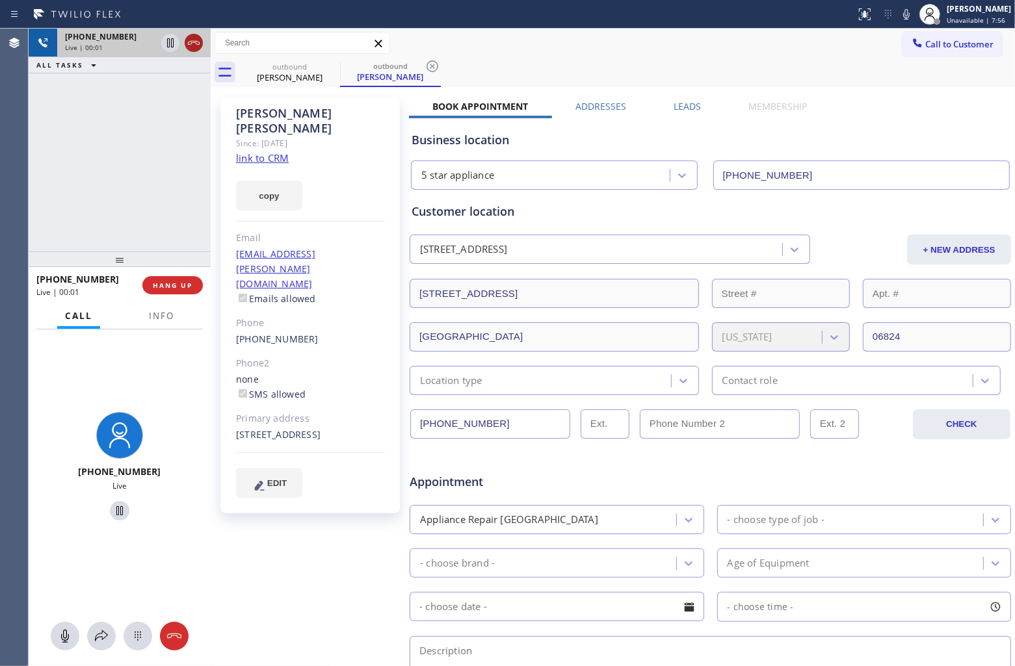
drag, startPoint x: 47, startPoint y: 138, endPoint x: 200, endPoint y: 34, distance: 183.9
click at [47, 138] on div "+12032547462 Live | 00:01 ALL TASKS ALL TASKS ACTIVE TASKS TASKS IN WRAP UP" at bounding box center [120, 140] width 182 height 223
click at [194, 40] on icon at bounding box center [194, 43] width 16 height 16
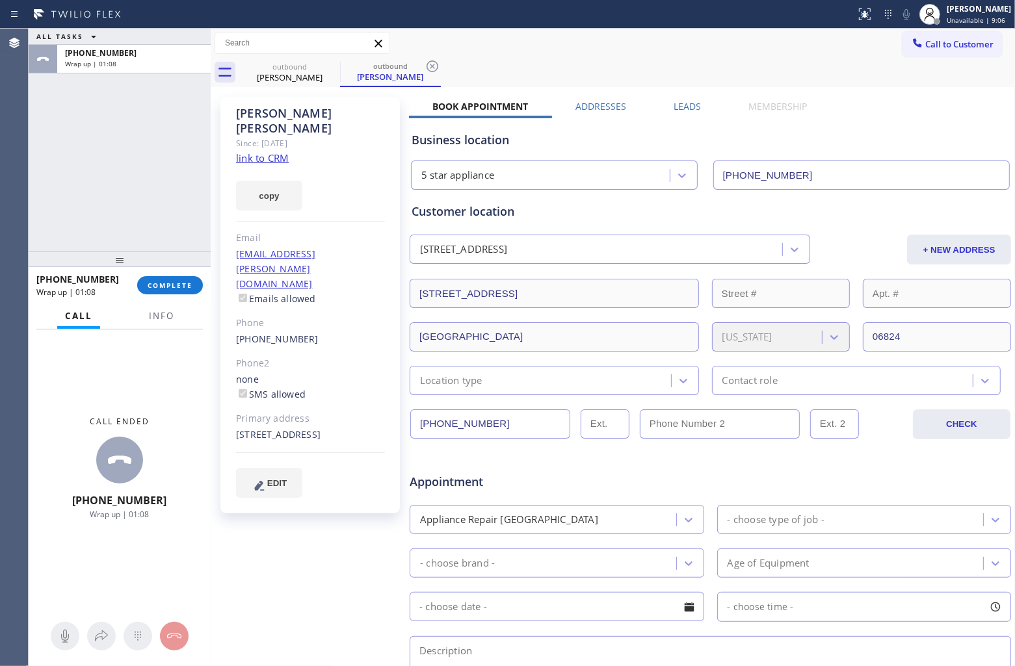
click at [174, 272] on div "+12032547462 Wrap up | 01:08 COMPLETE" at bounding box center [119, 286] width 166 height 34
click at [176, 278] on button "COMPLETE" at bounding box center [170, 285] width 66 height 18
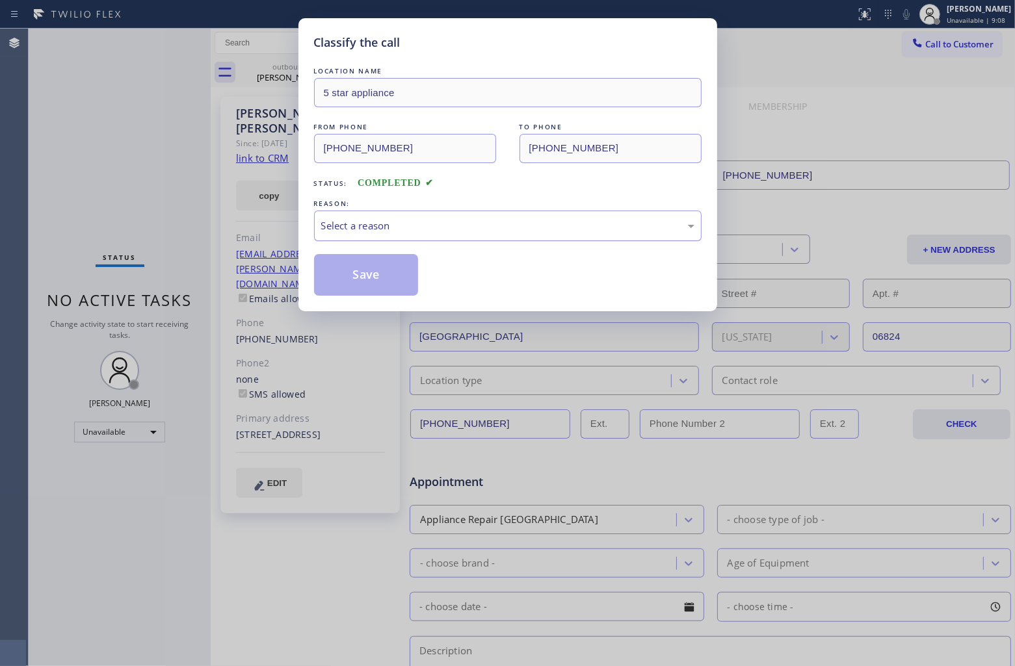
click at [386, 225] on div "Select a reason" at bounding box center [507, 225] width 373 height 15
click at [366, 272] on button "Save" at bounding box center [366, 275] width 105 height 42
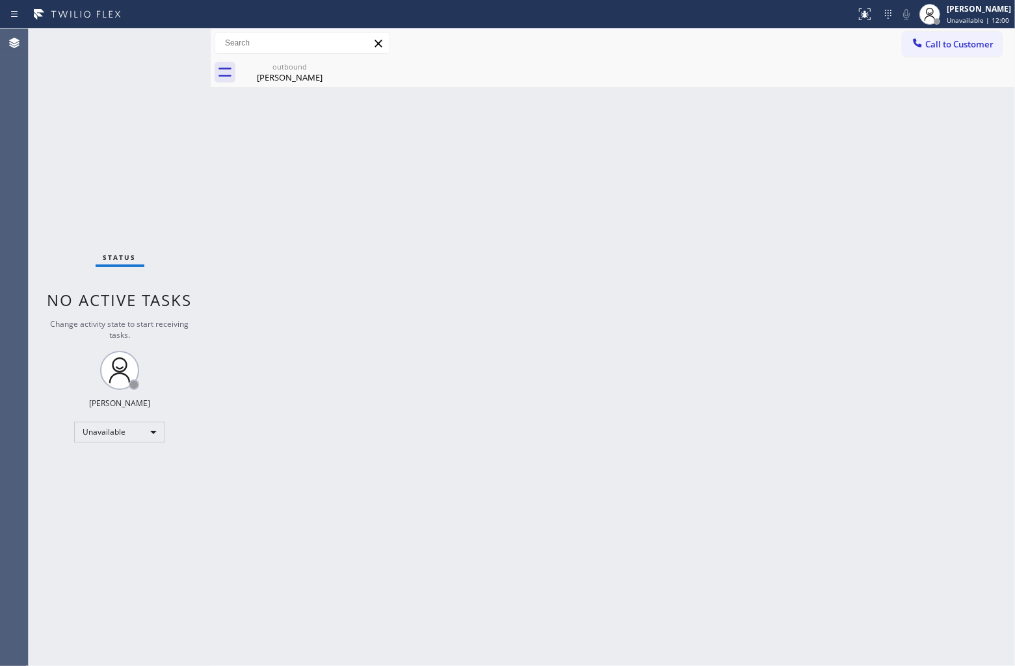
click at [27, 121] on div "Agent Desktop" at bounding box center [14, 348] width 28 height 638
click at [943, 49] on button "Call to Customer" at bounding box center [951, 44] width 99 height 25
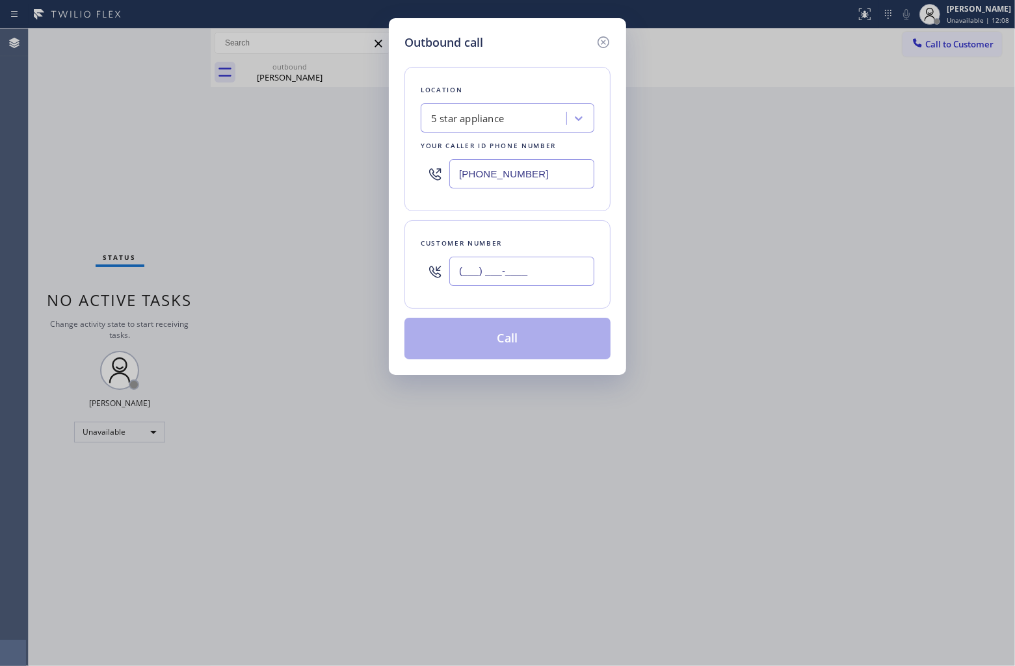
click at [549, 270] on input "(___) ___-____" at bounding box center [521, 271] width 145 height 29
paste input "742) 517-0125"
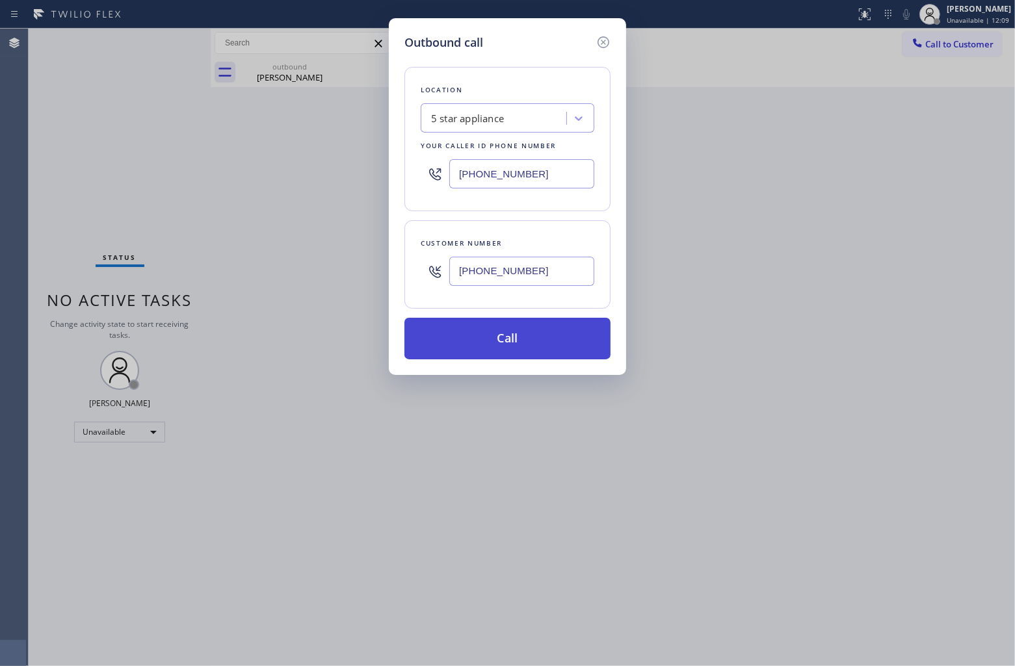
type input "(742) 517-0125"
click at [553, 339] on button "Call" at bounding box center [507, 339] width 206 height 42
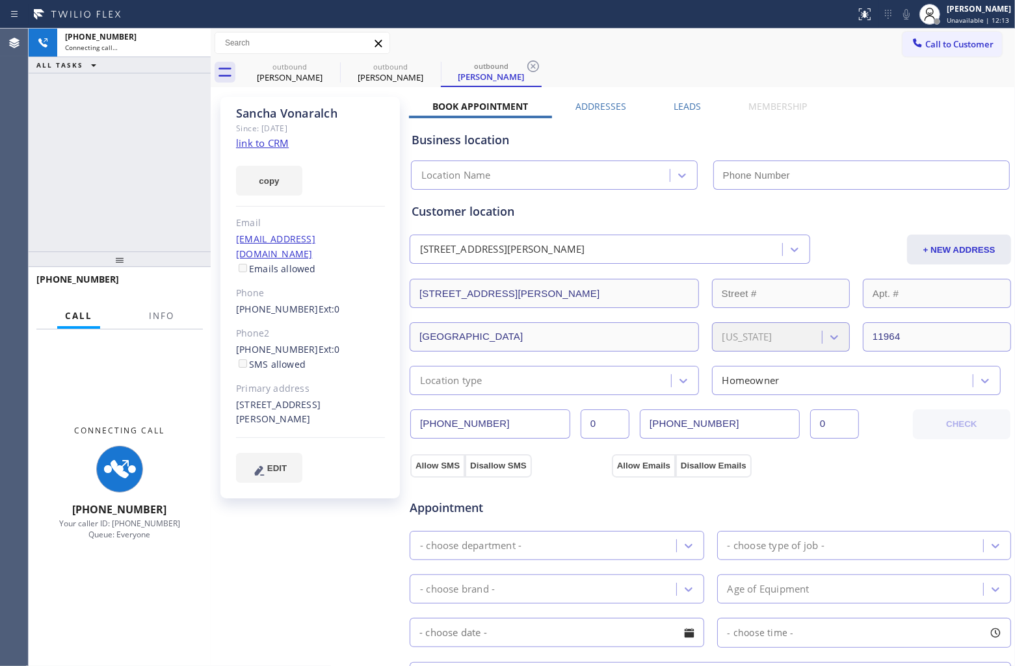
type input "[PHONE_NUMBER]"
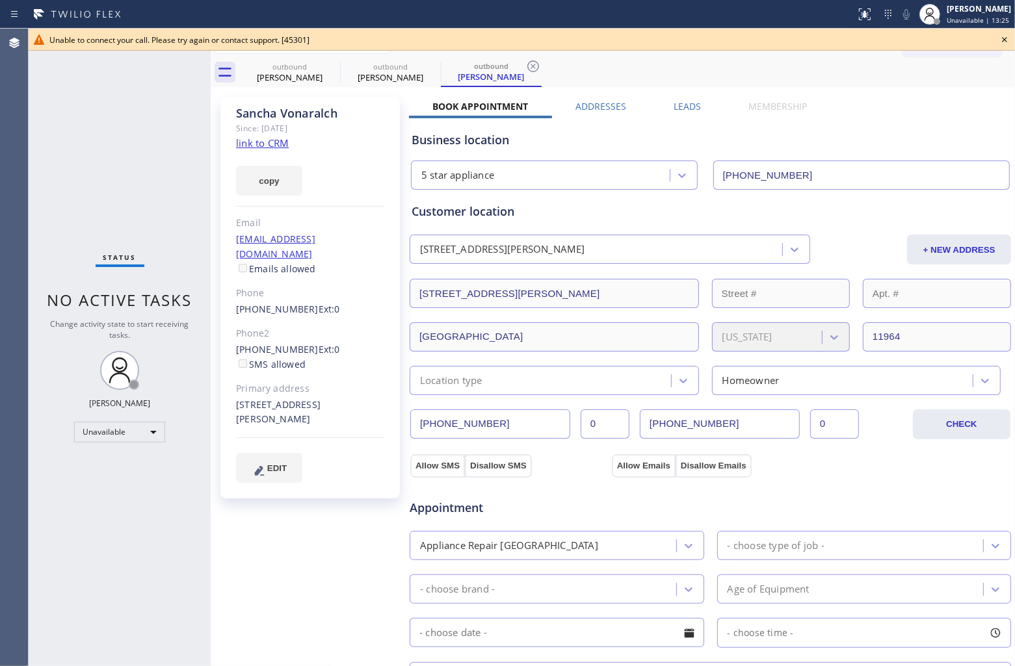
click at [15, 138] on div "Agent Desktop" at bounding box center [14, 348] width 28 height 638
click at [328, 56] on div "Call to Customer Outbound call Location 5 star appliance Your caller id phone n…" at bounding box center [613, 43] width 804 height 29
drag, startPoint x: 328, startPoint y: 56, endPoint x: 328, endPoint y: 65, distance: 9.1
click at [328, 65] on div "Call to Customer Outbound call Location 5 star appliance Your caller id phone n…" at bounding box center [613, 58] width 804 height 59
click at [328, 66] on icon at bounding box center [332, 67] width 16 height 16
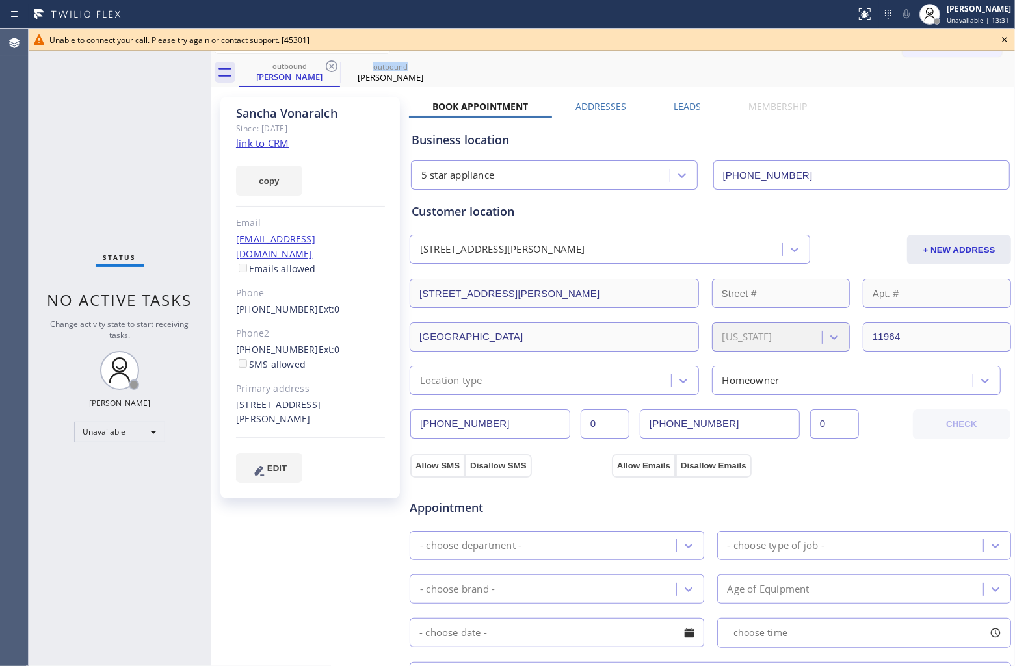
click at [328, 66] on icon at bounding box center [332, 67] width 16 height 16
click at [0, 0] on icon at bounding box center [0, 0] width 0 height 0
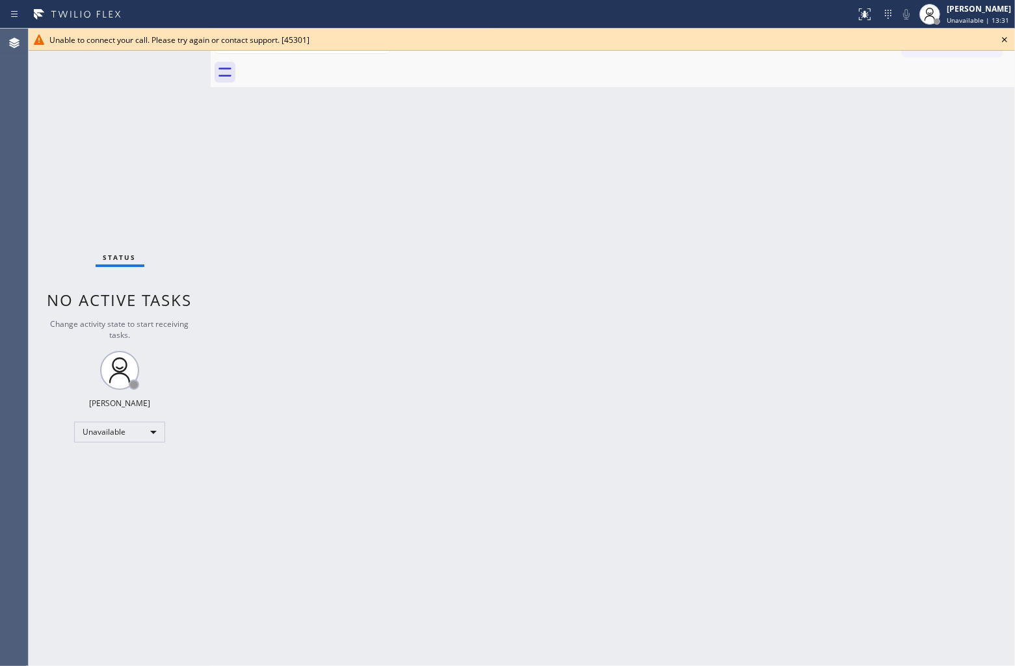
click at [328, 66] on div at bounding box center [627, 72] width 776 height 29
click at [1001, 36] on icon at bounding box center [1005, 40] width 16 height 16
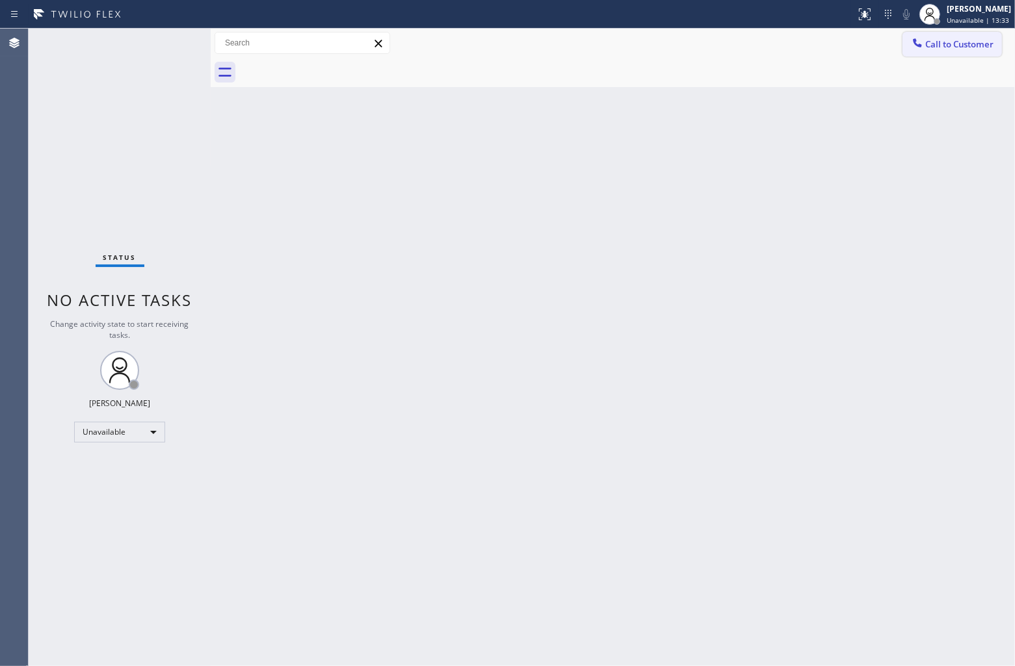
click at [962, 50] on button "Call to Customer" at bounding box center [951, 44] width 99 height 25
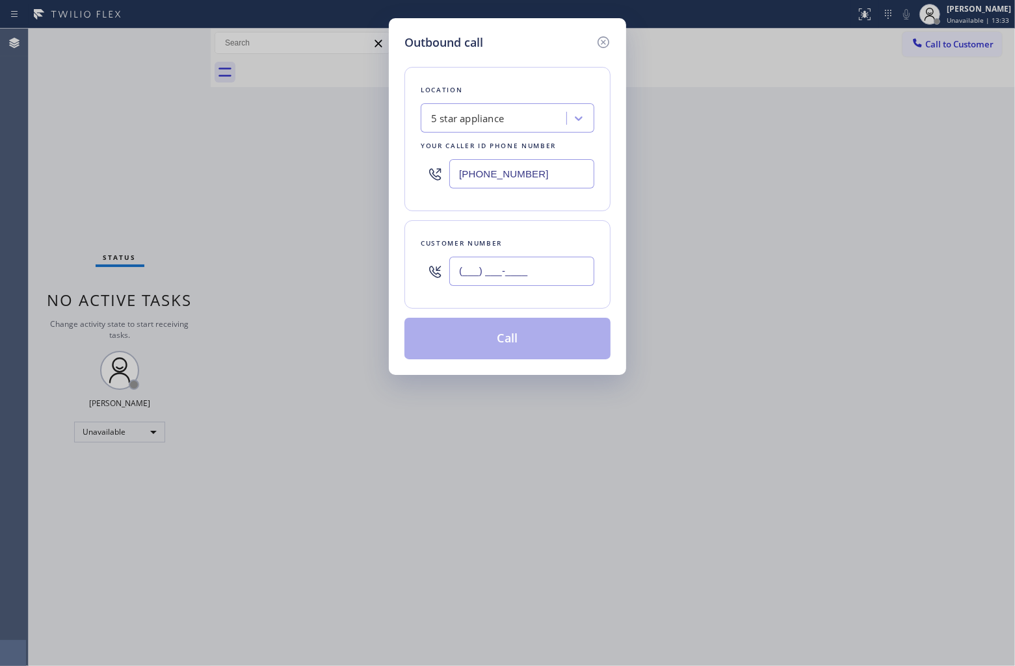
click at [473, 282] on input "(___) ___-____" at bounding box center [521, 271] width 145 height 29
paste input "742) 517-0125"
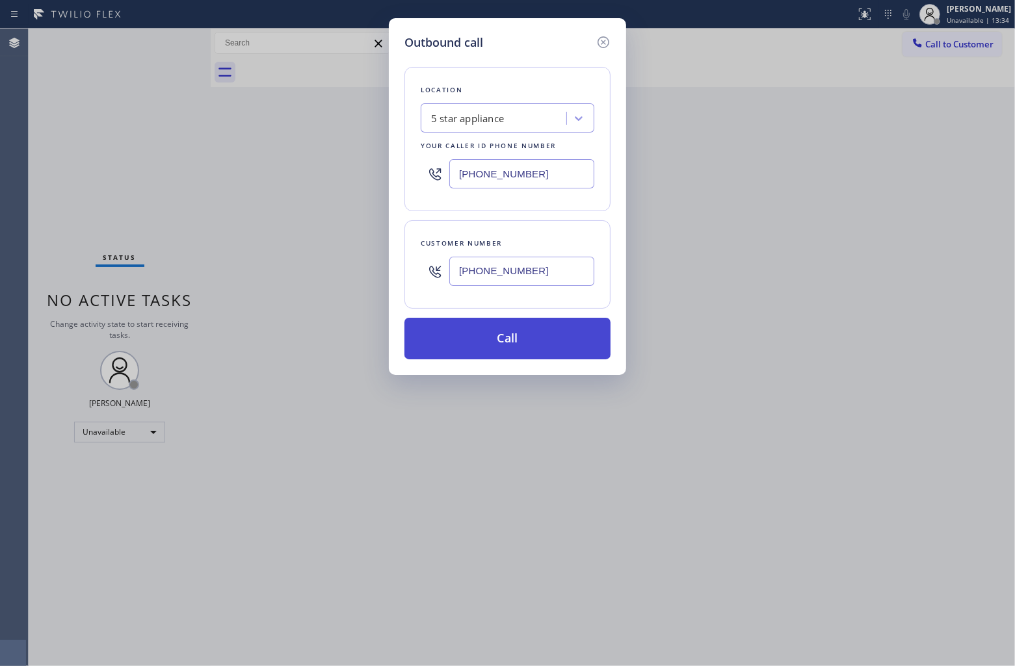
type input "(742) 517-0125"
click at [534, 348] on button "Call" at bounding box center [507, 339] width 206 height 42
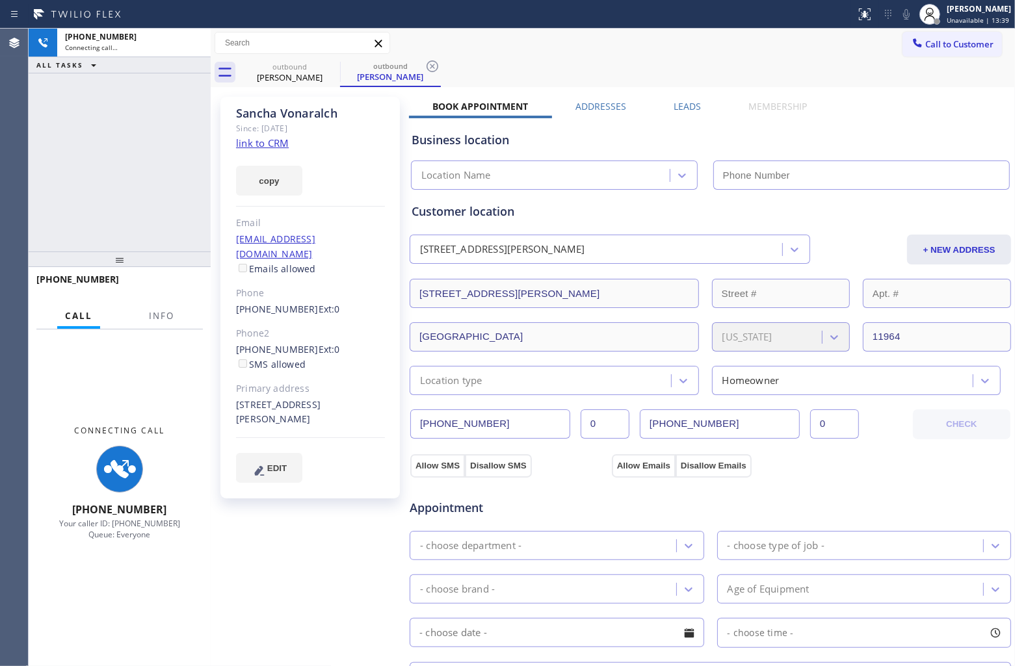
type input "[PHONE_NUMBER]"
click at [261, 142] on link "link to CRM" at bounding box center [262, 143] width 53 height 13
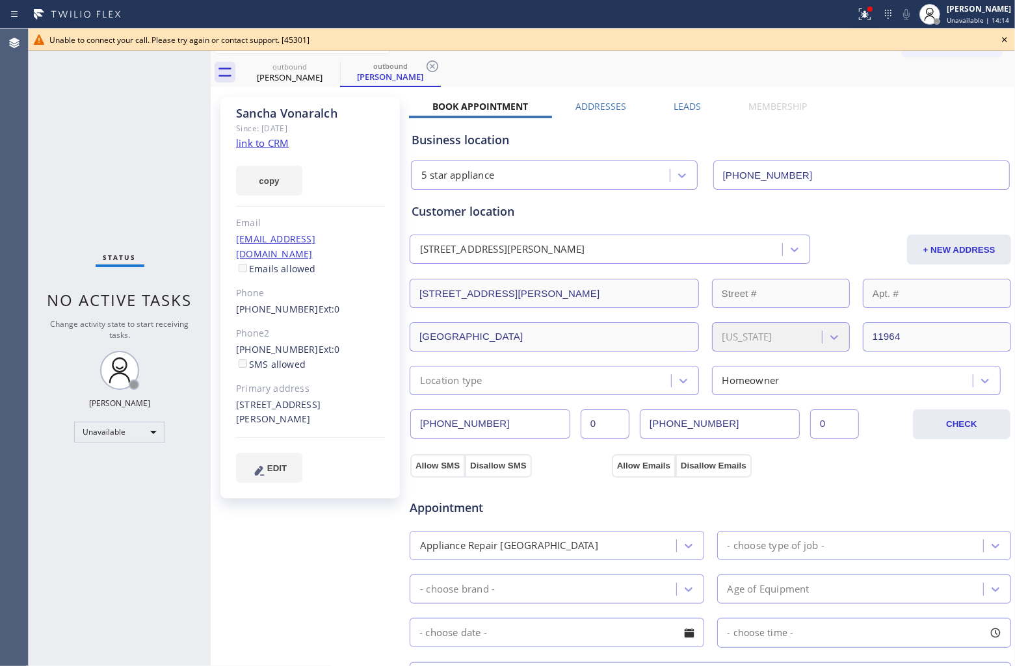
click at [1005, 43] on icon at bounding box center [1005, 40] width 16 height 16
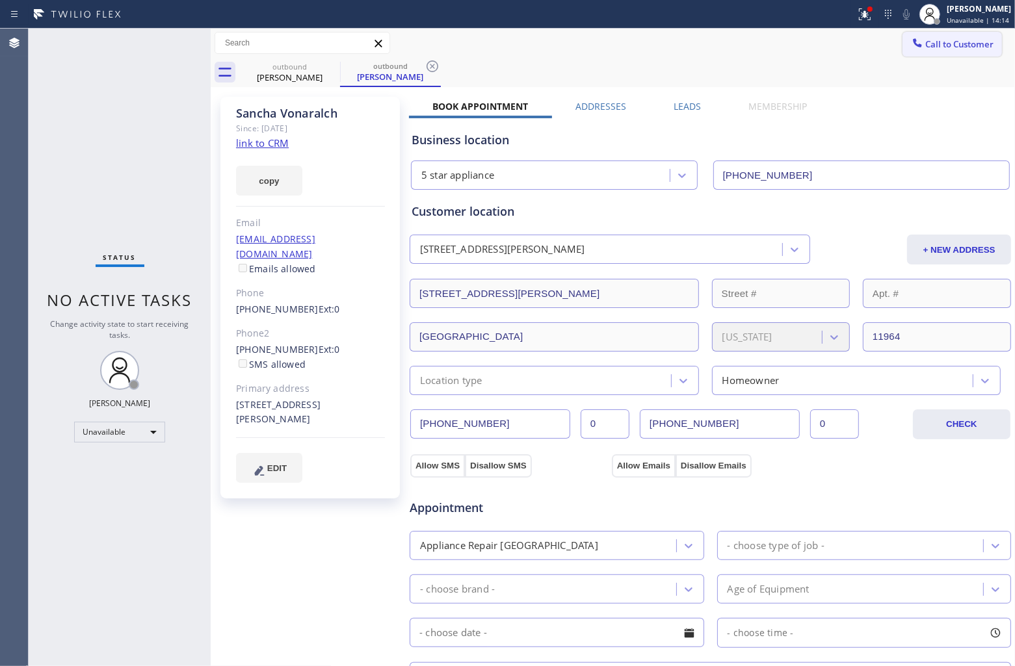
click at [964, 40] on span "Call to Customer" at bounding box center [959, 44] width 68 height 12
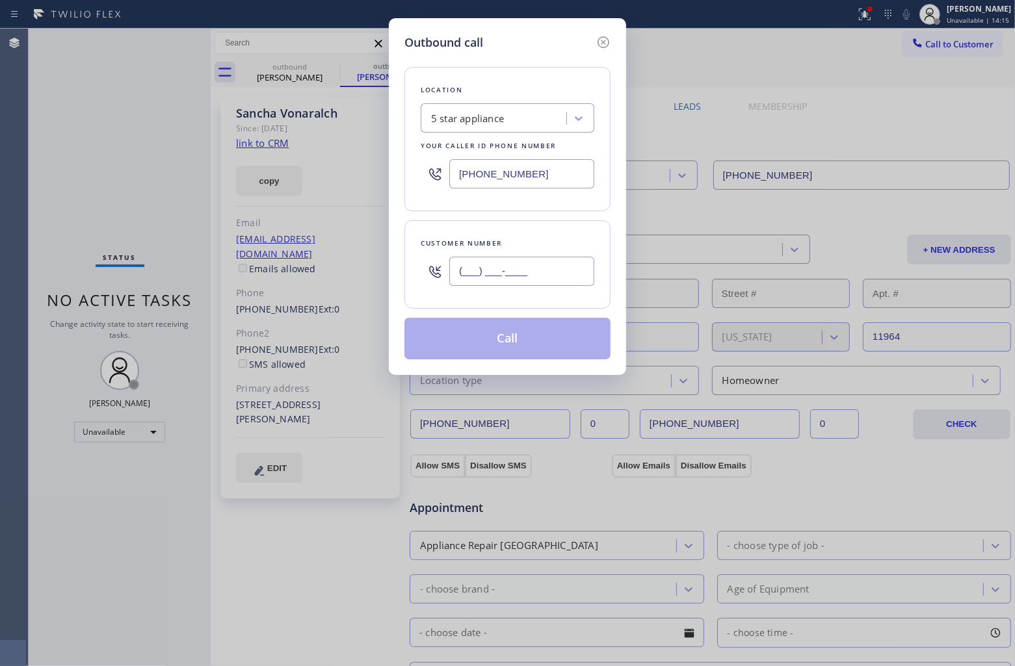
click at [537, 280] on input "(___) ___-____" at bounding box center [521, 271] width 145 height 29
paste input "765) 204-2233"
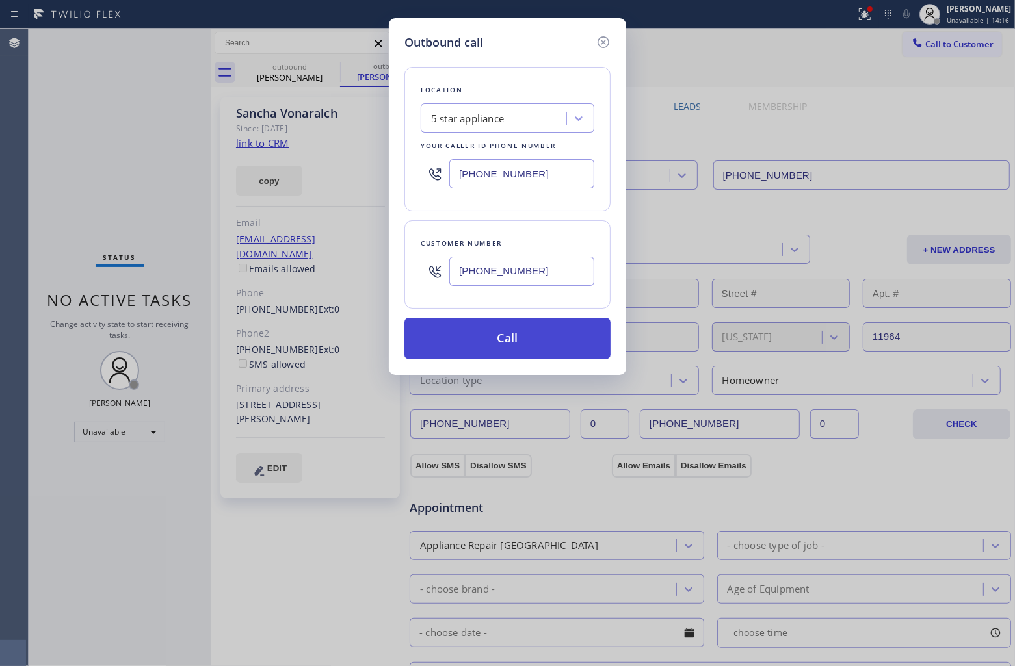
type input "(765) 204-2233"
click at [523, 351] on button "Call" at bounding box center [507, 339] width 206 height 42
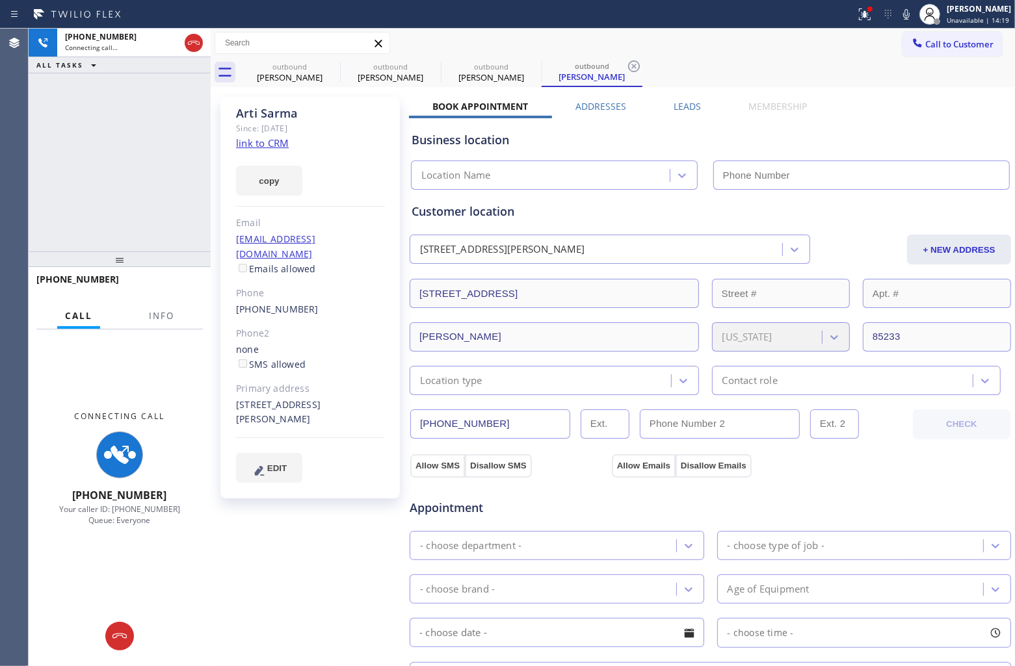
click at [14, 131] on div "Agent Desktop" at bounding box center [14, 348] width 28 height 638
type input "[PHONE_NUMBER]"
click at [267, 151] on div "copy" at bounding box center [310, 173] width 149 height 45
click at [263, 145] on link "link to CRM" at bounding box center [262, 143] width 53 height 13
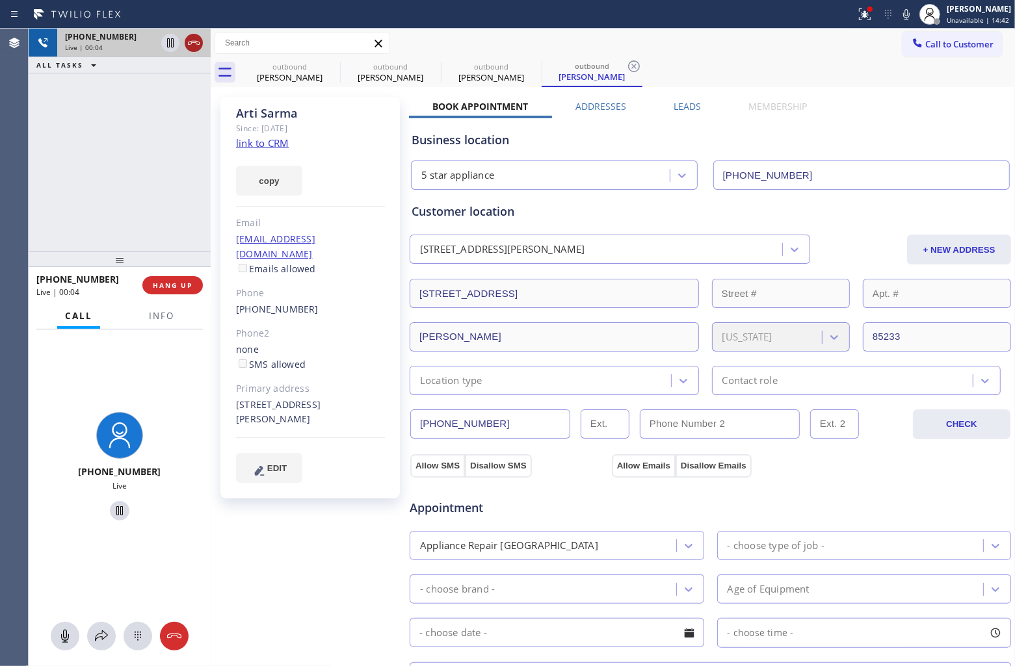
click at [197, 40] on icon at bounding box center [194, 43] width 16 height 16
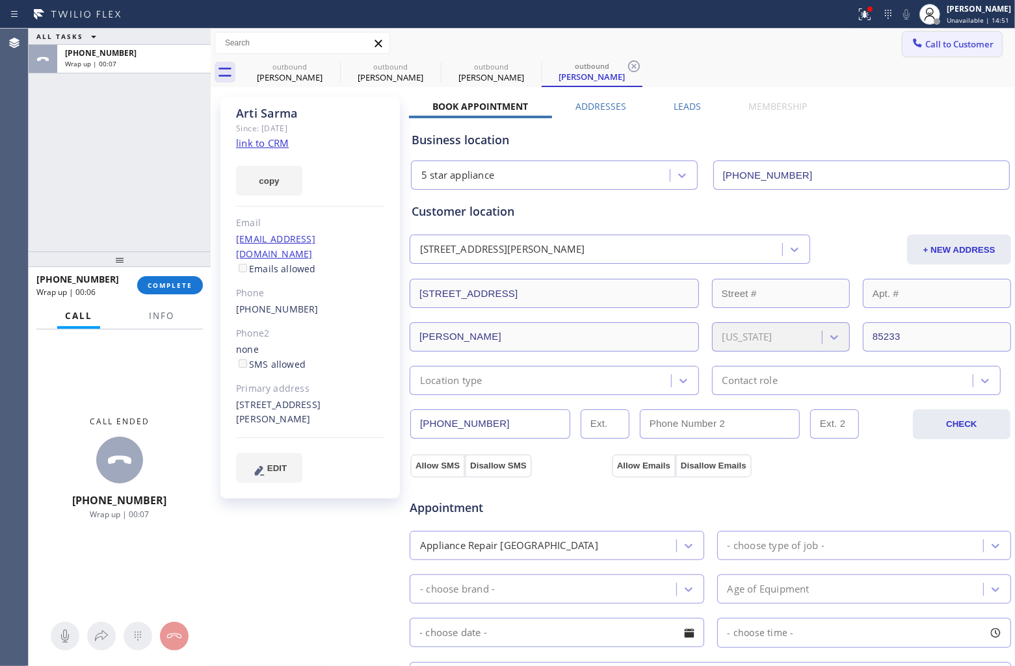
click at [931, 33] on button "Call to Customer" at bounding box center [951, 44] width 99 height 25
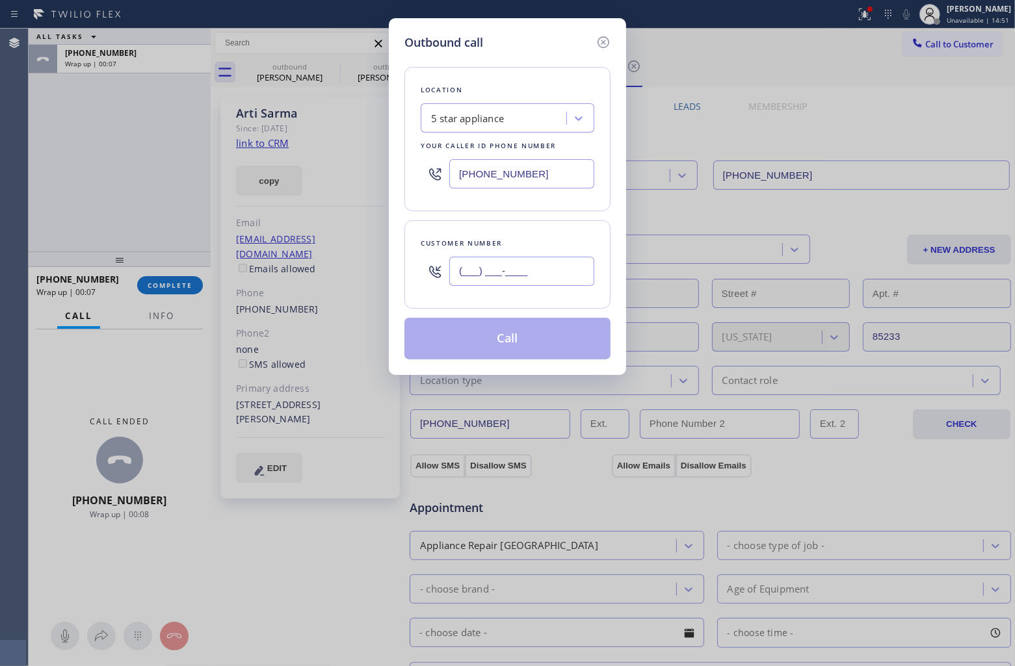
click at [542, 274] on input "(___) ___-____" at bounding box center [521, 271] width 145 height 29
paste input "312) 515-2879"
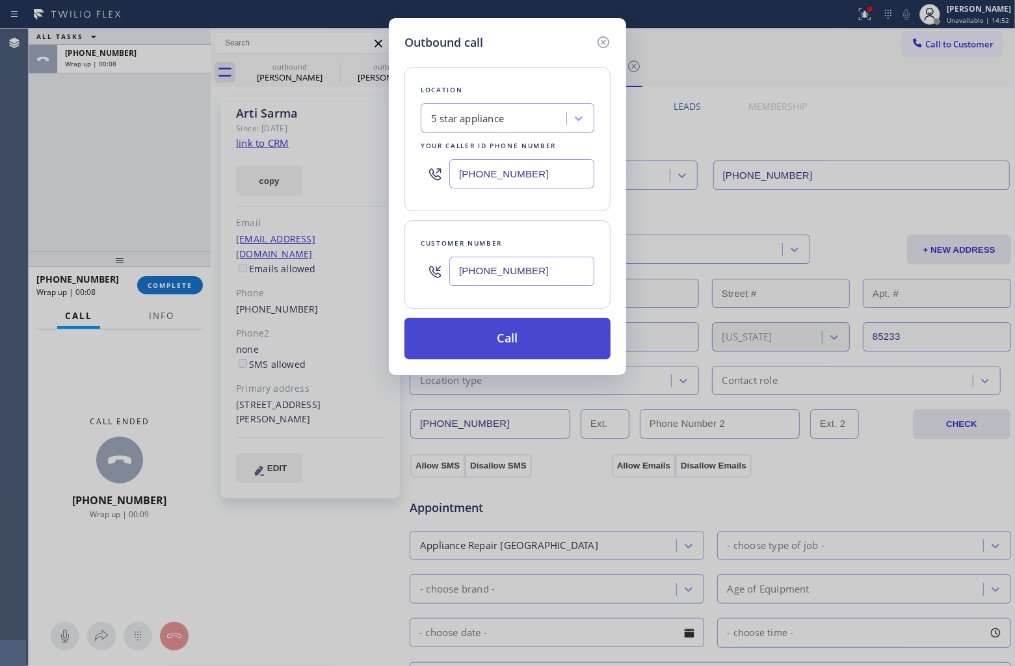
type input "(312) 515-2879"
click at [490, 346] on button "Call" at bounding box center [507, 339] width 206 height 42
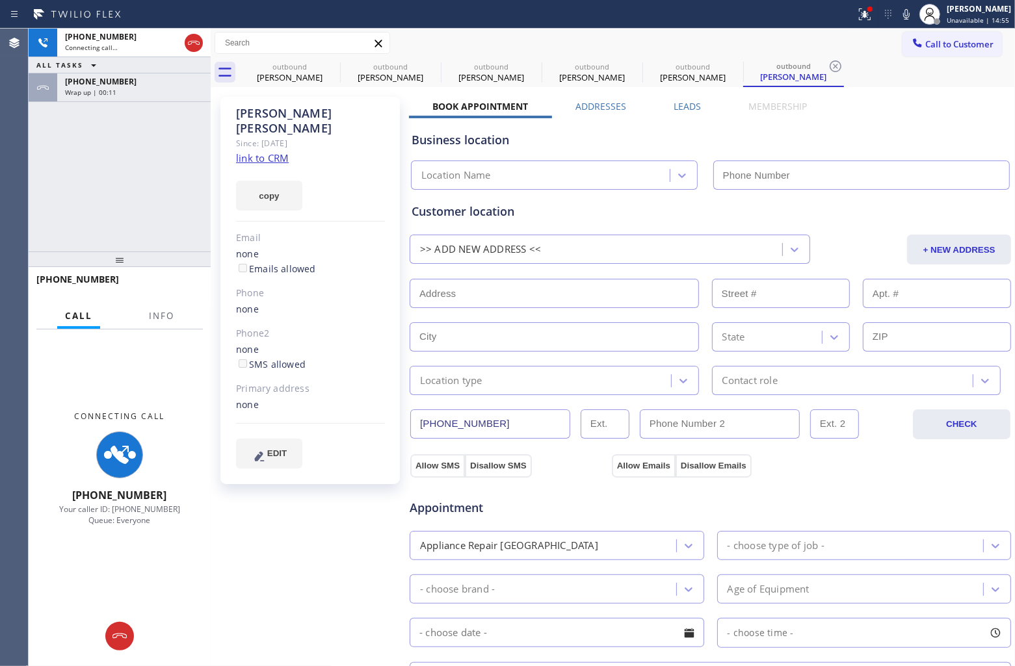
type input "[PHONE_NUMBER]"
drag, startPoint x: 46, startPoint y: 184, endPoint x: 125, endPoint y: 137, distance: 92.4
click at [46, 184] on div "+13125152879 Connecting call… ALL TASKS ALL TASKS ACTIVE TASKS TASKS IN WRAP UP…" at bounding box center [120, 140] width 182 height 223
click at [252, 151] on link "link to CRM" at bounding box center [262, 157] width 53 height 13
click at [195, 36] on icon at bounding box center [194, 43] width 16 height 16
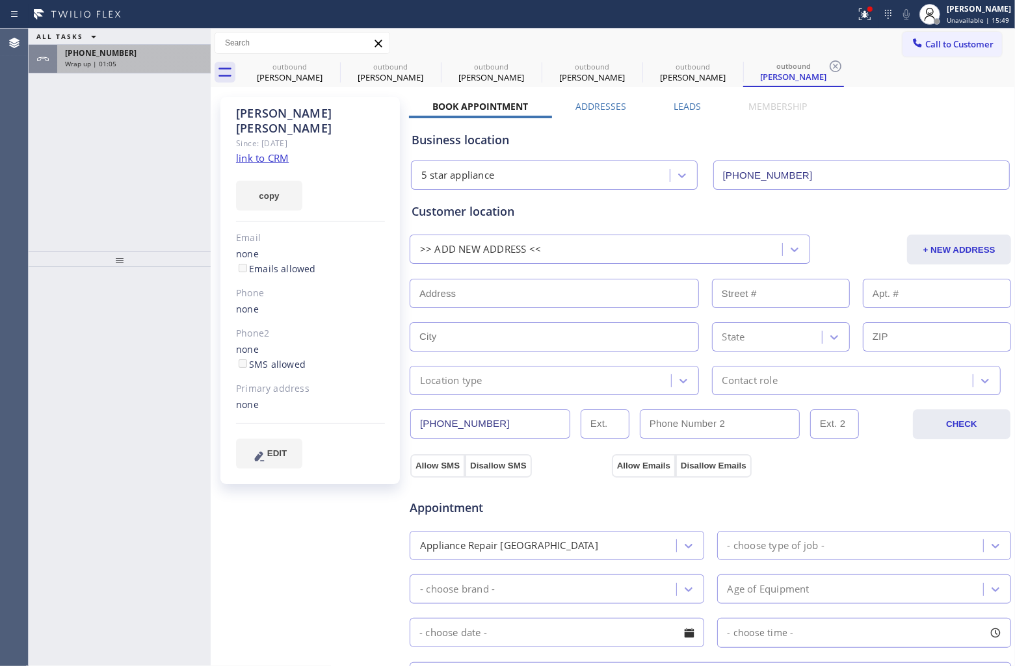
click at [151, 62] on div "Wrap up | 01:05" at bounding box center [134, 63] width 138 height 9
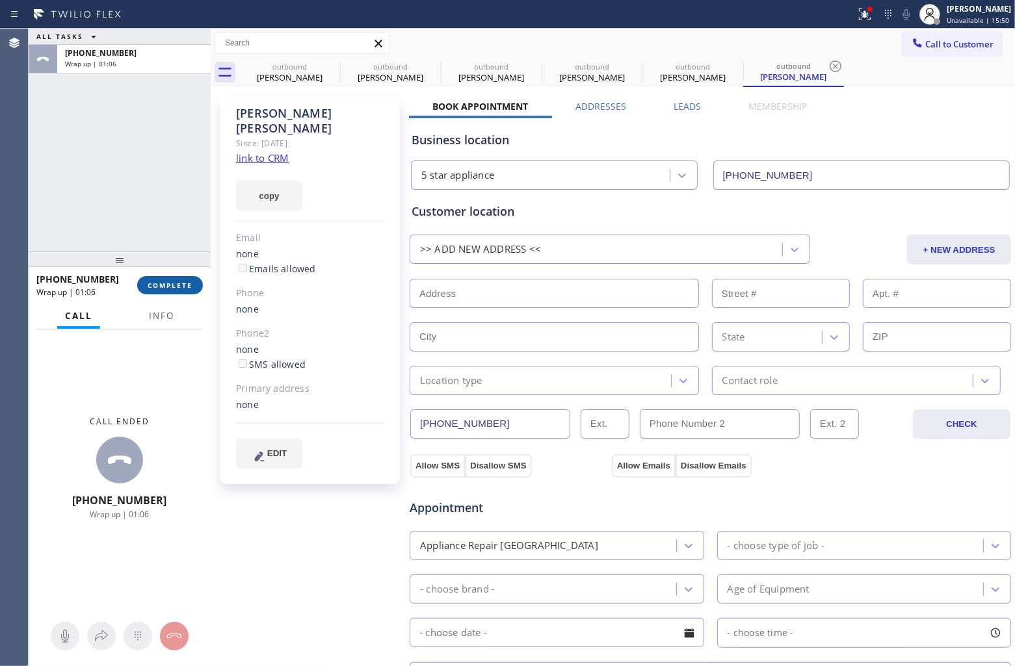
click at [155, 283] on span "COMPLETE" at bounding box center [170, 285] width 45 height 9
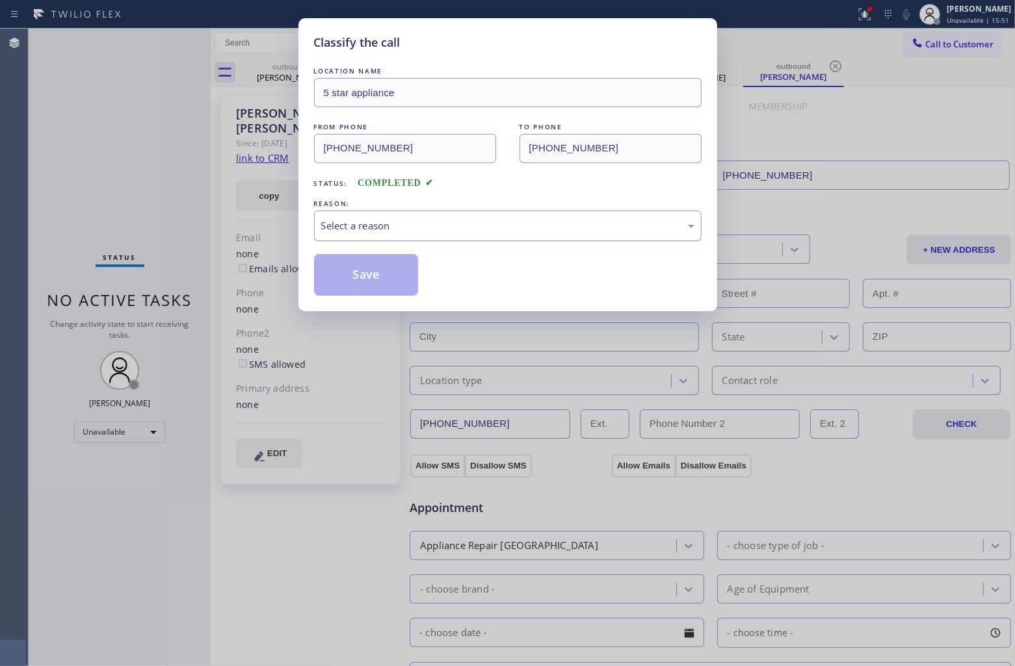
click at [361, 224] on div "Select a reason" at bounding box center [507, 225] width 373 height 15
click at [426, 280] on div "Save" at bounding box center [508, 275] width 388 height 42
click at [368, 274] on button "Save" at bounding box center [366, 275] width 105 height 42
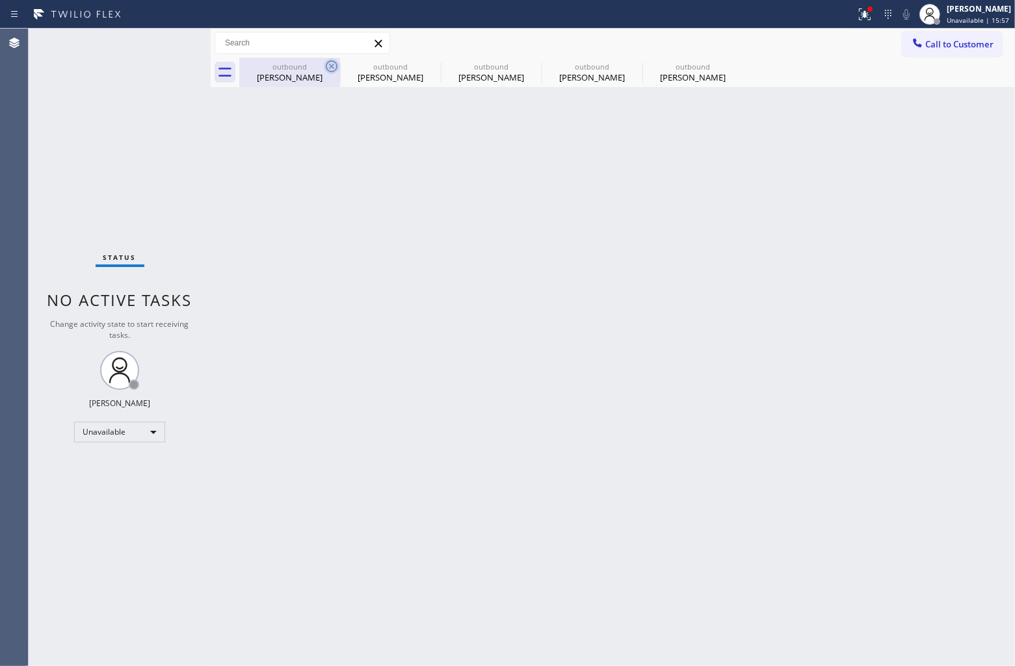
click at [328, 67] on icon at bounding box center [332, 67] width 16 height 16
click at [0, 0] on icon at bounding box center [0, 0] width 0 height 0
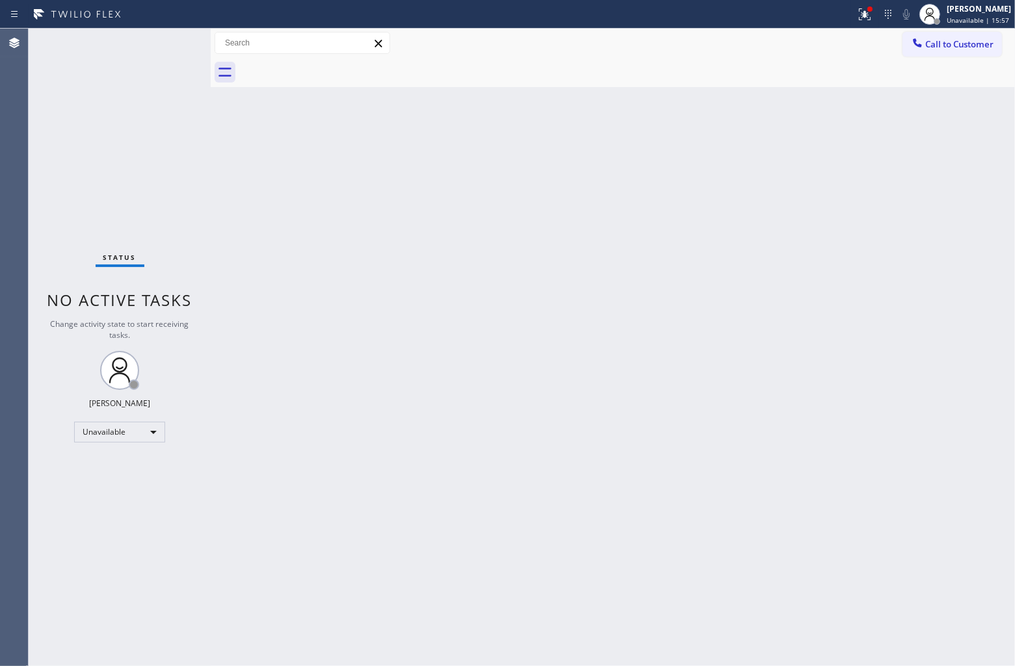
click at [328, 67] on div at bounding box center [627, 72] width 776 height 29
click at [969, 49] on span "Call to Customer" at bounding box center [959, 44] width 68 height 12
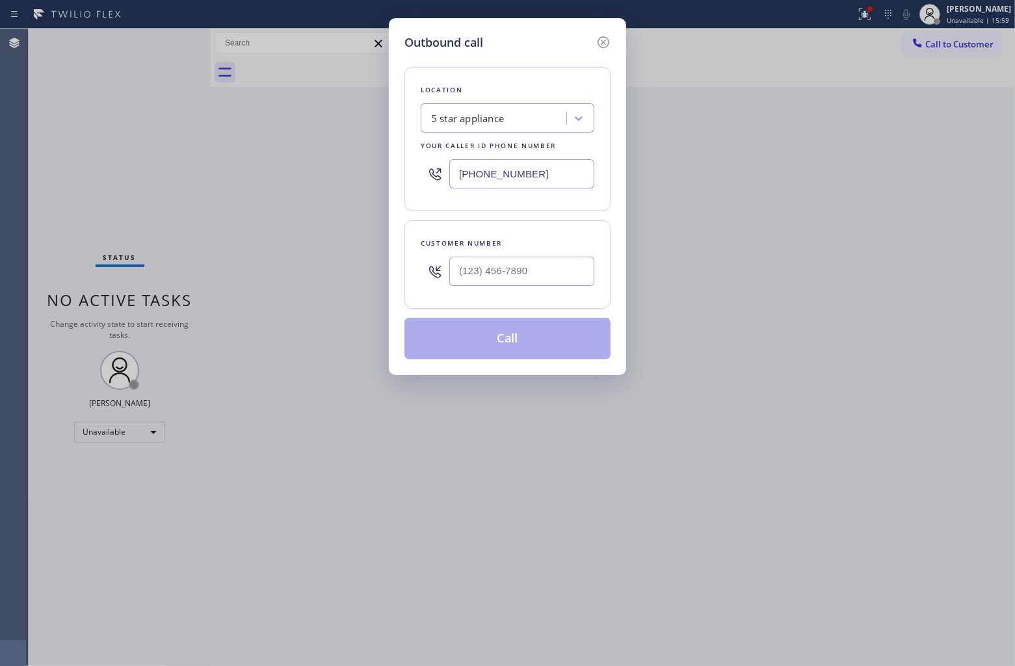
drag, startPoint x: 527, startPoint y: 287, endPoint x: 537, endPoint y: 294, distance: 11.7
click at [523, 288] on div at bounding box center [521, 271] width 145 height 42
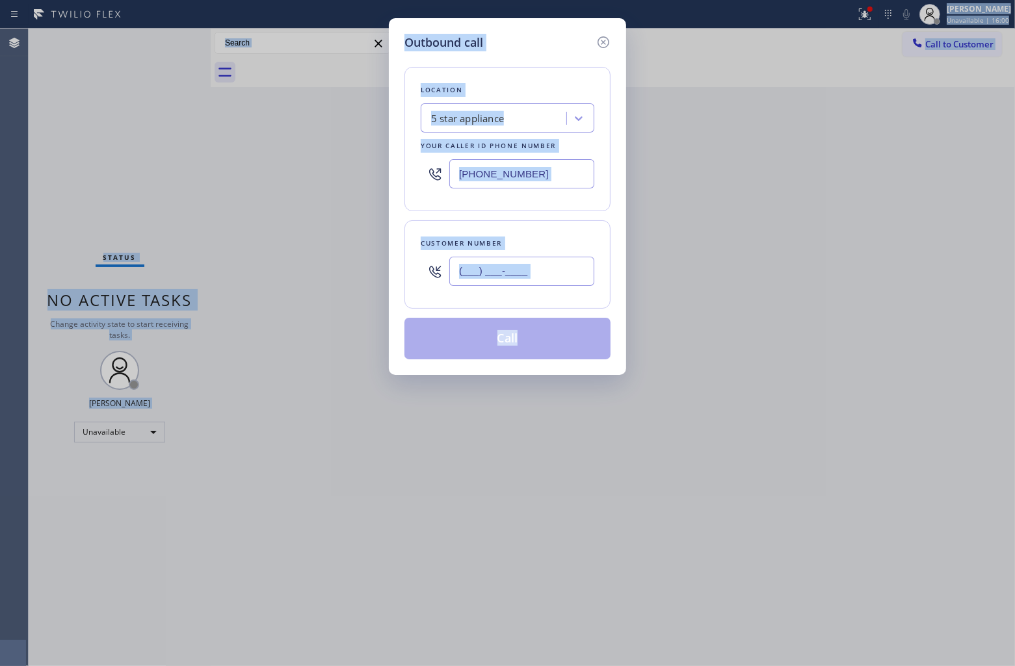
click at [519, 276] on input "(___) ___-____" at bounding box center [521, 271] width 145 height 29
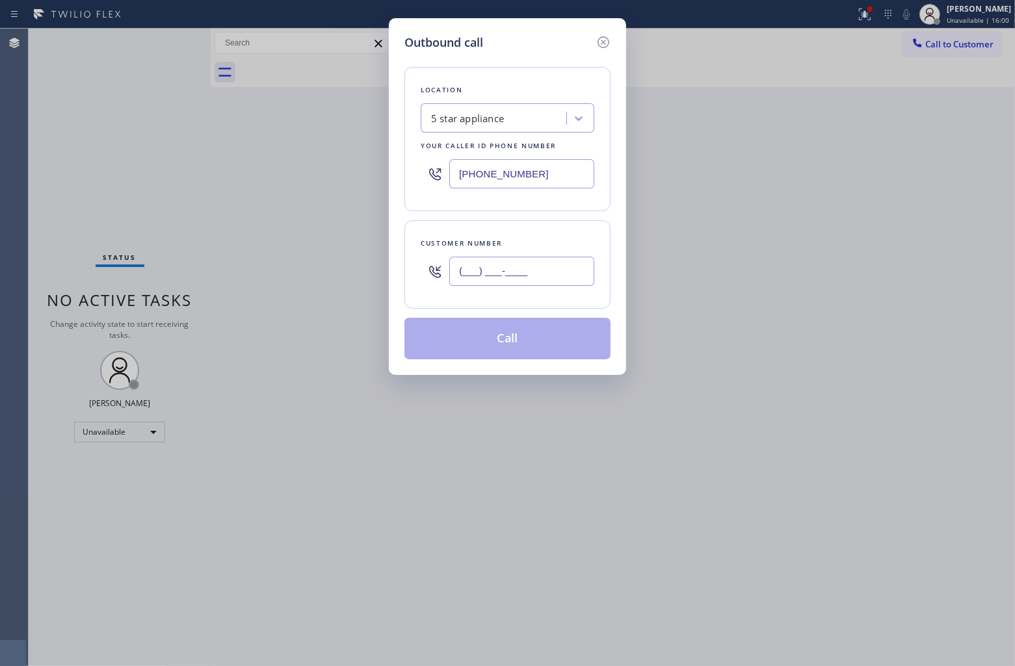
paste input "909) 223-8588"
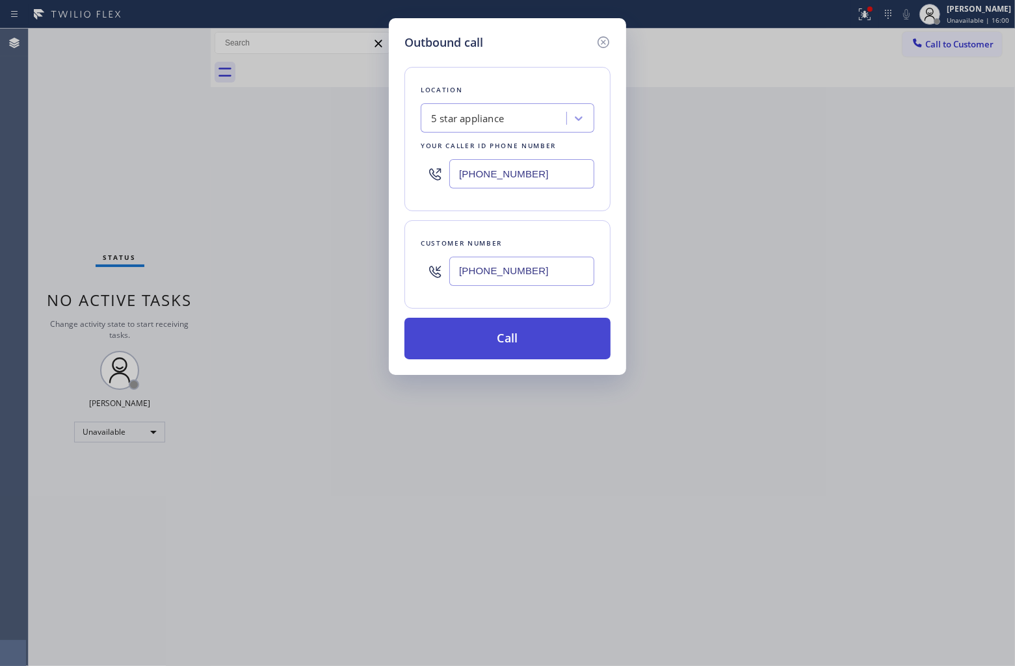
type input "(909) 223-8588"
click at [527, 335] on button "Call" at bounding box center [507, 339] width 206 height 42
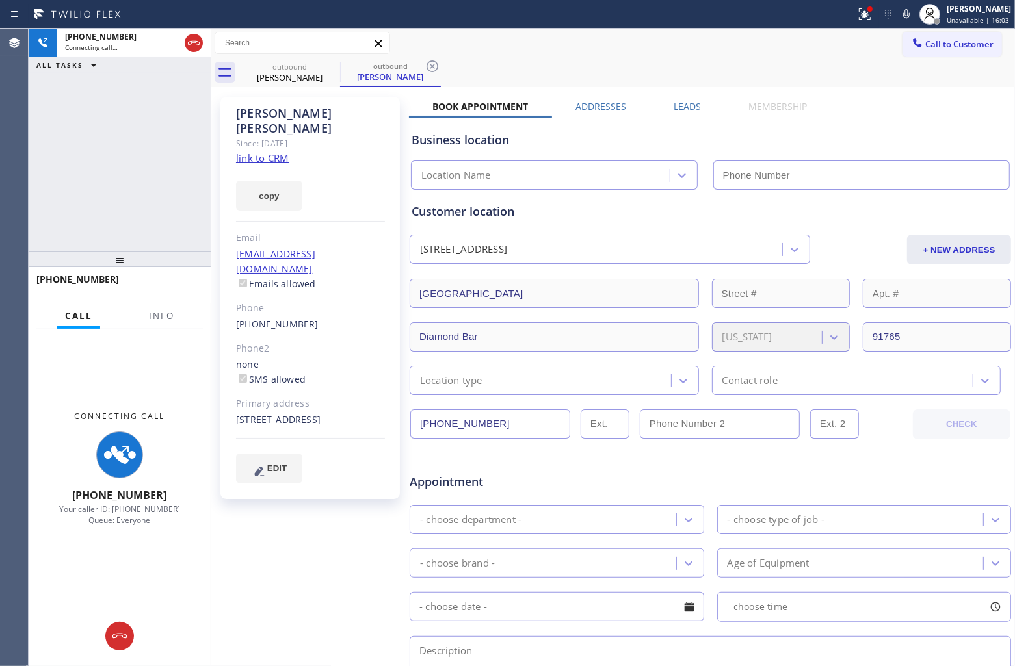
click at [257, 151] on link "link to CRM" at bounding box center [262, 157] width 53 height 13
type input "[PHONE_NUMBER]"
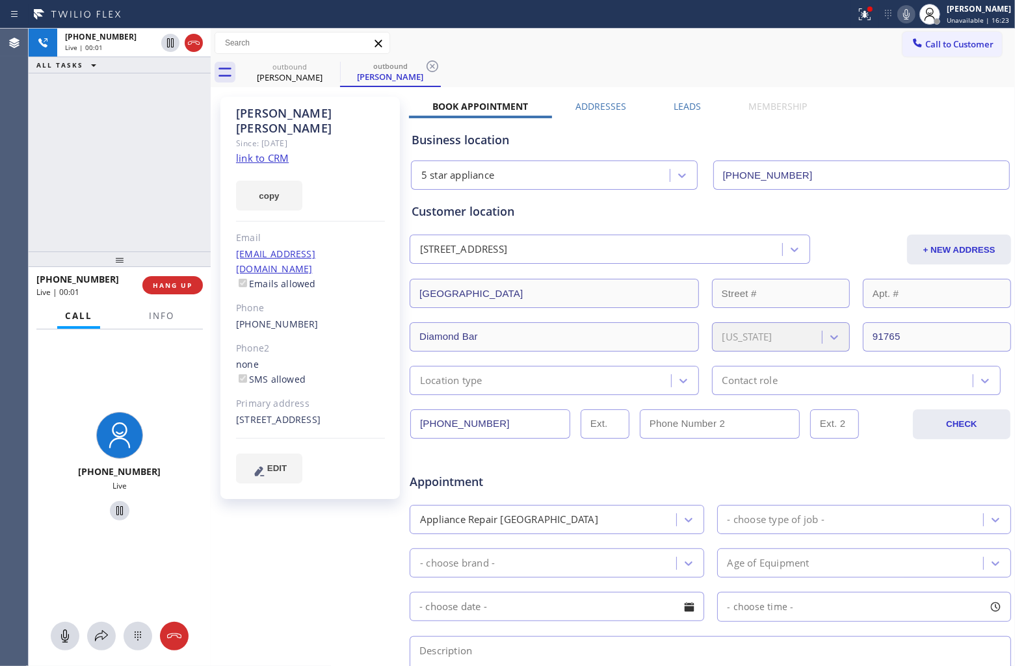
click at [901, 14] on icon at bounding box center [907, 15] width 16 height 16
click at [902, 14] on rect at bounding box center [906, 12] width 9 height 9
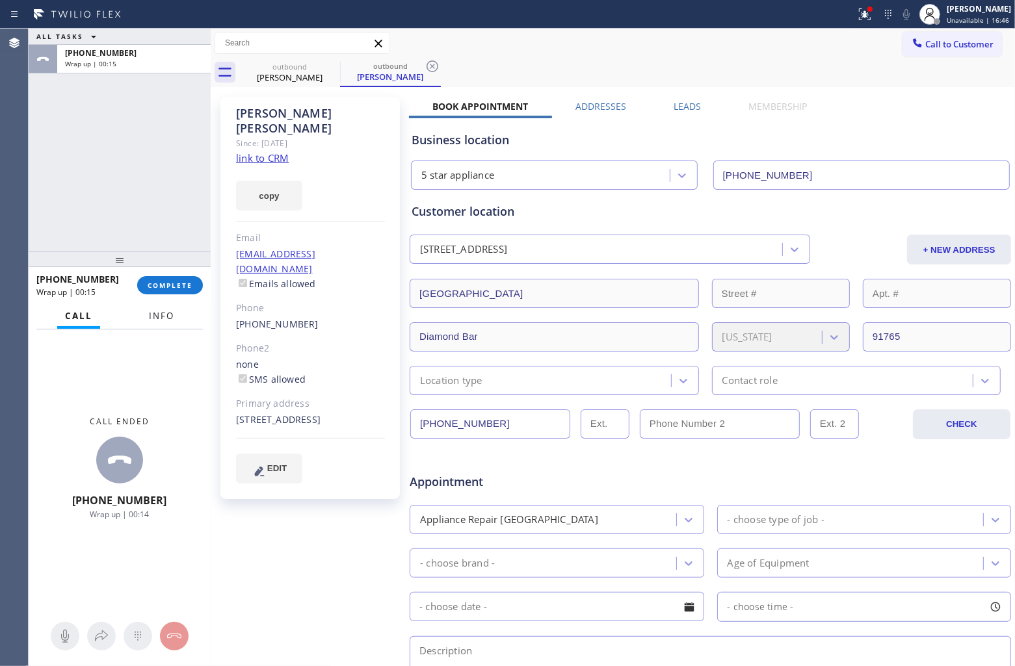
click at [158, 313] on span "Info" at bounding box center [161, 316] width 25 height 12
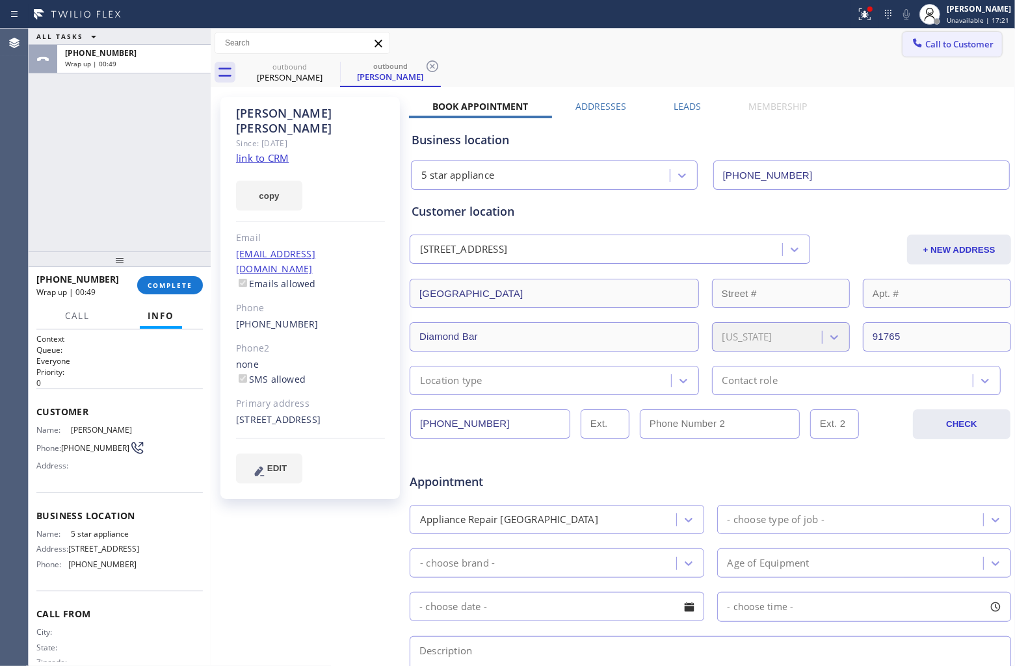
drag, startPoint x: 925, startPoint y: 46, endPoint x: 673, endPoint y: 179, distance: 284.4
click at [925, 49] on span "Call to Customer" at bounding box center [959, 44] width 68 height 12
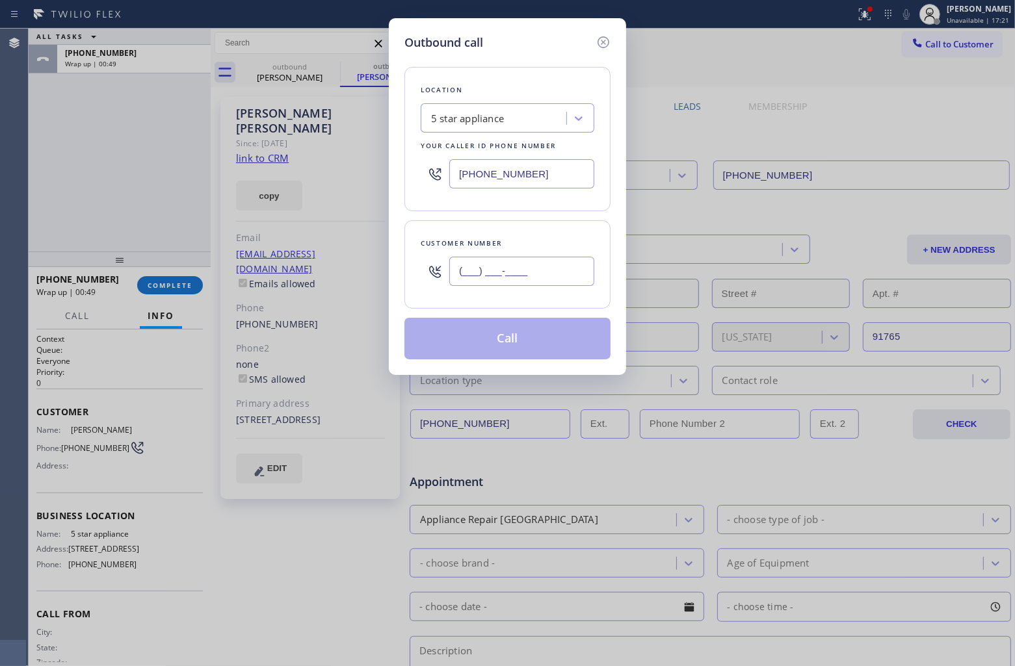
click at [527, 284] on input "(___) ___-____" at bounding box center [521, 271] width 145 height 29
paste input "909) 223-8588"
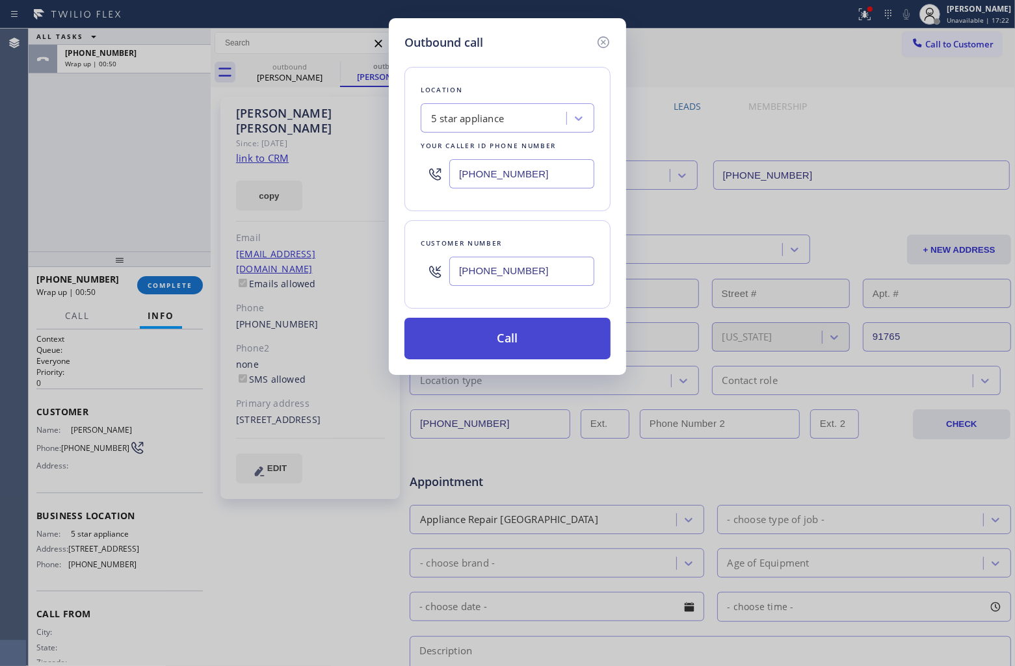
type input "(909) 223-8588"
click at [520, 343] on button "Call" at bounding box center [507, 339] width 206 height 42
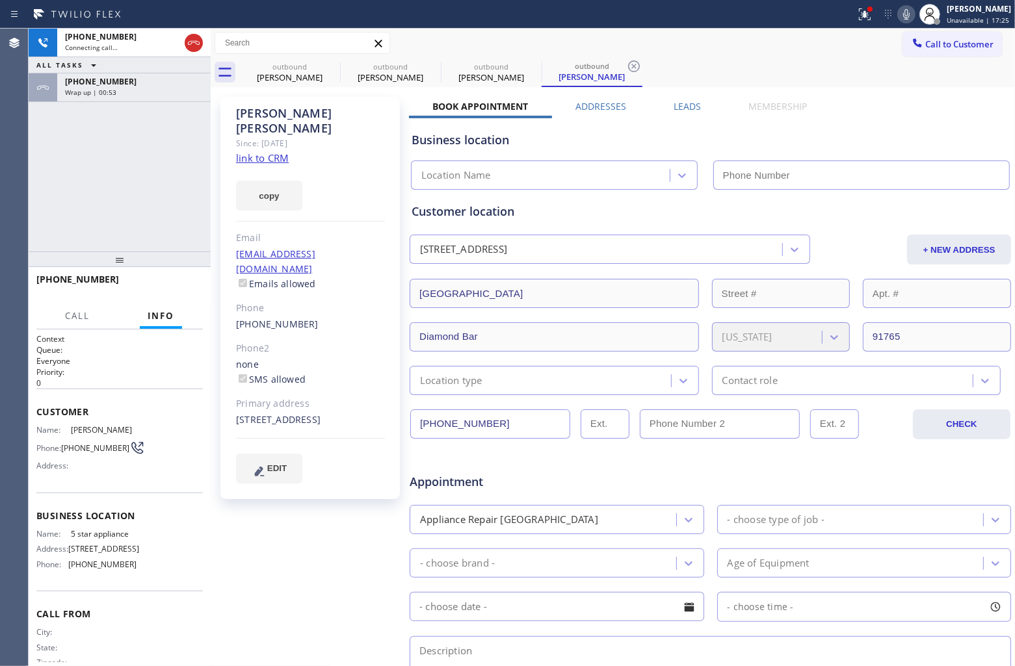
type input "[PHONE_NUMBER]"
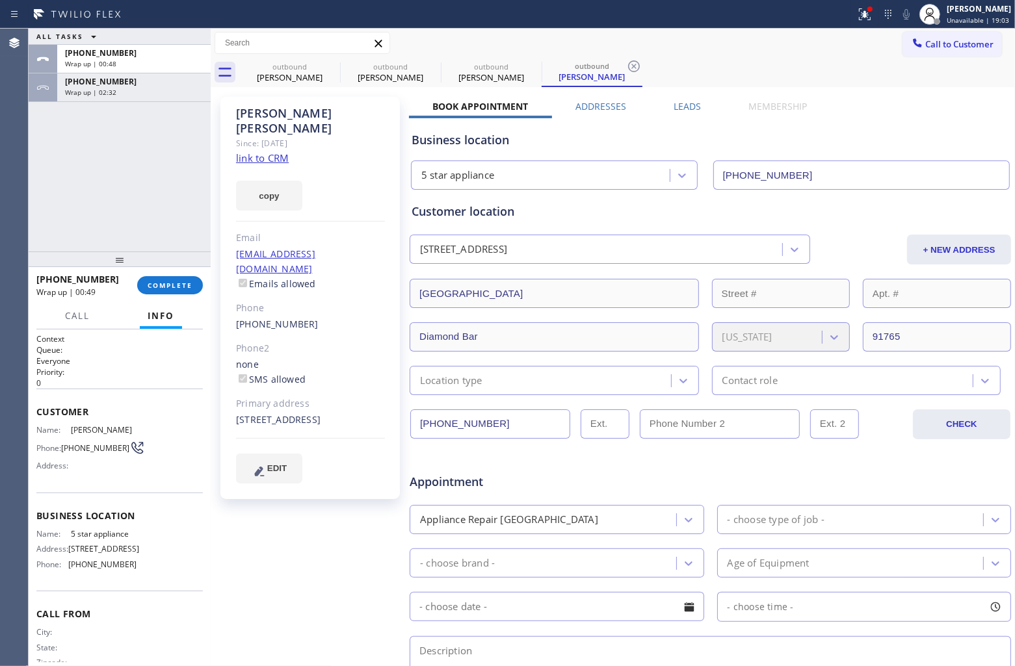
click at [27, 184] on div "Agent Desktop" at bounding box center [14, 348] width 28 height 638
click at [967, 44] on span "Call to Customer" at bounding box center [959, 44] width 68 height 12
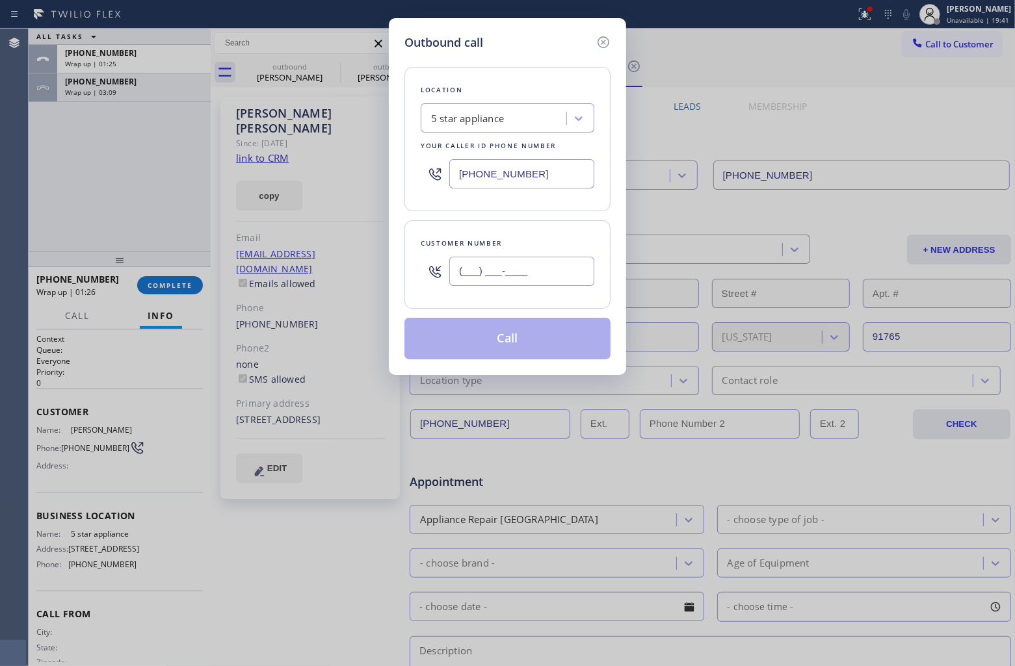
click at [524, 281] on input "(___) ___-____" at bounding box center [521, 271] width 145 height 29
paste input "818) 613-5502"
type input "(818) 613-5502"
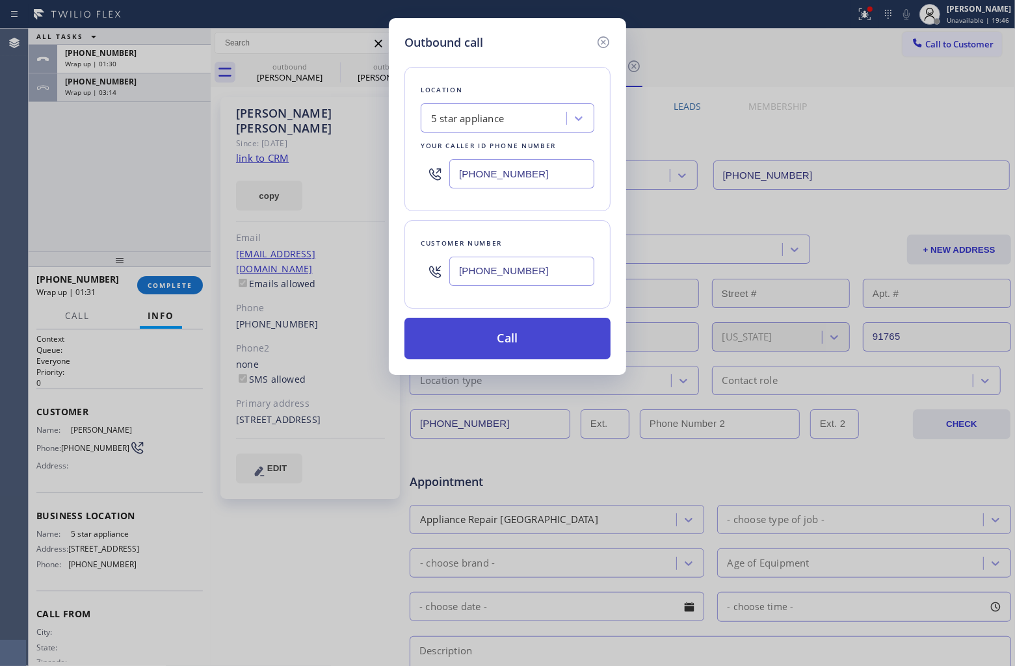
click at [520, 354] on button "Call" at bounding box center [507, 339] width 206 height 42
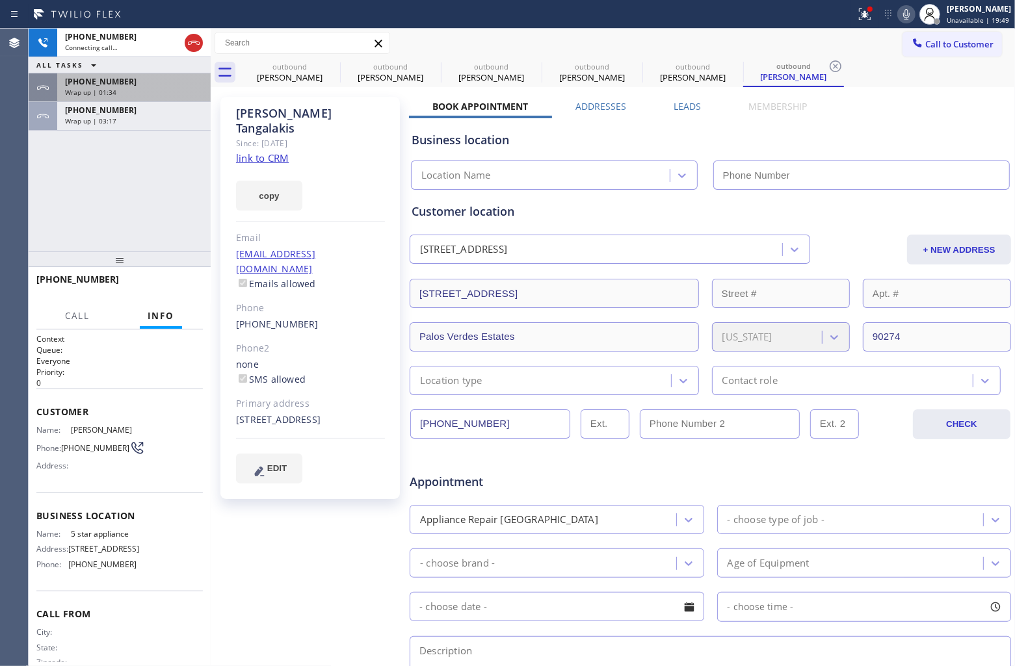
click at [151, 93] on div "Wrap up | 01:34" at bounding box center [134, 92] width 138 height 9
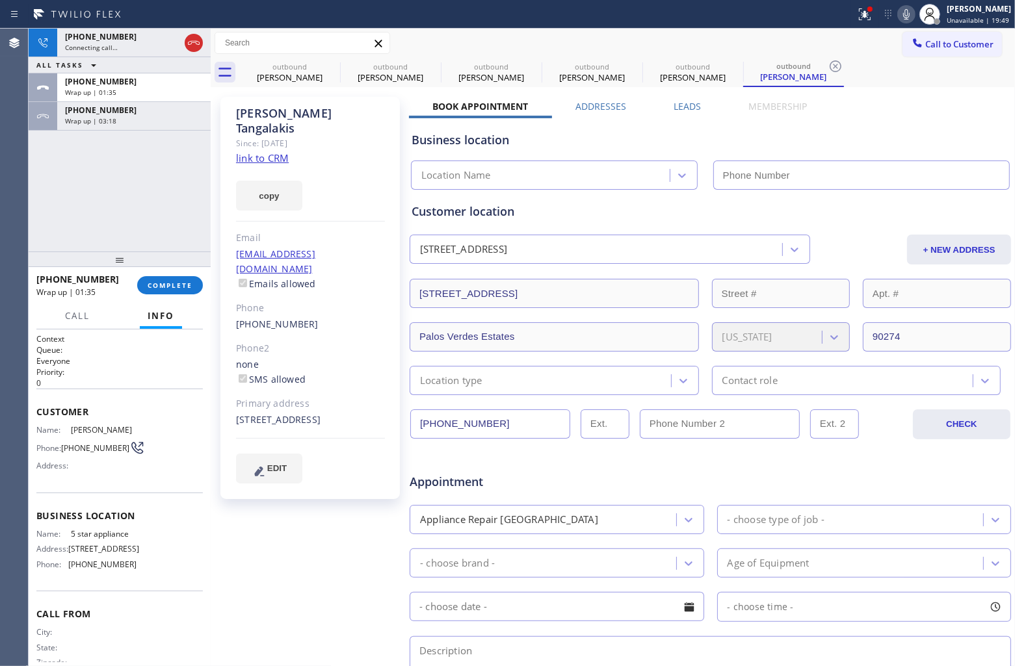
type input "[PHONE_NUMBER]"
click at [176, 289] on span "COMPLETE" at bounding box center [170, 285] width 45 height 9
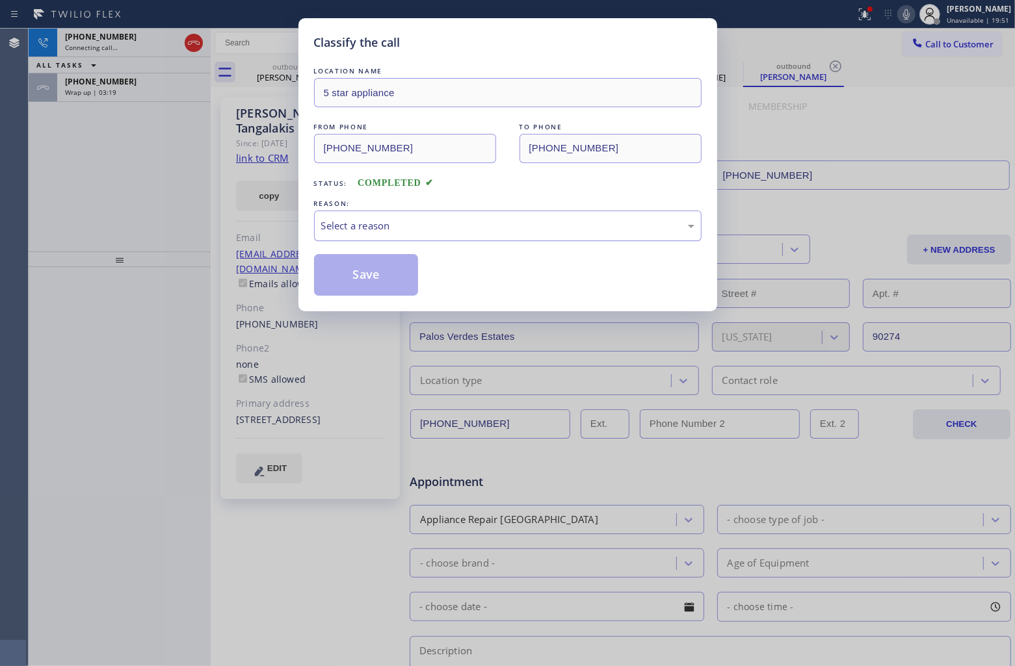
click at [382, 230] on div "Select a reason" at bounding box center [507, 225] width 373 height 15
click at [387, 209] on div "REASON:" at bounding box center [508, 204] width 388 height 14
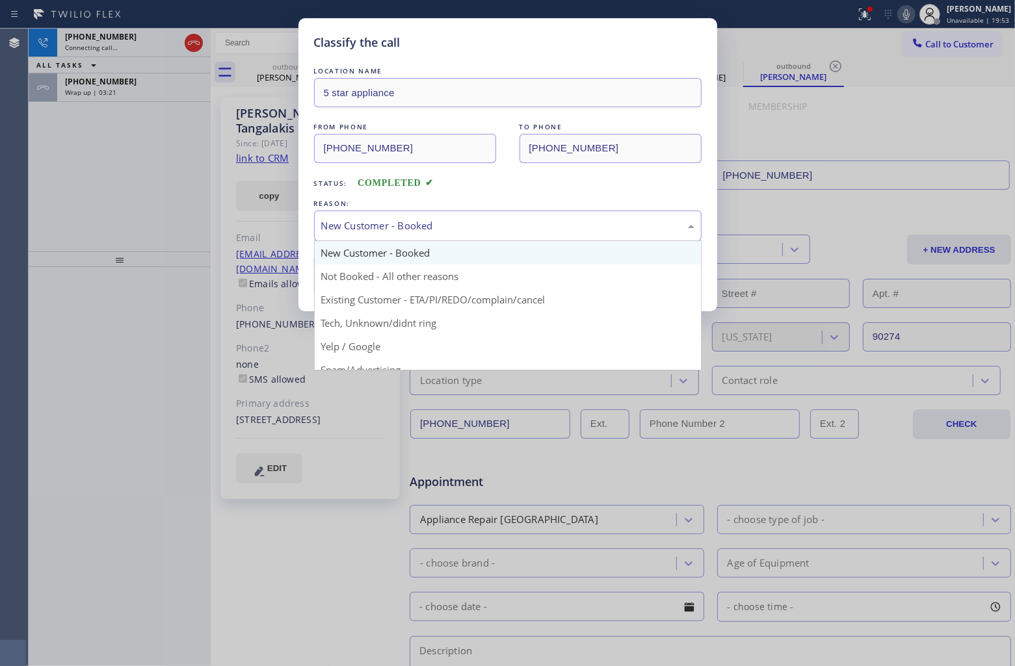
drag, startPoint x: 388, startPoint y: 229, endPoint x: 388, endPoint y: 246, distance: 16.9
click at [388, 232] on div "New Customer - Booked" at bounding box center [507, 225] width 373 height 15
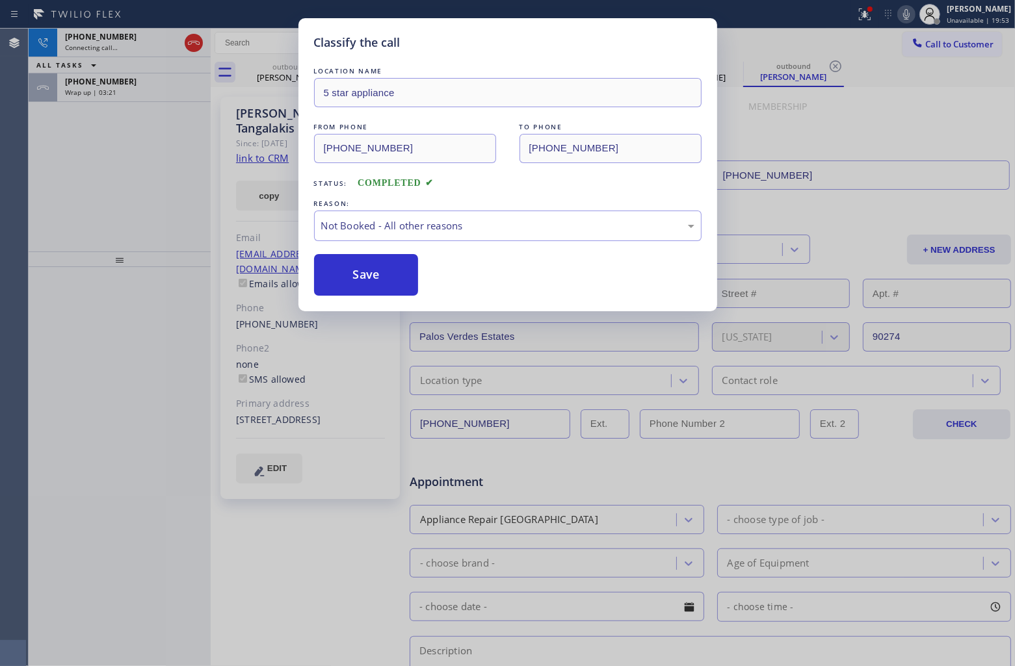
click at [372, 276] on button "Save" at bounding box center [366, 275] width 105 height 42
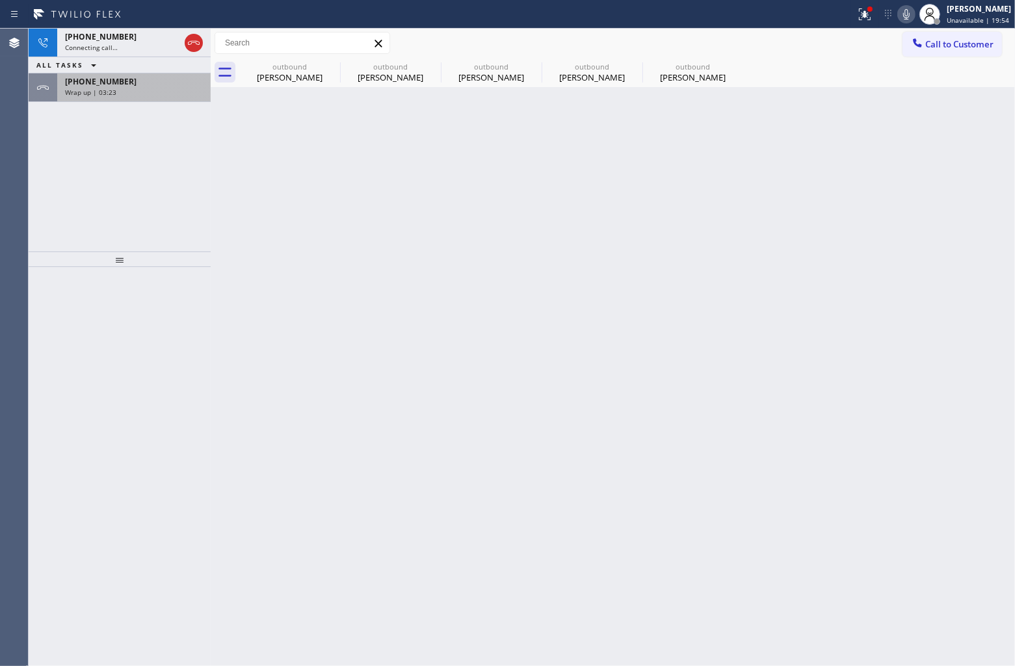
click at [103, 91] on span "Wrap up | 03:23" at bounding box center [90, 92] width 51 height 9
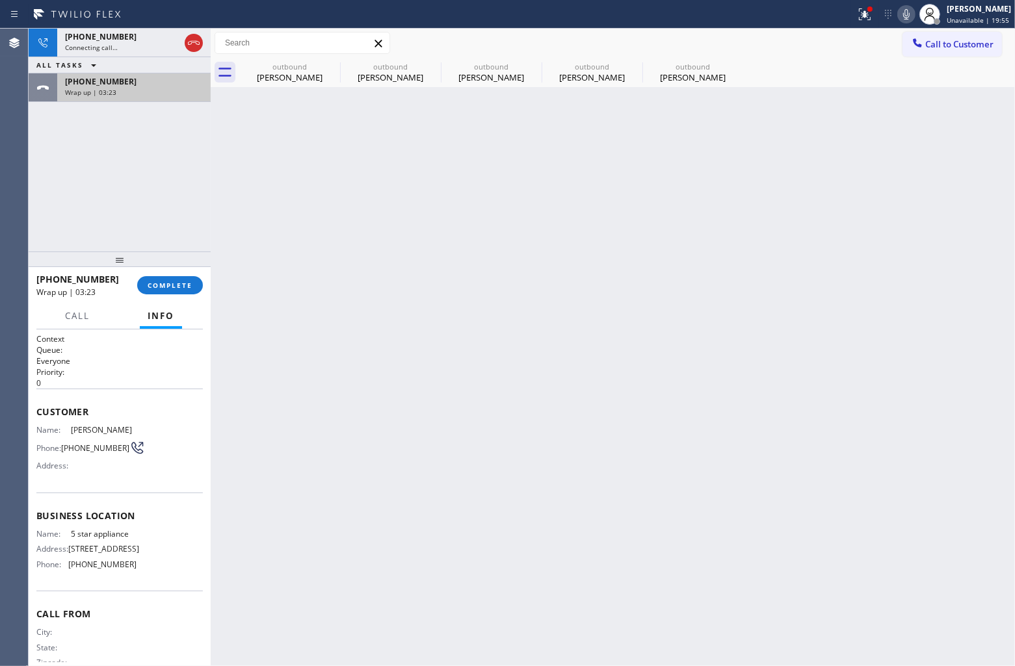
click at [103, 91] on span "Wrap up | 03:23" at bounding box center [90, 92] width 51 height 9
click at [184, 286] on span "COMPLETE" at bounding box center [170, 285] width 45 height 9
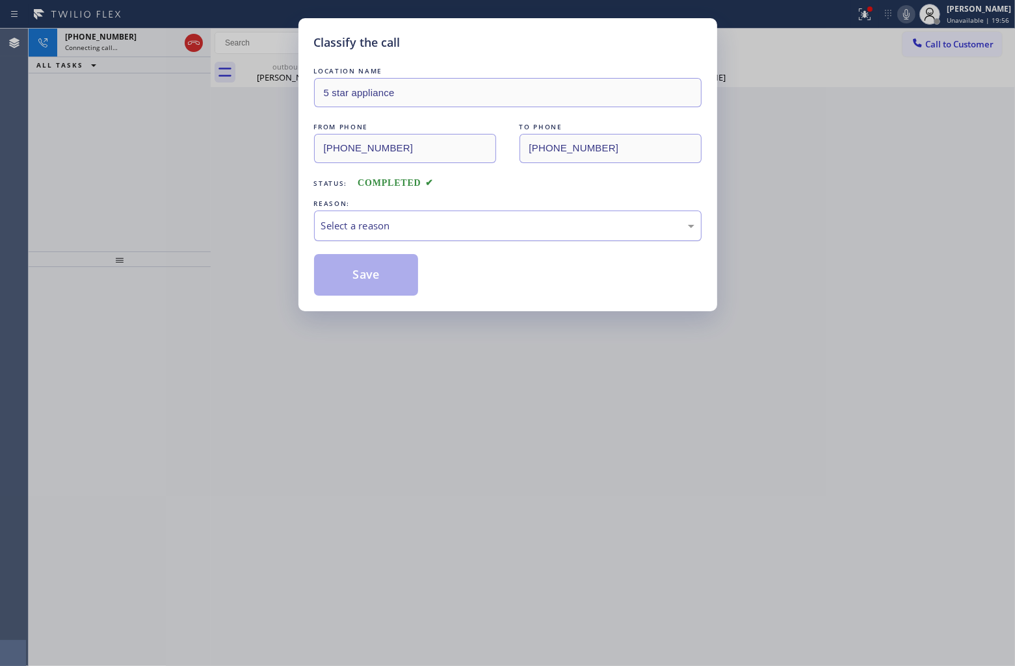
click at [400, 232] on div "Select a reason" at bounding box center [507, 225] width 373 height 15
click at [391, 274] on button "Save" at bounding box center [366, 275] width 105 height 42
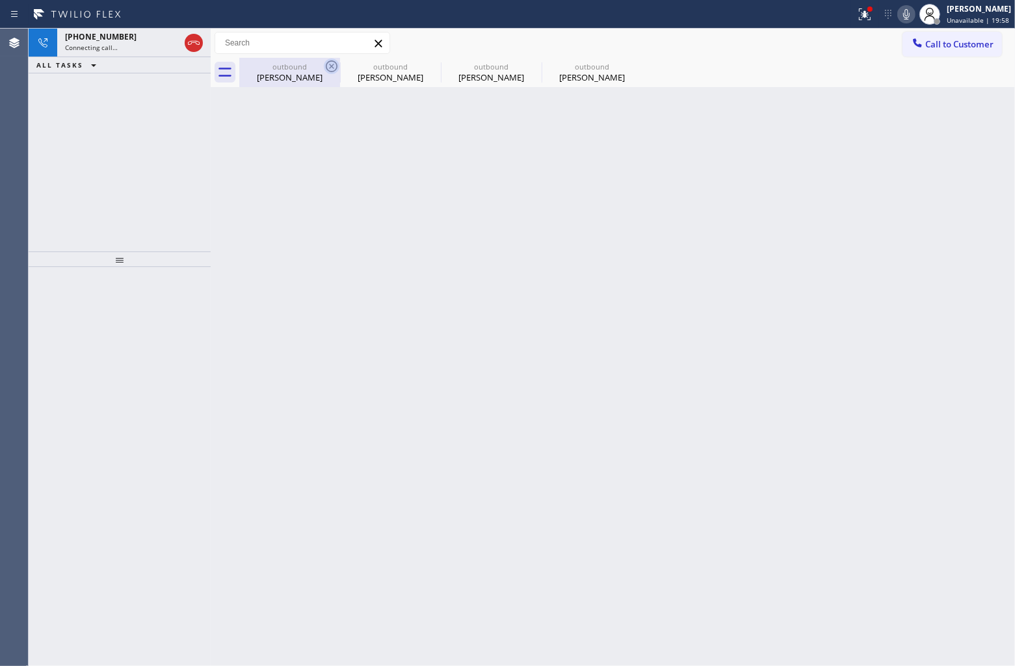
click at [326, 62] on icon at bounding box center [332, 67] width 16 height 16
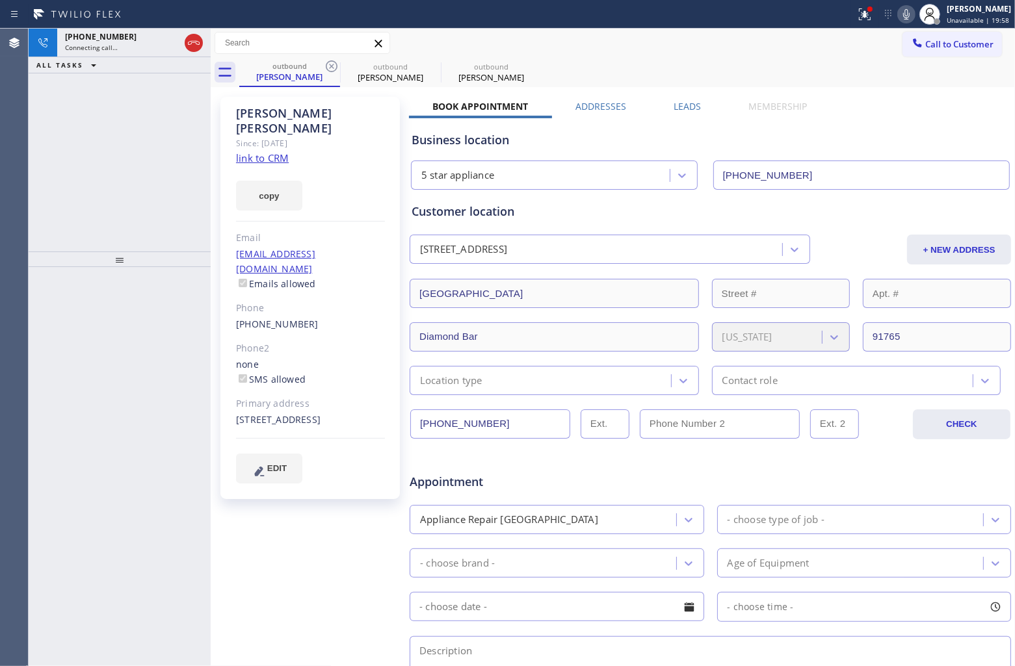
click at [326, 62] on icon at bounding box center [332, 67] width 16 height 16
click at [0, 0] on icon at bounding box center [0, 0] width 0 height 0
click at [326, 62] on icon at bounding box center [332, 67] width 16 height 16
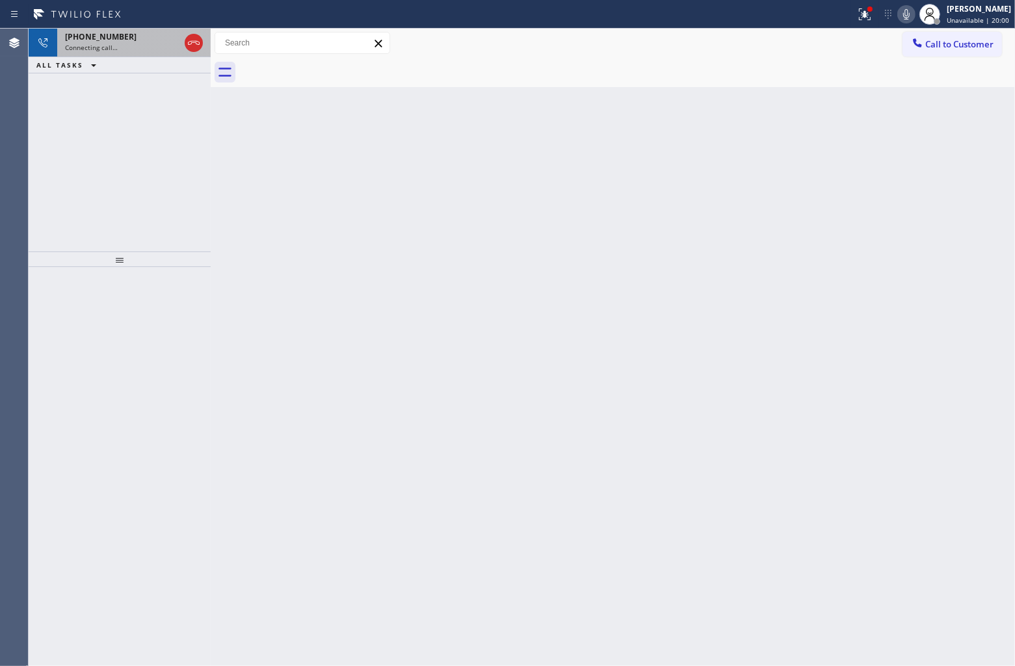
click at [99, 43] on span "Connecting call…" at bounding box center [91, 47] width 53 height 9
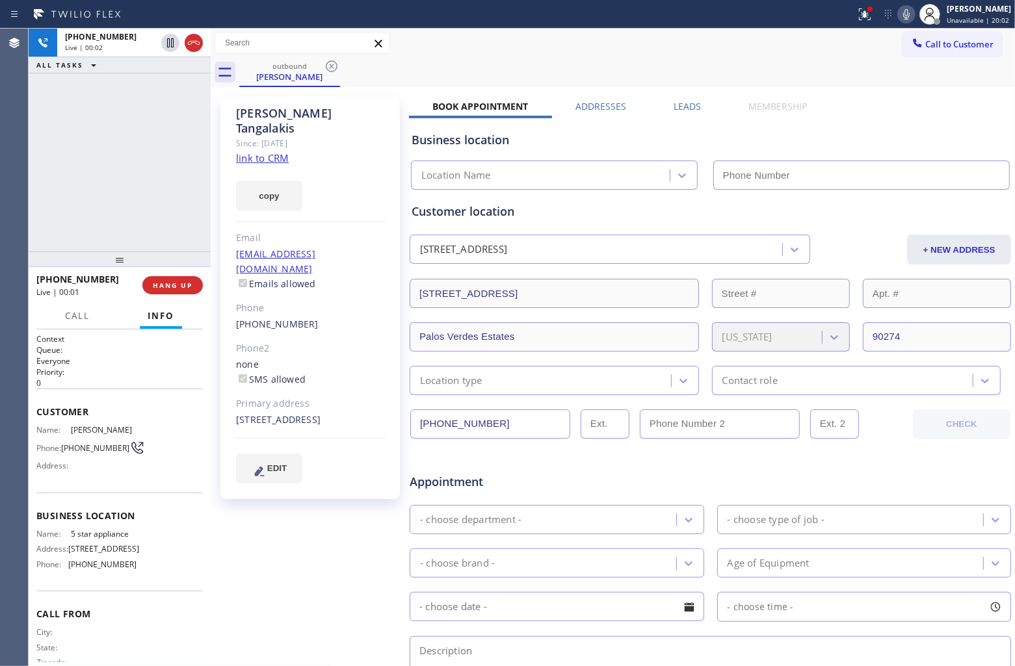
type input "[PHONE_NUMBER]"
click at [270, 151] on link "link to CRM" at bounding box center [262, 157] width 53 height 13
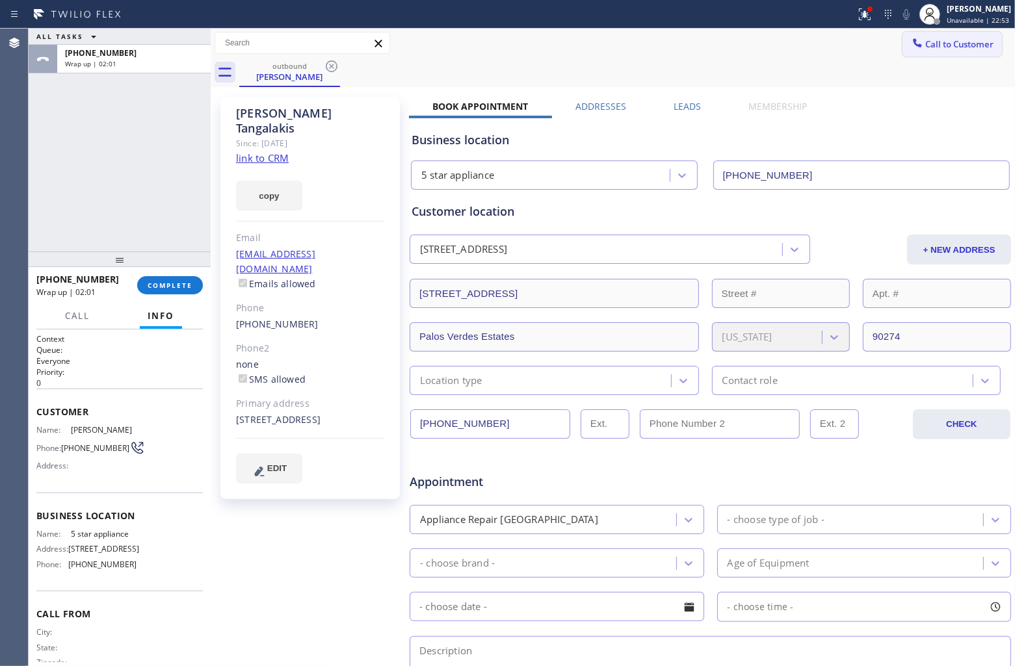
click at [934, 49] on span "Call to Customer" at bounding box center [959, 44] width 68 height 12
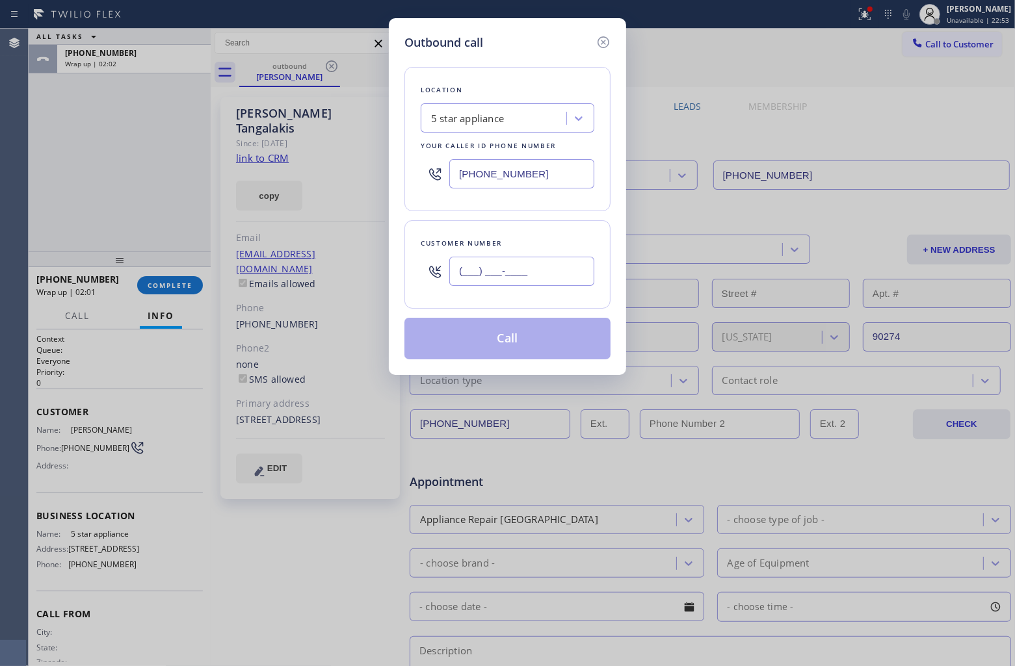
click at [479, 271] on input "(___) ___-____" at bounding box center [521, 271] width 145 height 29
paste input "310) 854-9950"
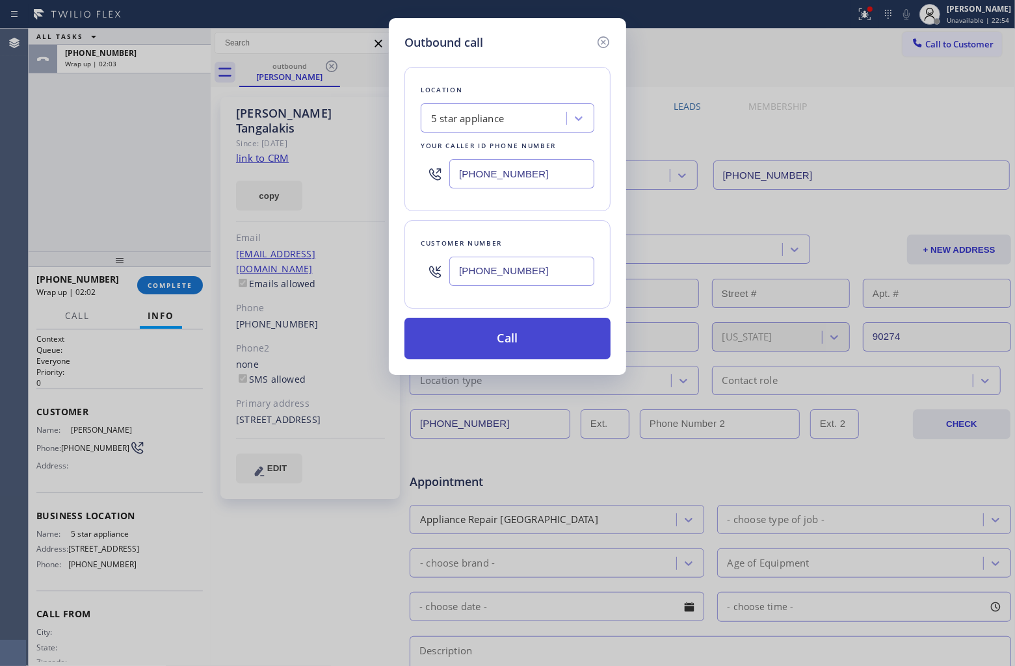
type input "(310) 854-9950"
click at [538, 339] on button "Call" at bounding box center [507, 339] width 206 height 42
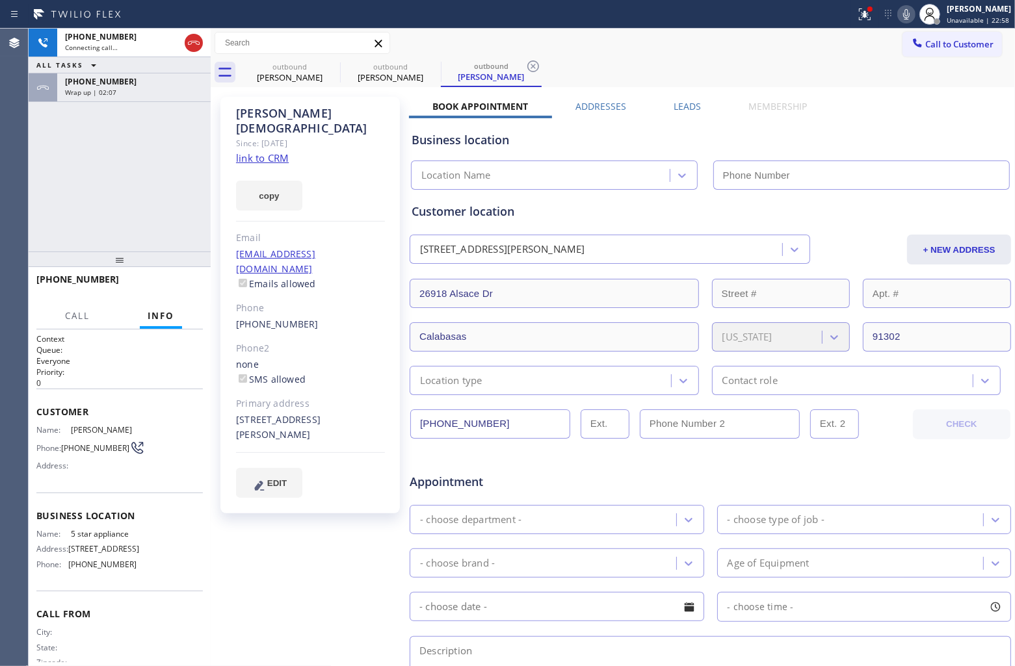
type input "[PHONE_NUMBER]"
drag, startPoint x: 23, startPoint y: 189, endPoint x: 67, endPoint y: 164, distance: 50.6
click at [23, 187] on div "Agent Desktop" at bounding box center [14, 348] width 28 height 638
click at [278, 151] on link "link to CRM" at bounding box center [262, 157] width 53 height 13
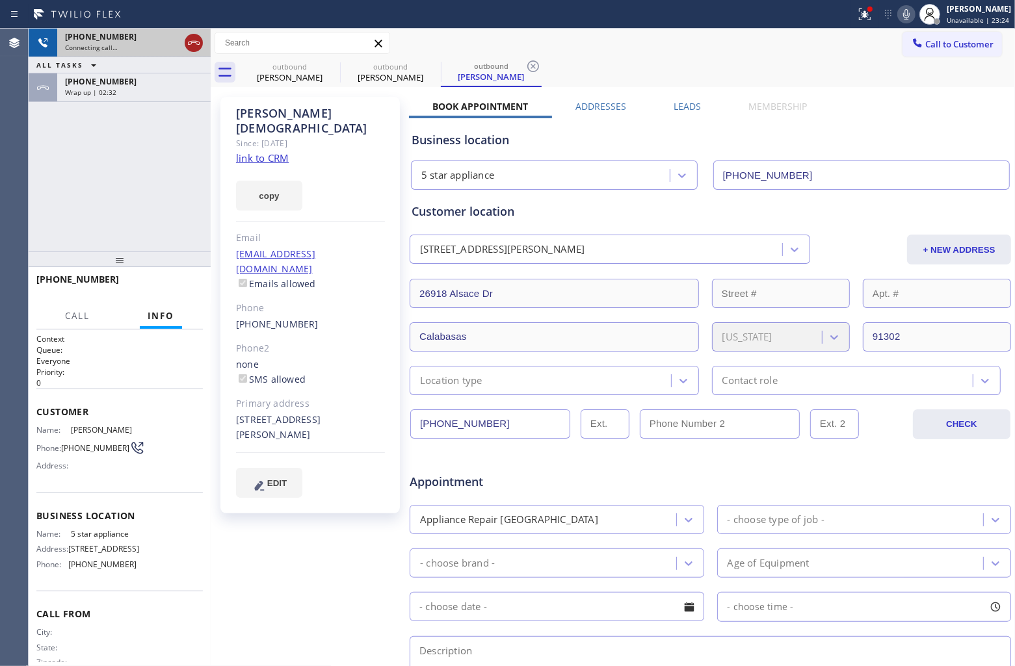
click at [195, 38] on icon at bounding box center [194, 43] width 16 height 16
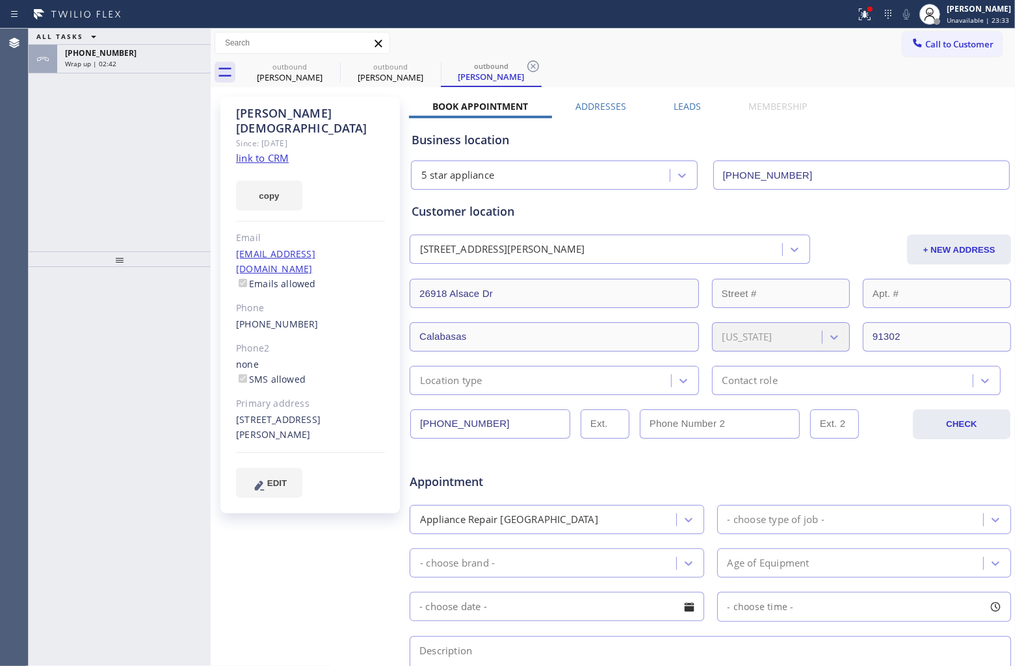
click at [925, 46] on span "Call to Customer" at bounding box center [959, 44] width 68 height 12
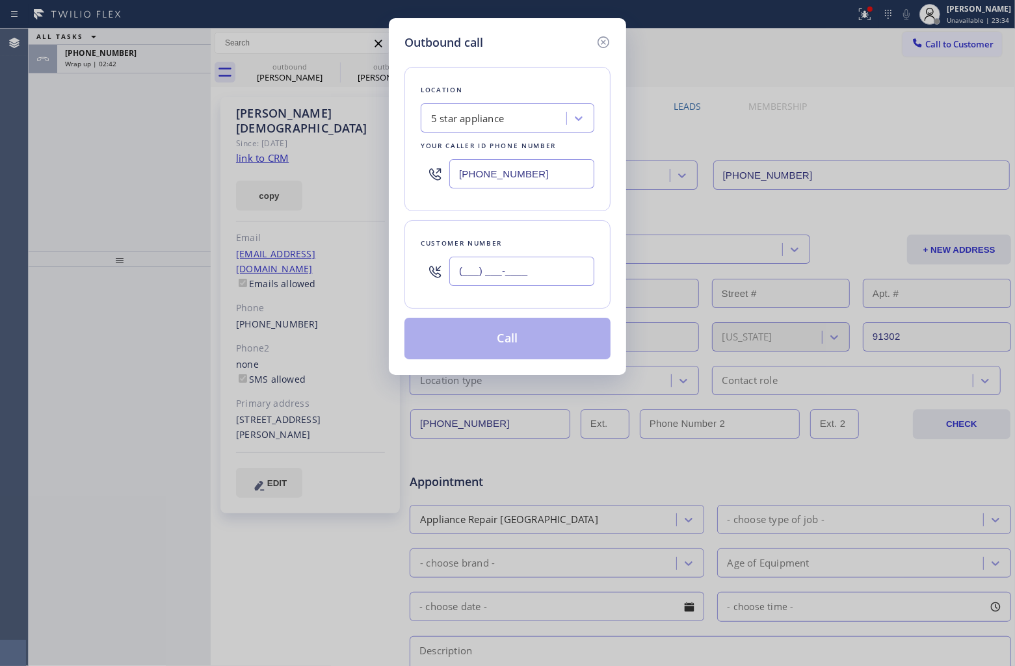
click at [544, 265] on input "(___) ___-____" at bounding box center [521, 271] width 145 height 29
paste input "424) 877-1383"
type input "(424) 877-1383"
click at [501, 348] on button "Call" at bounding box center [507, 339] width 206 height 42
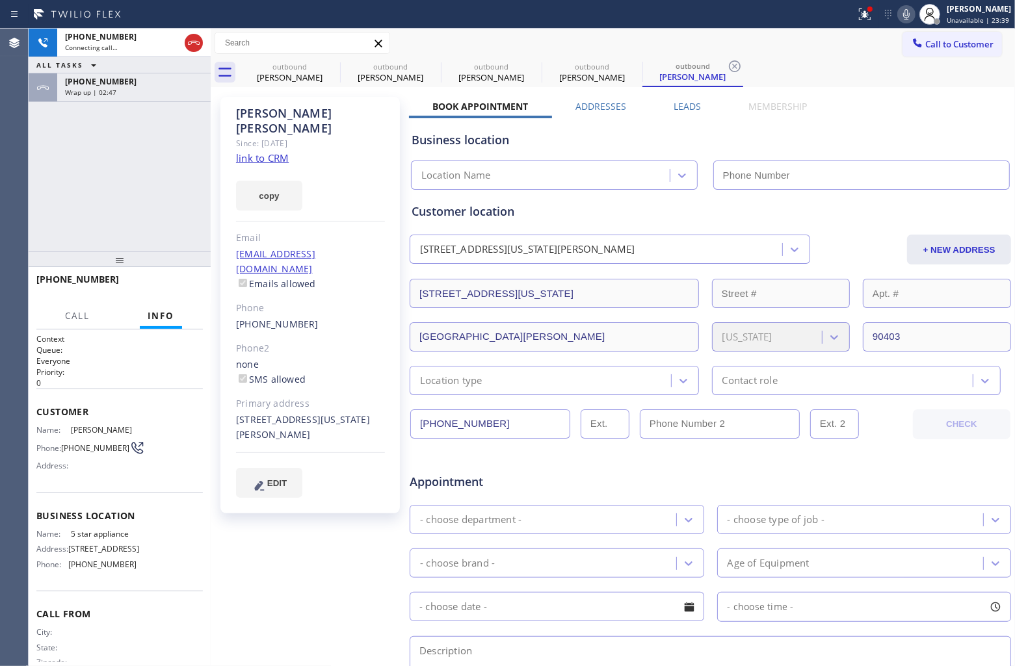
click at [270, 151] on link "link to CRM" at bounding box center [262, 157] width 53 height 13
type input "[PHONE_NUMBER]"
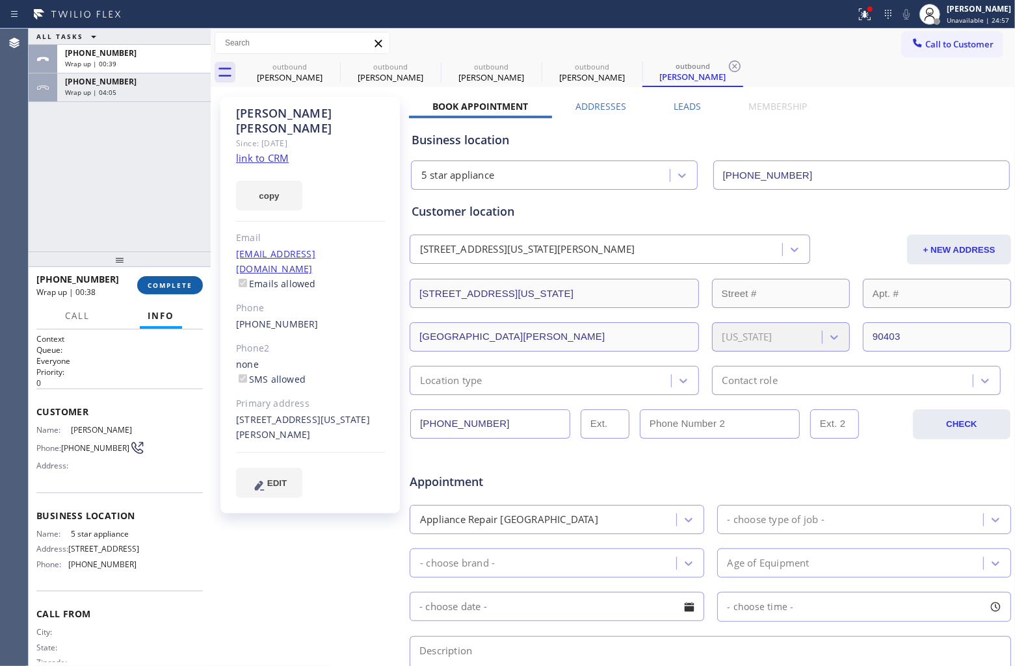
click at [159, 287] on span "COMPLETE" at bounding box center [170, 285] width 45 height 9
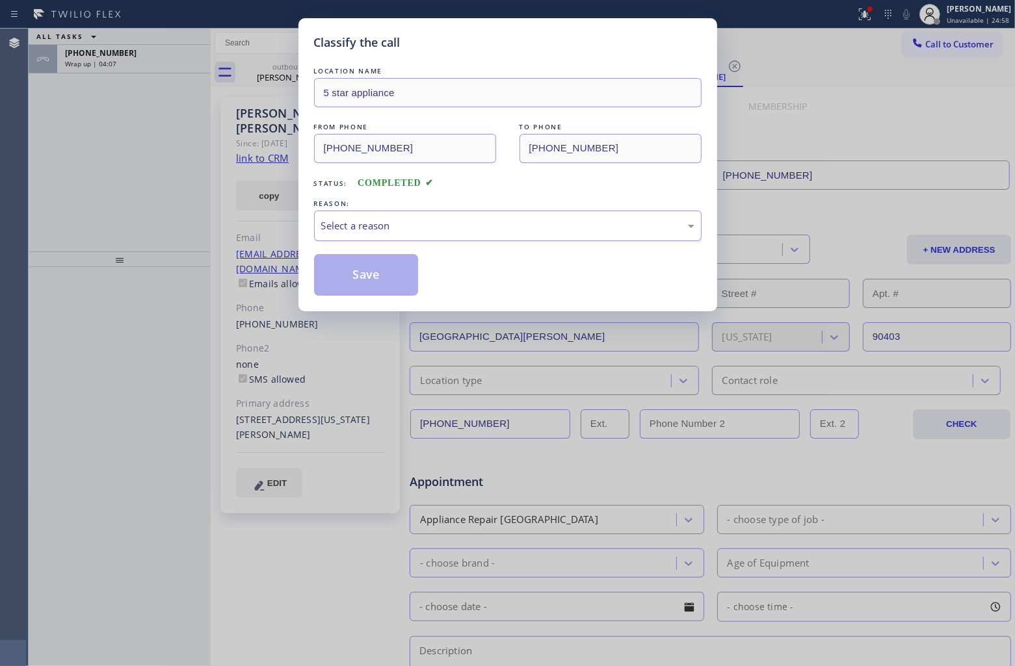
click at [376, 228] on div "Select a reason" at bounding box center [507, 225] width 373 height 15
click at [377, 275] on button "Save" at bounding box center [366, 275] width 105 height 42
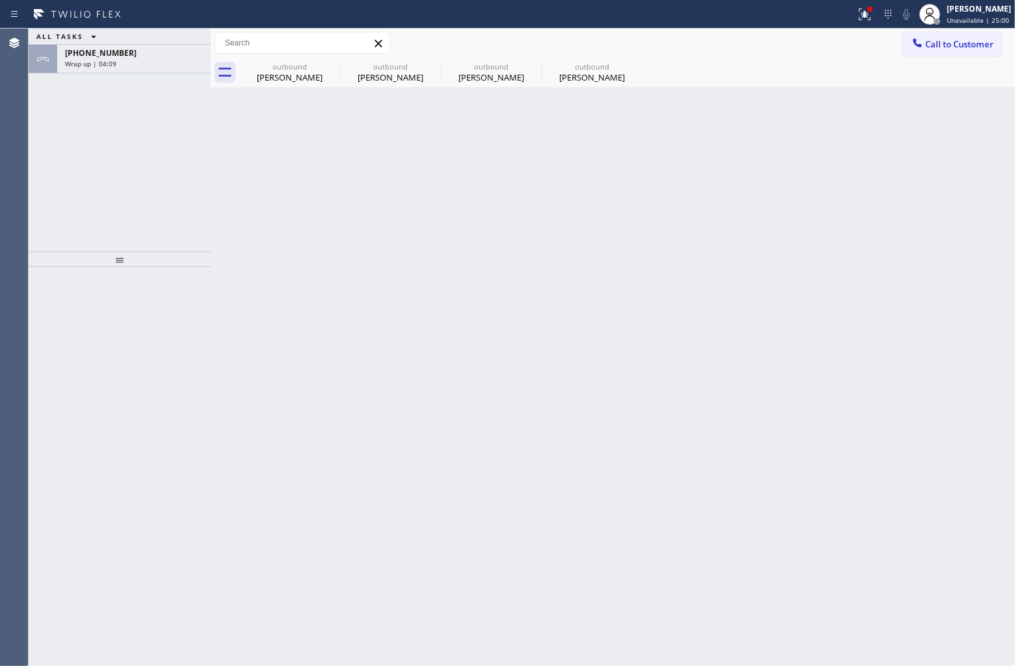
click at [92, 60] on span "Wrap up | 04:09" at bounding box center [90, 63] width 51 height 9
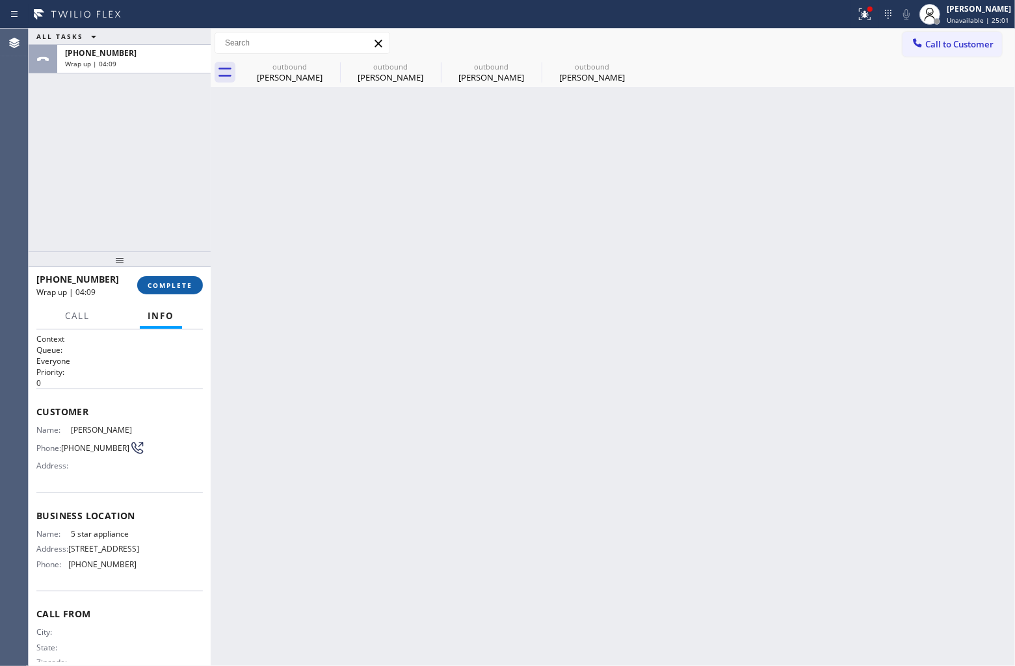
click at [176, 283] on span "COMPLETE" at bounding box center [170, 285] width 45 height 9
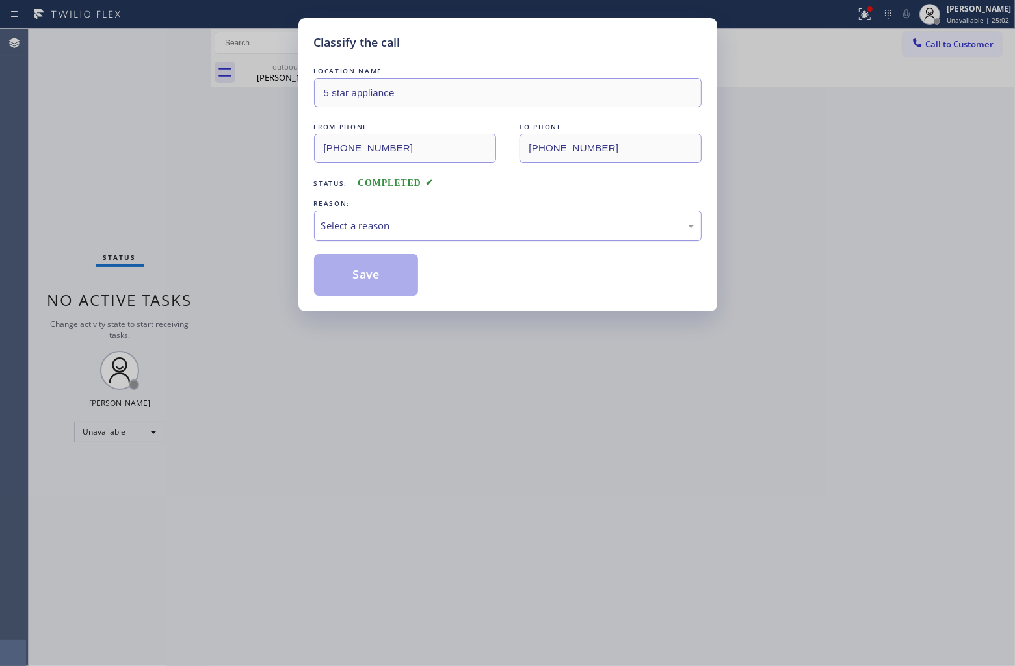
click at [403, 231] on div "Select a reason" at bounding box center [507, 225] width 373 height 15
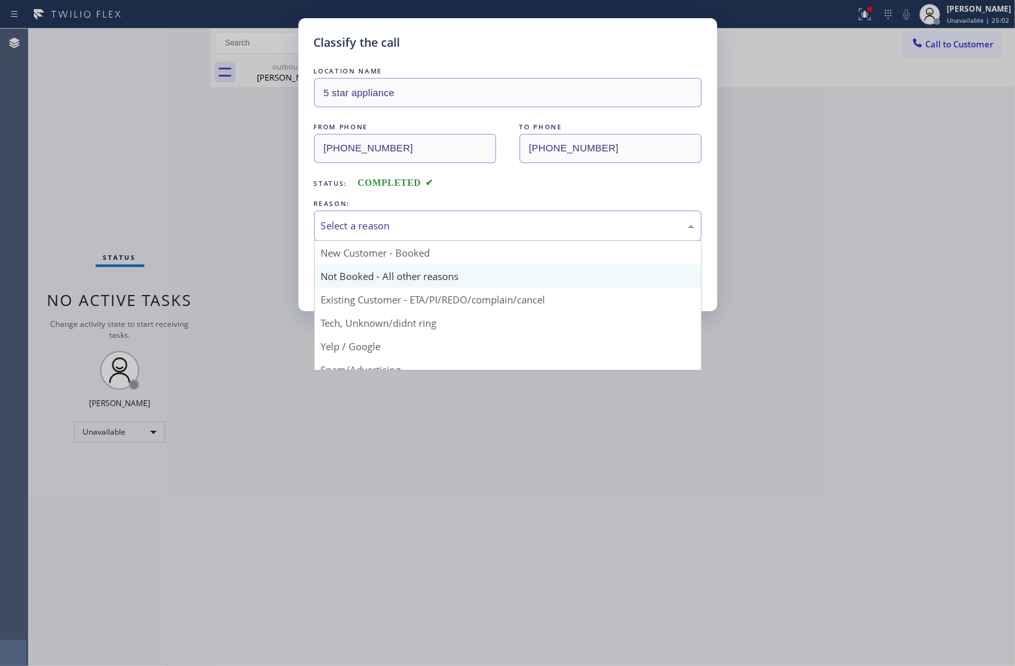
click at [391, 278] on button "Save" at bounding box center [366, 275] width 105 height 42
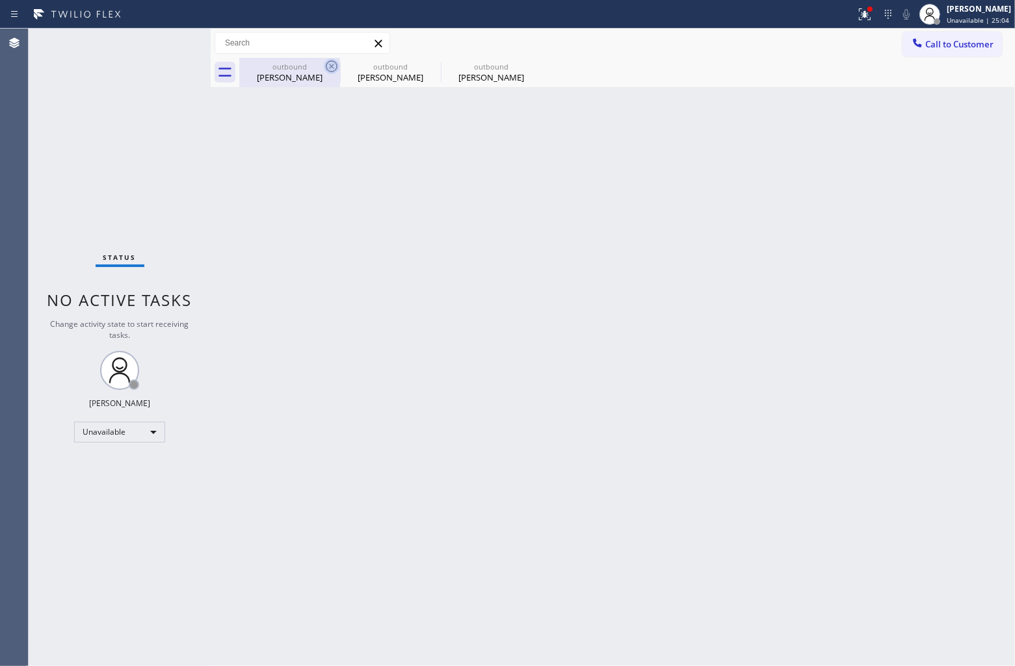
click at [324, 62] on icon at bounding box center [332, 67] width 16 height 16
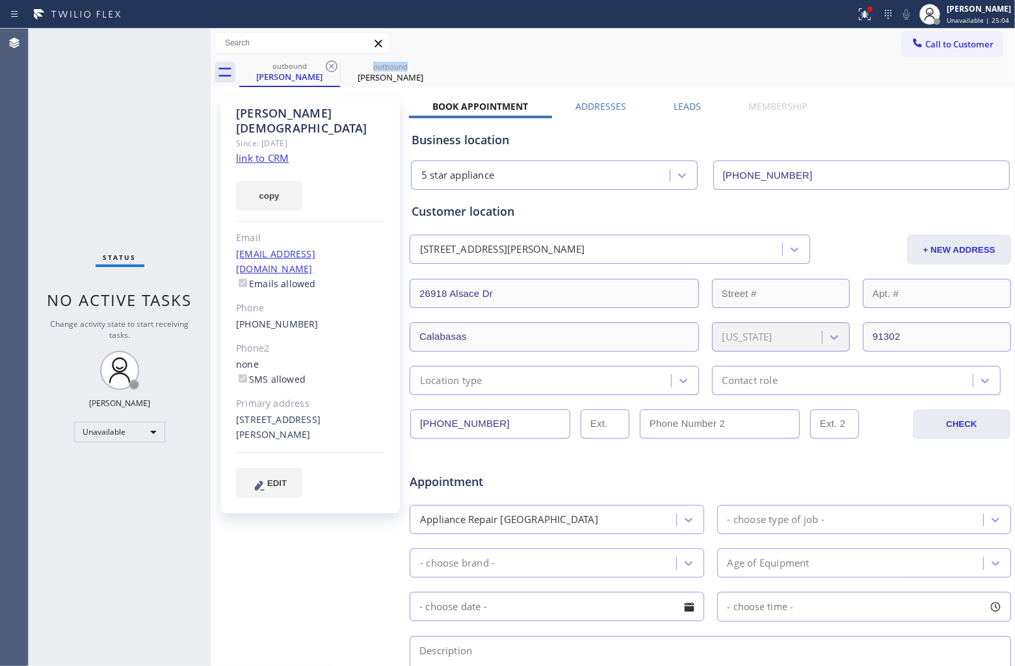
click at [324, 62] on icon at bounding box center [332, 67] width 16 height 16
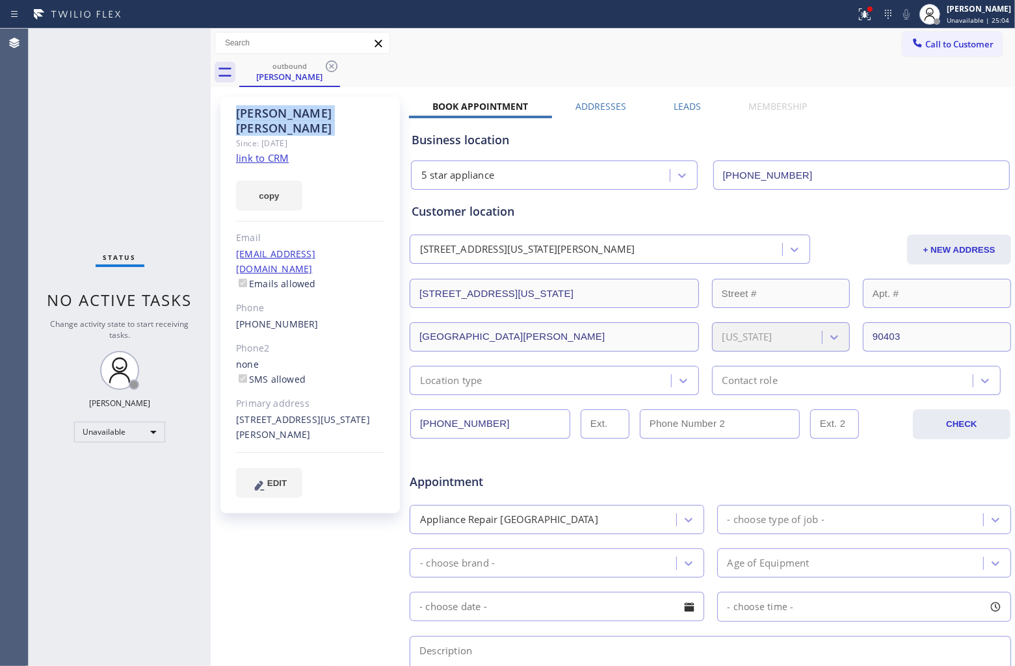
click at [324, 62] on icon at bounding box center [332, 67] width 16 height 16
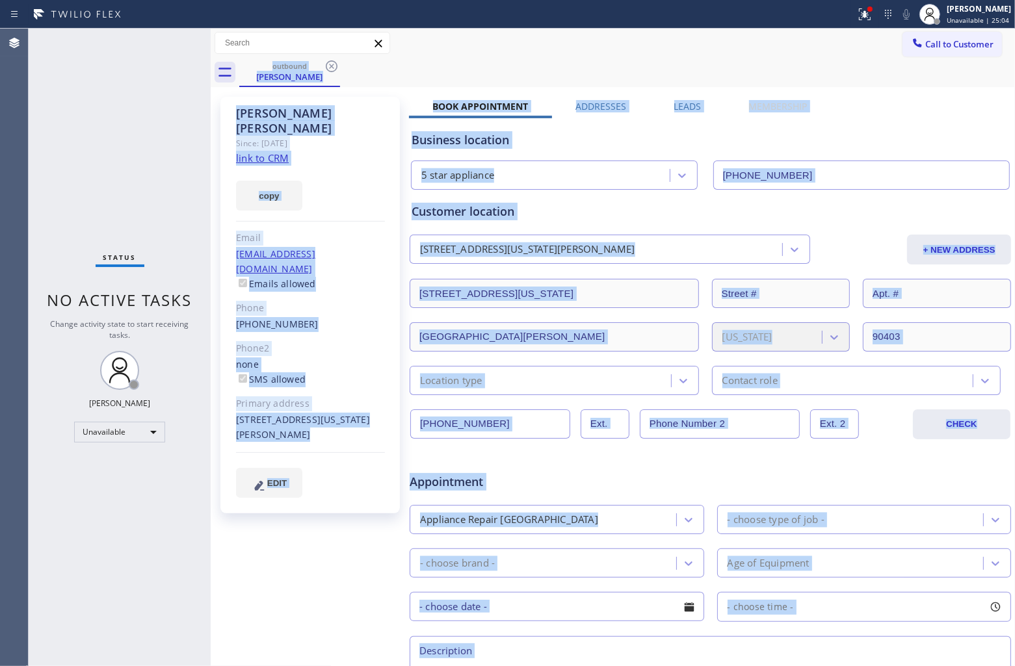
click at [324, 62] on div "outbound Heather MacPherson" at bounding box center [627, 72] width 776 height 29
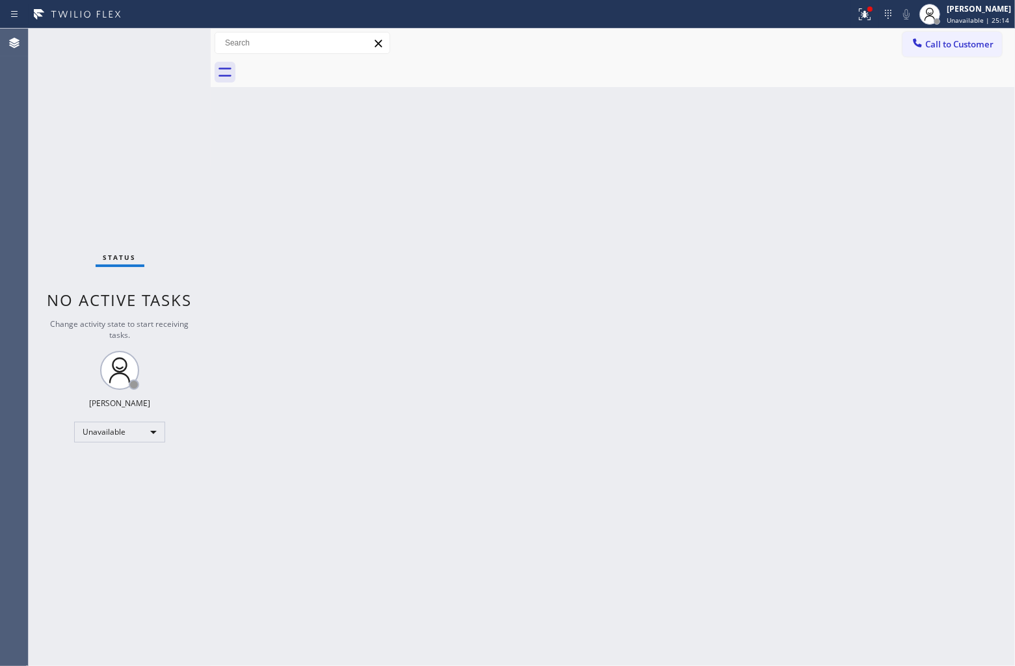
click at [956, 34] on button "Call to Customer" at bounding box center [951, 44] width 99 height 25
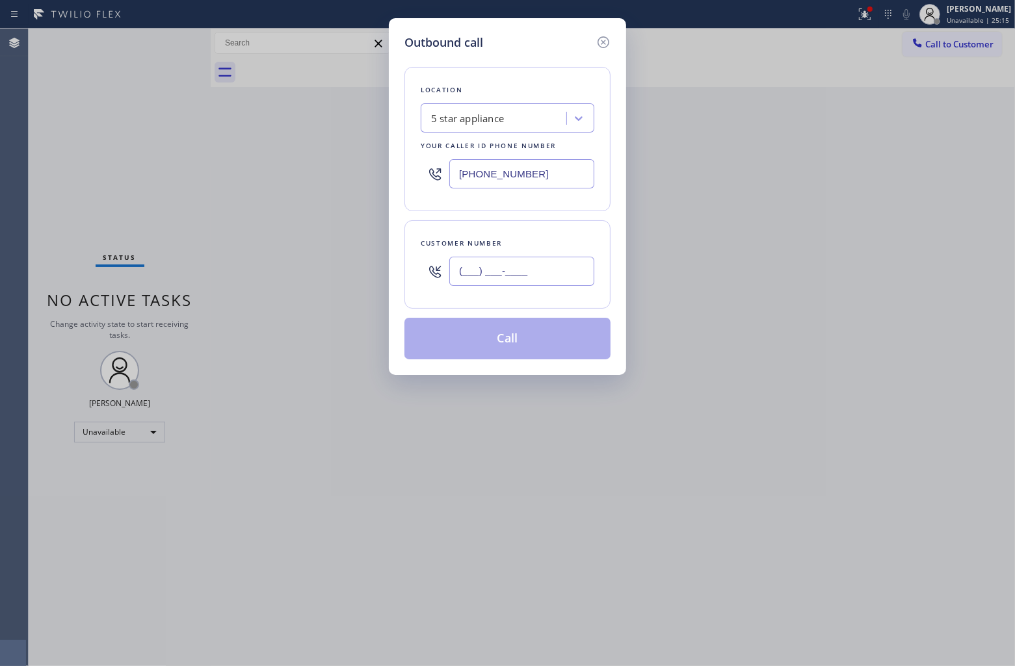
click at [490, 276] on input "(___) ___-____" at bounding box center [521, 271] width 145 height 29
paste input "602) 568-3187"
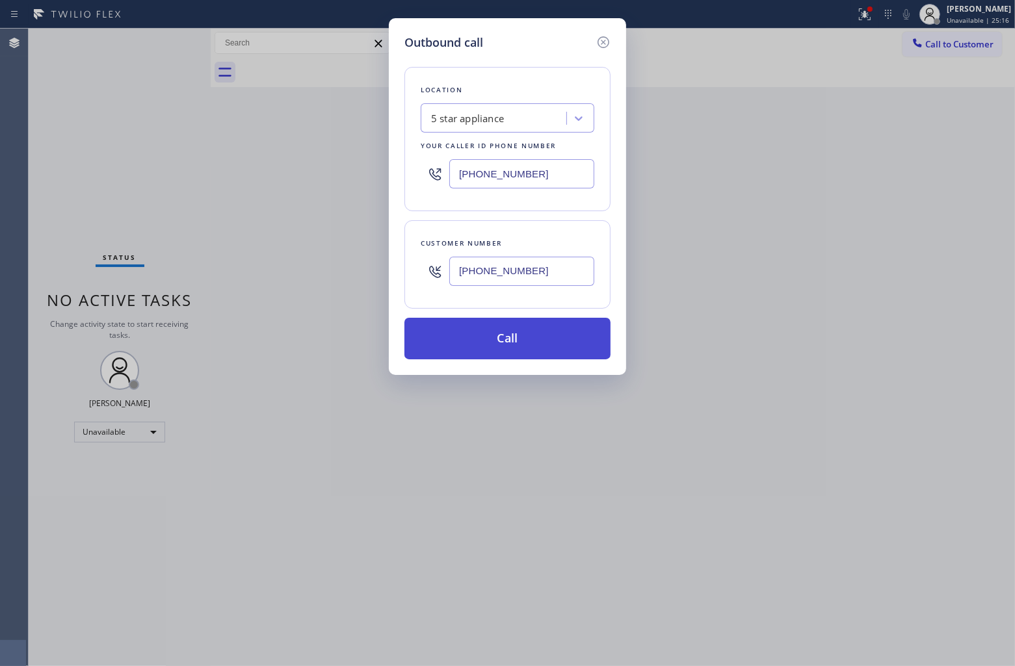
type input "(602) 568-3187"
click at [529, 349] on button "Call" at bounding box center [507, 339] width 206 height 42
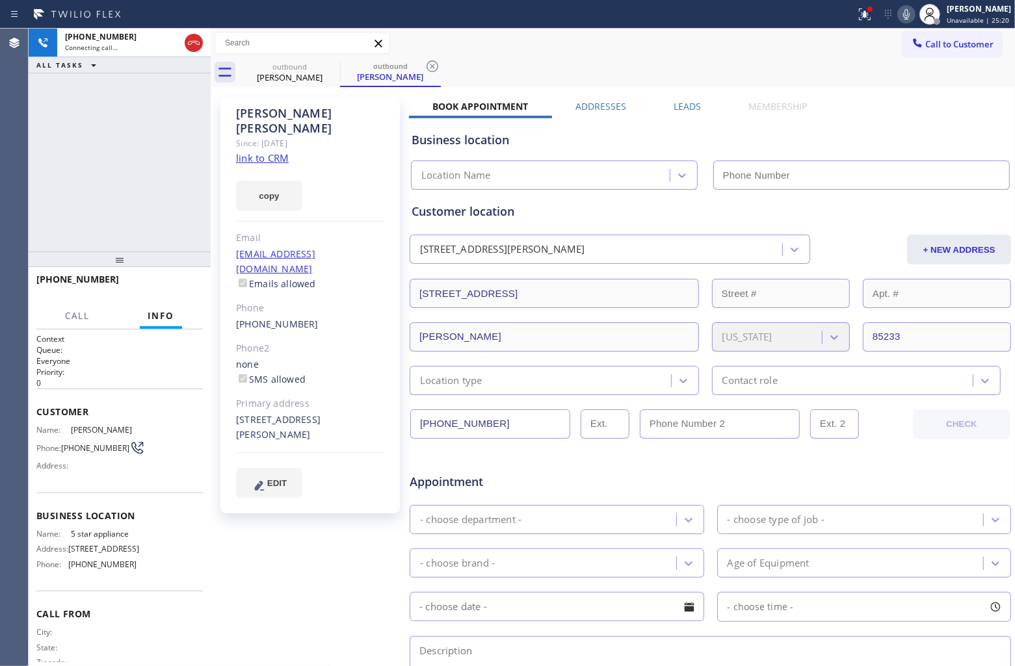
type input "[PHONE_NUMBER]"
click at [265, 151] on link "link to CRM" at bounding box center [262, 157] width 53 height 13
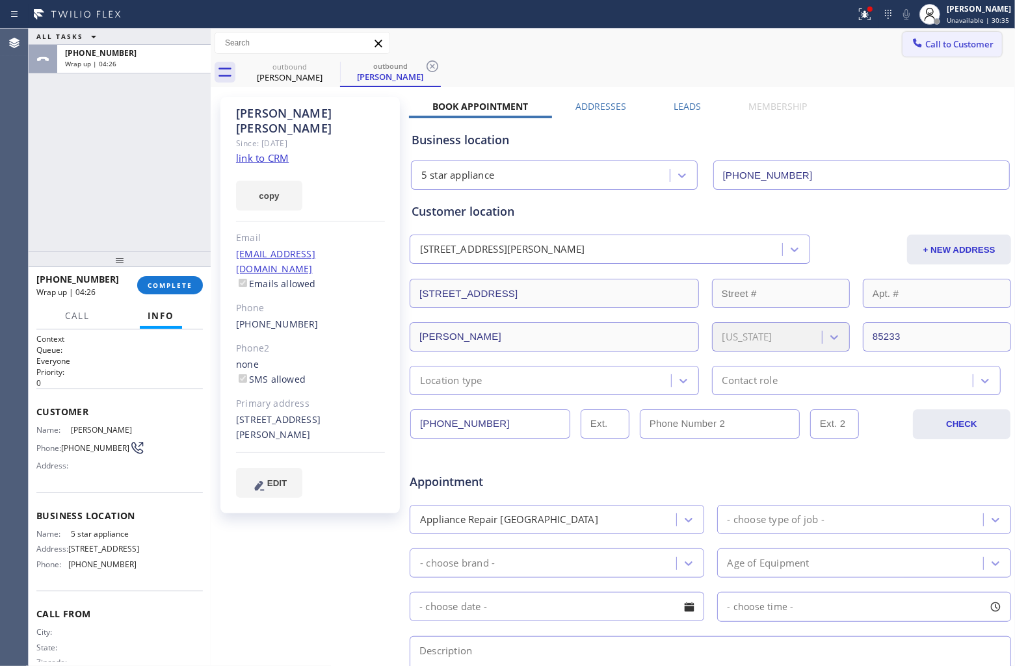
click at [947, 44] on span "Call to Customer" at bounding box center [959, 44] width 68 height 12
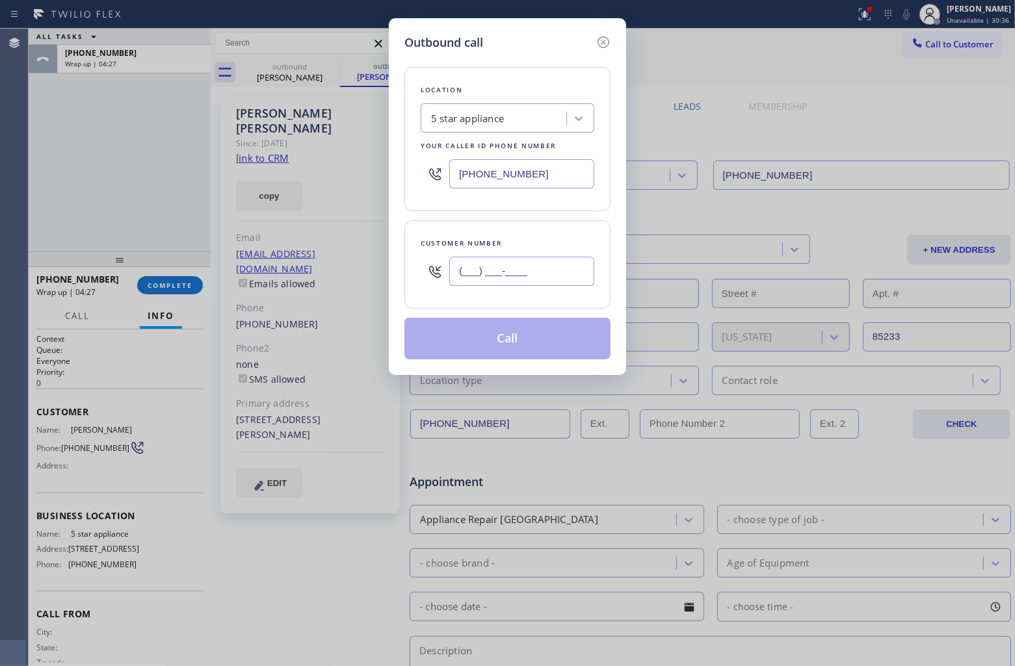
click at [501, 277] on input "(___) ___-____" at bounding box center [521, 271] width 145 height 29
paste input "818) 807-2587"
type input "(818) 807-2587"
click at [525, 338] on button "Call" at bounding box center [507, 339] width 206 height 42
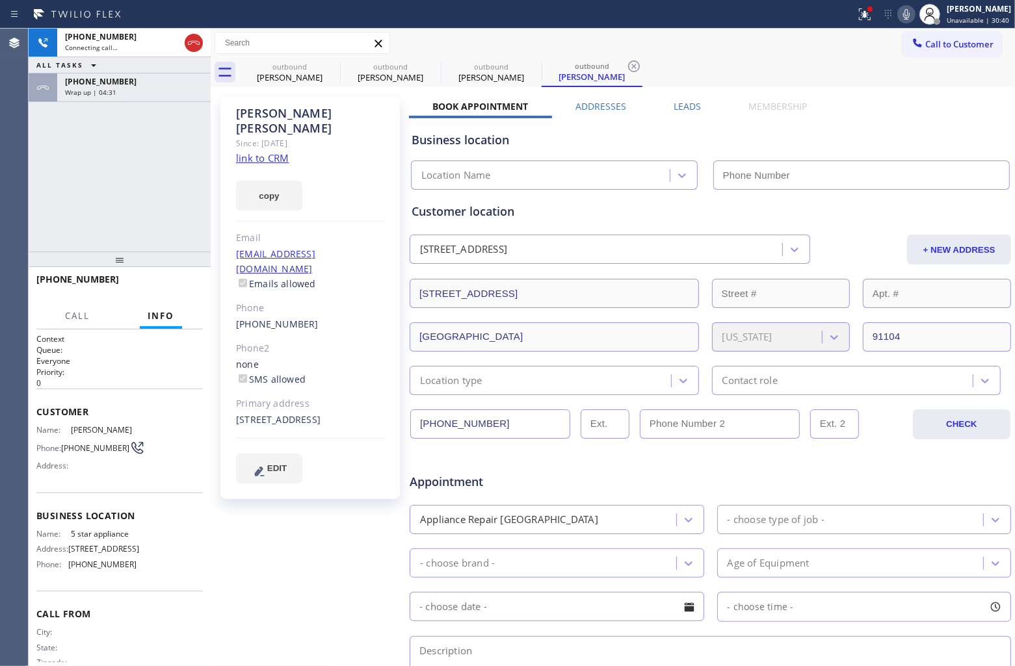
type input "[PHONE_NUMBER]"
click at [43, 183] on div "+18188072587 Connecting call… ALL TASKS ALL TASKS ACTIVE TASKS TASKS IN WRAP UP…" at bounding box center [120, 140] width 182 height 223
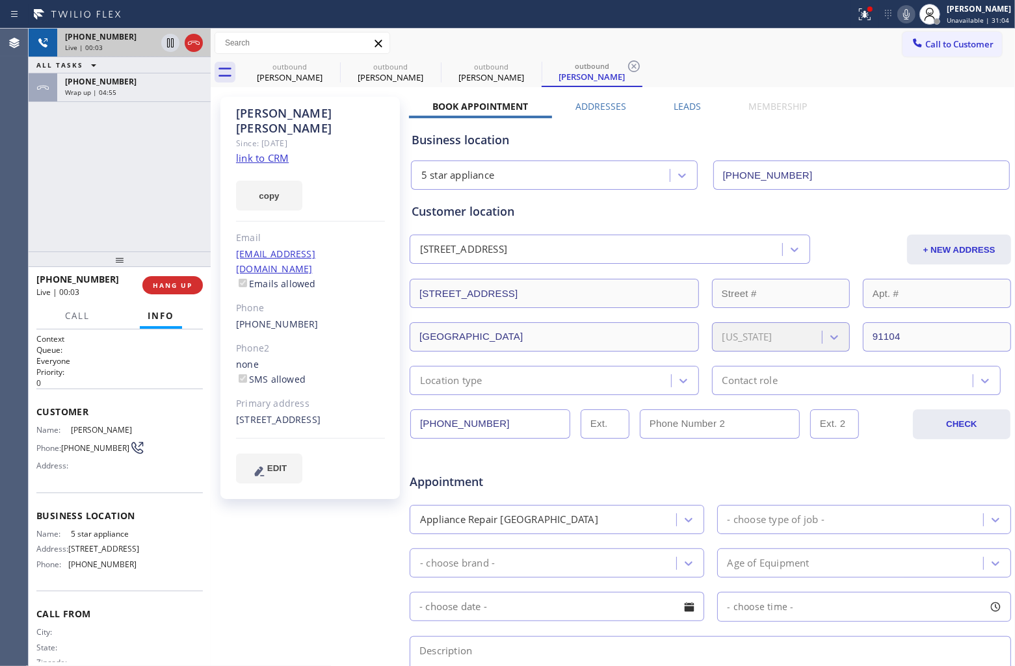
click at [192, 47] on icon at bounding box center [194, 43] width 16 height 16
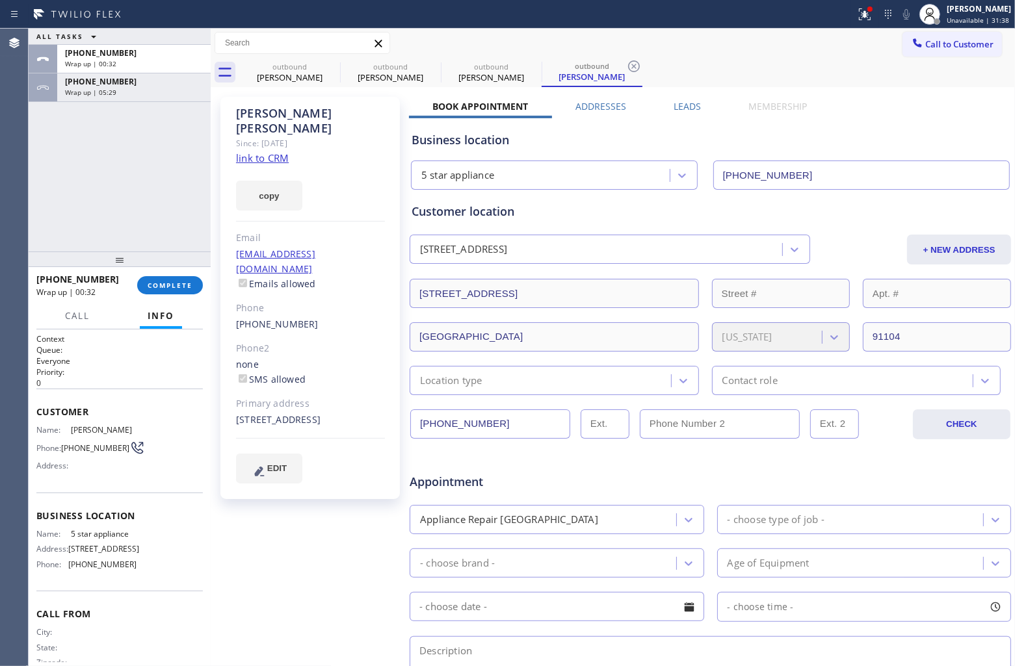
drag, startPoint x: 948, startPoint y: 49, endPoint x: 816, endPoint y: 124, distance: 151.7
click at [945, 51] on button "Call to Customer" at bounding box center [951, 44] width 99 height 25
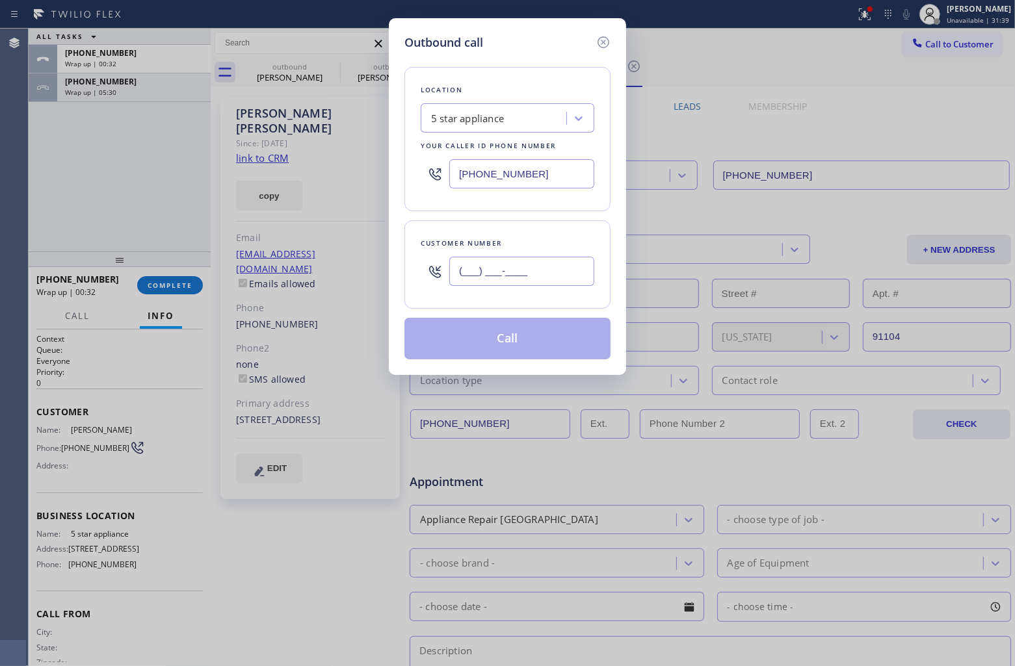
click at [572, 277] on input "(___) ___-____" at bounding box center [521, 271] width 145 height 29
paste input "702) 328-9477"
type input "(702) 328-9477"
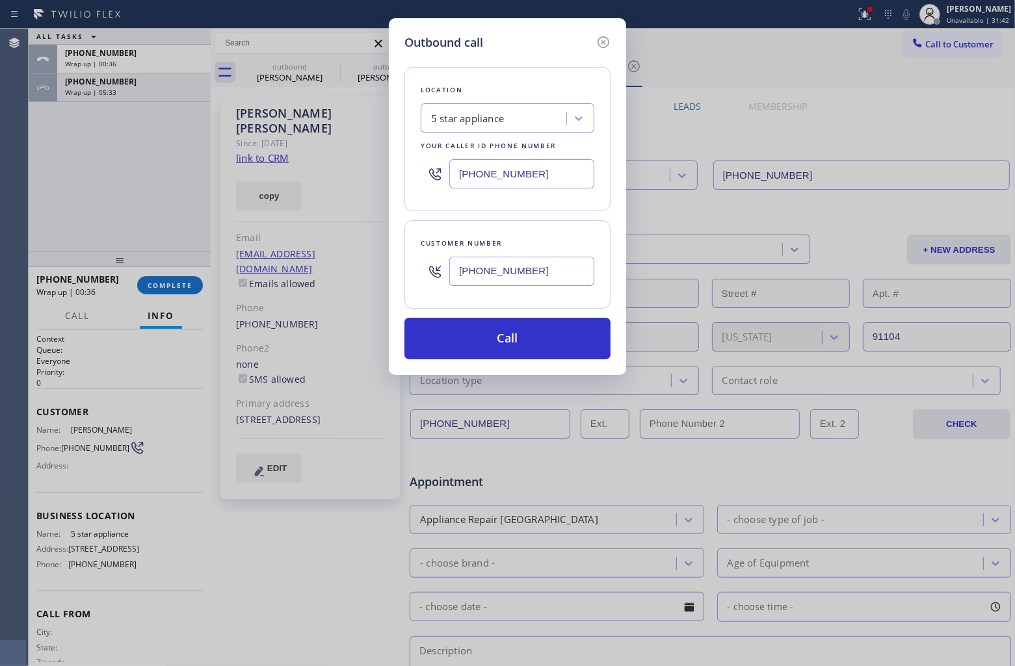
click at [503, 177] on input "[PHONE_NUMBER]" at bounding box center [521, 173] width 145 height 29
paste input "844) 735-4685"
type input "(844) 735-4685"
click at [527, 340] on button "Call" at bounding box center [507, 339] width 206 height 42
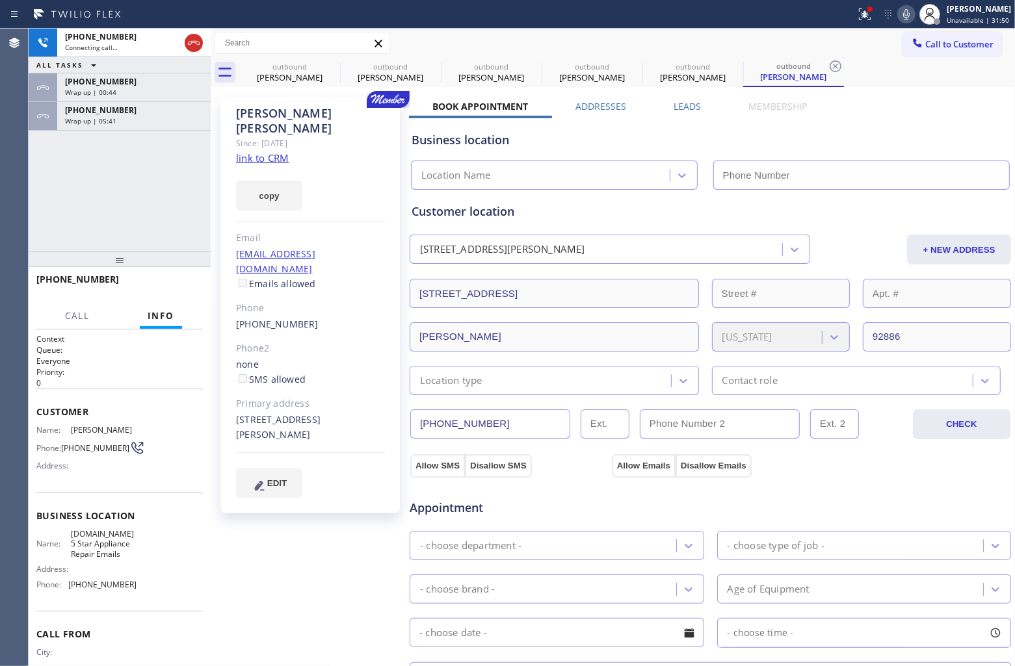
type input "(844) 735-4685"
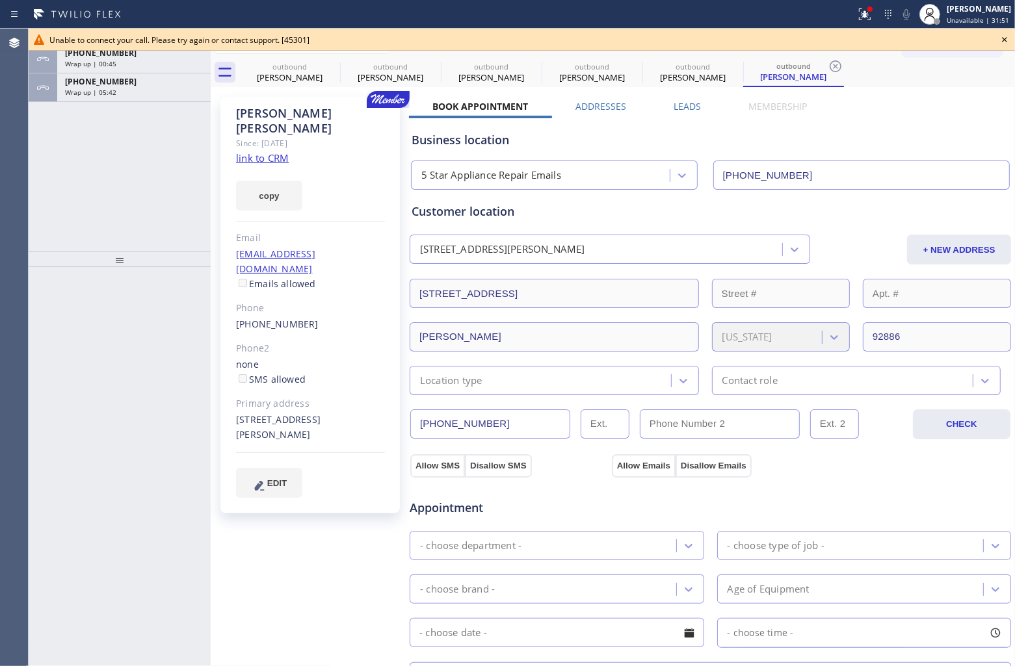
drag, startPoint x: 140, startPoint y: 595, endPoint x: 36, endPoint y: 421, distance: 202.6
drag, startPoint x: 304, startPoint y: 293, endPoint x: 232, endPoint y: 297, distance: 71.7
click at [232, 297] on div "Natalie Salo Since: 20 may 2020 link to CRM copy Email clintandnatalie1@gmail.c…" at bounding box center [309, 305] width 179 height 417
copy link "(702) 328-9477"
click at [317, 317] on div "(702) 328-9477" at bounding box center [310, 324] width 149 height 15
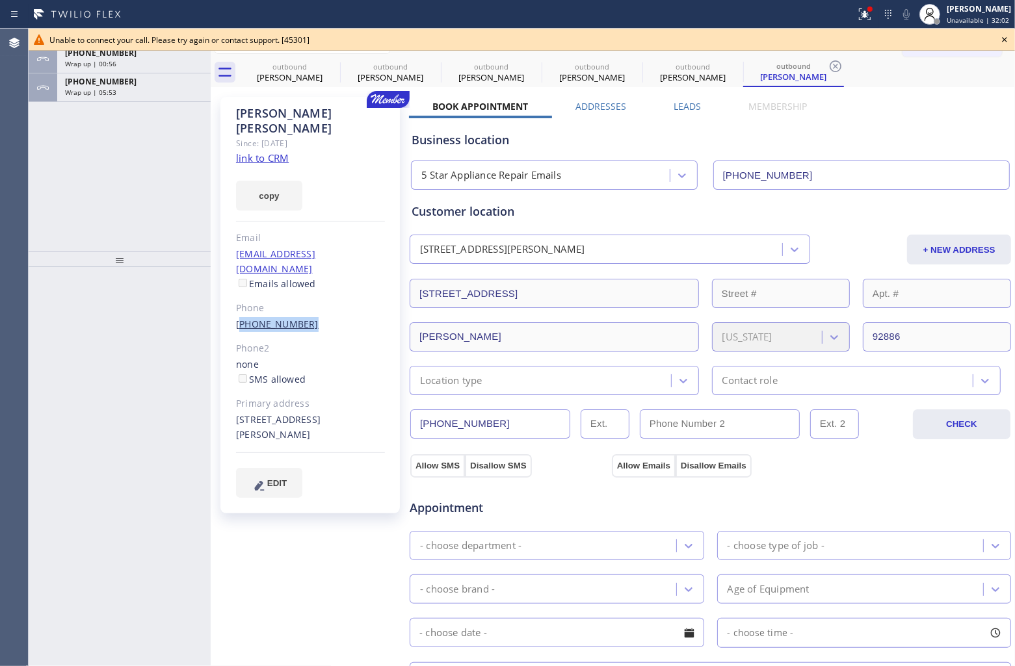
drag, startPoint x: 317, startPoint y: 296, endPoint x: 238, endPoint y: 295, distance: 78.7
click at [238, 317] on div "(702) 328-9477" at bounding box center [310, 324] width 149 height 15
click at [1008, 36] on icon at bounding box center [1005, 40] width 16 height 16
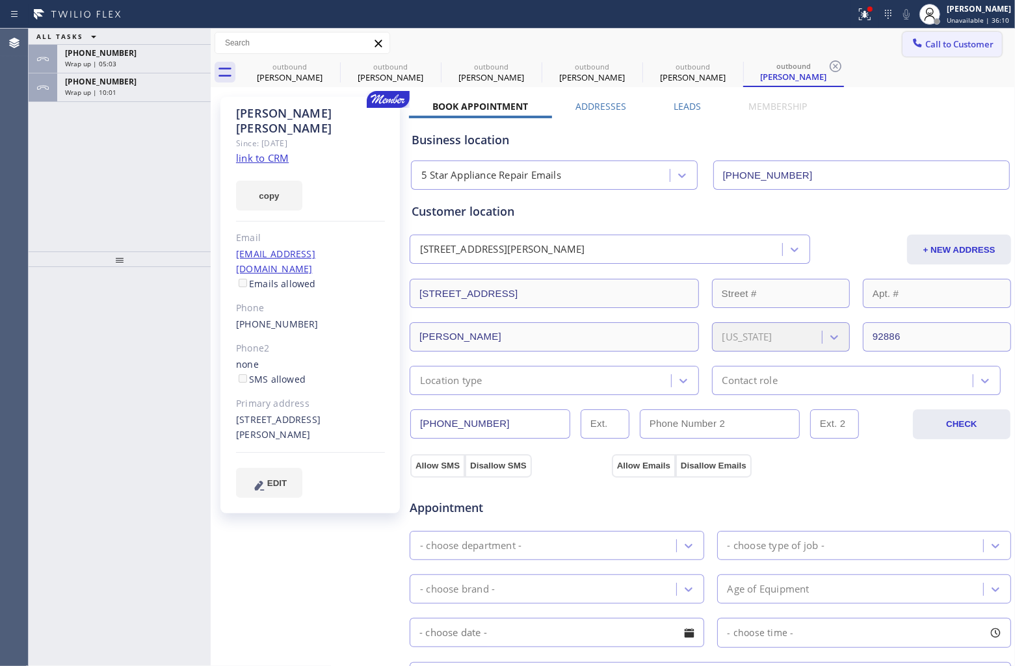
click at [943, 46] on span "Call to Customer" at bounding box center [959, 44] width 68 height 12
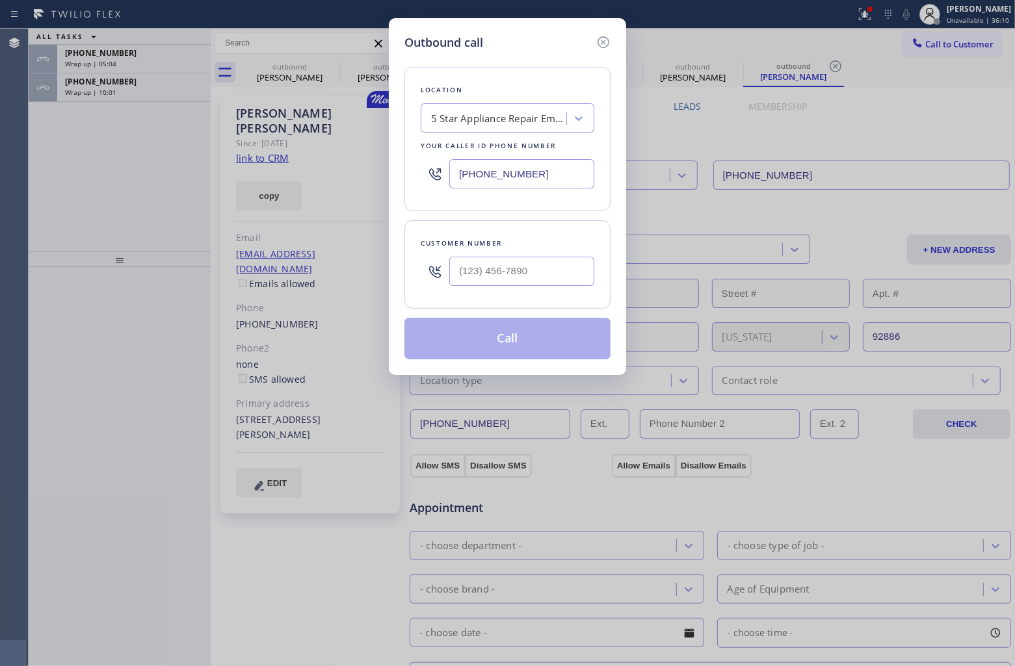
click at [512, 112] on div "5 Star Appliance Repair Emails" at bounding box center [499, 118] width 137 height 15
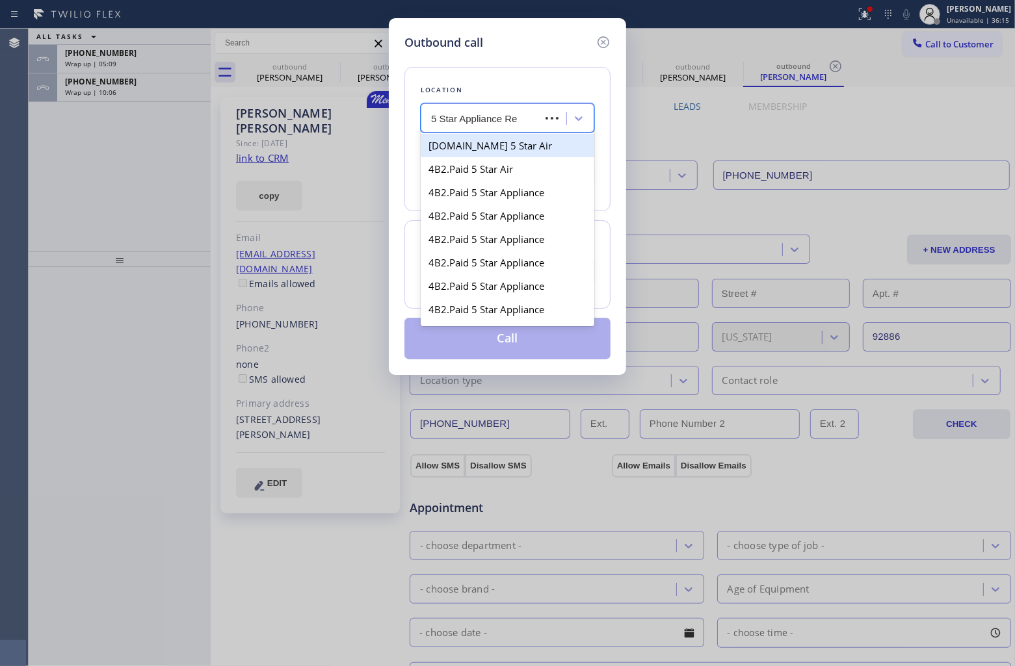
type input "5 Star Appliance Rep"
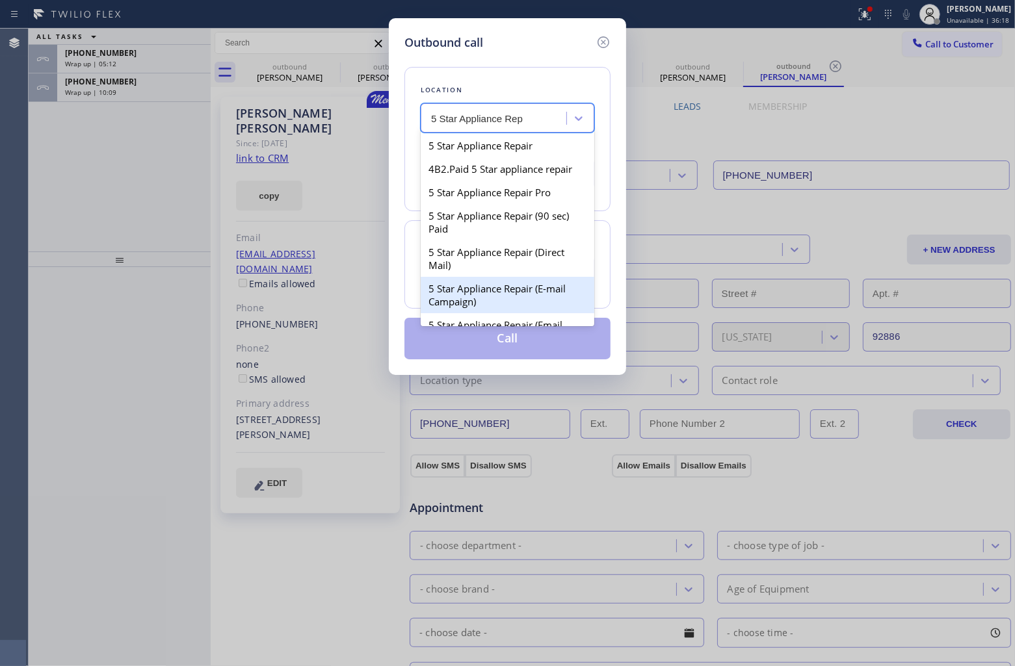
click at [511, 300] on div "5 Star Appliance Repair (E-mail Campaign)" at bounding box center [508, 295] width 174 height 36
type input "(855) 908-1519"
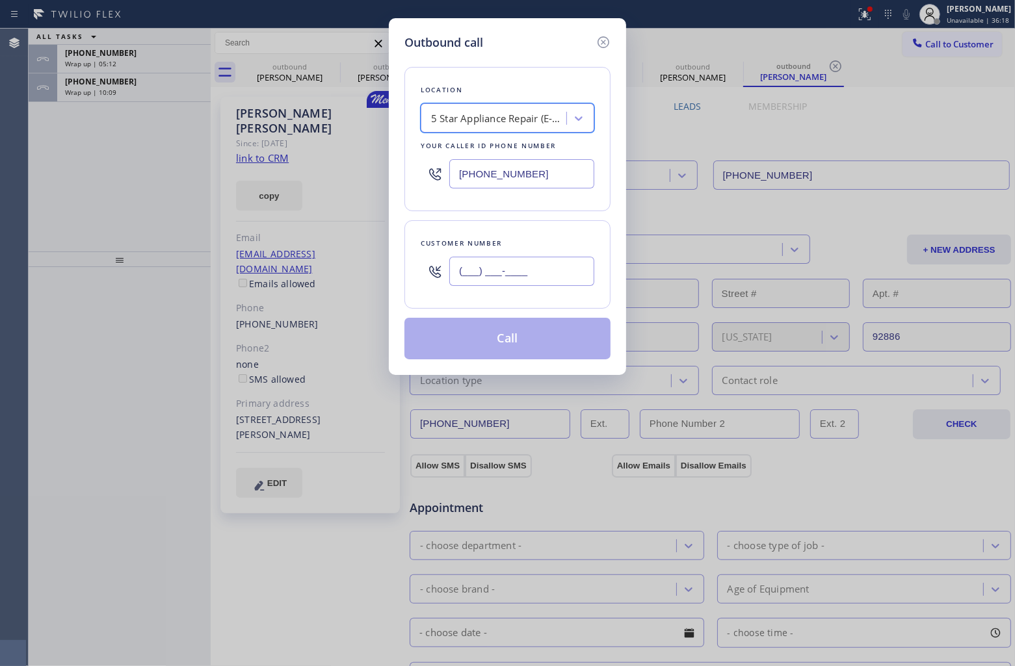
click at [497, 283] on input "(___) ___-____" at bounding box center [521, 271] width 145 height 29
paste input "702) 328-9477"
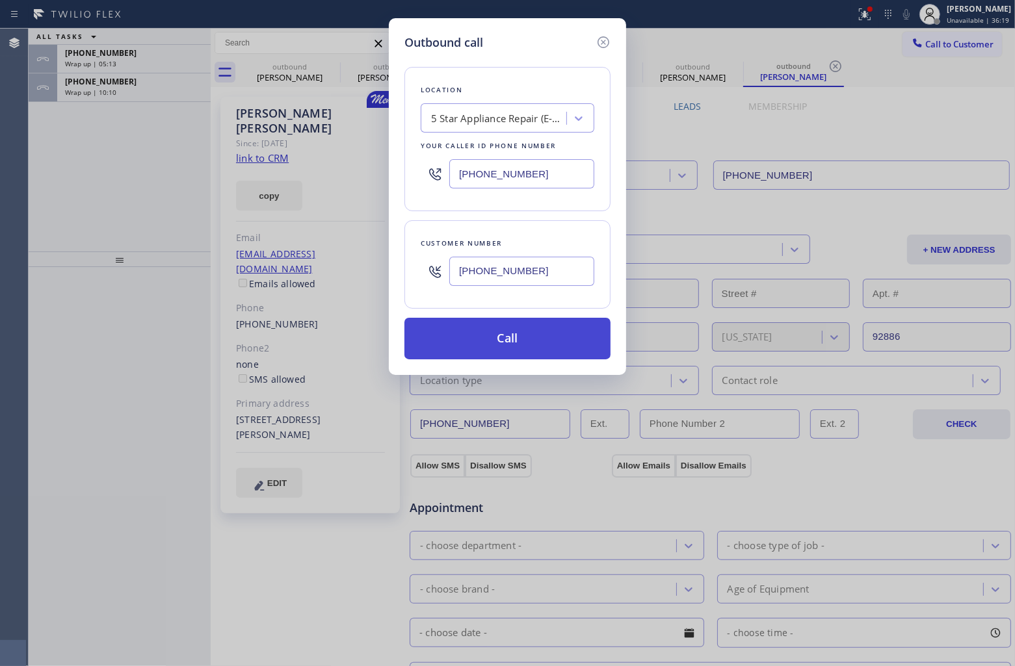
type input "(702) 328-9477"
click at [522, 351] on button "Call" at bounding box center [507, 339] width 206 height 42
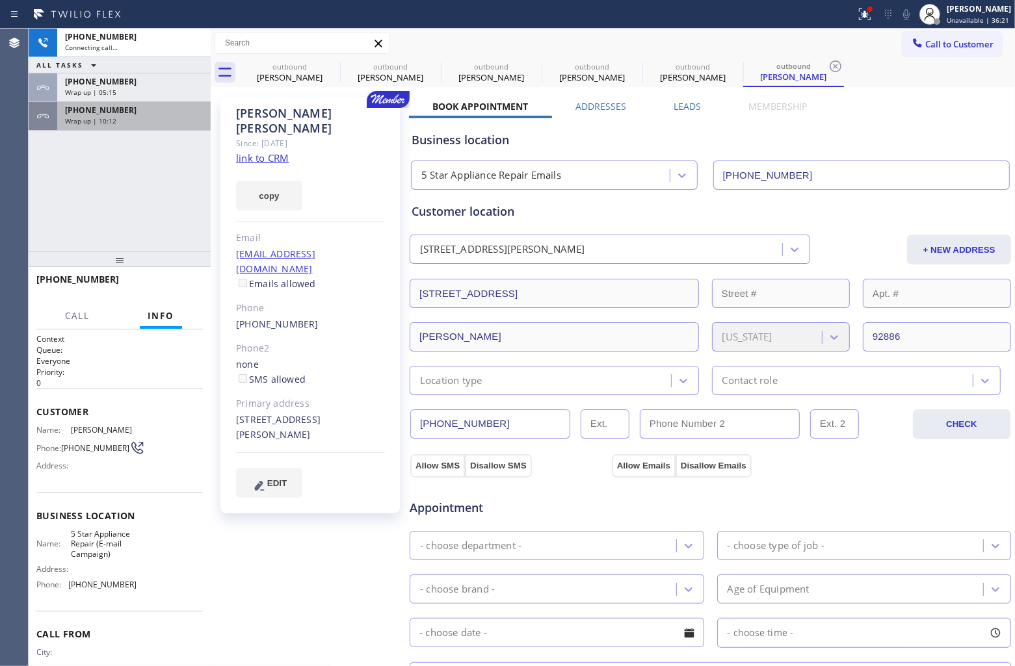
click at [105, 109] on span "+16025683187" at bounding box center [101, 110] width 72 height 11
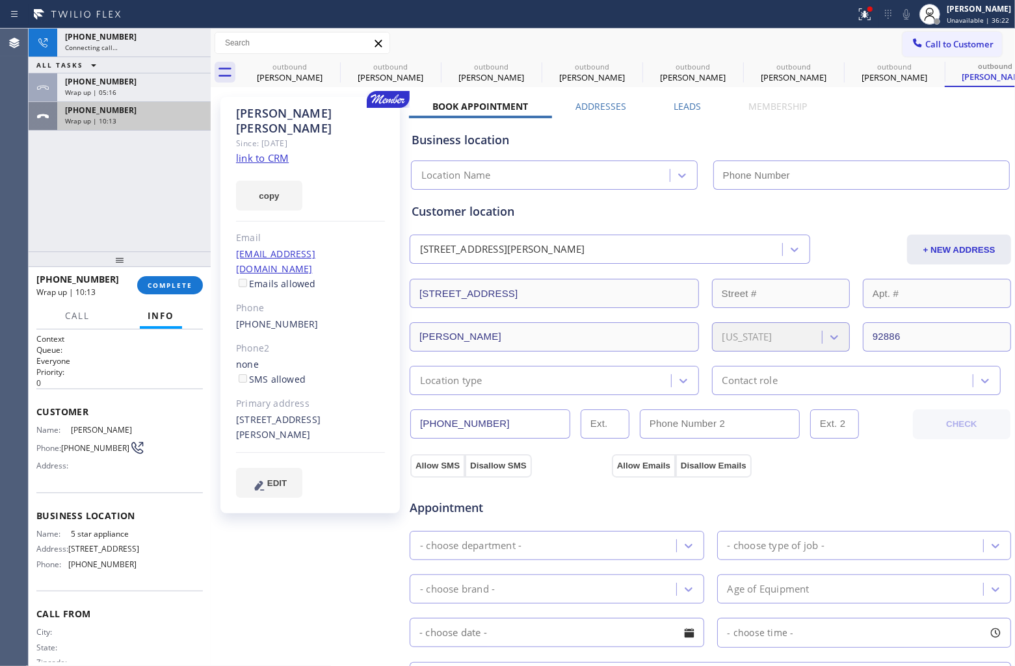
click at [125, 129] on div "+16025683187 Wrap up | 10:13" at bounding box center [131, 116] width 148 height 29
click at [125, 122] on div "Wrap up | 10:13" at bounding box center [134, 120] width 138 height 9
click at [187, 267] on div at bounding box center [120, 260] width 182 height 16
click at [190, 290] on button "COMPLETE" at bounding box center [170, 285] width 66 height 18
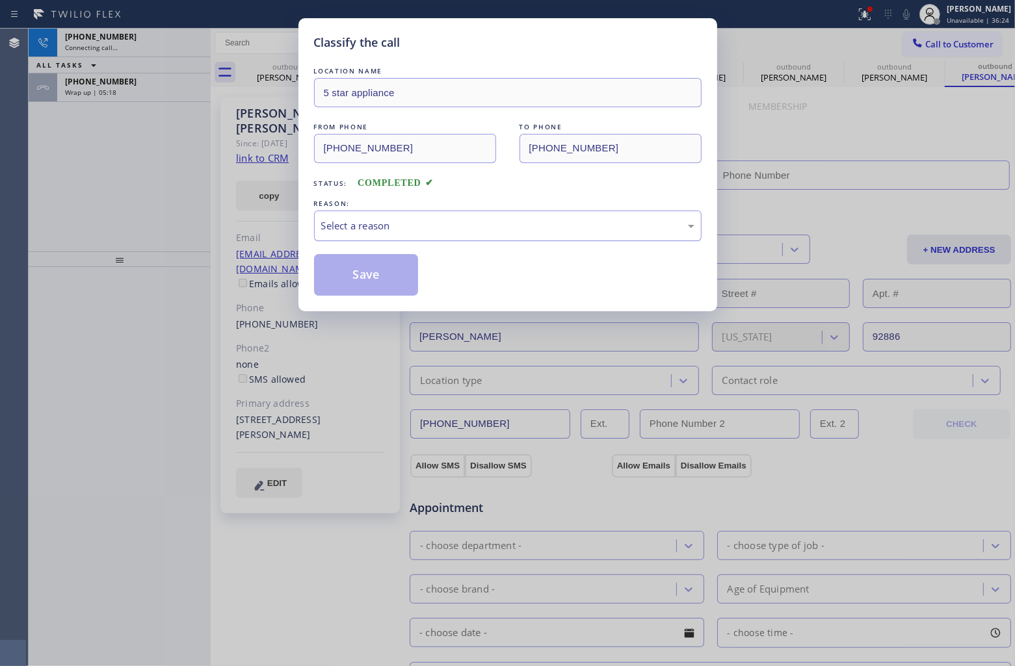
type input "(855) 908-1519"
click at [378, 231] on div "Select a reason" at bounding box center [507, 225] width 373 height 15
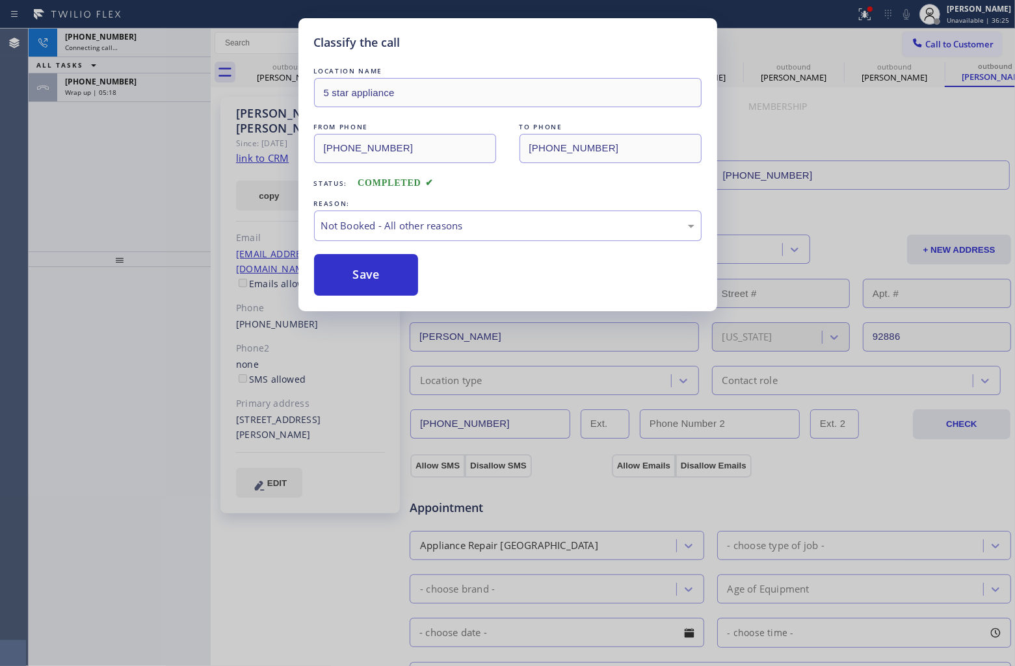
click at [371, 280] on button "Save" at bounding box center [366, 275] width 105 height 42
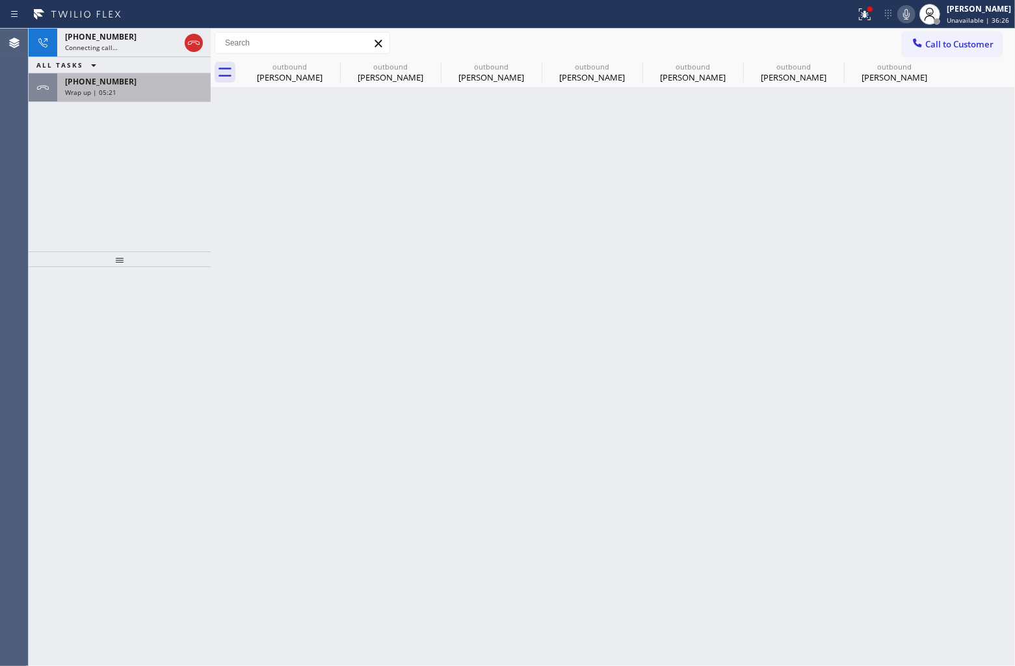
click at [122, 90] on div "Wrap up | 05:21" at bounding box center [134, 92] width 138 height 9
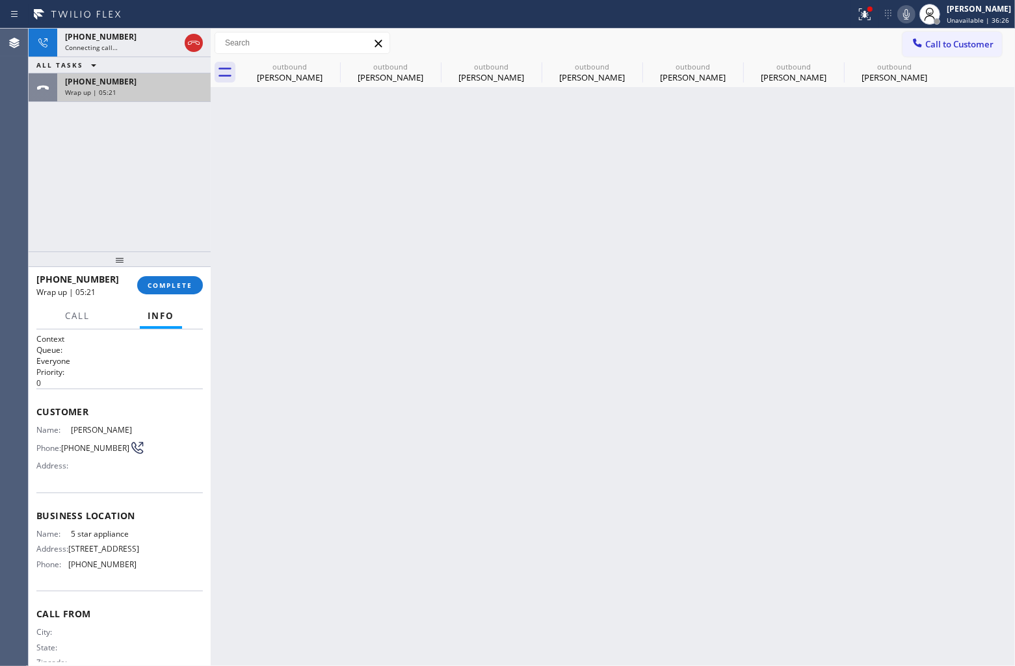
click at [122, 90] on div "Wrap up | 05:21" at bounding box center [134, 92] width 138 height 9
click at [178, 281] on span "COMPLETE" at bounding box center [170, 285] width 45 height 9
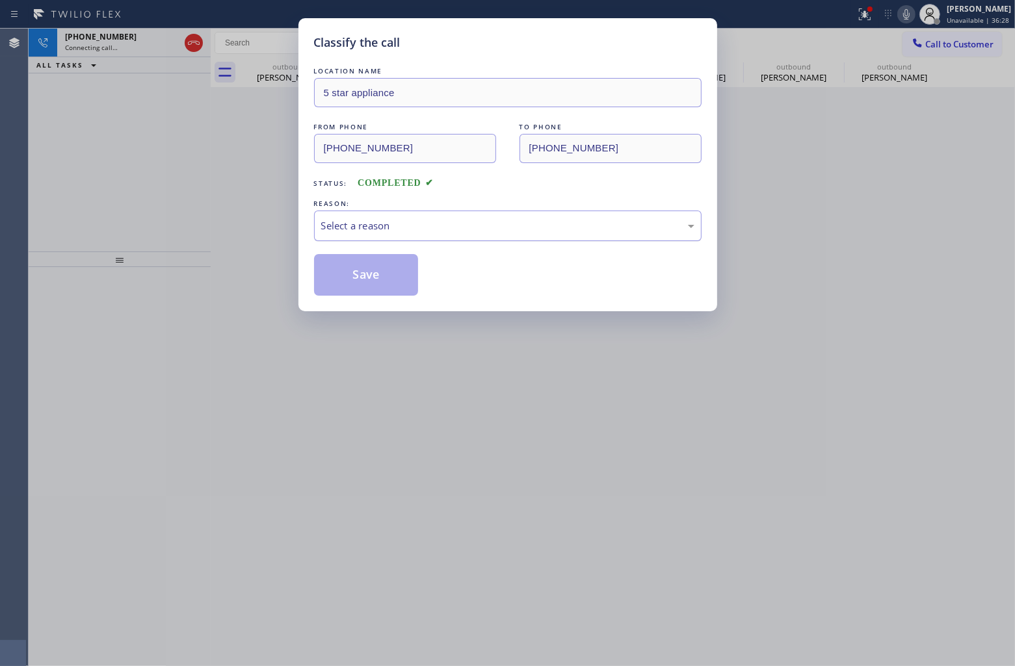
click at [400, 219] on div "Select a reason" at bounding box center [507, 225] width 373 height 15
click at [369, 281] on button "Save" at bounding box center [366, 275] width 105 height 42
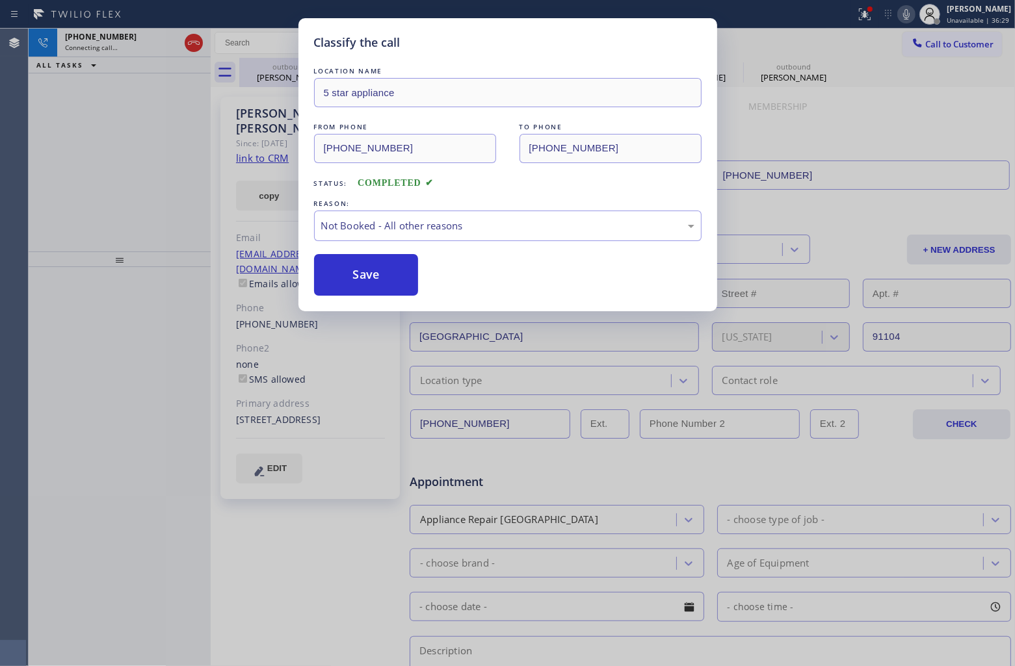
click at [278, 66] on div "outbound" at bounding box center [290, 67] width 98 height 10
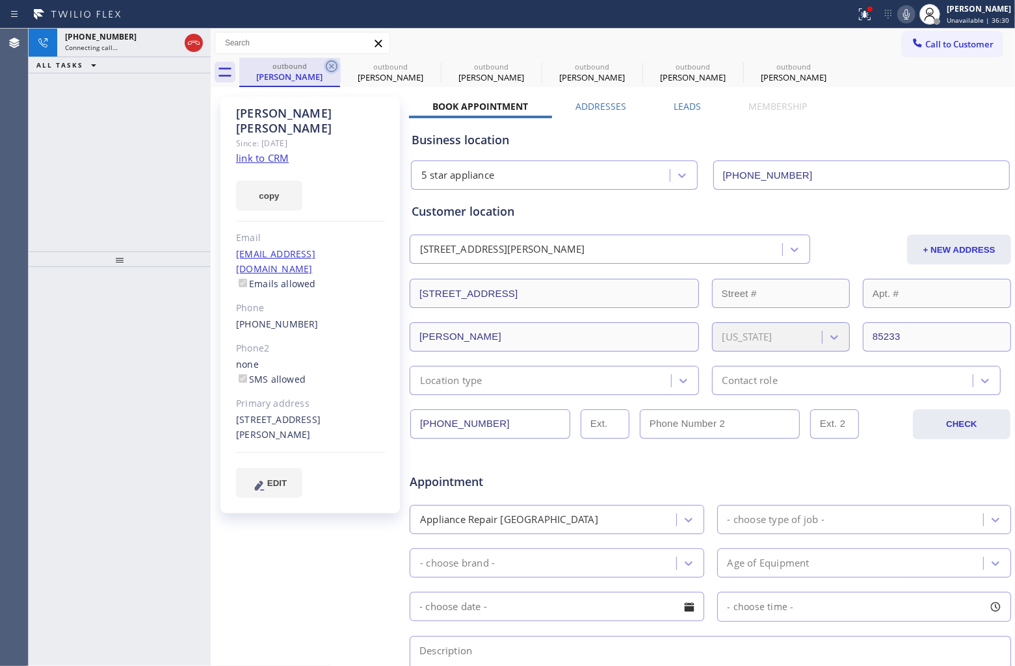
click at [326, 62] on icon at bounding box center [332, 67] width 16 height 16
click at [0, 0] on icon at bounding box center [0, 0] width 0 height 0
type input "(844) 735-4685"
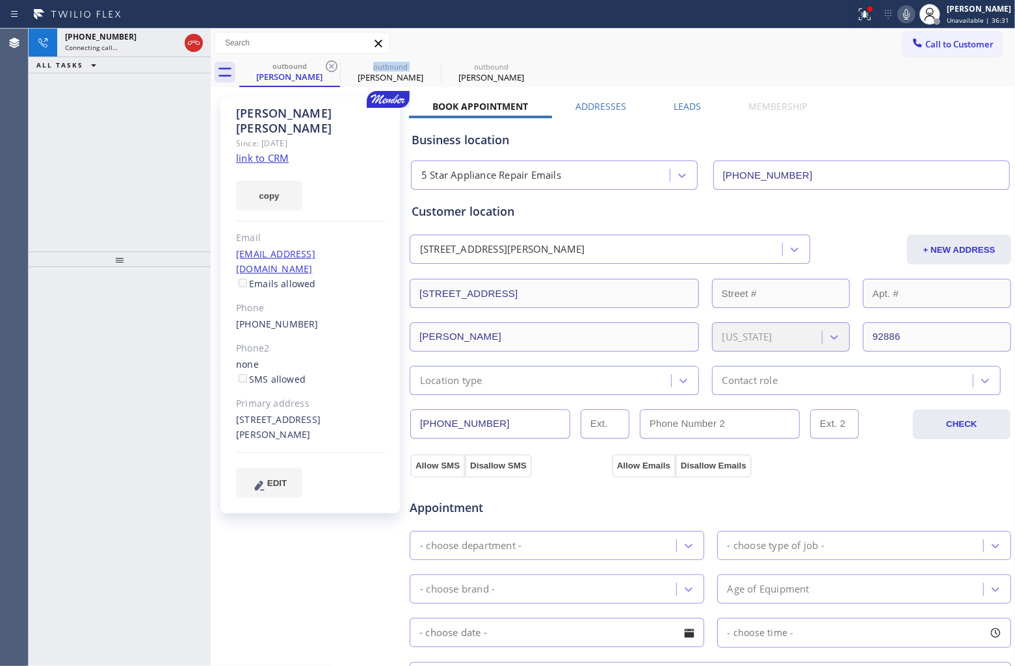
click at [326, 62] on icon at bounding box center [332, 67] width 16 height 16
type input "(855) 908-1519"
click at [0, 0] on icon at bounding box center [0, 0] width 0 height 0
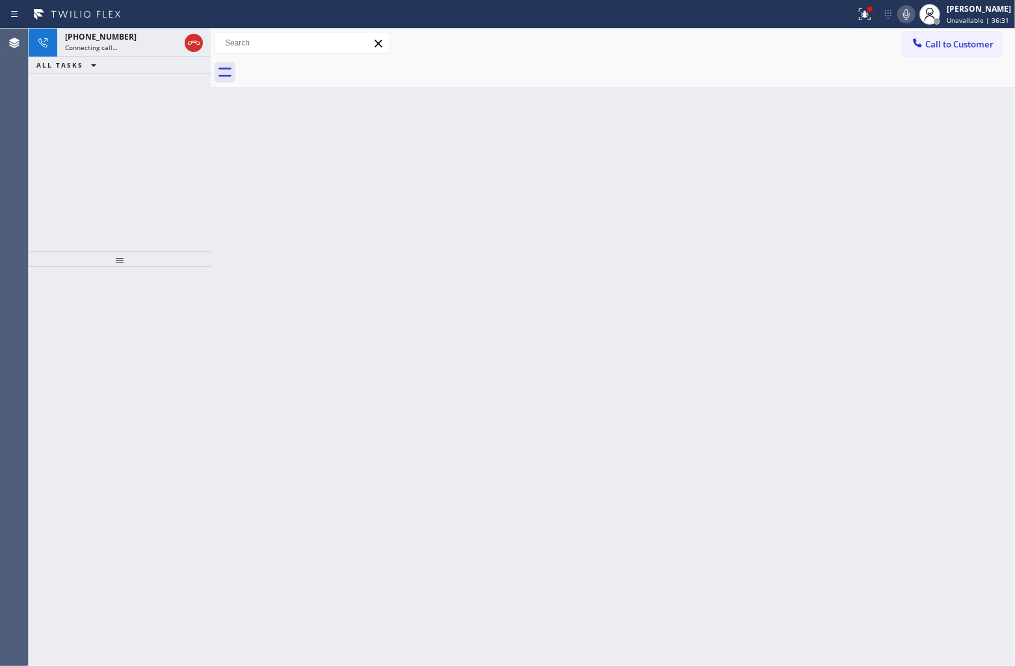
click at [326, 62] on div at bounding box center [627, 72] width 776 height 29
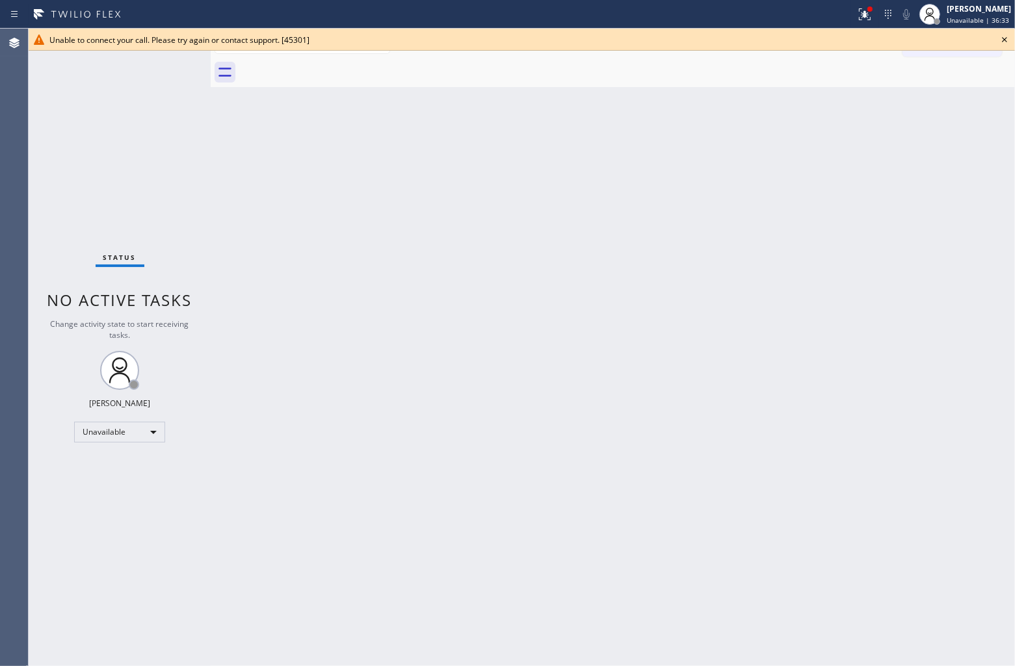
click at [993, 40] on div "Unable to connect your call. Please try again or contact support. [45301]" at bounding box center [521, 39] width 945 height 11
click at [1005, 41] on icon at bounding box center [1005, 40] width 16 height 16
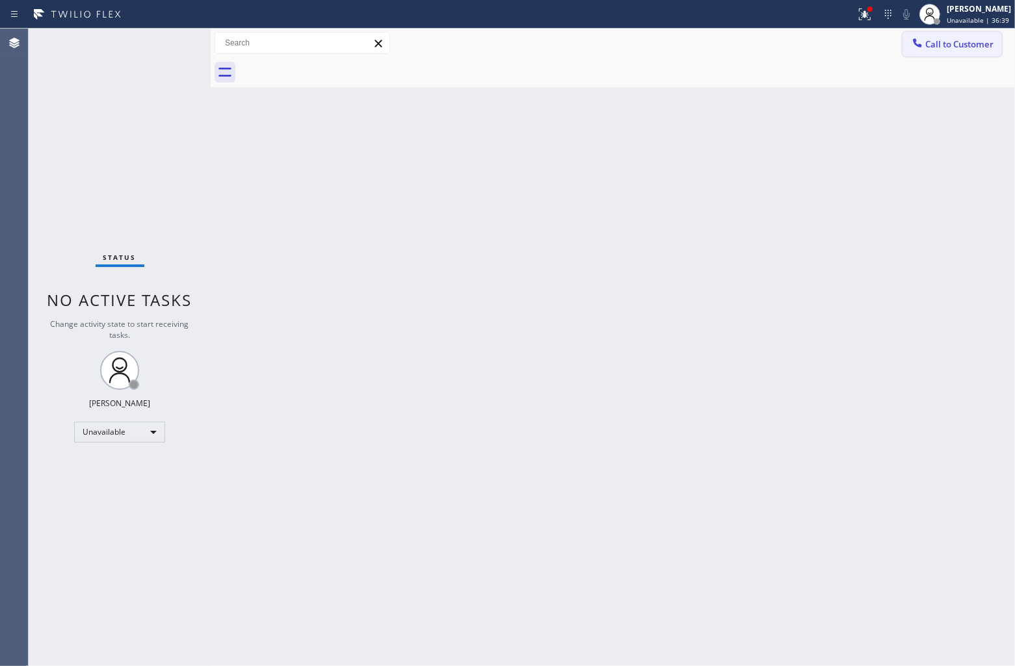
click at [928, 46] on span "Call to Customer" at bounding box center [959, 44] width 68 height 12
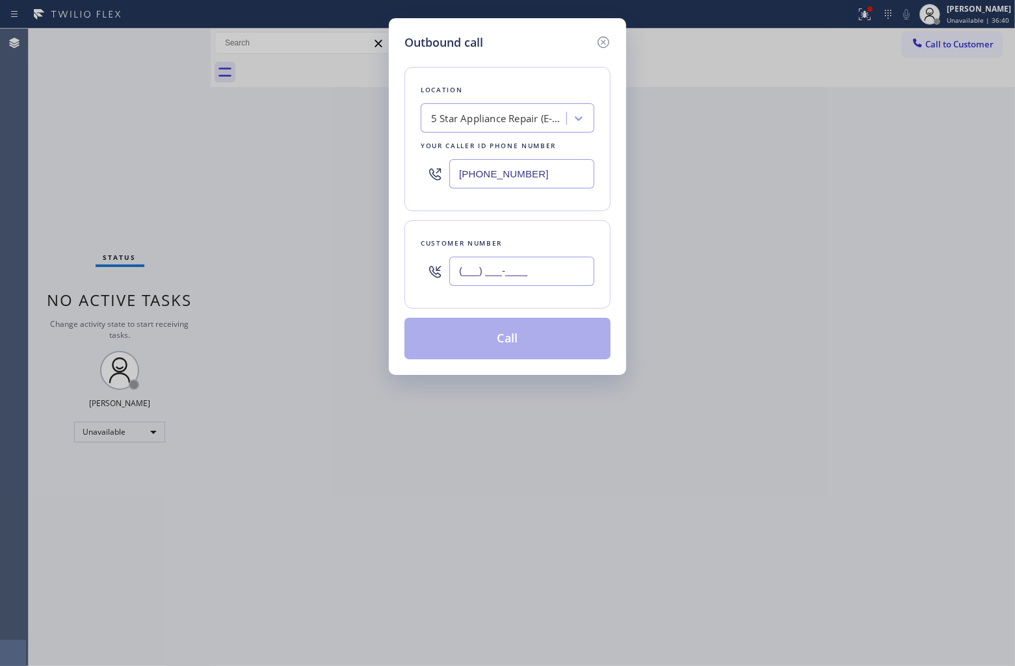
click at [553, 264] on input "(___) ___-____" at bounding box center [521, 271] width 145 height 29
paste input "310) 993-7223"
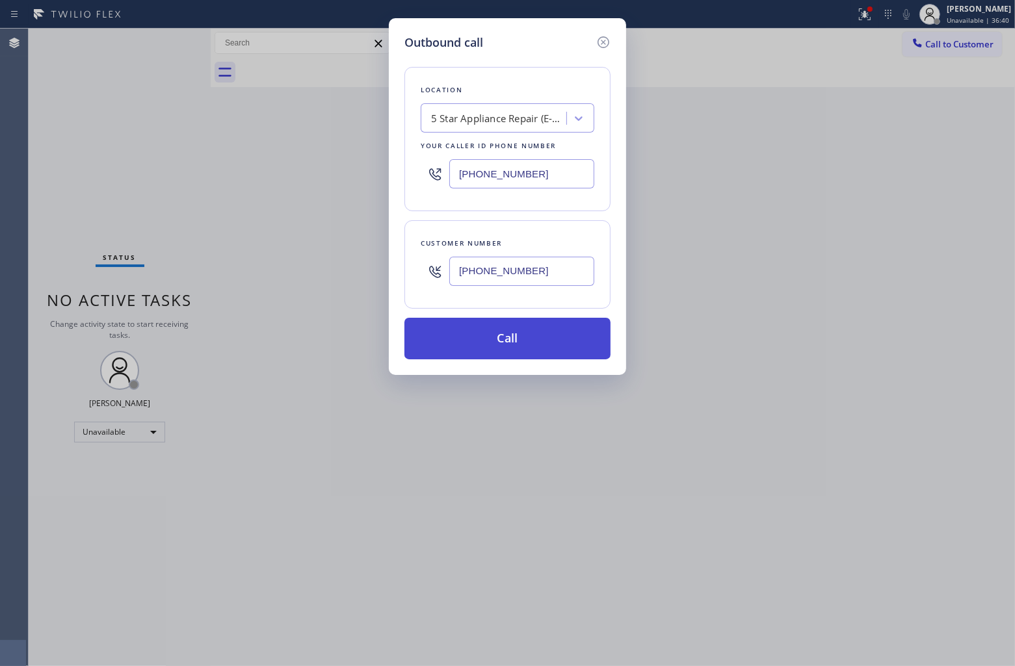
type input "(310) 993-7223"
click at [534, 345] on button "Call" at bounding box center [507, 339] width 206 height 42
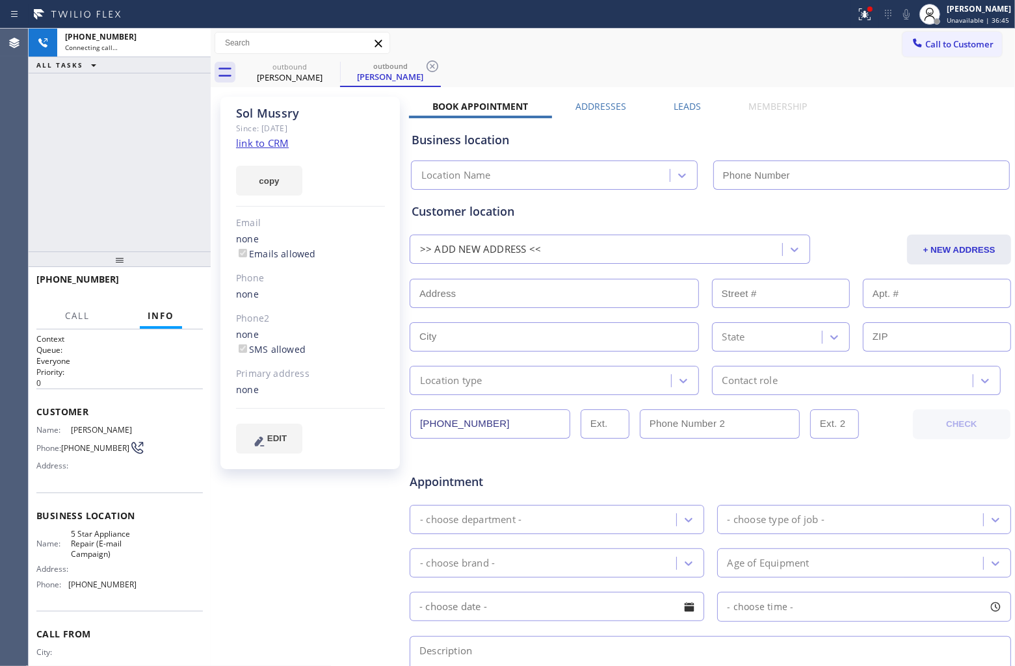
type input "(855) 908-1519"
click at [21, 205] on div "Agent Desktop" at bounding box center [14, 348] width 28 height 638
click at [264, 145] on link "link to CRM" at bounding box center [262, 143] width 53 height 13
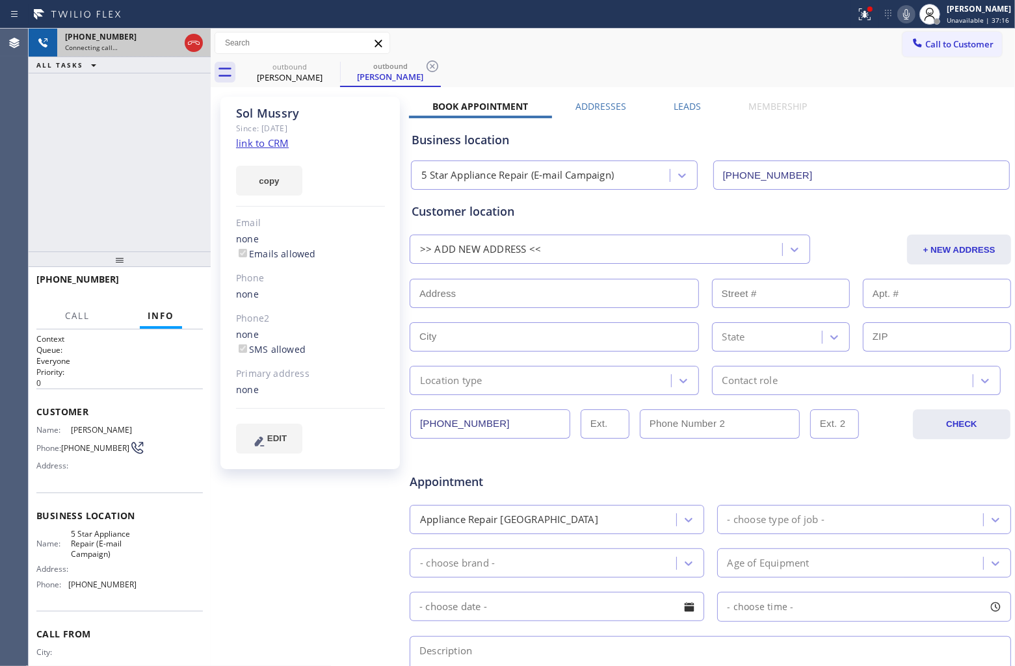
click at [187, 40] on icon at bounding box center [194, 43] width 16 height 16
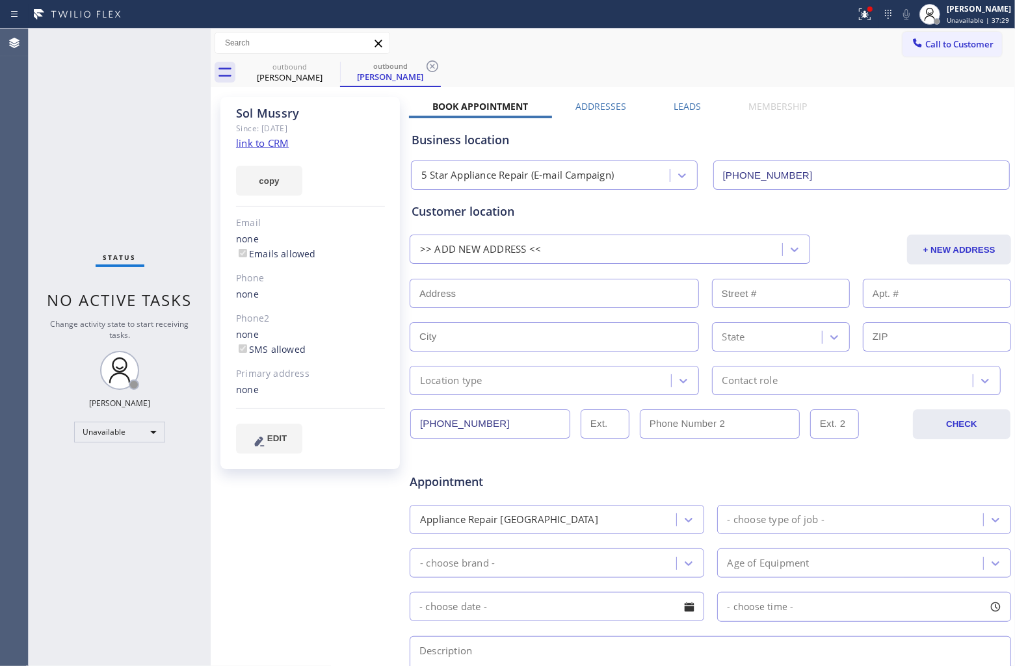
drag, startPoint x: 933, startPoint y: 49, endPoint x: 856, endPoint y: 83, distance: 83.8
click at [934, 49] on span "Call to Customer" at bounding box center [959, 44] width 68 height 12
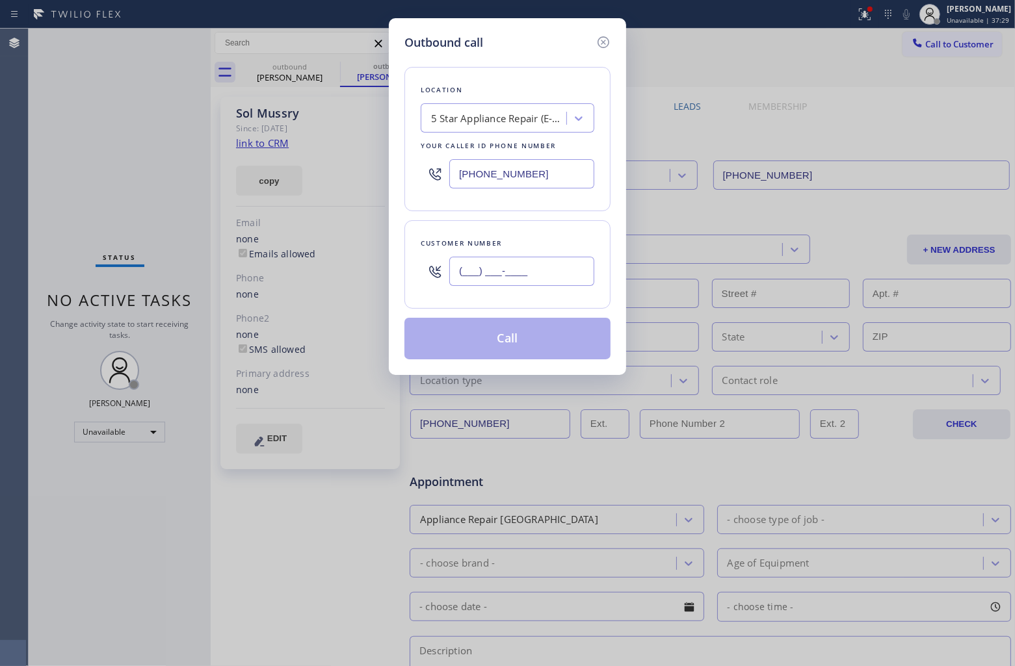
click at [544, 274] on input "(___) ___-____" at bounding box center [521, 271] width 145 height 29
paste input "626) 510-2698"
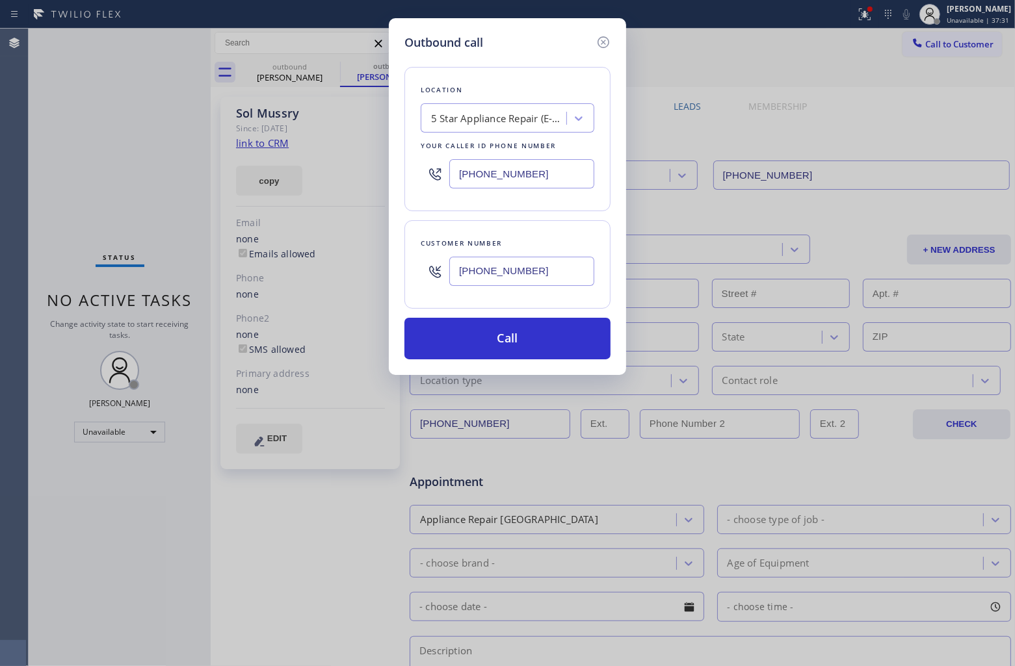
type input "(626) 510-2698"
click at [459, 120] on div "5 Star Appliance Repair (E-mail Campaign)" at bounding box center [499, 118] width 137 height 15
type input "5 STar Appliance"
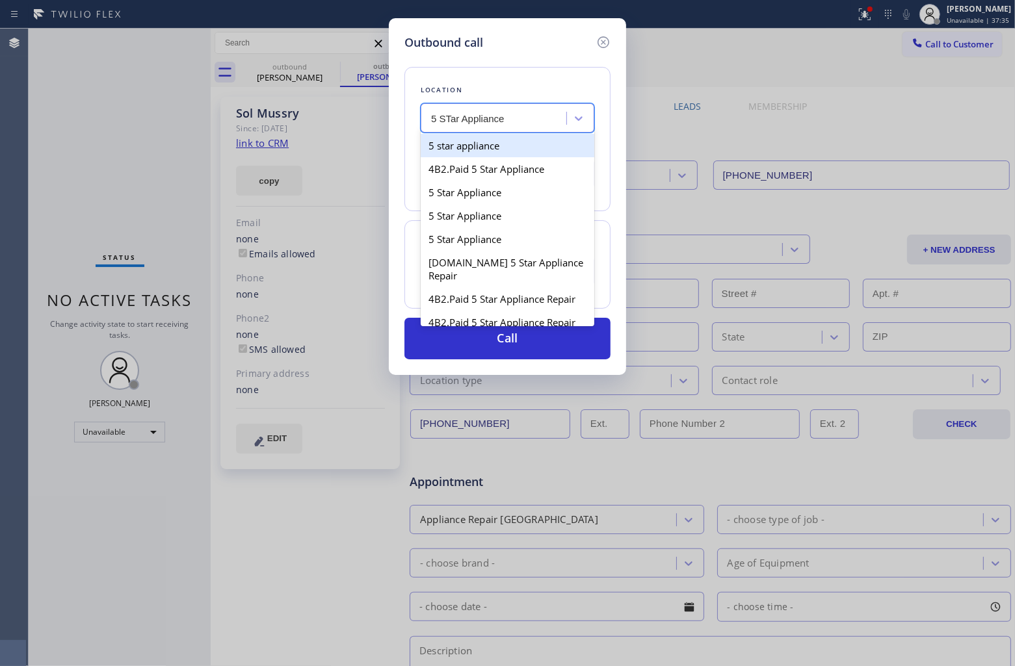
click at [489, 150] on div "5 star appliance" at bounding box center [508, 145] width 174 height 23
type input "[PHONE_NUMBER]"
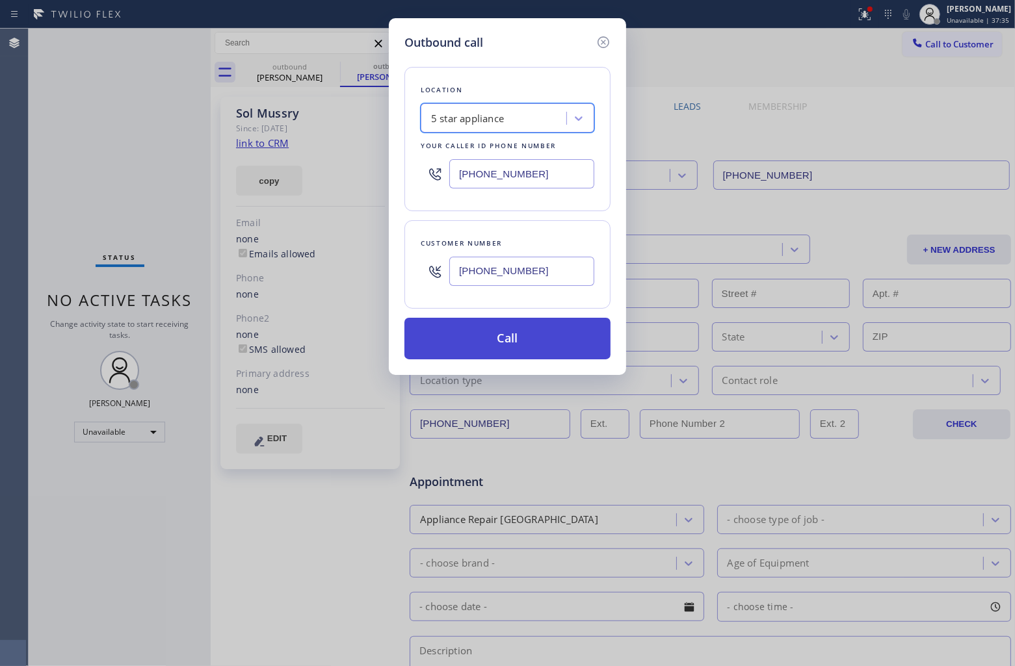
click at [579, 356] on button "Call" at bounding box center [507, 339] width 206 height 42
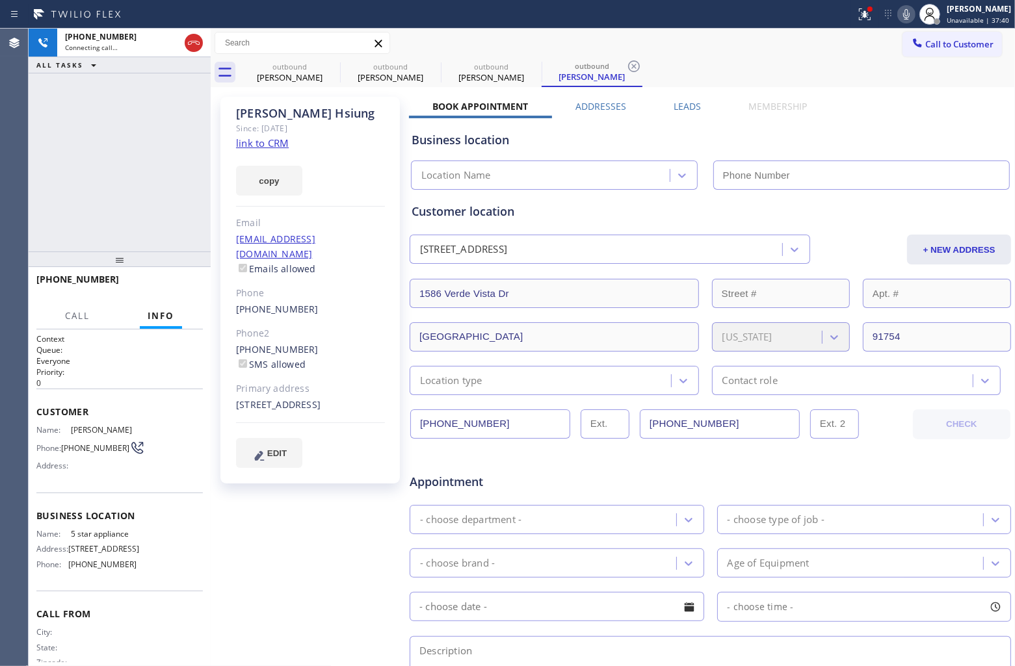
type input "[PHONE_NUMBER]"
click at [2, 189] on div "Agent Desktop" at bounding box center [14, 348] width 28 height 638
click at [15, 196] on div "Agent Desktop" at bounding box center [14, 348] width 28 height 638
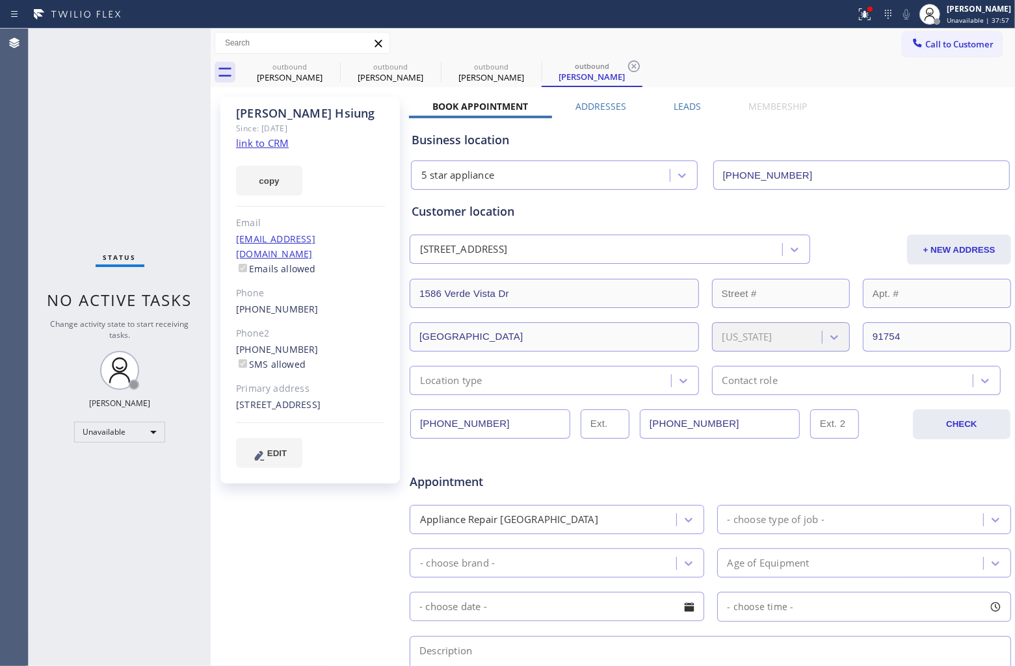
click at [277, 137] on link "link to CRM" at bounding box center [262, 143] width 53 height 13
click at [962, 41] on span "Call to Customer" at bounding box center [959, 44] width 68 height 12
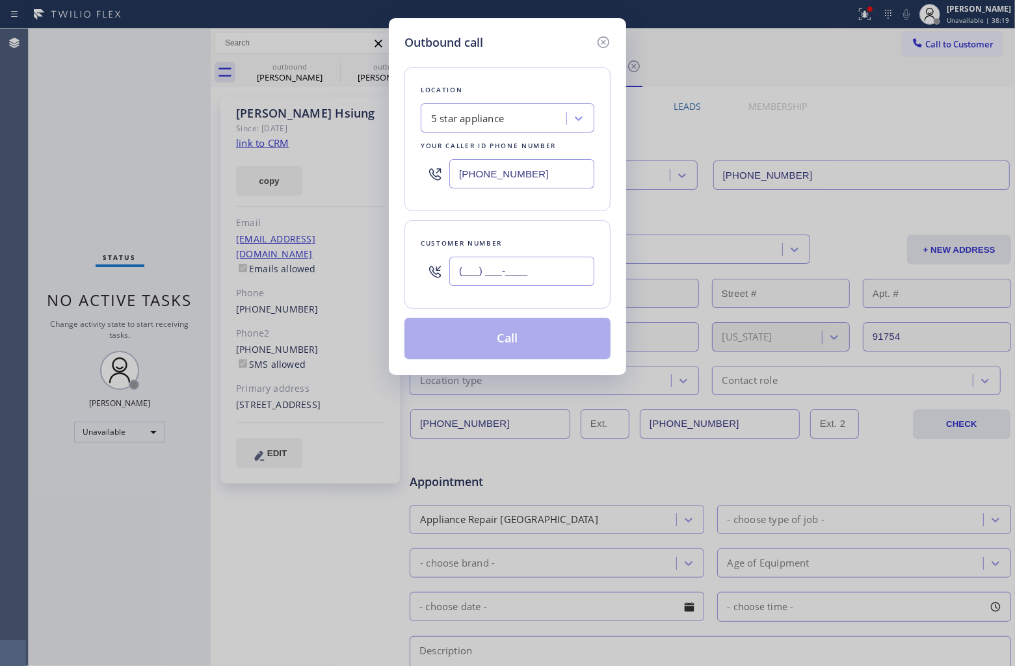
click at [533, 282] on input "(___) ___-____" at bounding box center [521, 271] width 145 height 29
paste input "206) 503-1987"
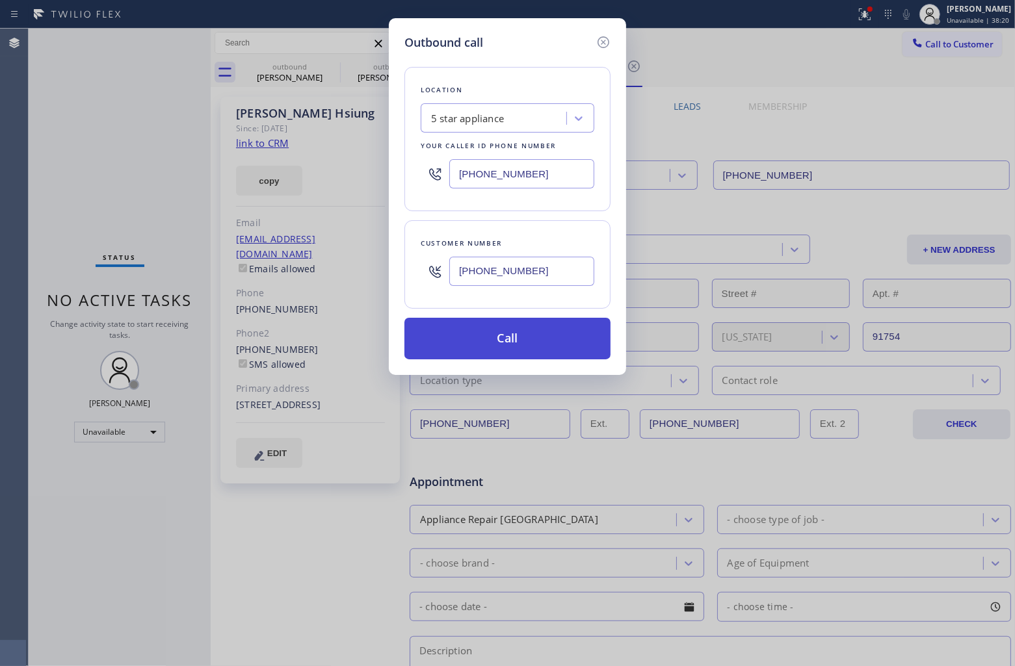
type input "(206) 503-1987"
click at [540, 341] on button "Call" at bounding box center [507, 339] width 206 height 42
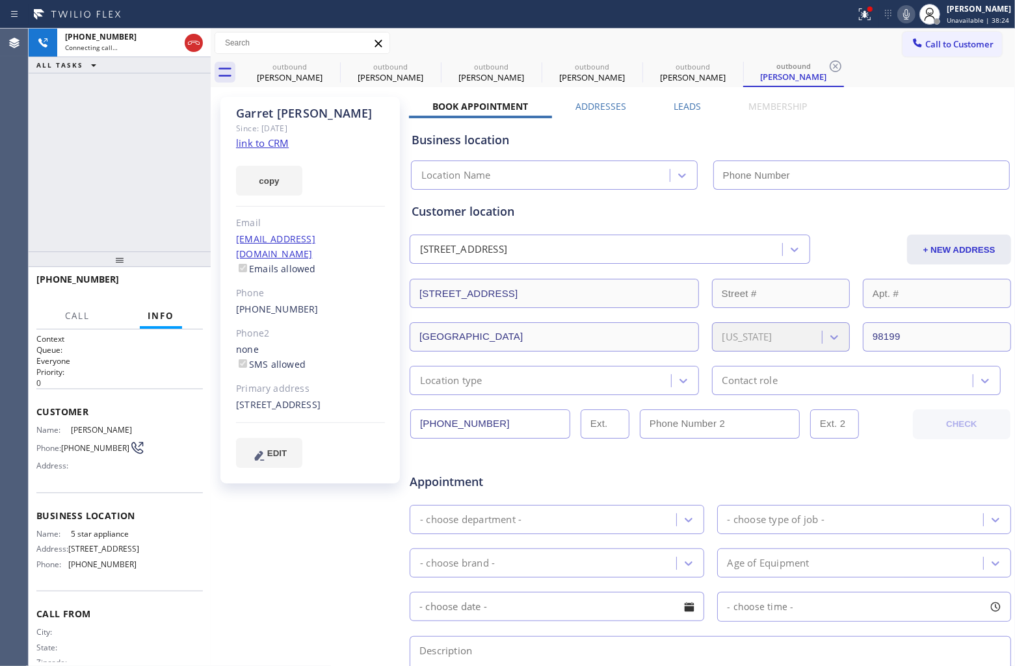
click at [44, 143] on div "+12065031987 Connecting call… ALL TASKS ALL TASKS ACTIVE TASKS TASKS IN WRAP UP" at bounding box center [120, 140] width 182 height 223
type input "[PHONE_NUMBER]"
click at [274, 141] on link "link to CRM" at bounding box center [262, 143] width 53 height 13
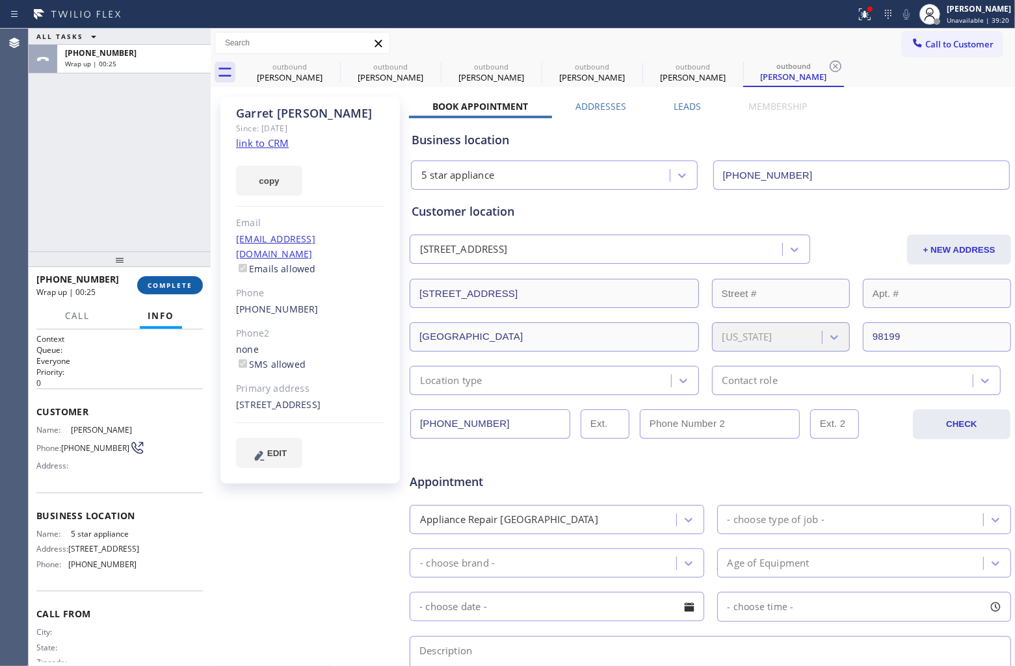
click at [170, 291] on button "COMPLETE" at bounding box center [170, 285] width 66 height 18
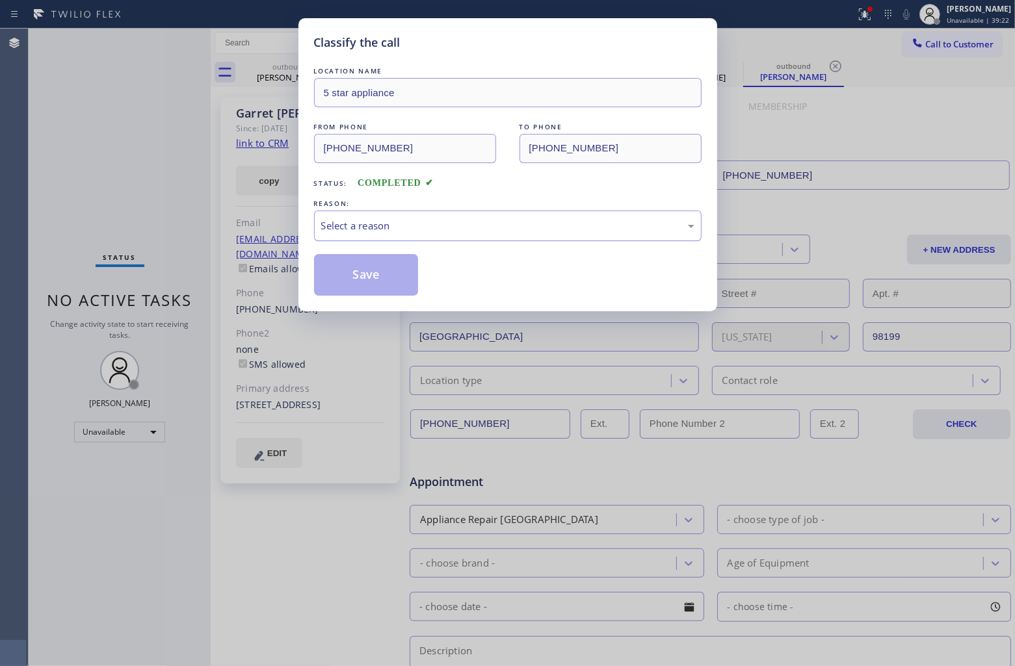
click at [401, 233] on div "Select a reason" at bounding box center [507, 225] width 373 height 15
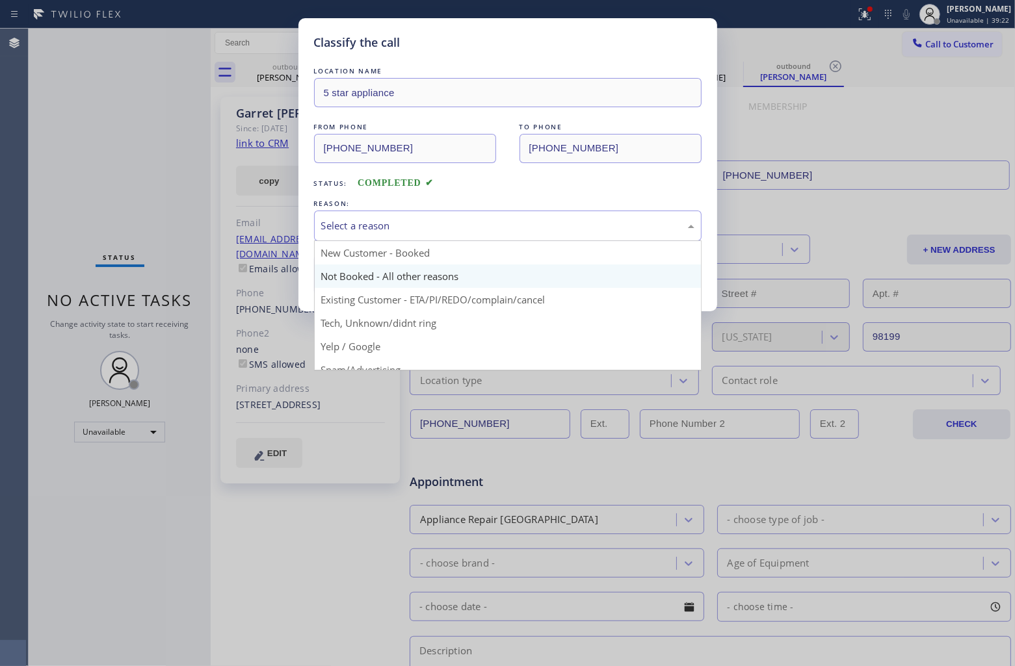
click at [387, 271] on button "Save" at bounding box center [366, 275] width 105 height 42
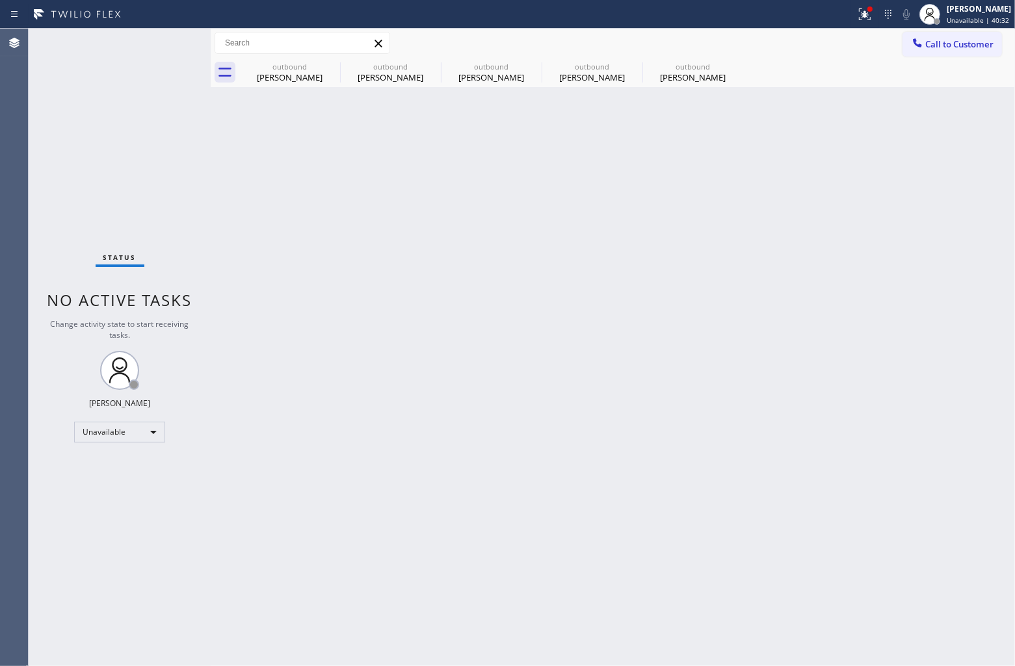
drag, startPoint x: 341, startPoint y: 119, endPoint x: 338, endPoint y: 103, distance: 16.6
click at [341, 119] on div "Back to Dashboard Change Sender ID Customers Technicians Select a contact Outbo…" at bounding box center [613, 348] width 804 height 638
click at [335, 62] on icon at bounding box center [332, 66] width 12 height 12
click at [0, 0] on icon at bounding box center [0, 0] width 0 height 0
type input "[PHONE_NUMBER]"
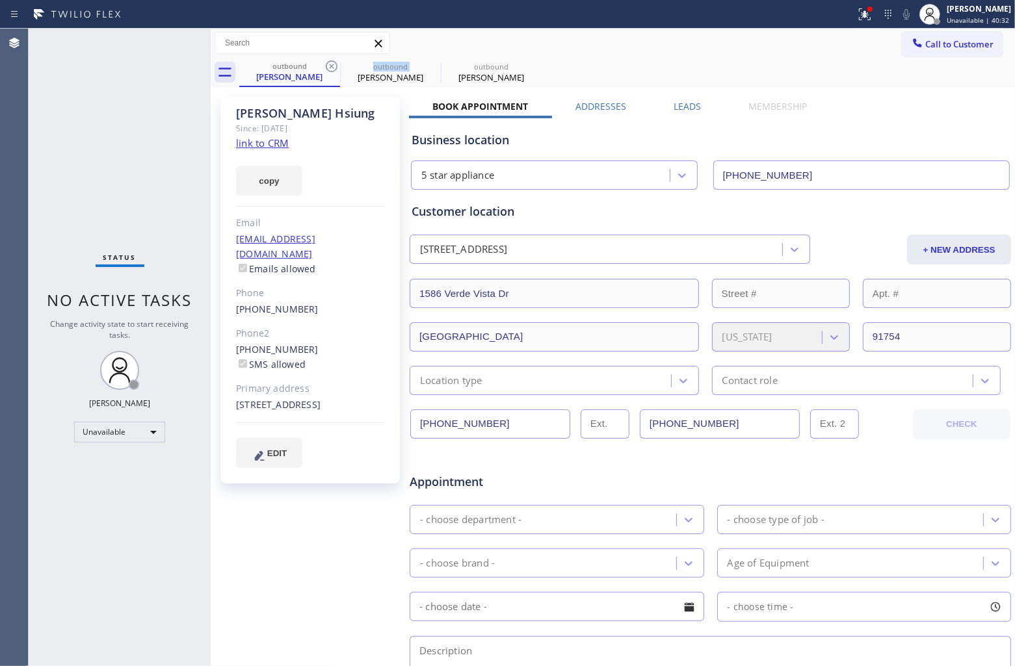
click at [335, 62] on icon at bounding box center [332, 66] width 12 height 12
click at [0, 0] on icon at bounding box center [0, 0] width 0 height 0
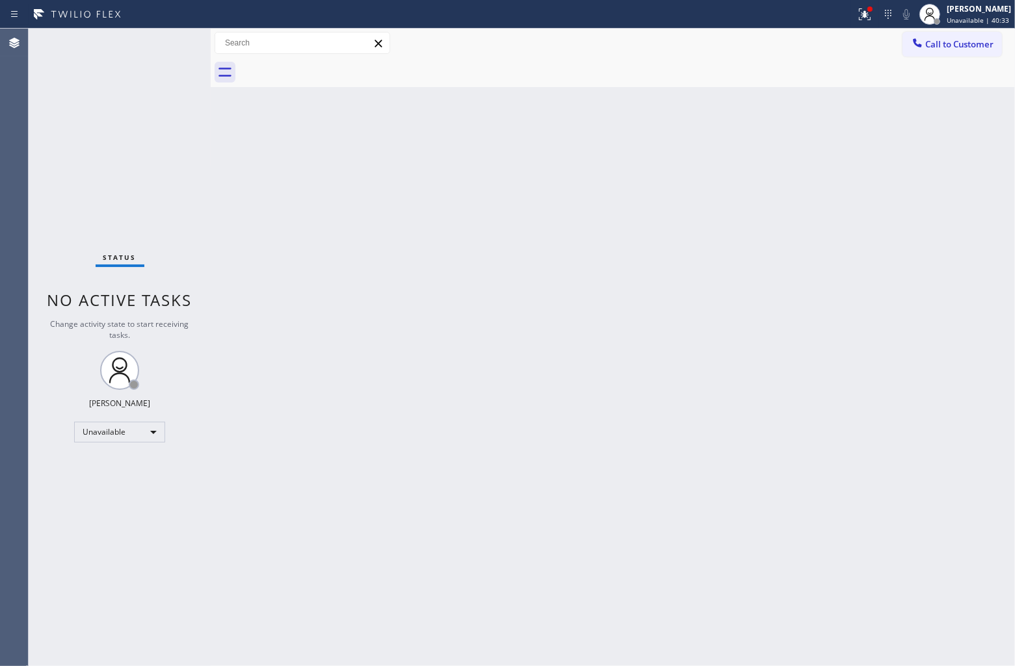
click at [335, 62] on div at bounding box center [627, 72] width 776 height 29
click at [953, 39] on span "Call to Customer" at bounding box center [959, 44] width 68 height 12
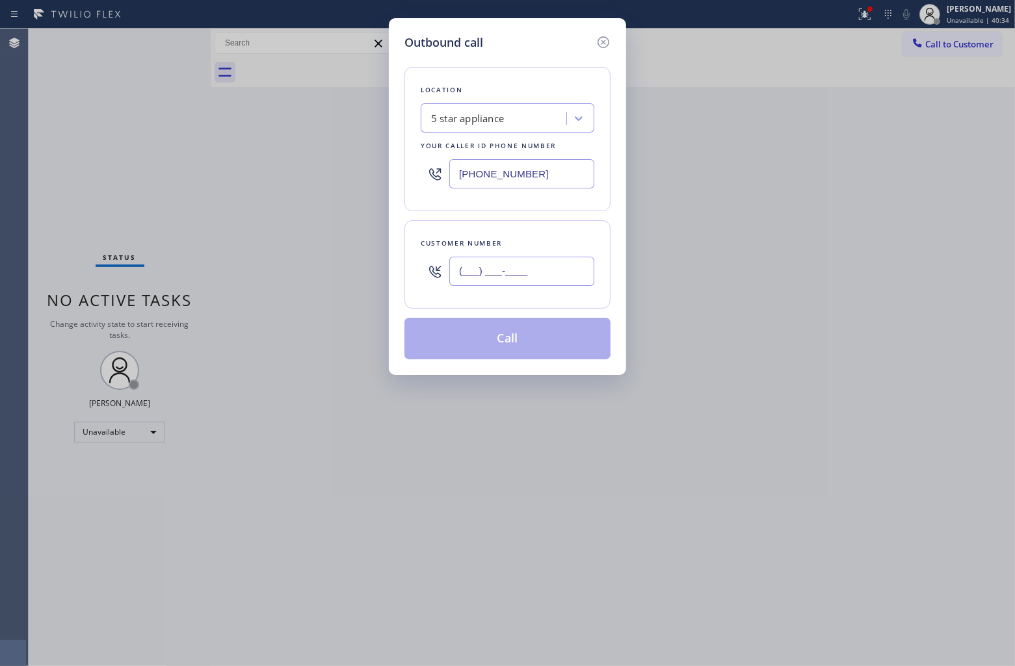
click at [512, 285] on input "(___) ___-____" at bounding box center [521, 271] width 145 height 29
paste input "820) 758-6433"
type input "(820) 758-6433"
drag, startPoint x: 534, startPoint y: 348, endPoint x: 558, endPoint y: 349, distance: 23.4
click at [540, 348] on button "Call" at bounding box center [507, 339] width 206 height 42
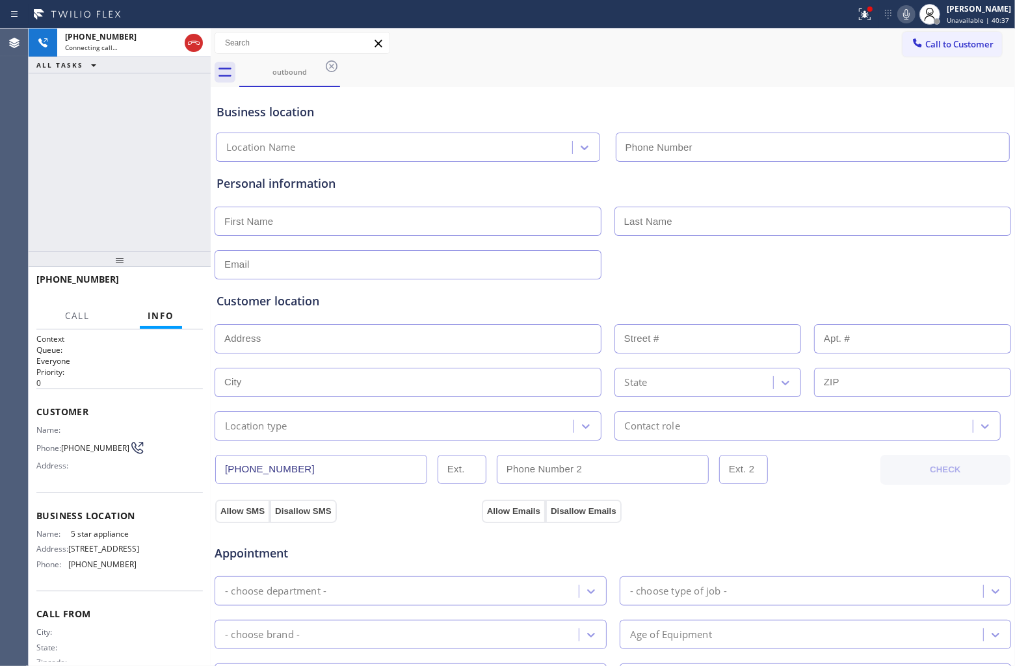
click at [759, 293] on div "Customer location >> ADD NEW ADDRESS << + NEW ADDRESS State Location type Conta…" at bounding box center [613, 360] width 798 height 161
type input "[PHONE_NUMBER]"
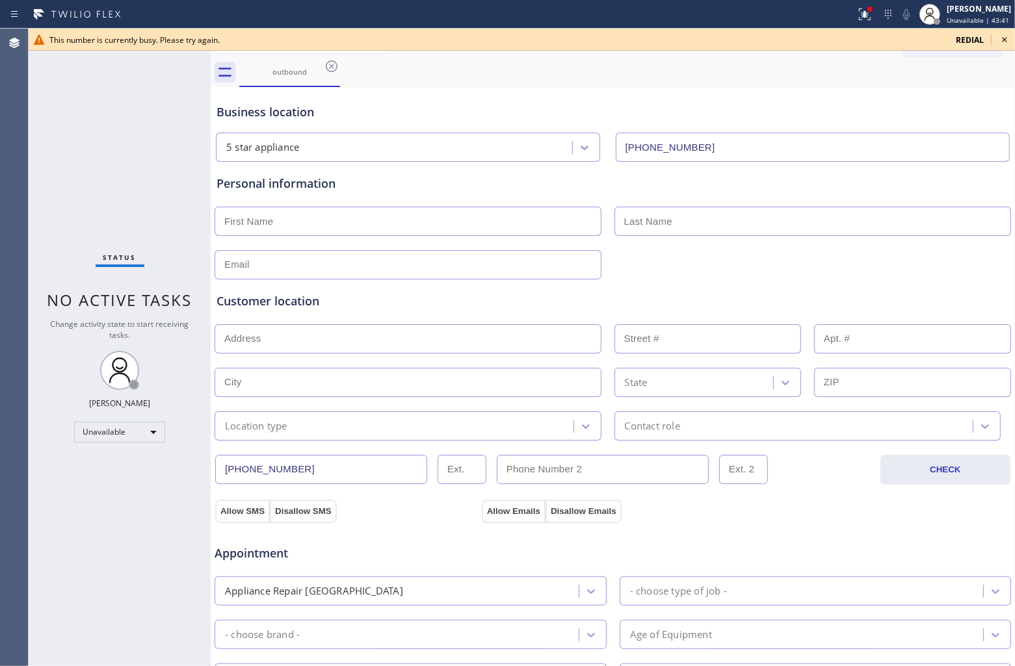
drag, startPoint x: 105, startPoint y: 166, endPoint x: 854, endPoint y: 52, distance: 757.1
click at [108, 164] on div "Status No active tasks Change activity state to start receiving tasks. [PERSON_…" at bounding box center [120, 348] width 182 height 638
click at [972, 34] on span "redial" at bounding box center [970, 39] width 28 height 11
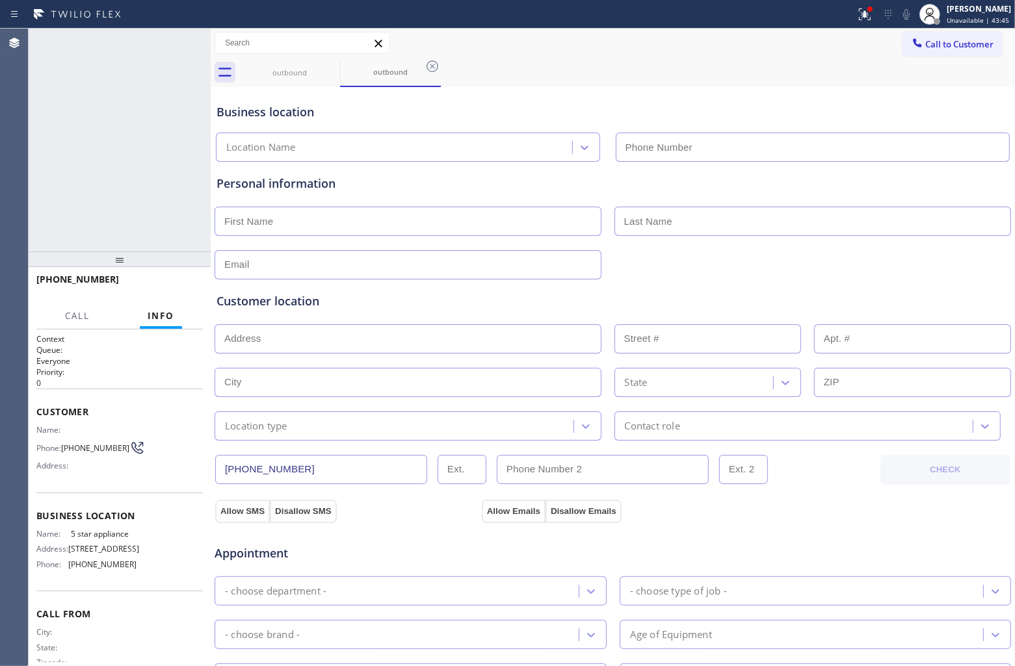
type input "[PHONE_NUMBER]"
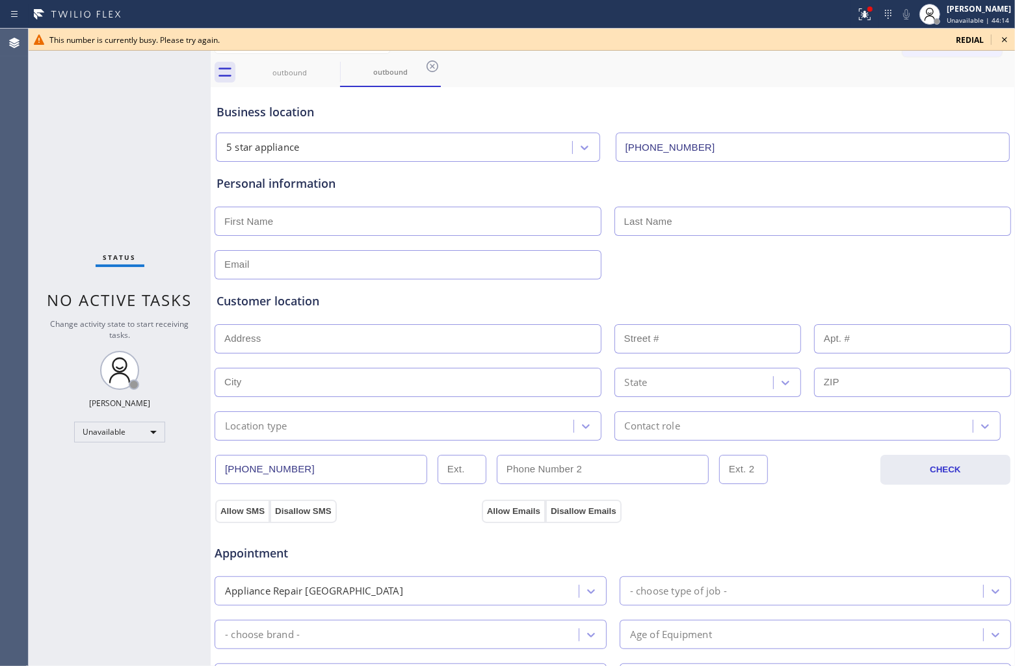
click at [969, 43] on span "redial" at bounding box center [970, 39] width 28 height 11
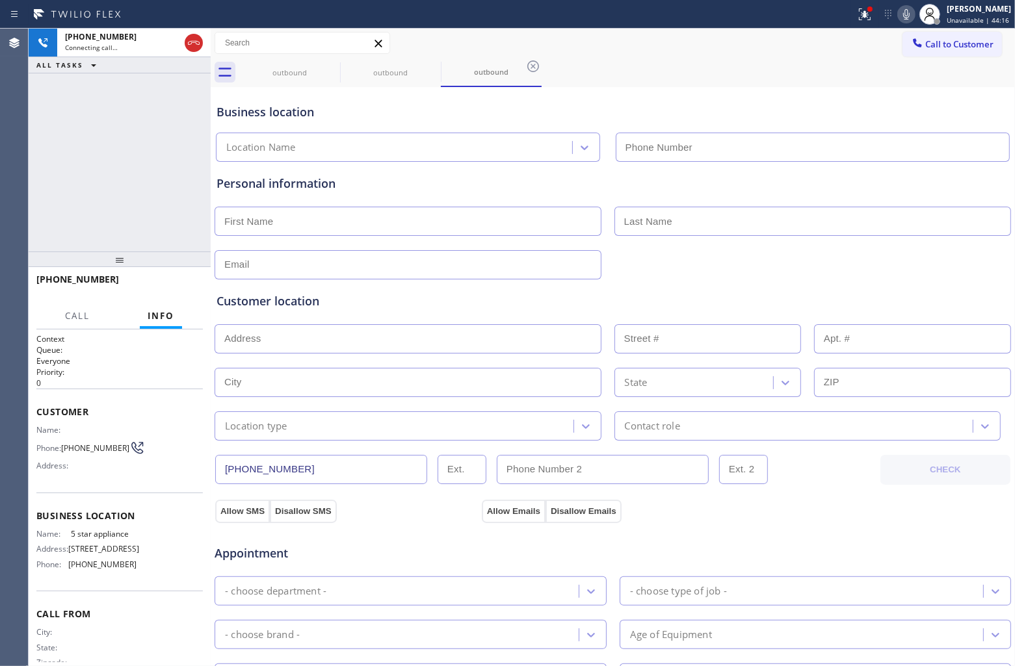
type input "[PHONE_NUMBER]"
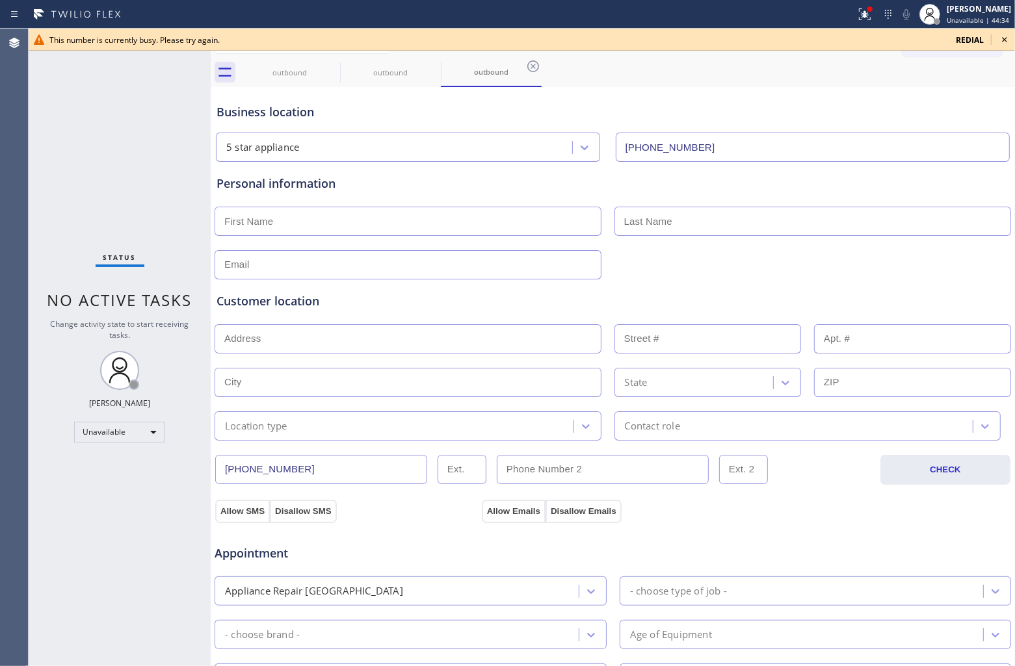
click at [967, 41] on span "redial" at bounding box center [970, 39] width 28 height 11
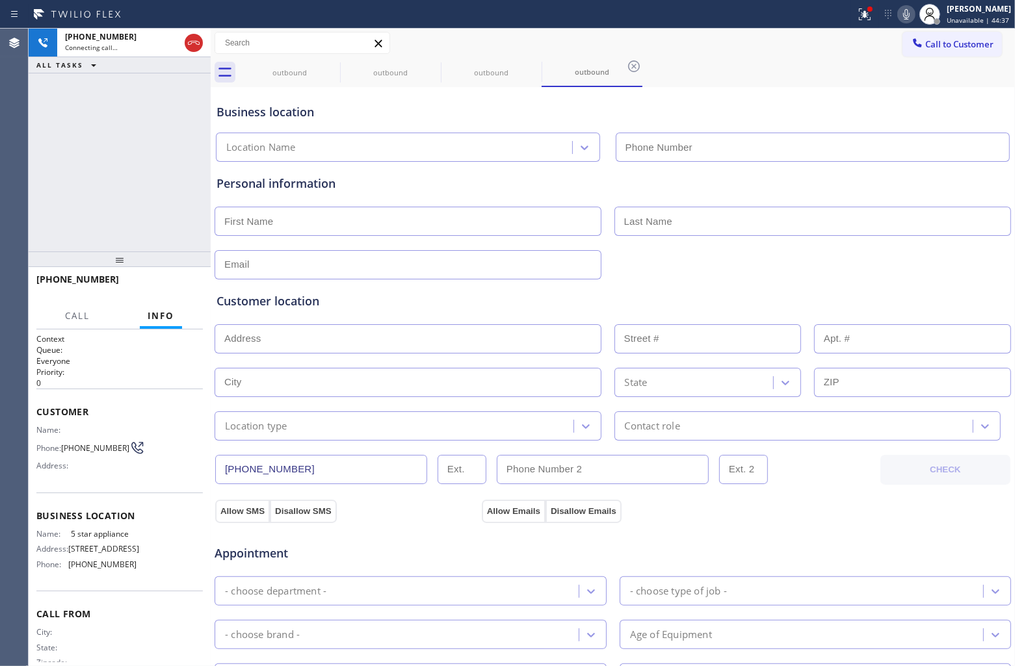
type input "[PHONE_NUMBER]"
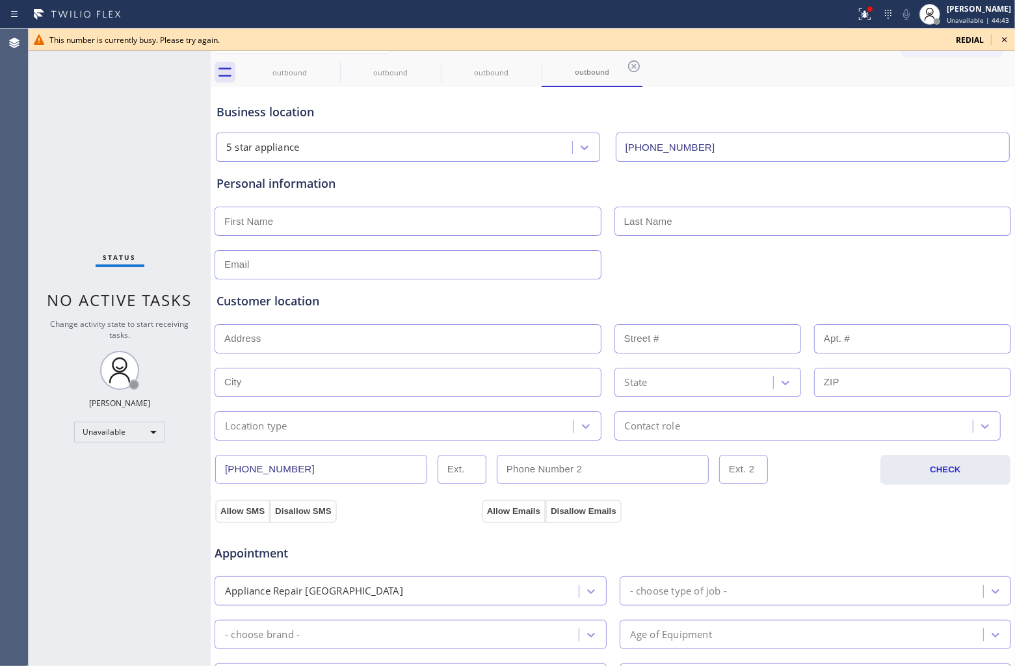
click at [5, 135] on div "Agent Desktop" at bounding box center [14, 348] width 28 height 638
click at [957, 40] on span "redial" at bounding box center [970, 39] width 28 height 11
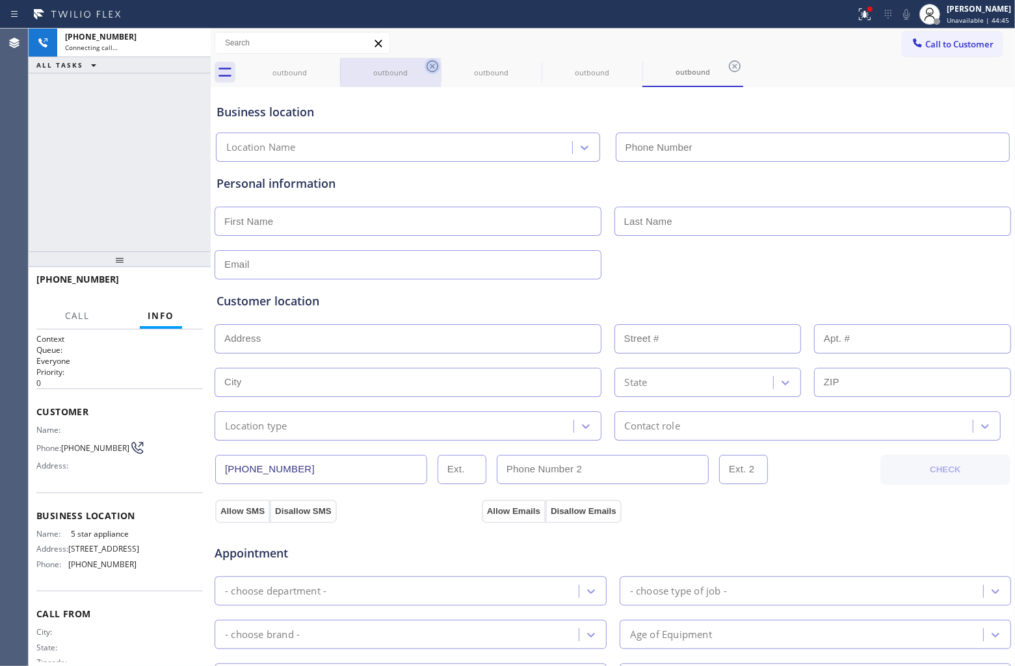
click at [0, 0] on icon at bounding box center [0, 0] width 0 height 0
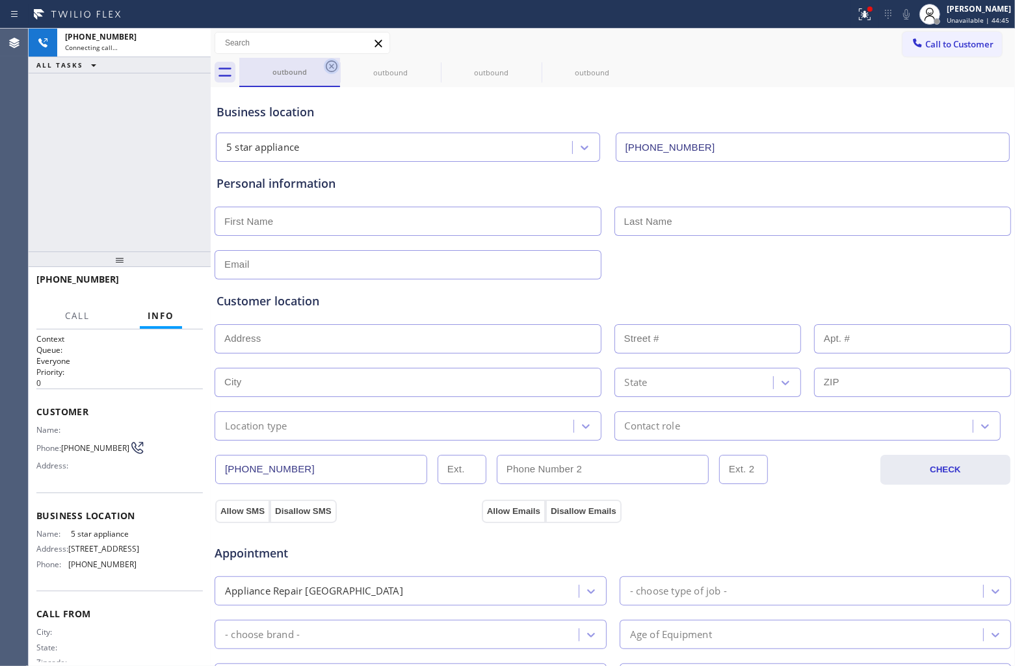
click at [332, 66] on icon at bounding box center [332, 66] width 12 height 12
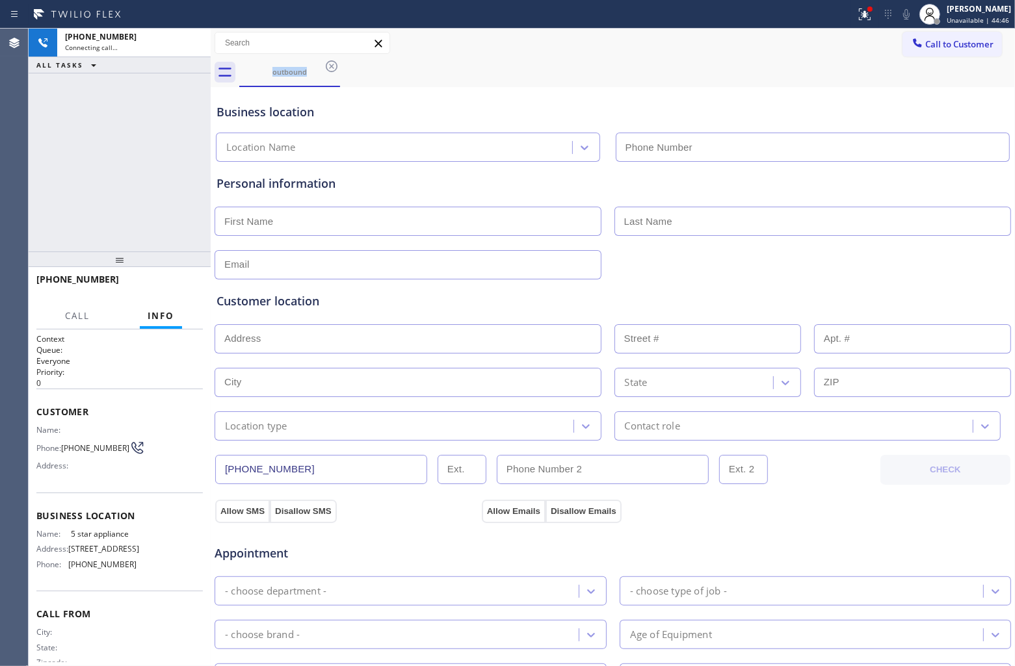
type input "[PHONE_NUMBER]"
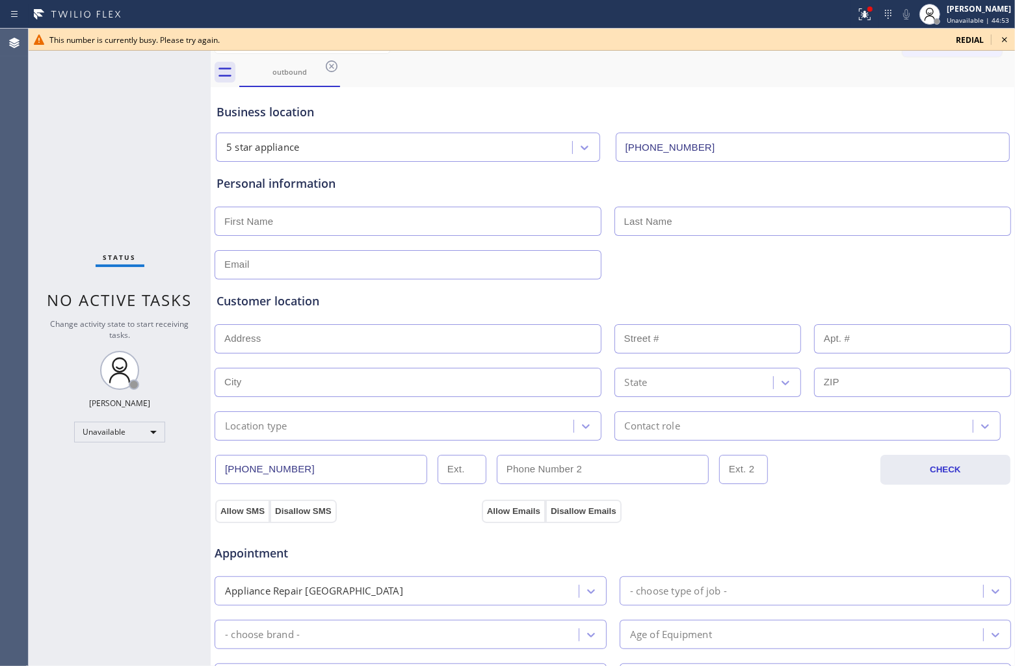
drag, startPoint x: 31, startPoint y: 166, endPoint x: 486, endPoint y: 64, distance: 466.4
click at [33, 166] on div "Status No active tasks Change activity state to start receiving tasks. [PERSON_…" at bounding box center [120, 348] width 182 height 638
click at [964, 40] on span "redial" at bounding box center [970, 39] width 28 height 11
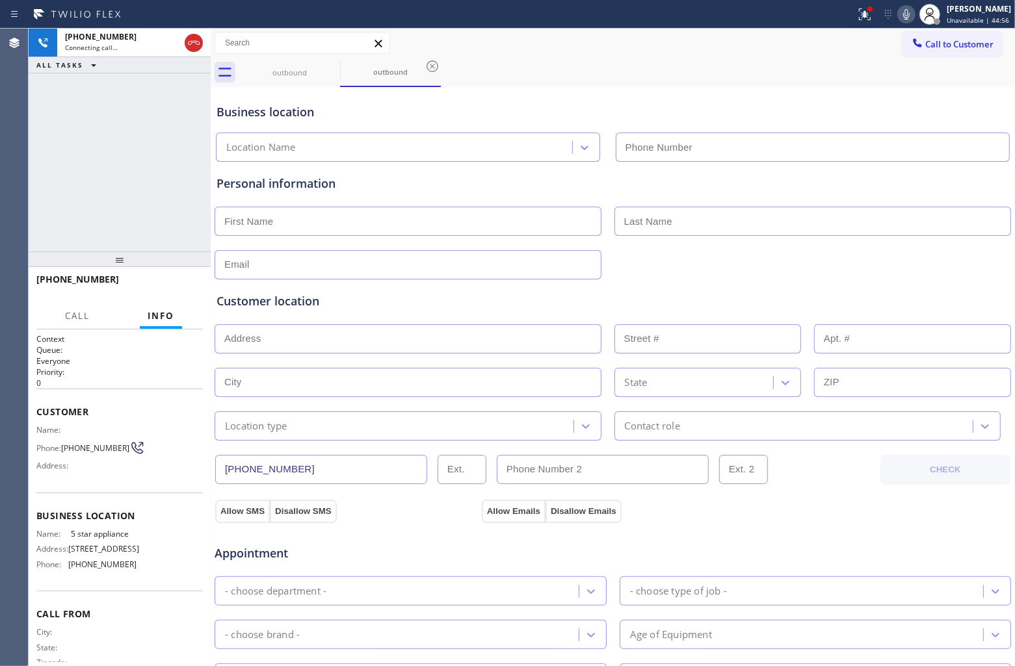
type input "[PHONE_NUMBER]"
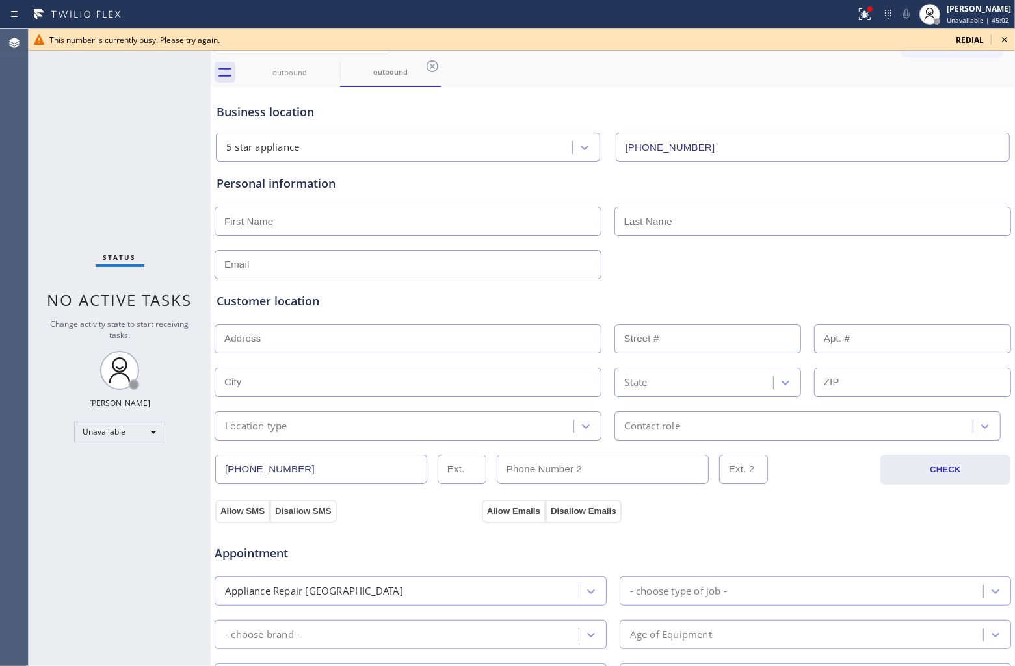
drag, startPoint x: 25, startPoint y: 150, endPoint x: 754, endPoint y: 143, distance: 729.5
click at [30, 150] on div "Agent Desktop This number is currently busy. Please try again. redial Classify …" at bounding box center [507, 348] width 1015 height 638
click at [958, 41] on span "redial" at bounding box center [970, 39] width 28 height 11
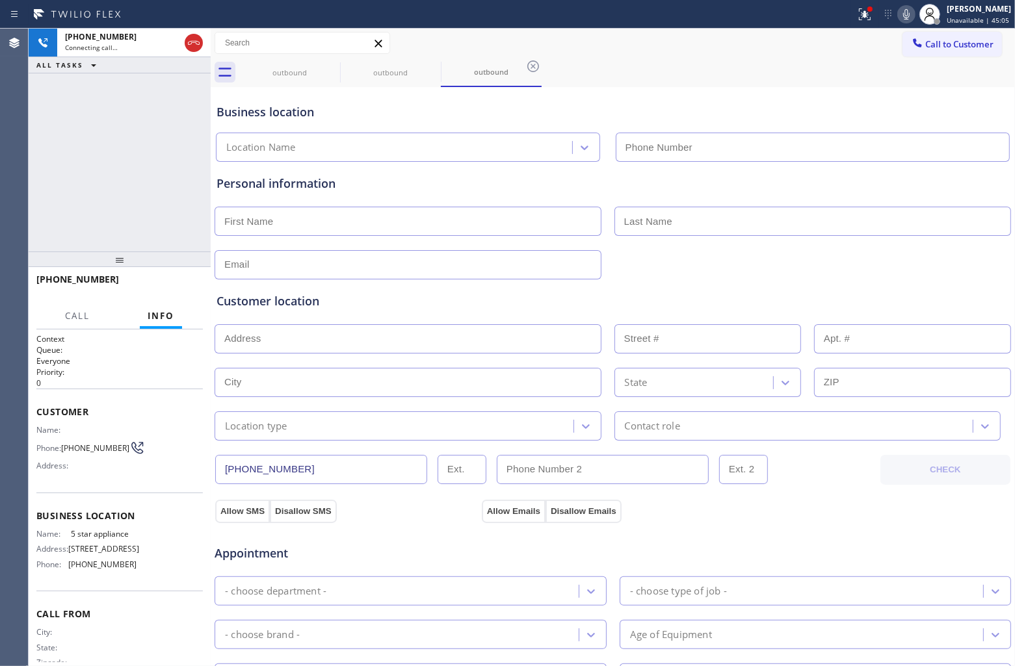
type input "[PHONE_NUMBER]"
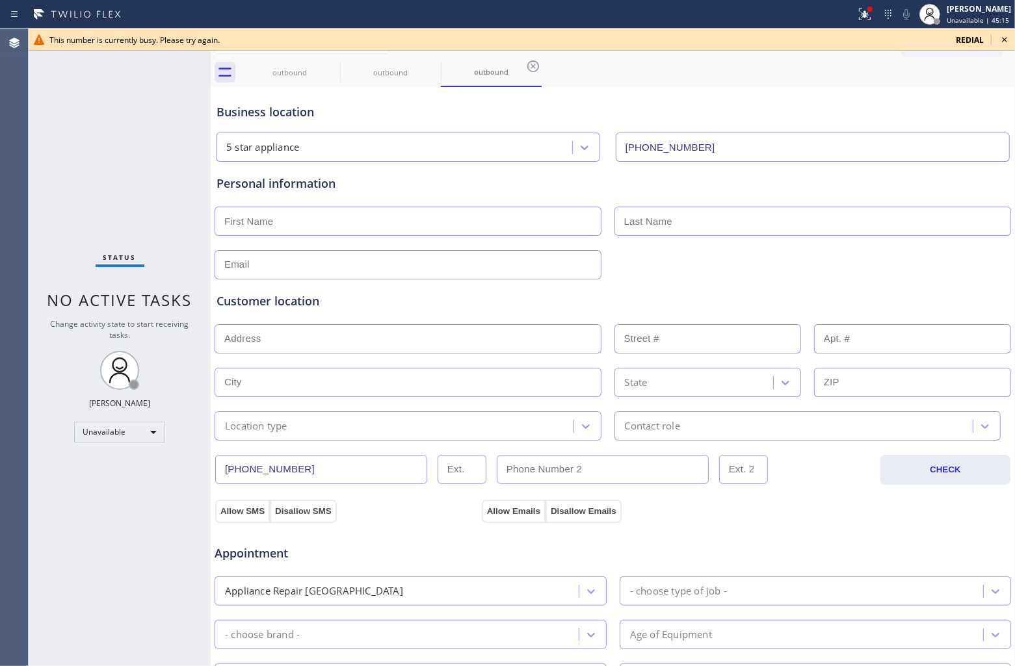
click at [972, 42] on span "redial" at bounding box center [970, 39] width 28 height 11
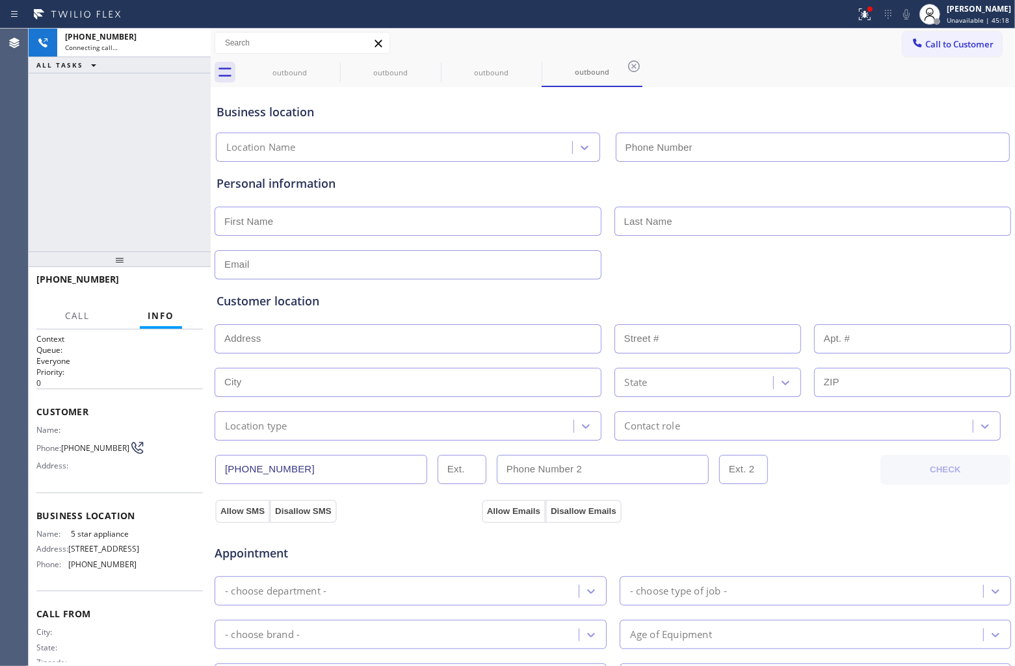
type input "[PHONE_NUMBER]"
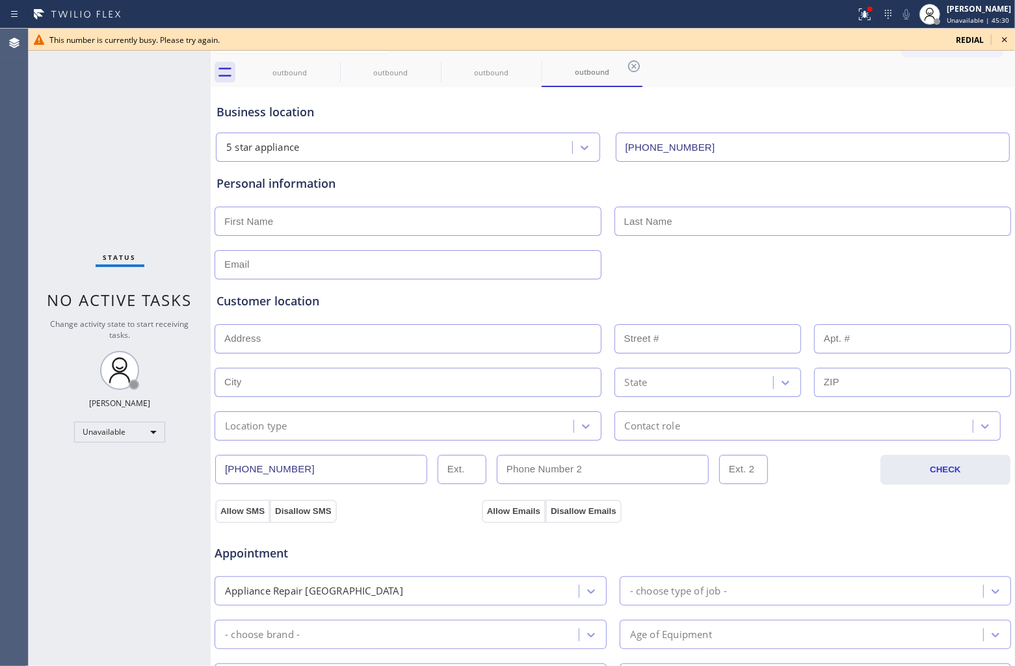
click at [54, 106] on div "Status No active tasks Change activity state to start receiving tasks. [PERSON_…" at bounding box center [120, 348] width 182 height 638
click at [973, 40] on span "redial" at bounding box center [970, 39] width 28 height 11
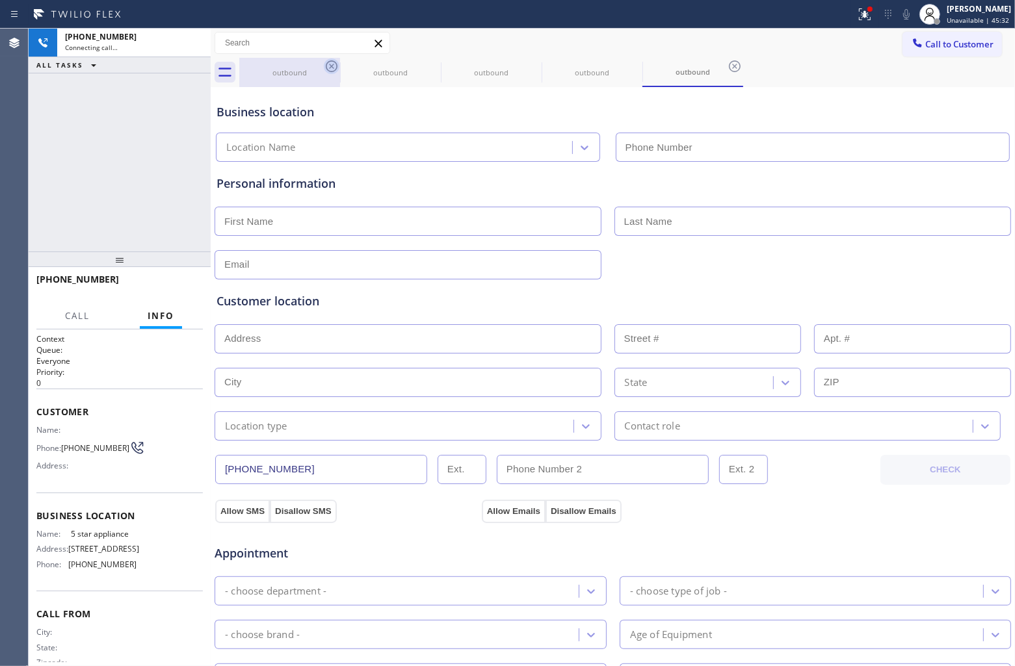
click at [332, 66] on icon at bounding box center [332, 66] width 12 height 12
click at [0, 0] on icon at bounding box center [0, 0] width 0 height 0
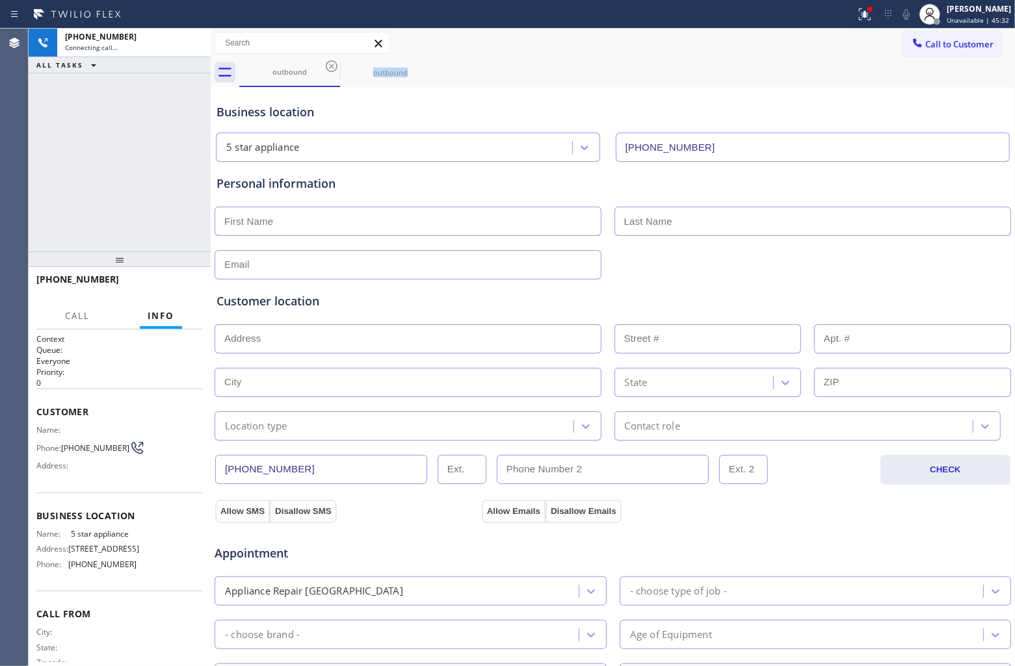
click at [332, 66] on icon at bounding box center [332, 66] width 12 height 12
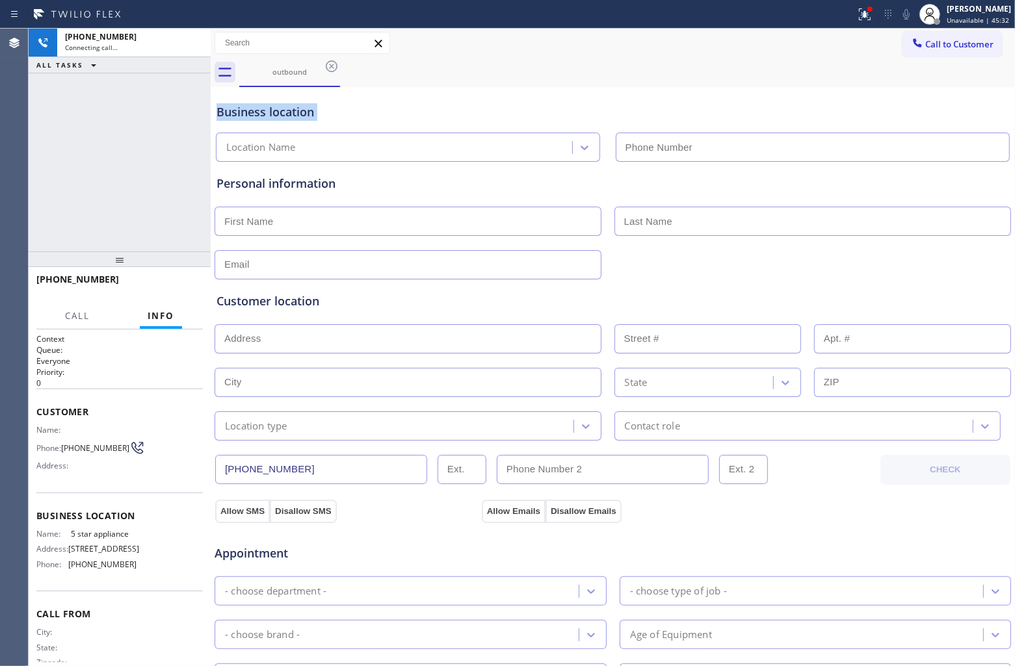
click at [332, 66] on icon at bounding box center [332, 66] width 12 height 12
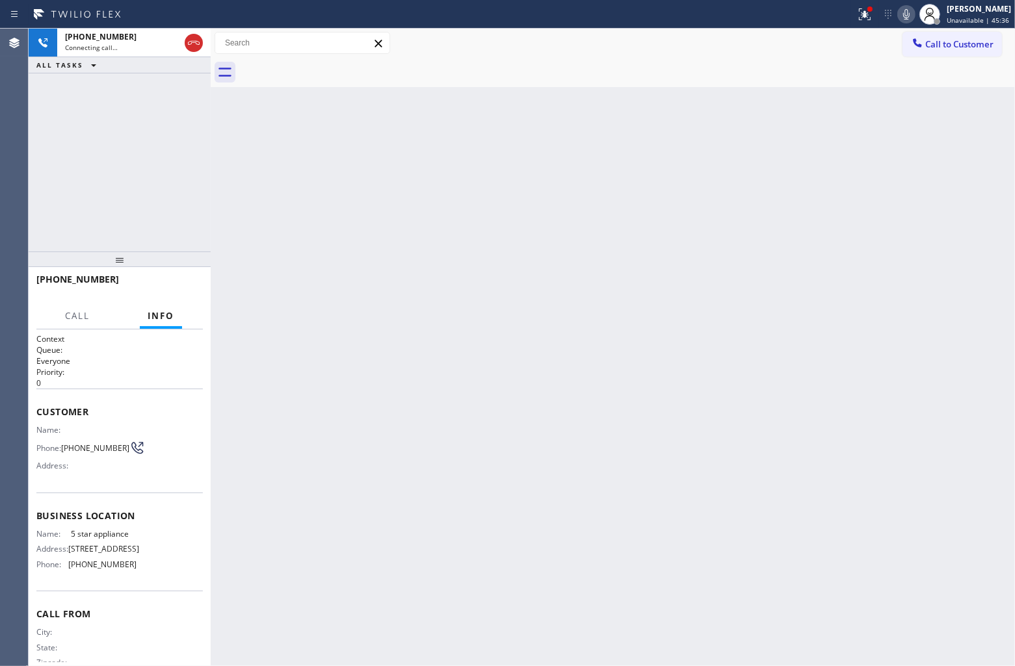
click at [28, 115] on div "Agent Desktop" at bounding box center [14, 348] width 29 height 638
click at [190, 40] on icon at bounding box center [194, 43] width 16 height 16
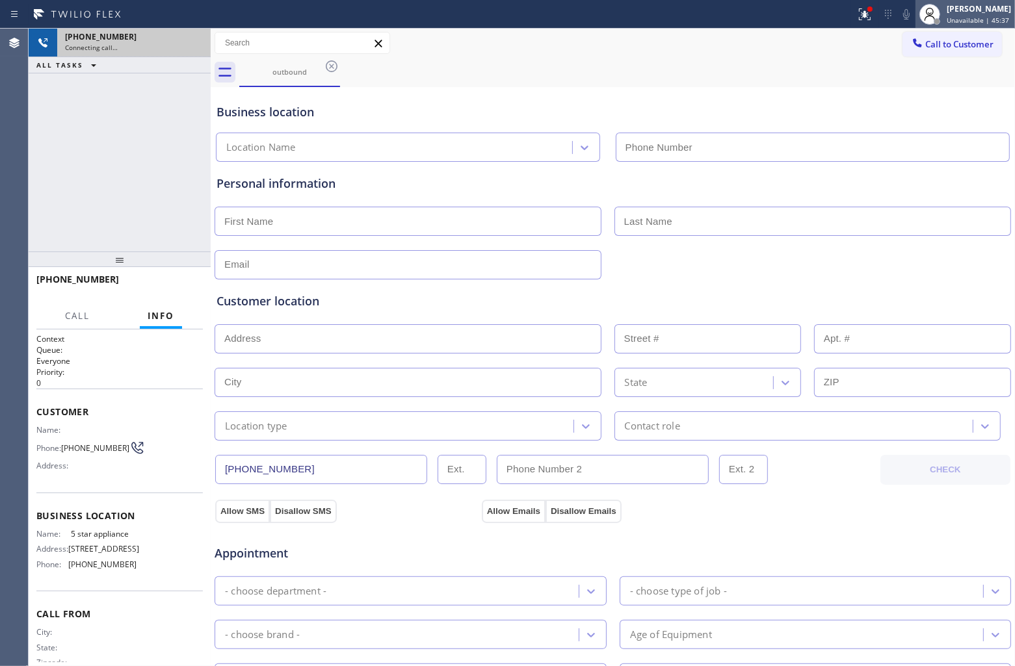
type input "[PHONE_NUMBER]"
click at [973, 20] on span "Unavailable | 45:37" at bounding box center [978, 20] width 62 height 9
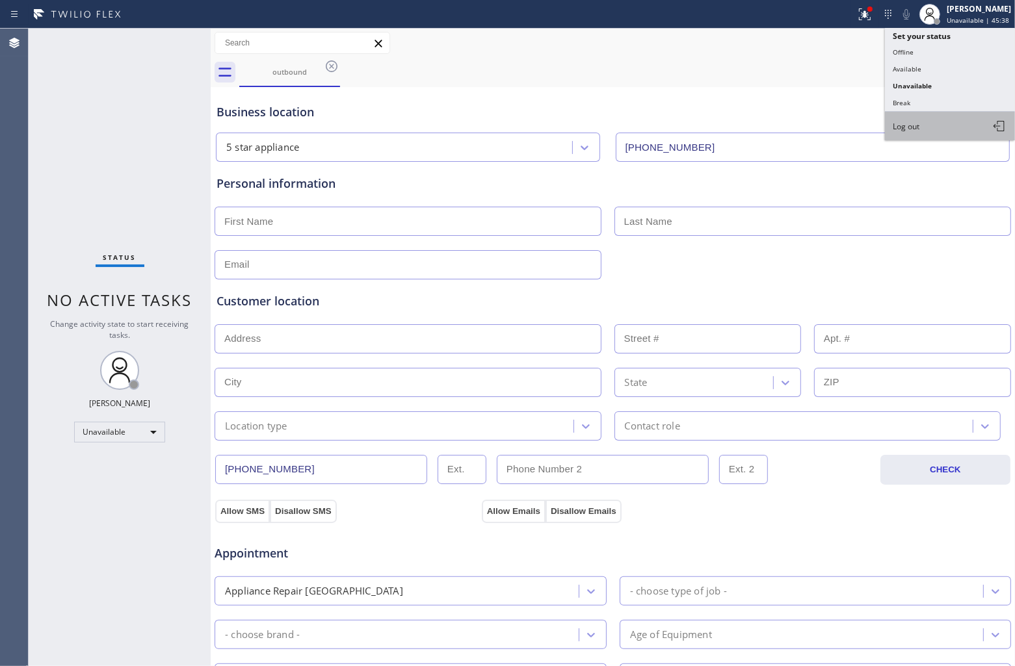
click at [910, 127] on span "Log out" at bounding box center [906, 126] width 27 height 11
